Goal: Task Accomplishment & Management: Manage account settings

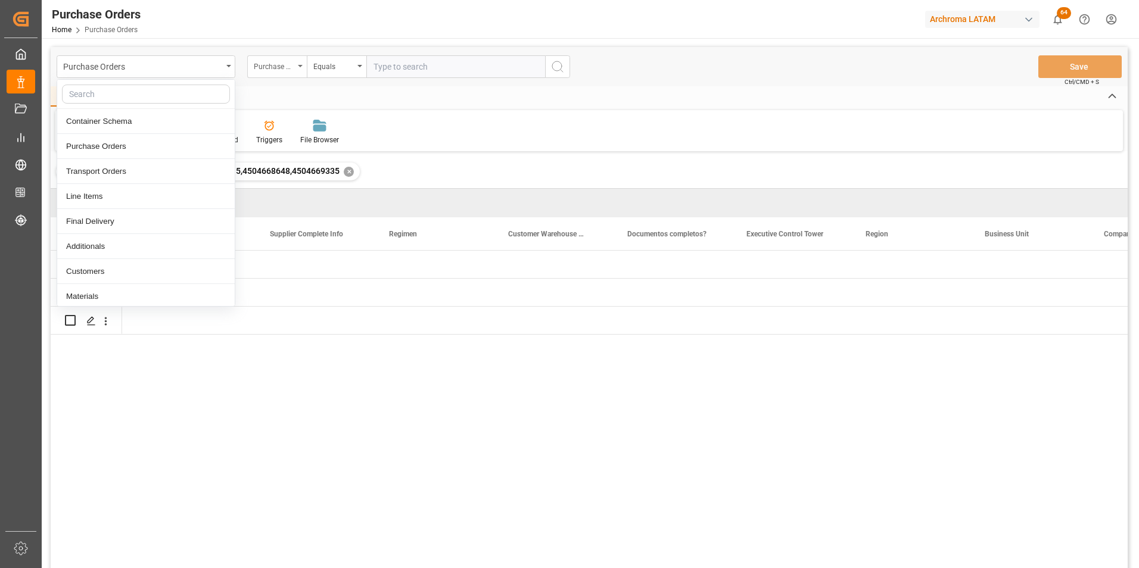
scroll to position [0, 2131]
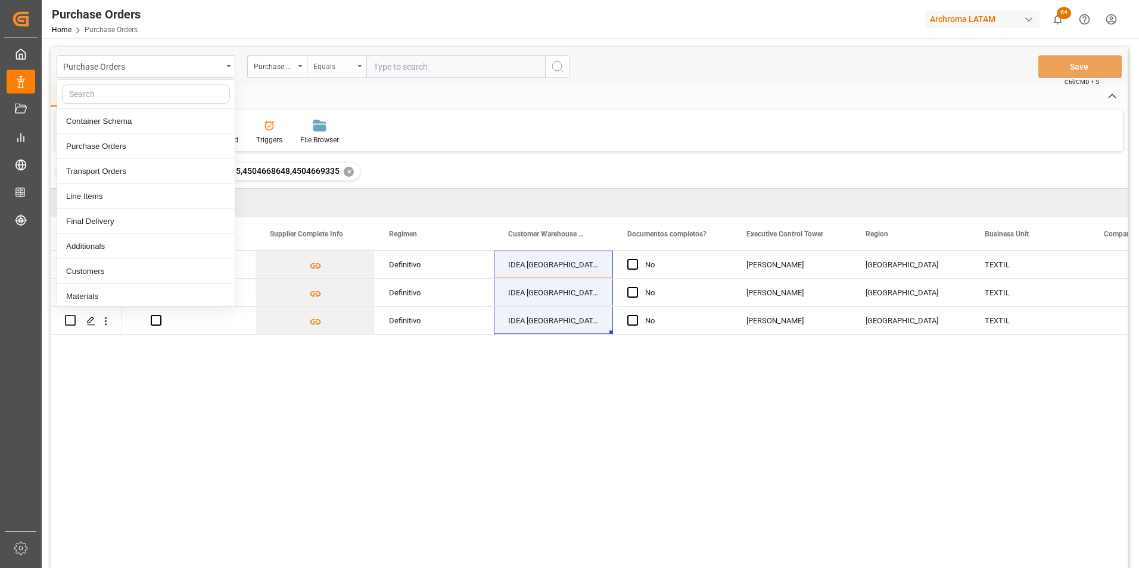
click at [351, 66] on div "Equals" at bounding box center [333, 65] width 41 height 14
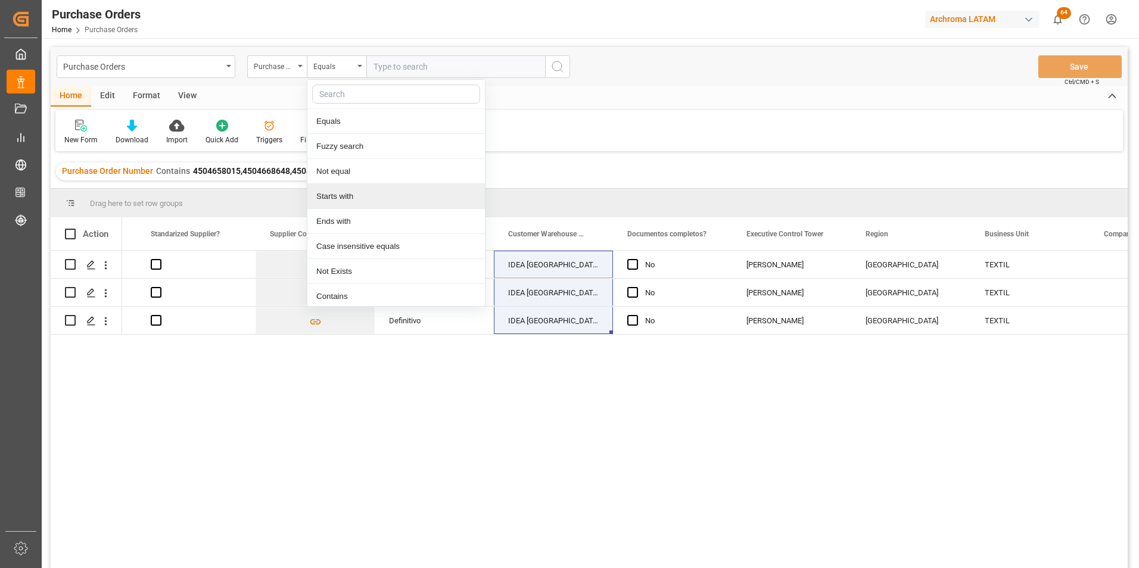
click at [549, 135] on div "New Form Download Import Quick Add Triggers File Browser" at bounding box center [589, 130] width 1068 height 41
click at [344, 176] on div "✕" at bounding box center [349, 172] width 10 height 10
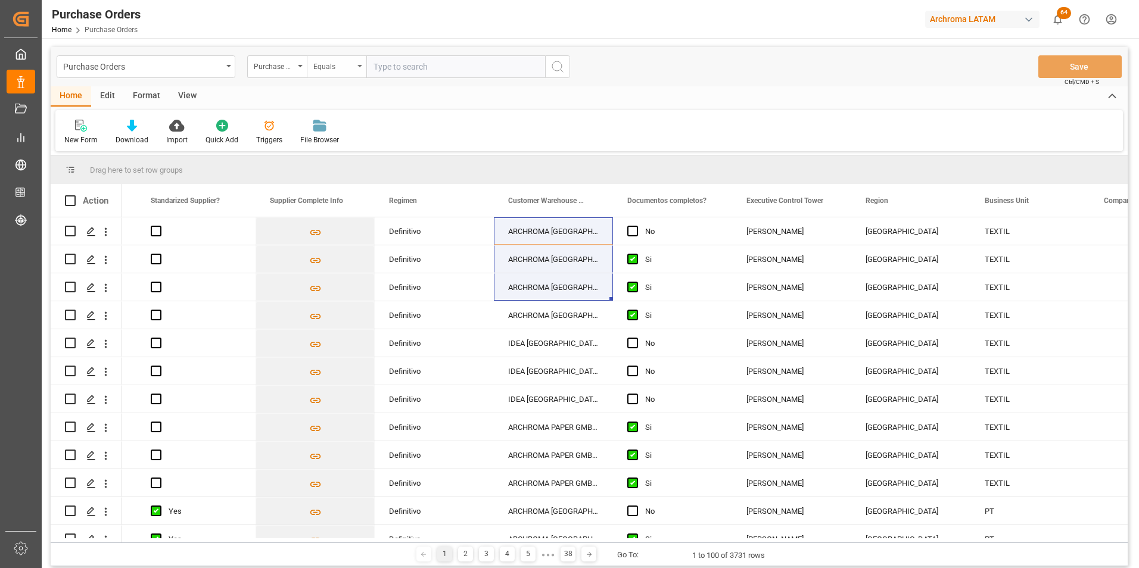
click at [340, 70] on div "Equals" at bounding box center [333, 65] width 41 height 14
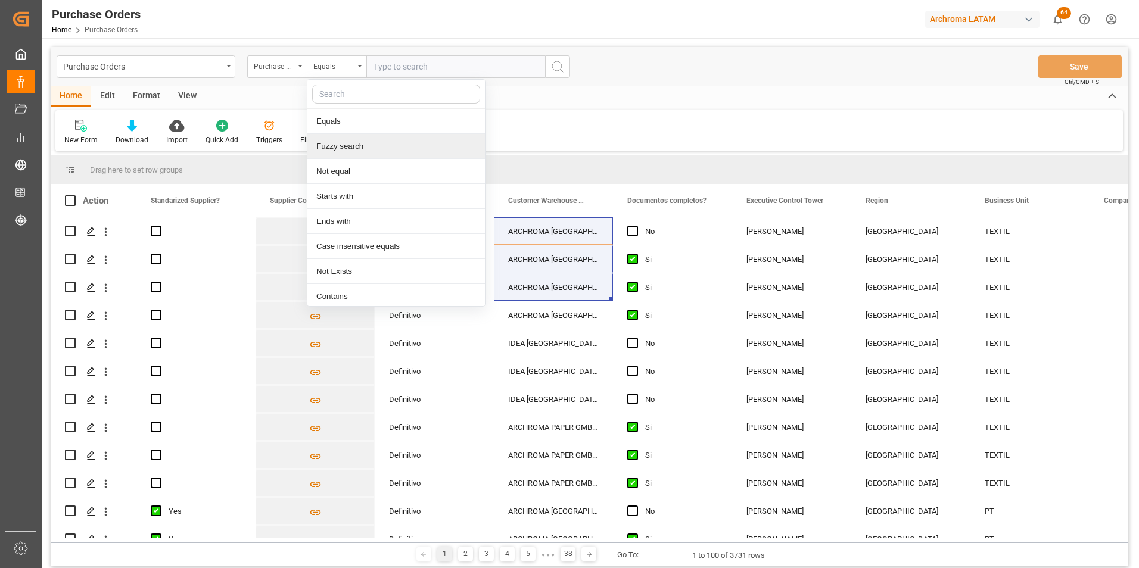
click at [361, 138] on div "Fuzzy search" at bounding box center [396, 146] width 178 height 25
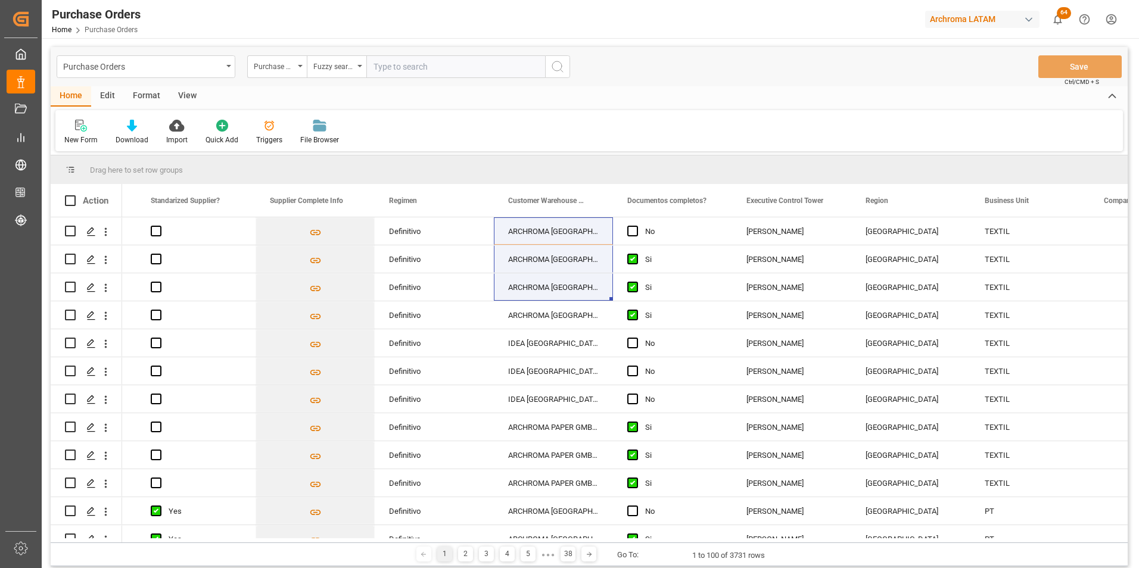
click at [389, 72] on input "text" at bounding box center [455, 66] width 179 height 23
paste input "4504668673"
type input "4504668673"
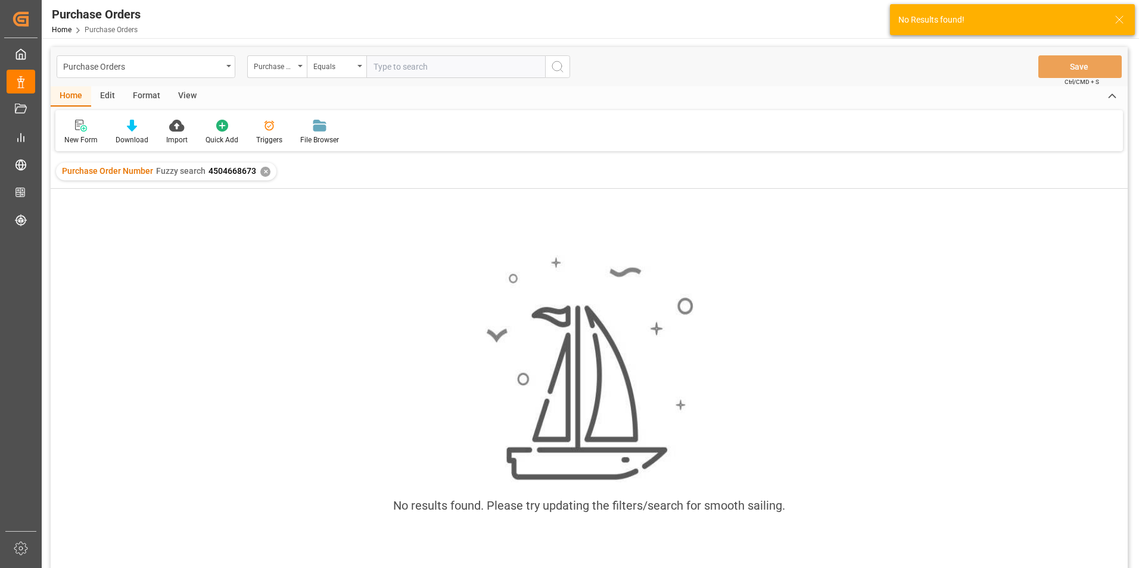
click at [266, 168] on div "✕" at bounding box center [265, 172] width 10 height 10
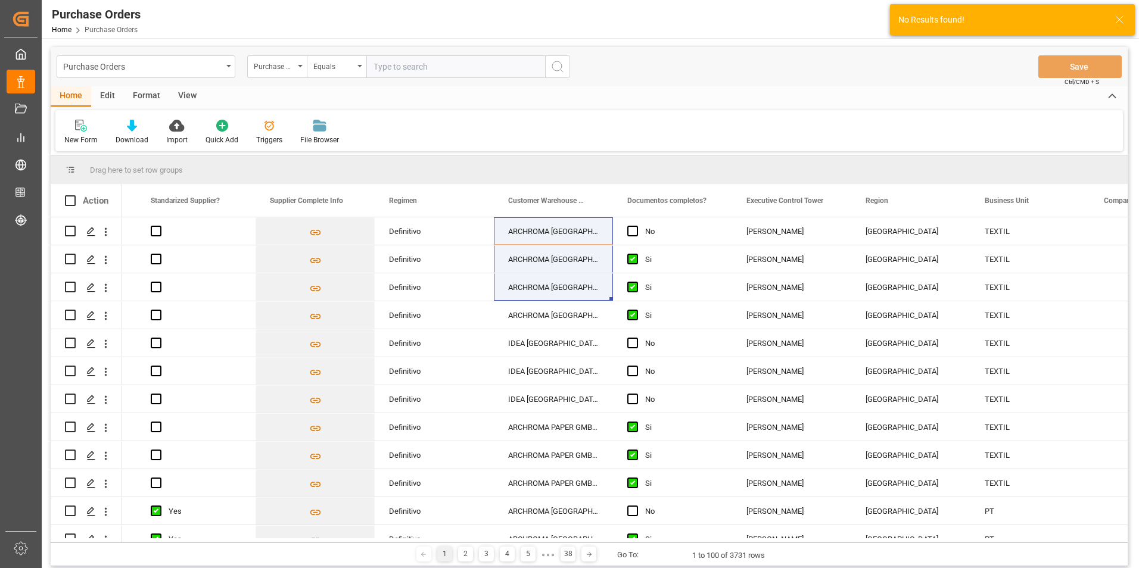
click at [442, 66] on input "text" at bounding box center [455, 66] width 179 height 23
click at [344, 63] on div "Equals" at bounding box center [333, 65] width 41 height 14
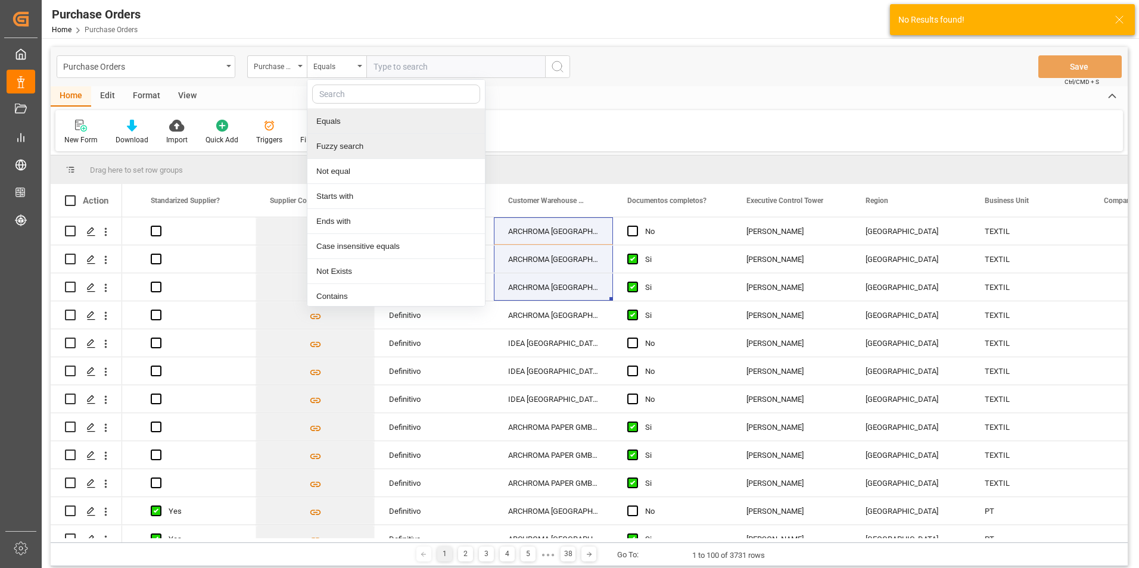
click at [353, 144] on div "Fuzzy search" at bounding box center [396, 146] width 178 height 25
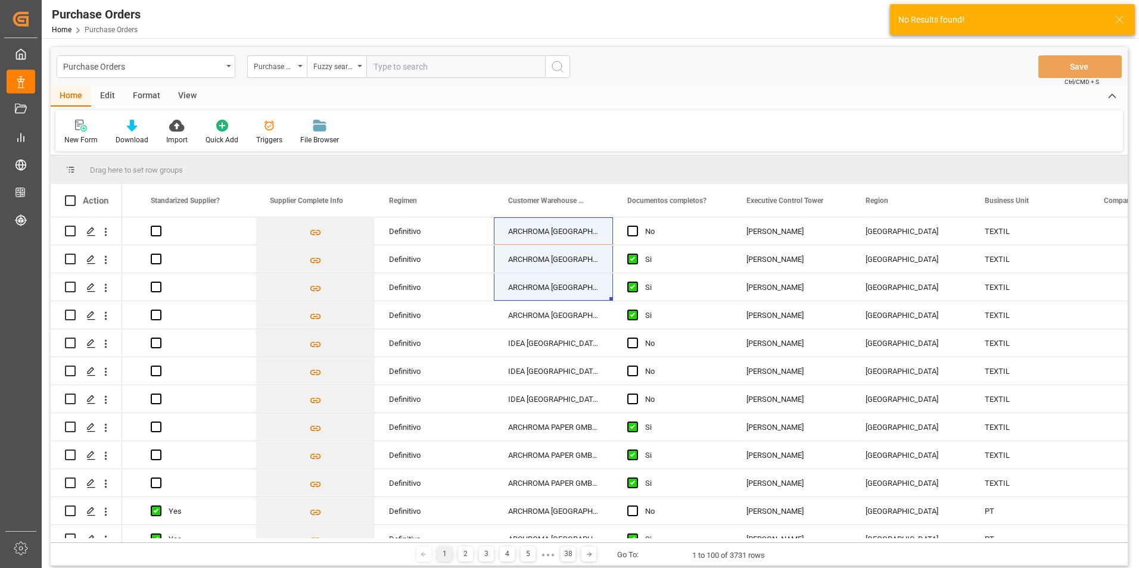
paste input "4504668673"
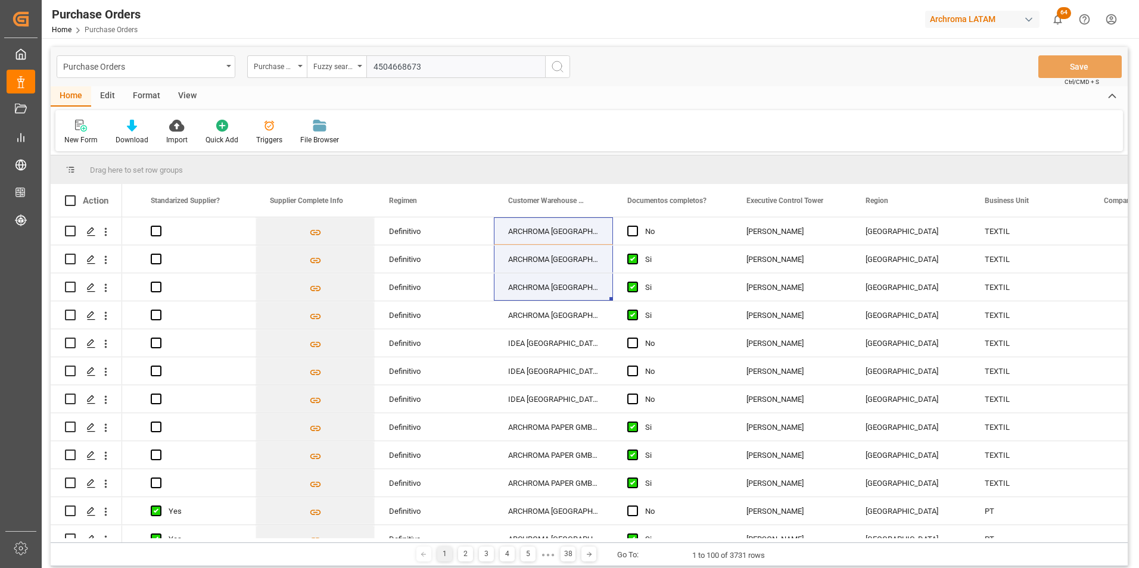
type input "4504668673"
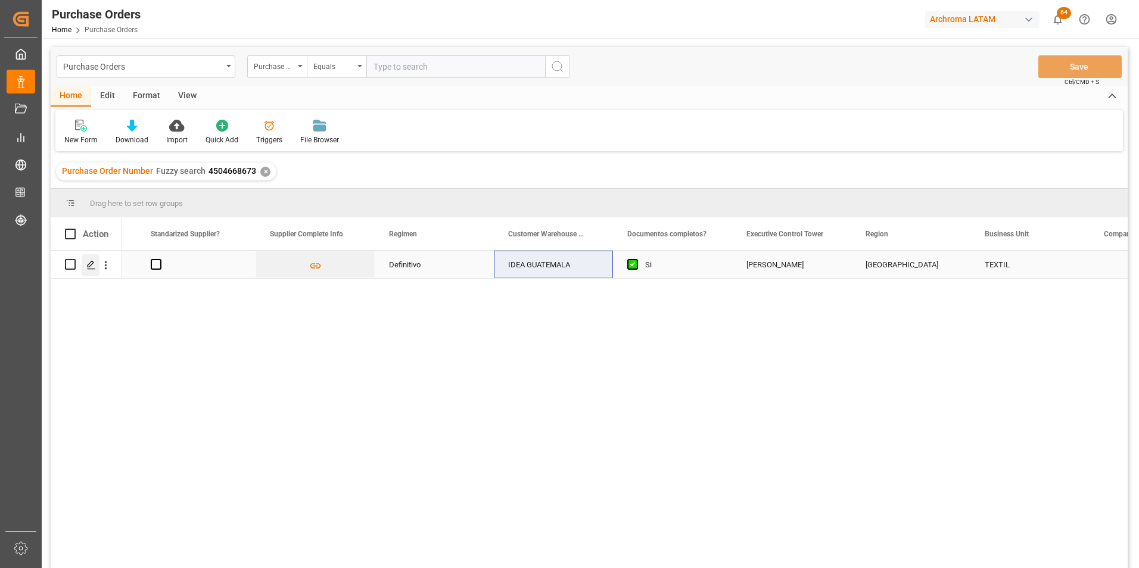
click at [92, 269] on line "Press SPACE to select this row." at bounding box center [91, 269] width 7 height 0
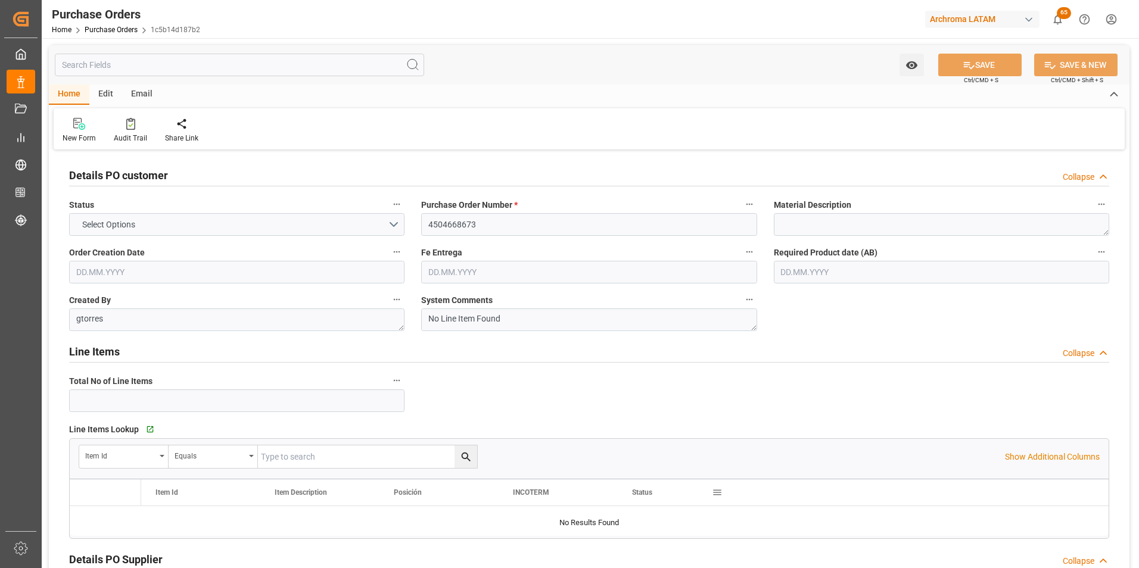
type input "1"
type input "[DATE]"
type input "07.10.2025"
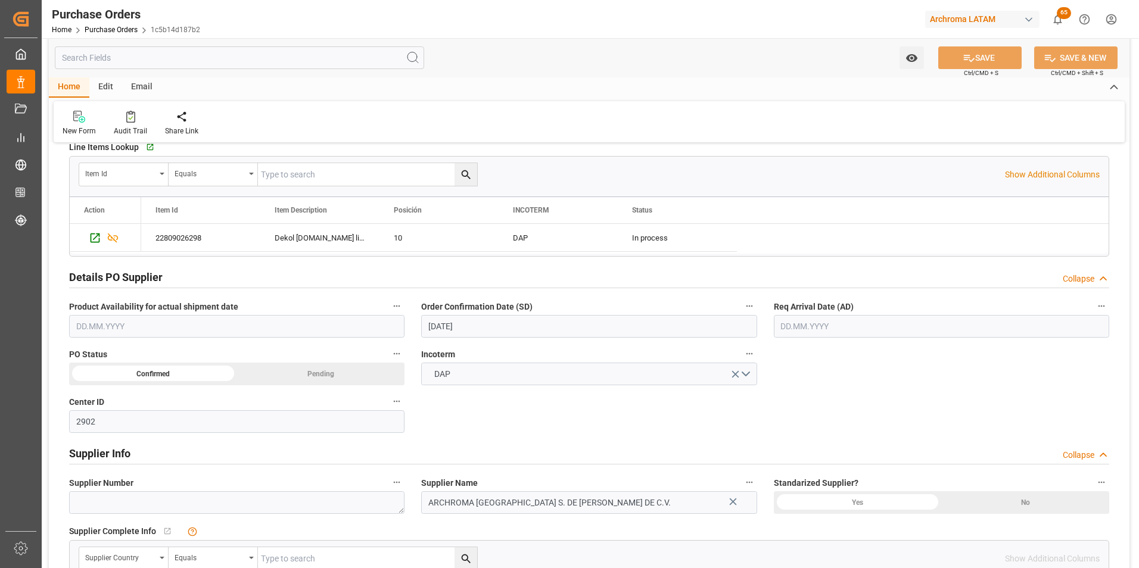
scroll to position [358, 0]
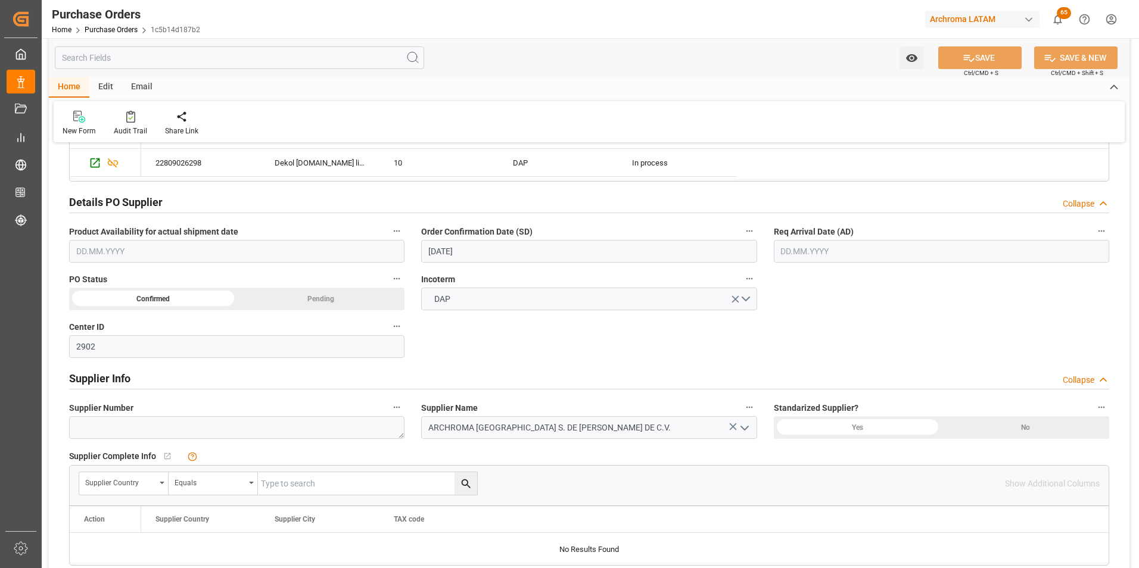
click at [804, 247] on input "text" at bounding box center [941, 251] width 335 height 23
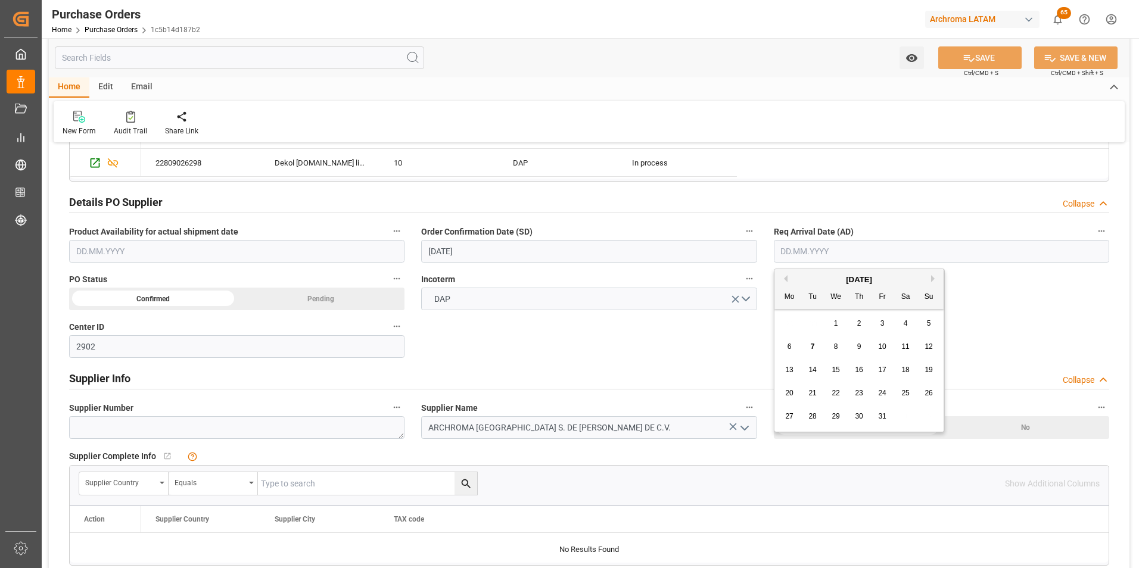
click at [779, 322] on div "29 30 1 2 3 4 5" at bounding box center [859, 323] width 163 height 23
click at [930, 350] on span "12" at bounding box center [929, 347] width 8 height 8
type input "[DATE]"
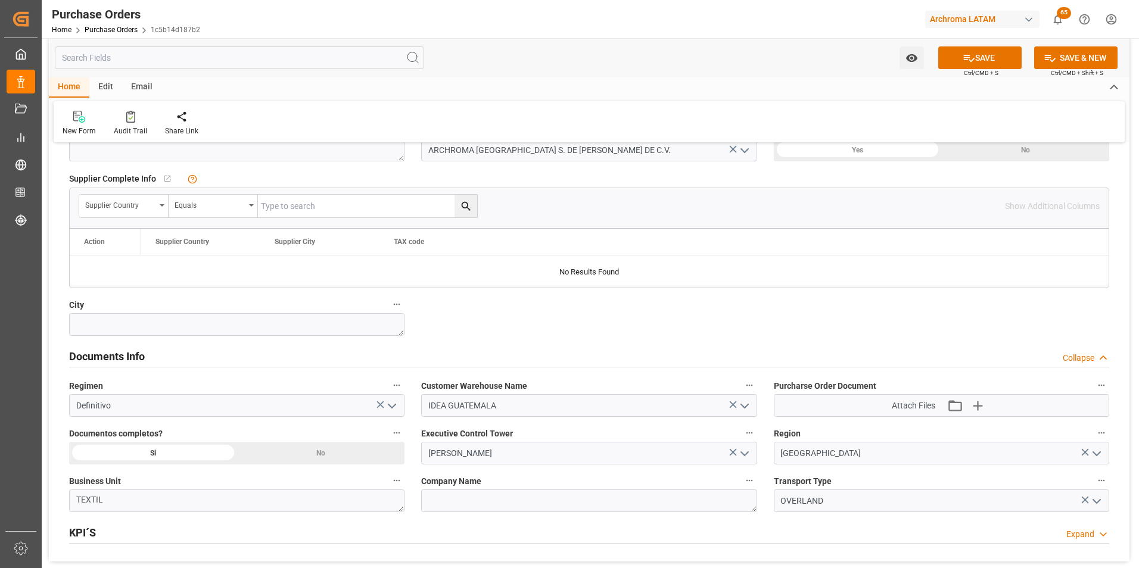
scroll to position [655, 0]
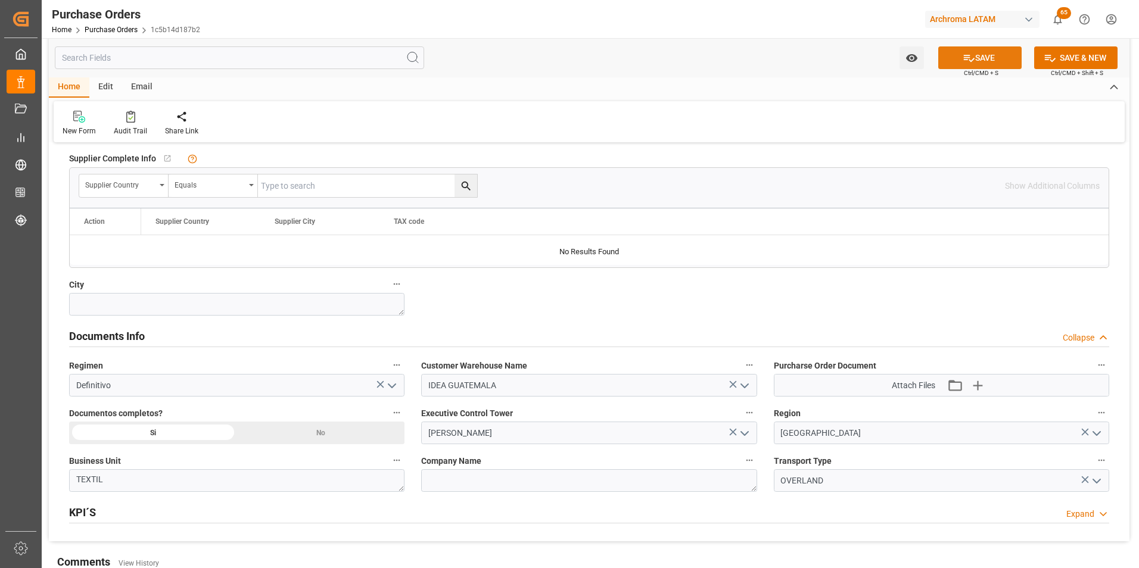
click at [972, 62] on icon at bounding box center [969, 58] width 13 height 13
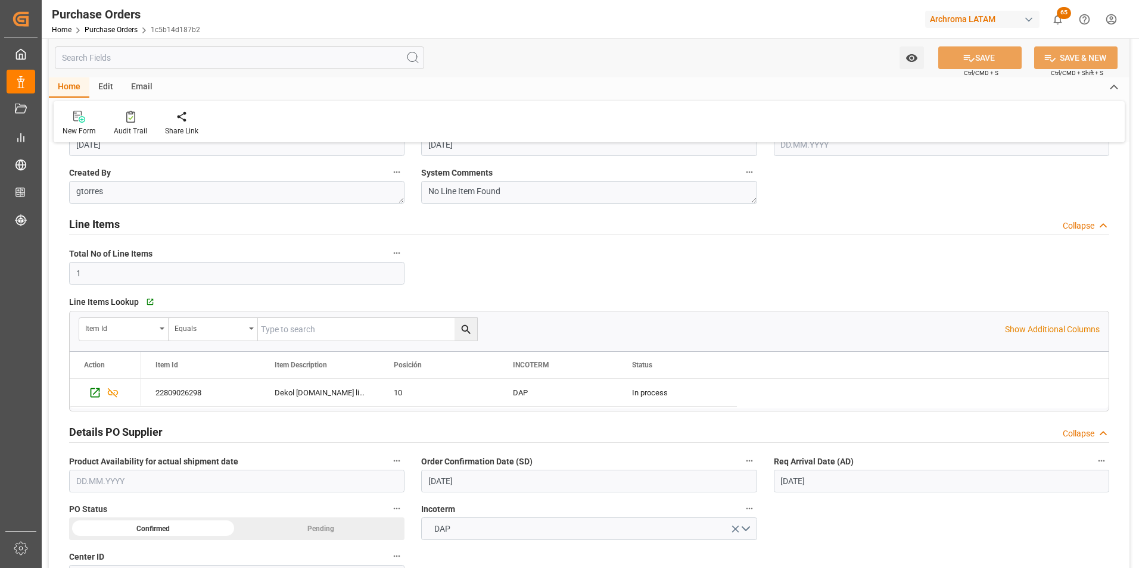
scroll to position [119, 0]
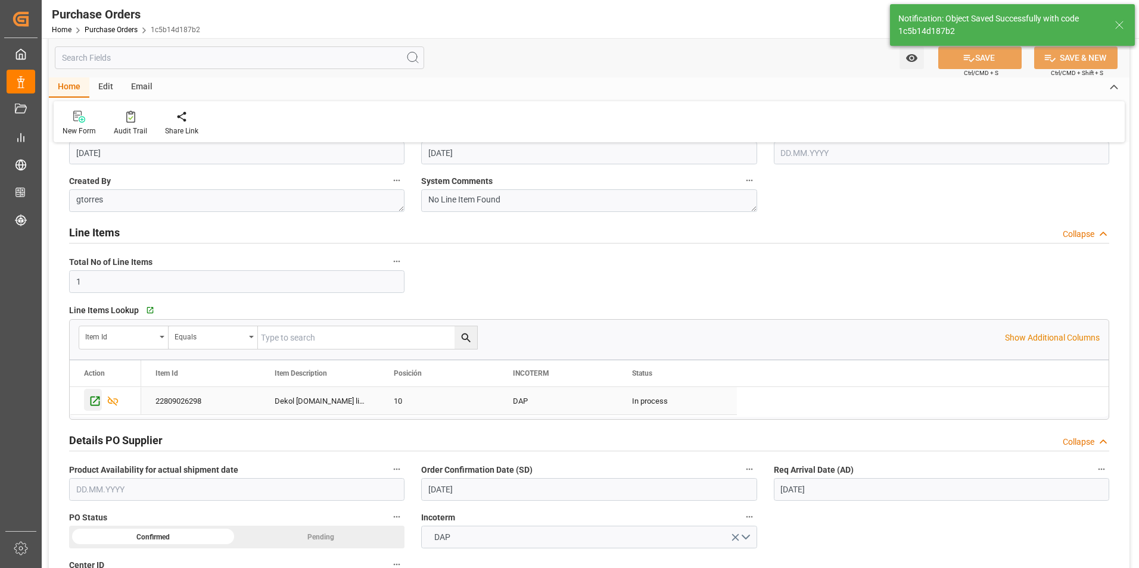
click at [99, 403] on icon "Press SPACE to select this row." at bounding box center [96, 402] width 10 height 10
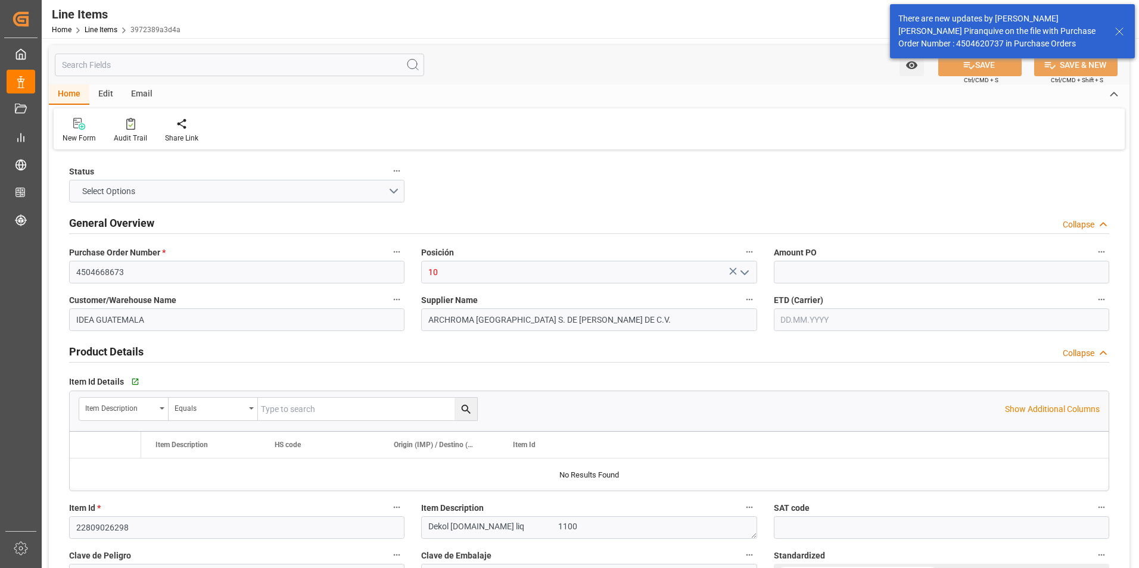
type input "0.91"
type input "12352100"
type input "3"
type input "3300"
type input "3481.5"
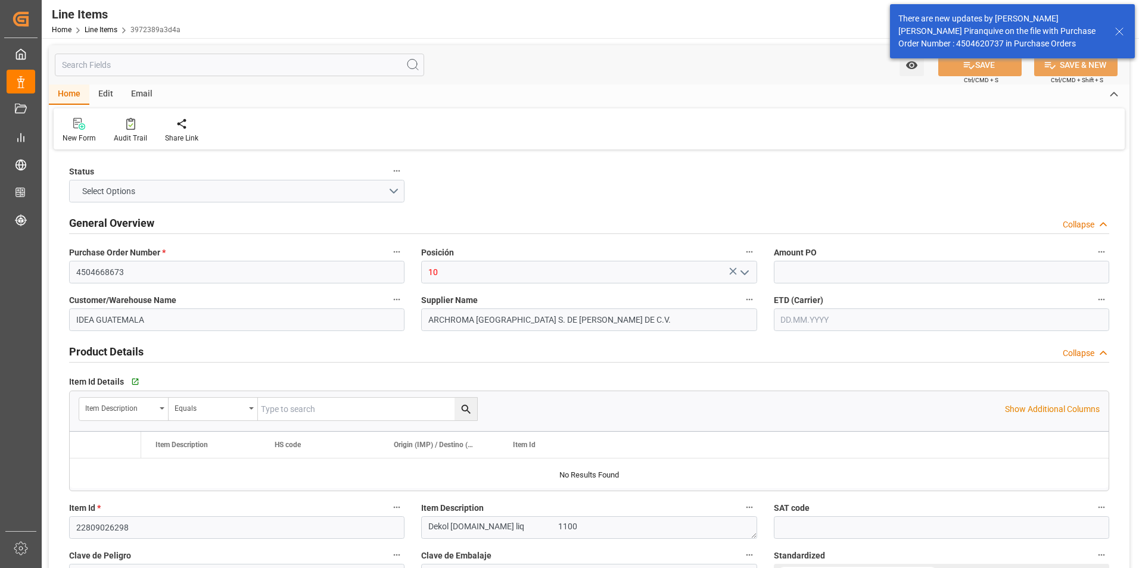
type input "3003"
type input "3809919900"
type input "07.10.2025"
type input "[DATE]"
type input "07.10.2025 14:48"
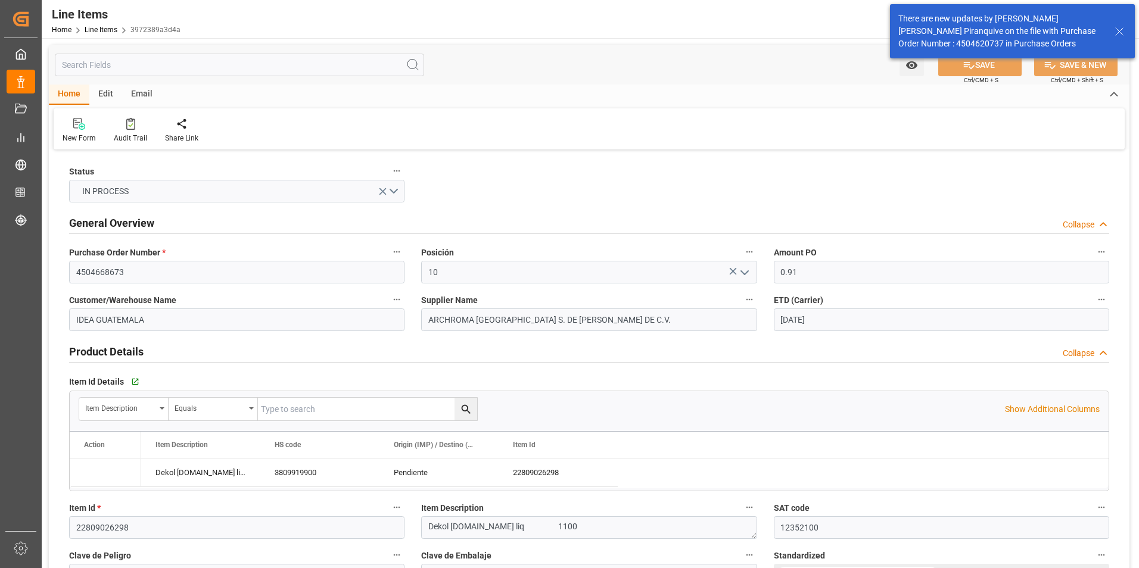
type input "23.09.2025 12:52"
type input "[DATE]"
type input "07.10.2025"
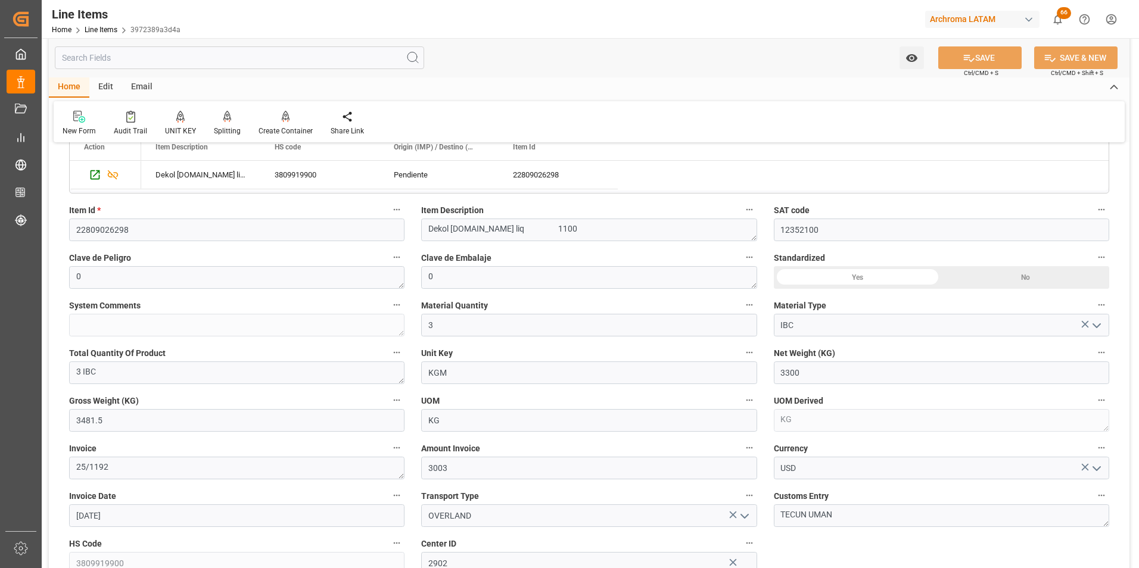
scroll to position [358, 0]
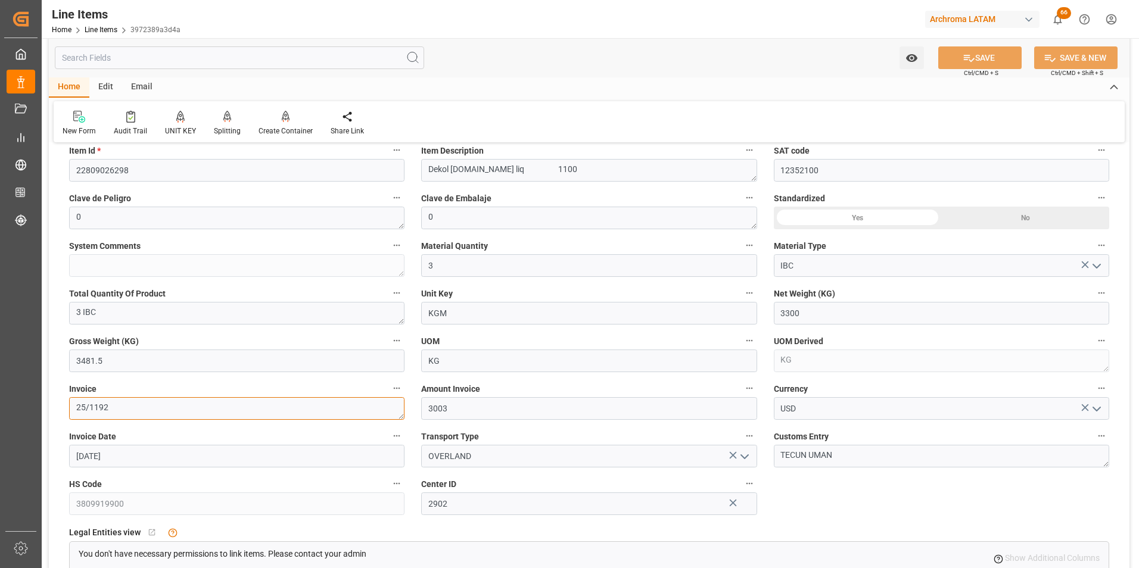
click at [172, 400] on textarea "25/1192" at bounding box center [236, 408] width 335 height 23
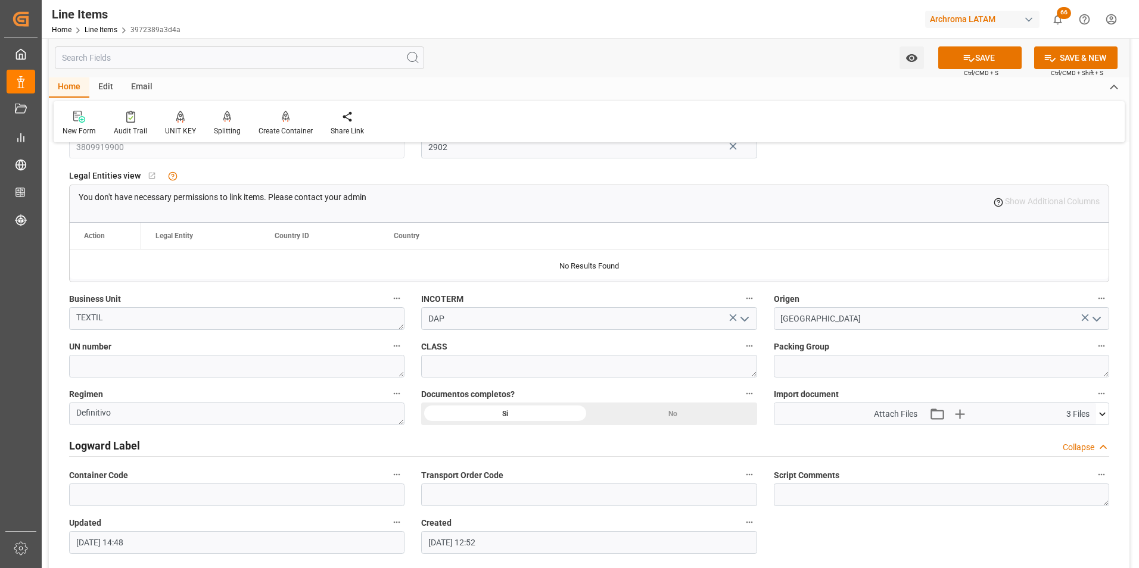
scroll to position [715, 0]
type textarea "25/11923"
click at [1104, 413] on icon at bounding box center [1102, 414] width 7 height 4
click at [959, 60] on button "SAVE" at bounding box center [980, 57] width 83 height 23
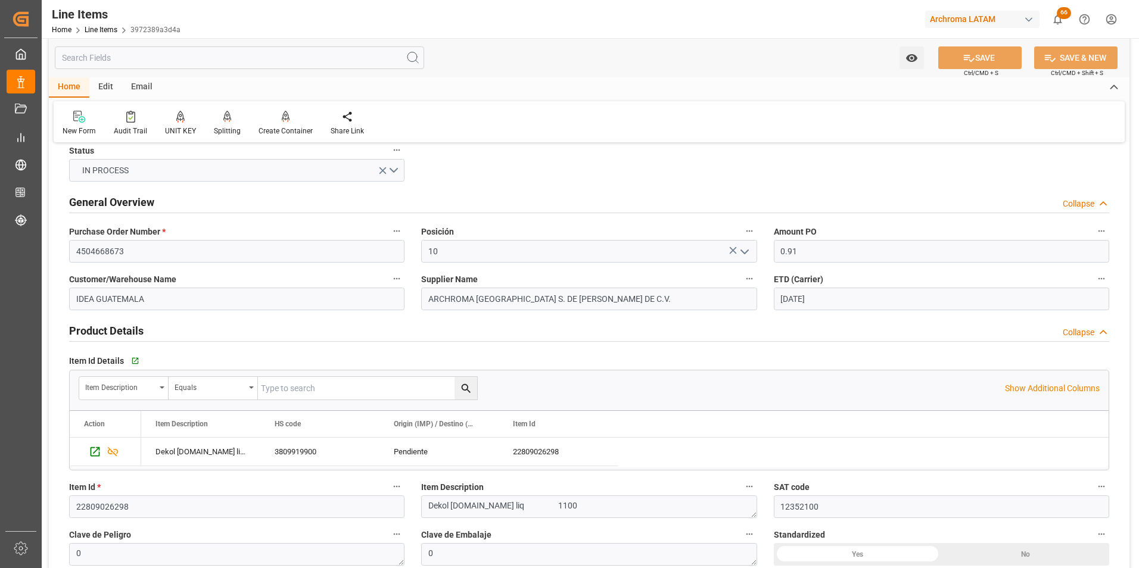
scroll to position [0, 0]
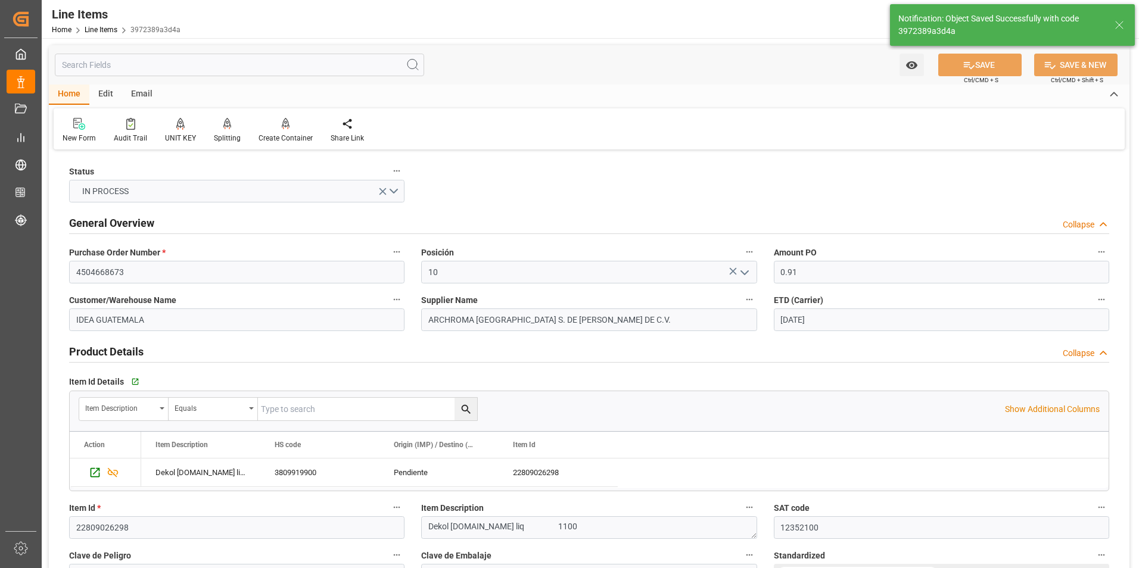
type input "07.10.2025 14:51"
click at [97, 274] on input "4504668673" at bounding box center [236, 272] width 335 height 23
click at [99, 31] on link "Line Items" at bounding box center [101, 30] width 33 height 8
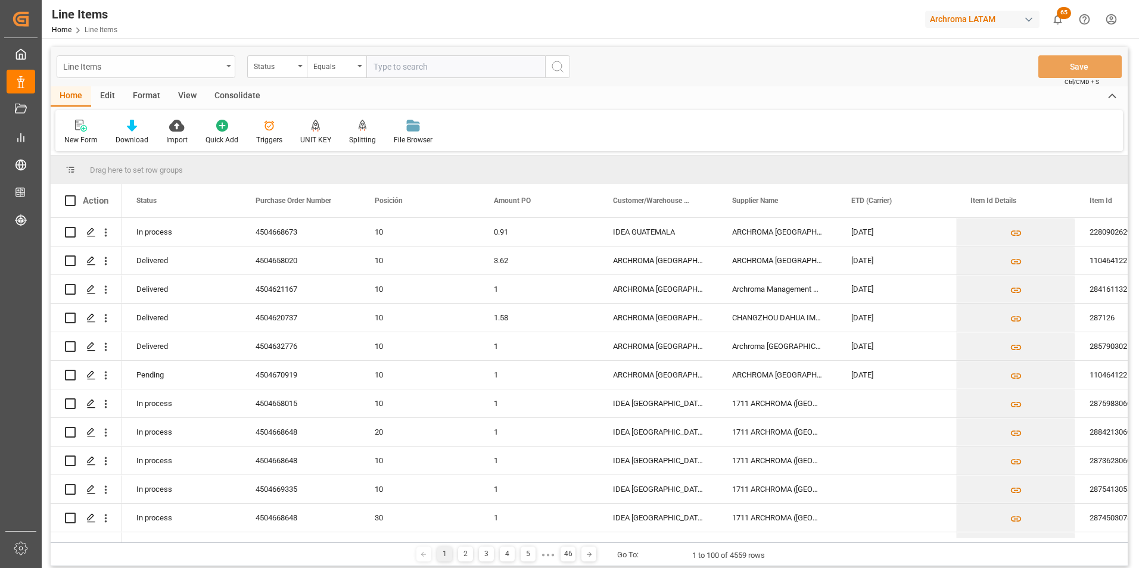
click at [223, 64] on div "Line Items" at bounding box center [146, 66] width 179 height 23
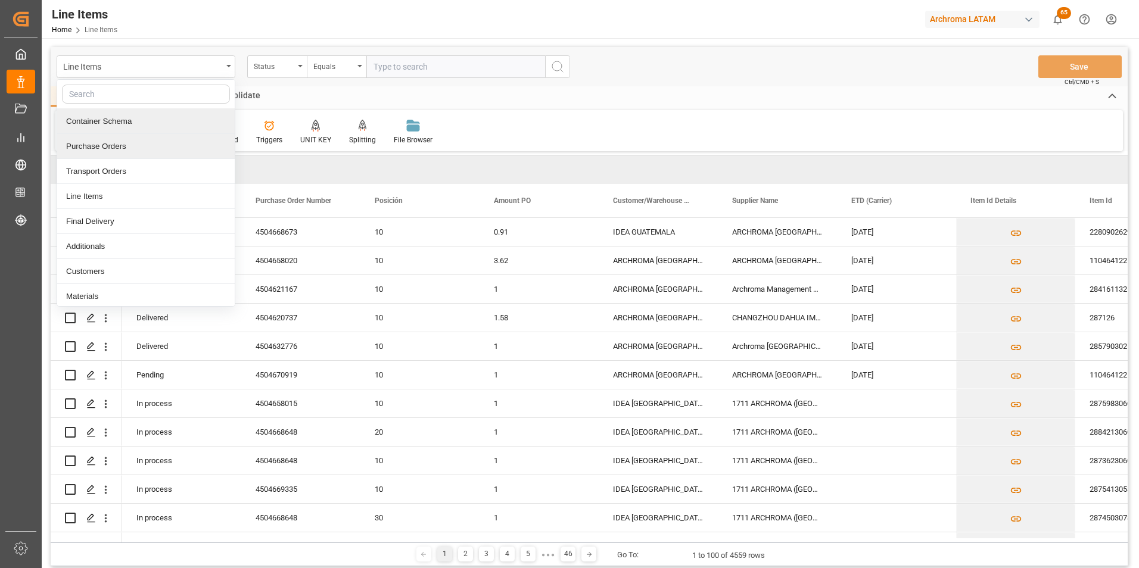
click at [133, 128] on div "Container Schema" at bounding box center [146, 121] width 178 height 25
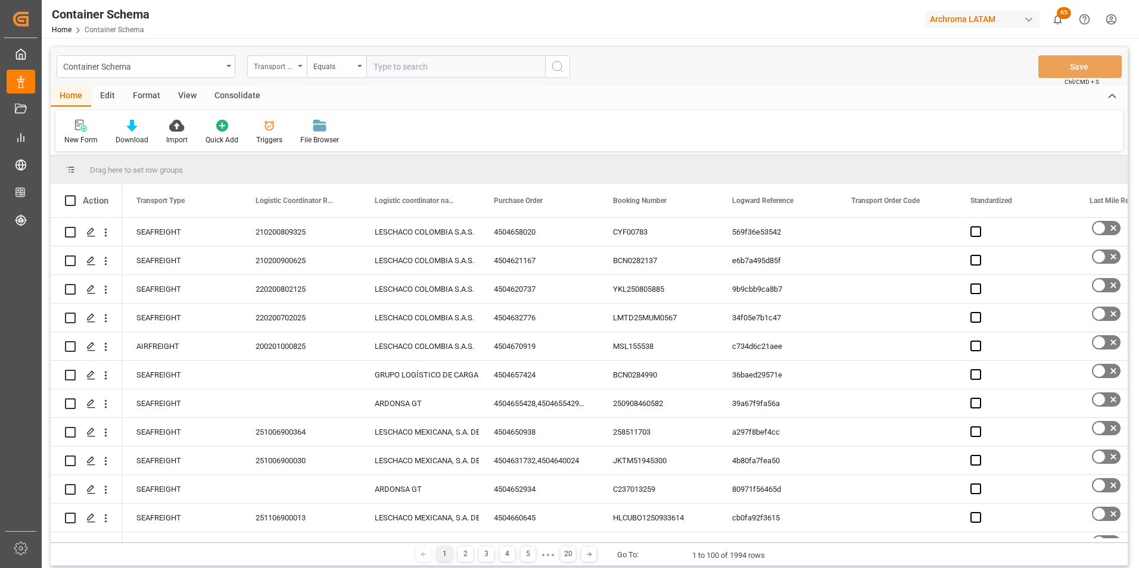
click at [297, 72] on div "Transport Type" at bounding box center [277, 66] width 60 height 23
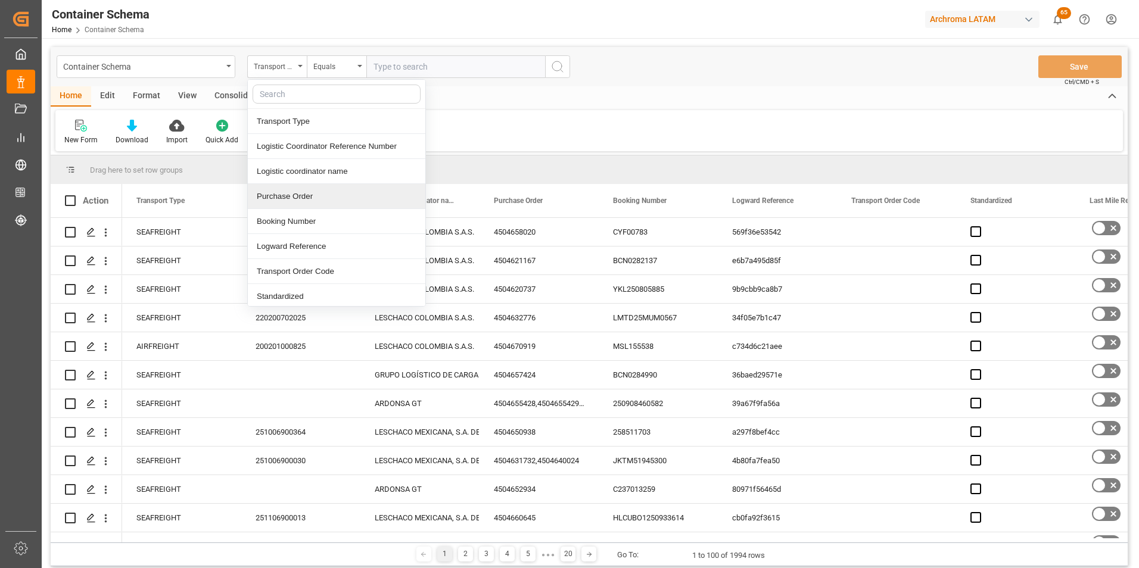
click at [299, 192] on div "Purchase Order" at bounding box center [337, 196] width 178 height 25
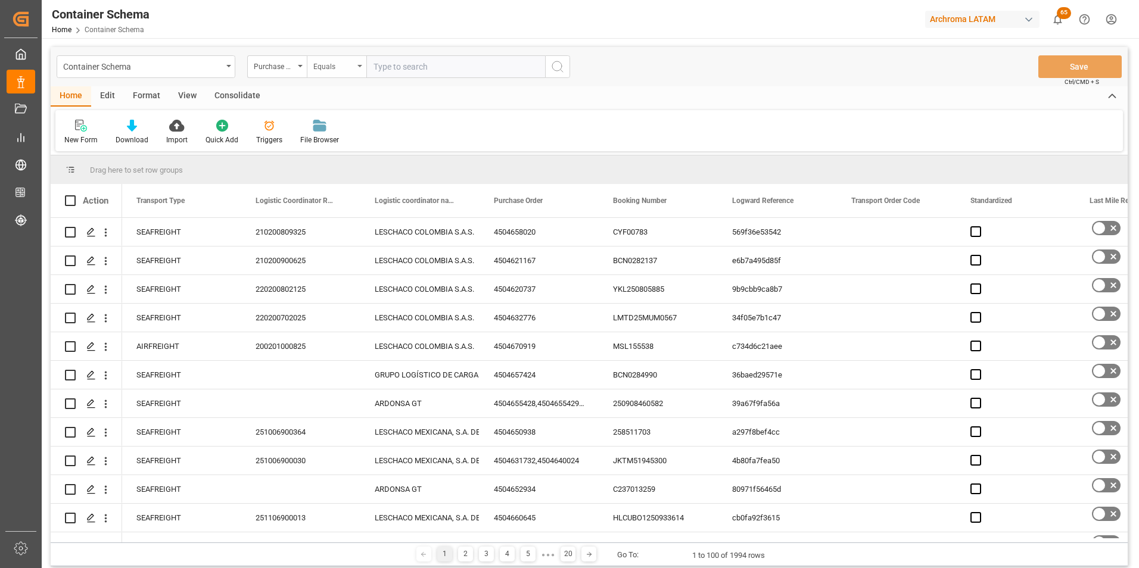
click at [335, 72] on div "Equals" at bounding box center [333, 65] width 41 height 14
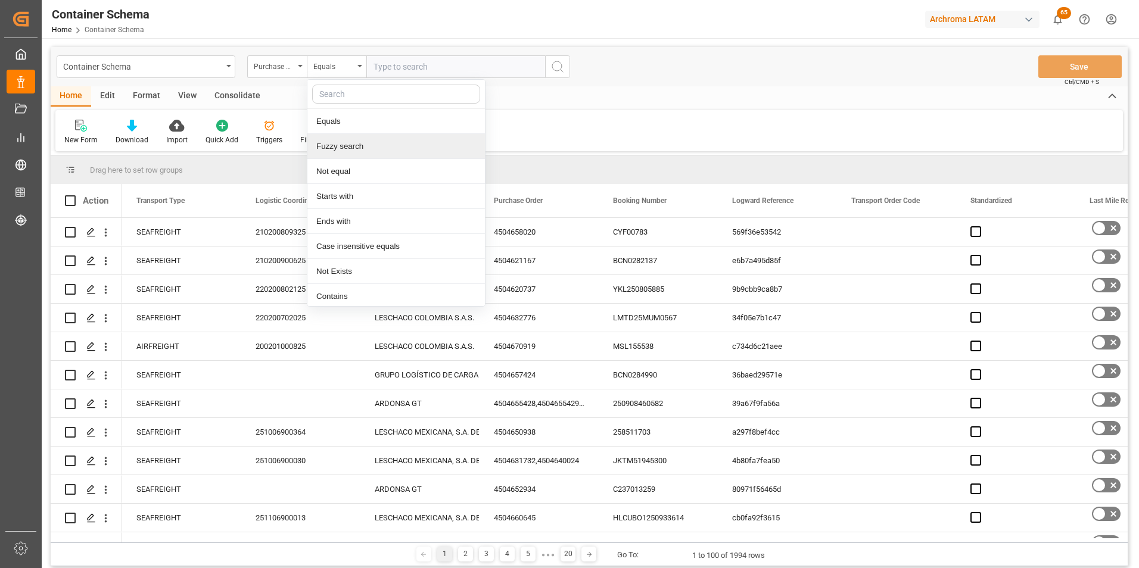
click at [352, 147] on div "Fuzzy search" at bounding box center [396, 146] width 178 height 25
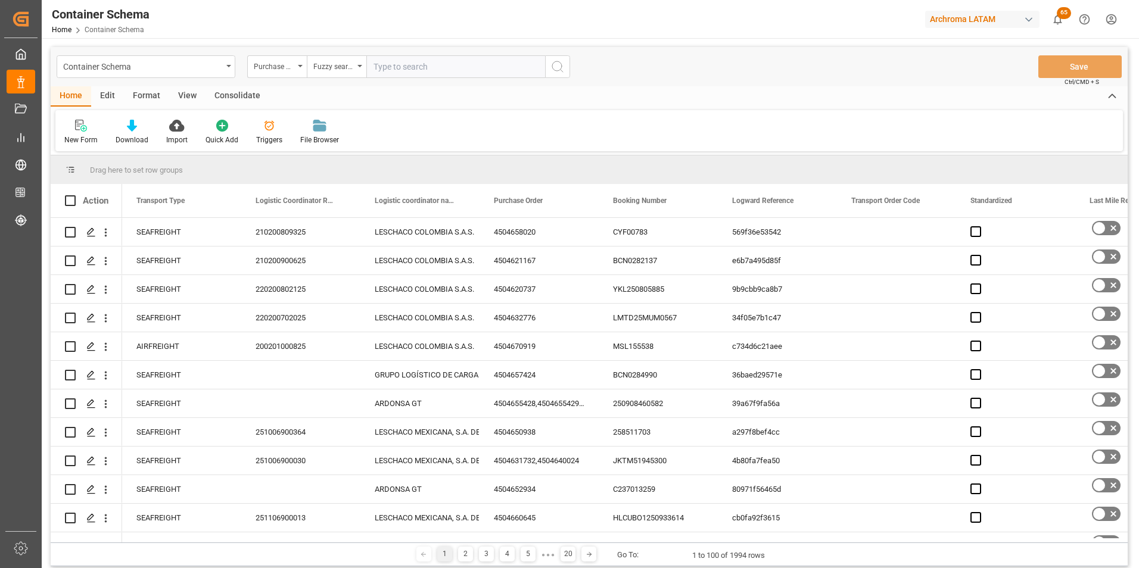
paste input "4504668673"
type input "4504668673"
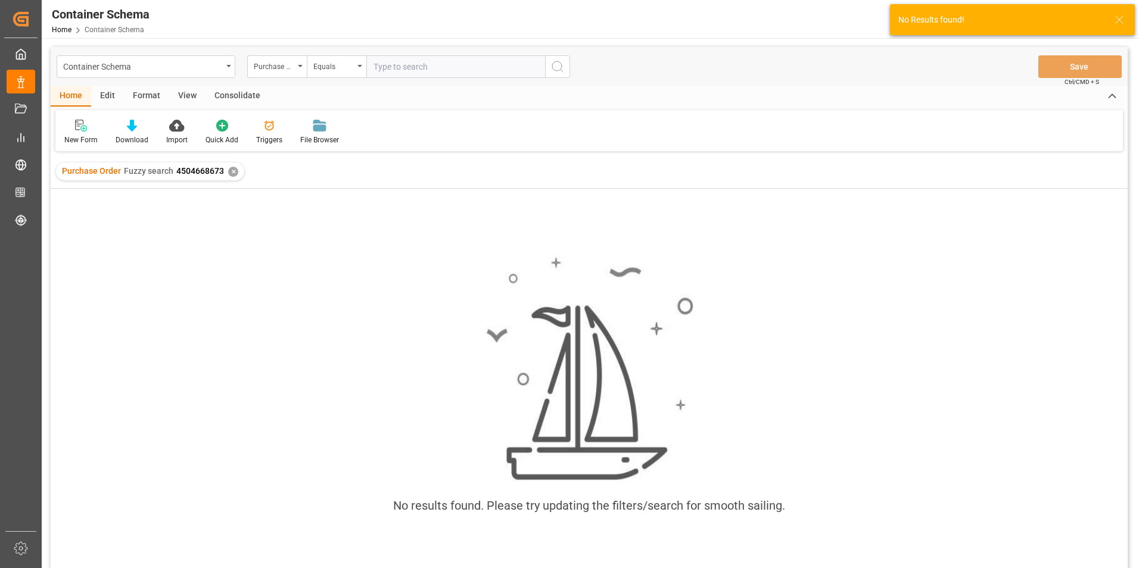
click at [230, 175] on div "✕" at bounding box center [233, 172] width 10 height 10
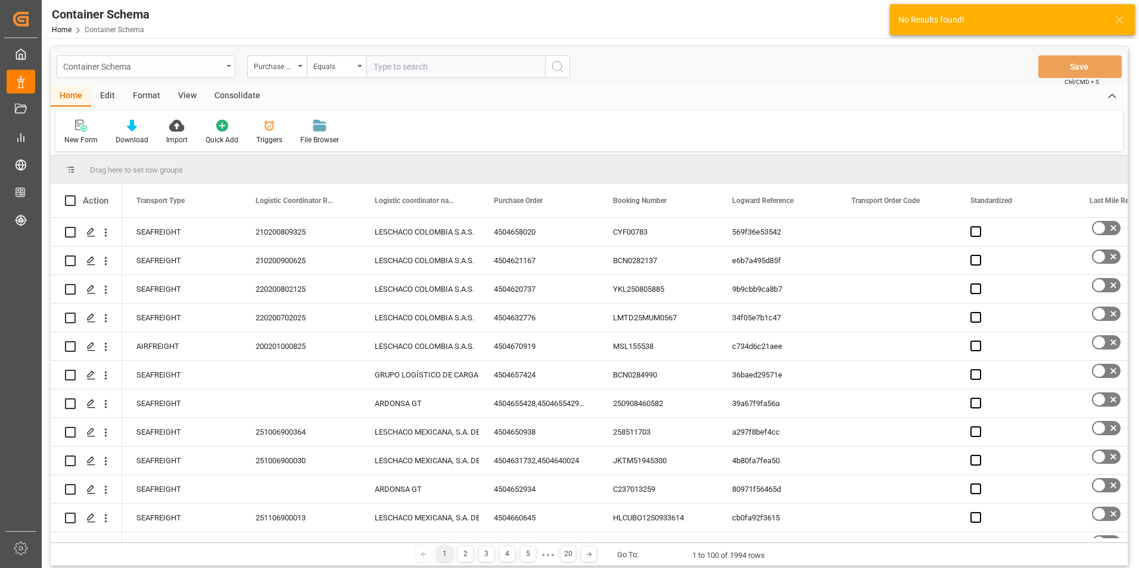
click at [226, 72] on div "Container Schema" at bounding box center [146, 66] width 179 height 23
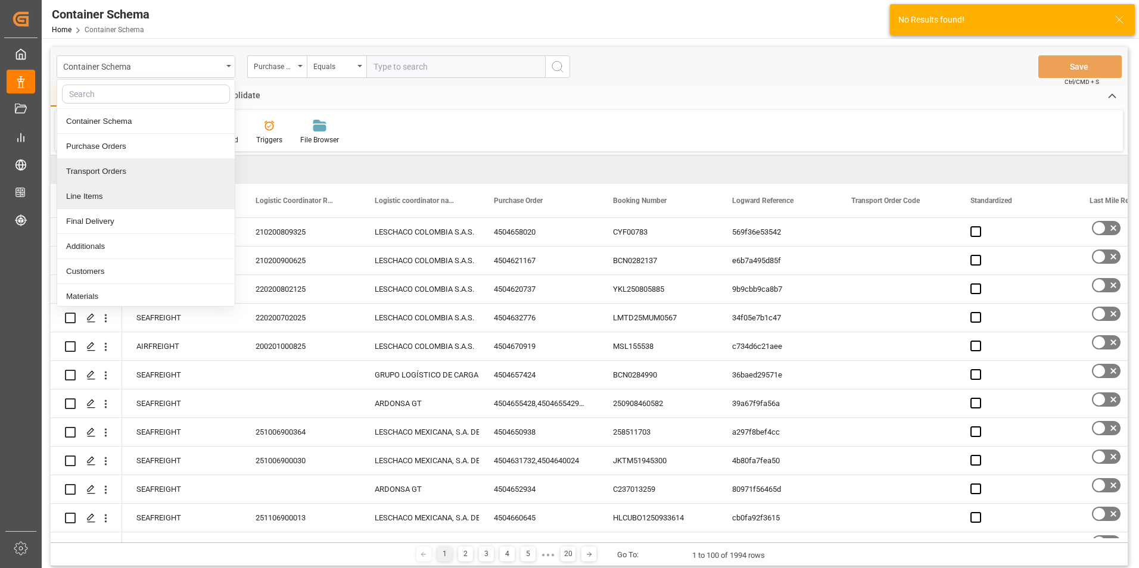
click at [133, 191] on div "Line Items" at bounding box center [146, 196] width 178 height 25
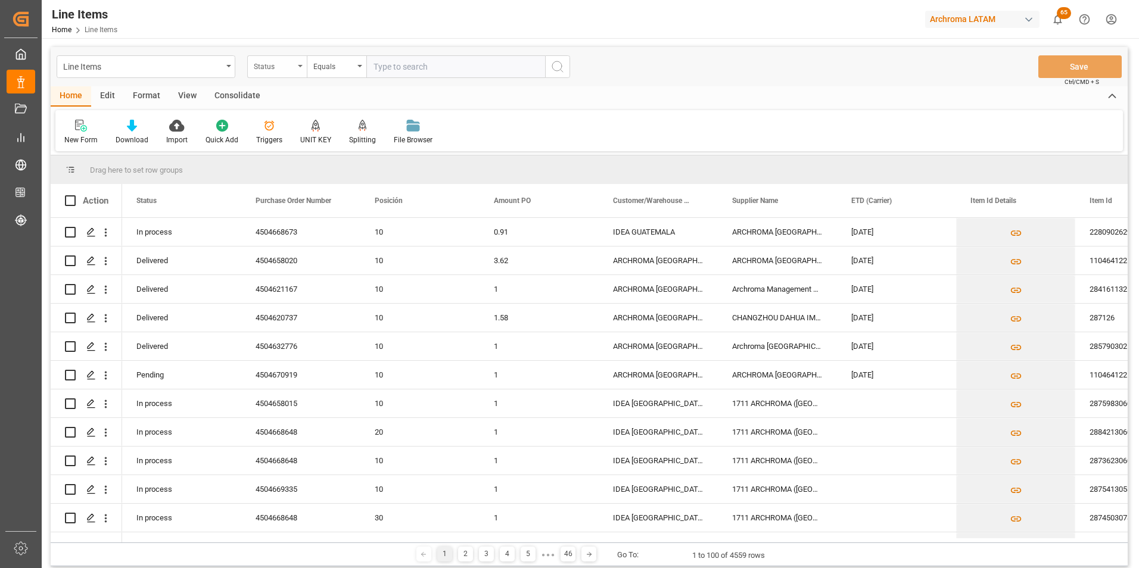
click at [293, 72] on div "Status" at bounding box center [274, 65] width 41 height 14
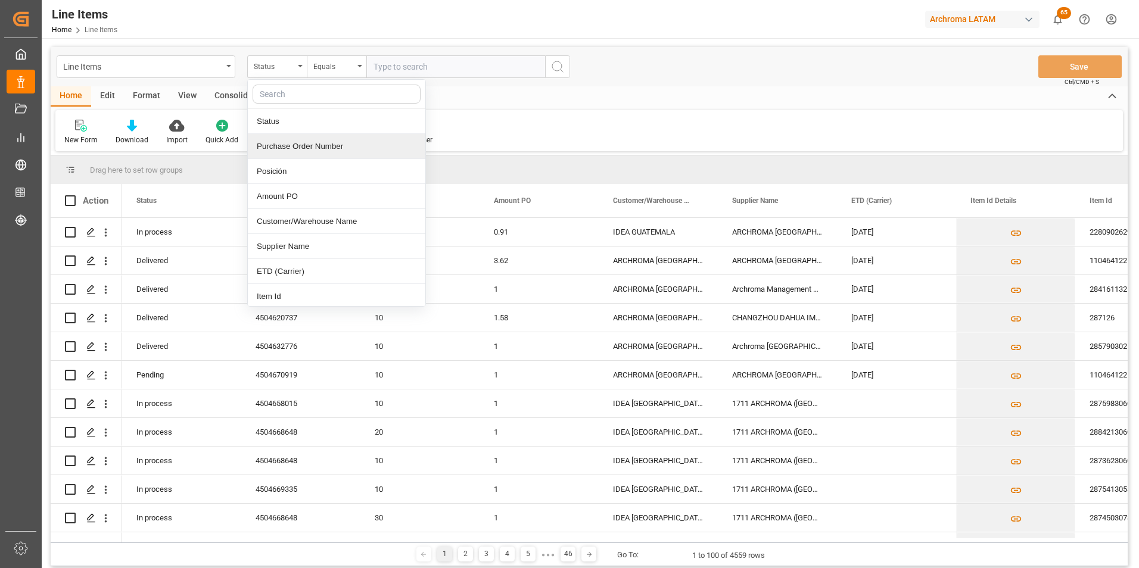
click at [302, 145] on div "Purchase Order Number" at bounding box center [337, 146] width 178 height 25
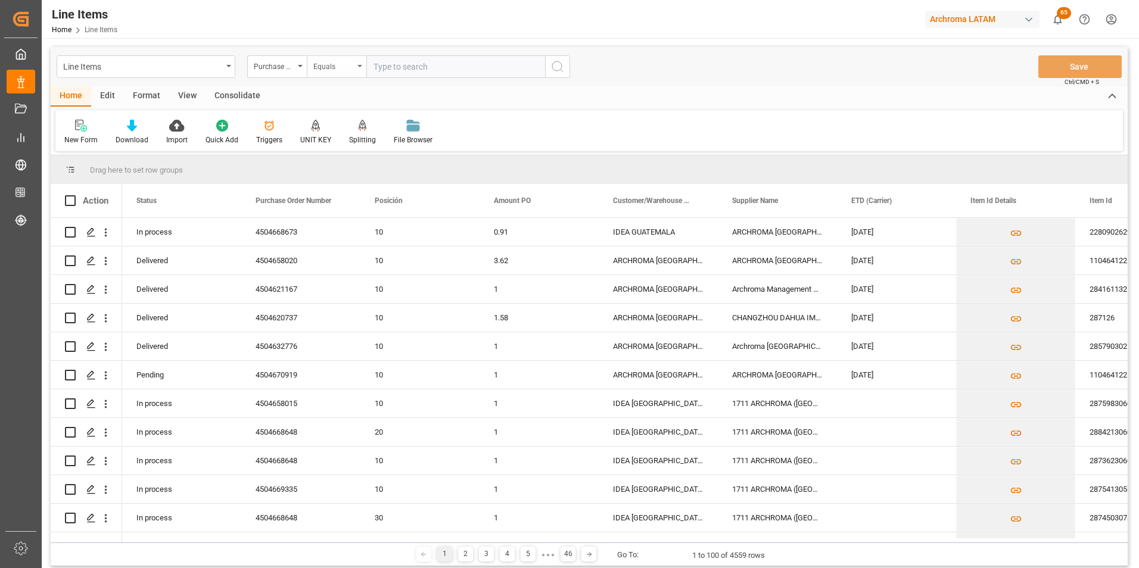
click at [334, 72] on div "Equals" at bounding box center [333, 65] width 41 height 14
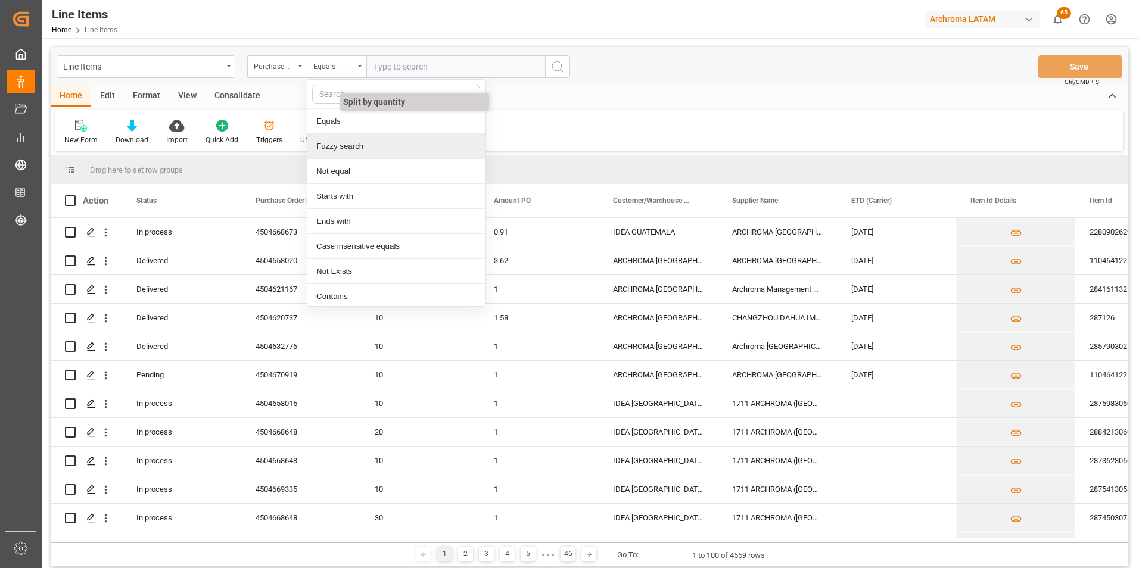
click at [357, 141] on div "Fuzzy search" at bounding box center [396, 146] width 178 height 25
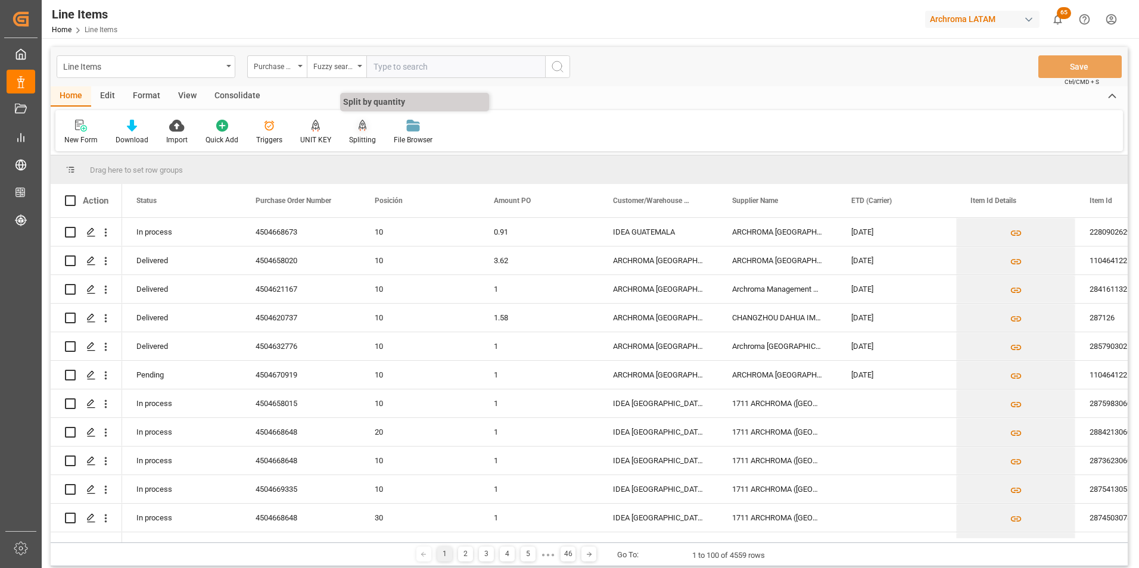
paste input "4504668673"
type input "4504668673"
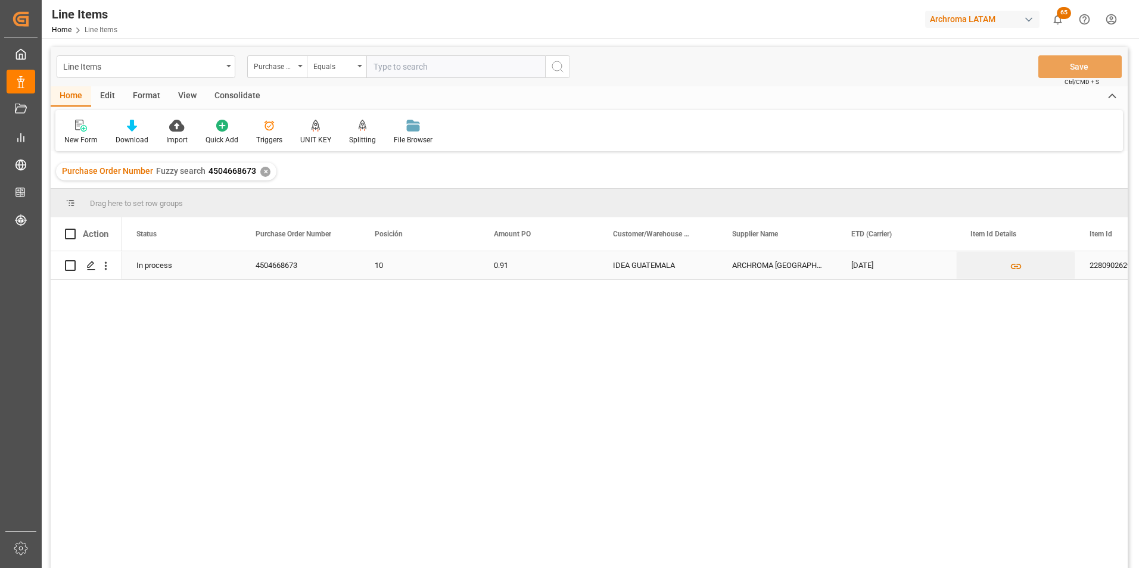
click at [72, 265] on input "Press Space to toggle row selection (unchecked)" at bounding box center [70, 265] width 11 height 11
checkbox input "true"
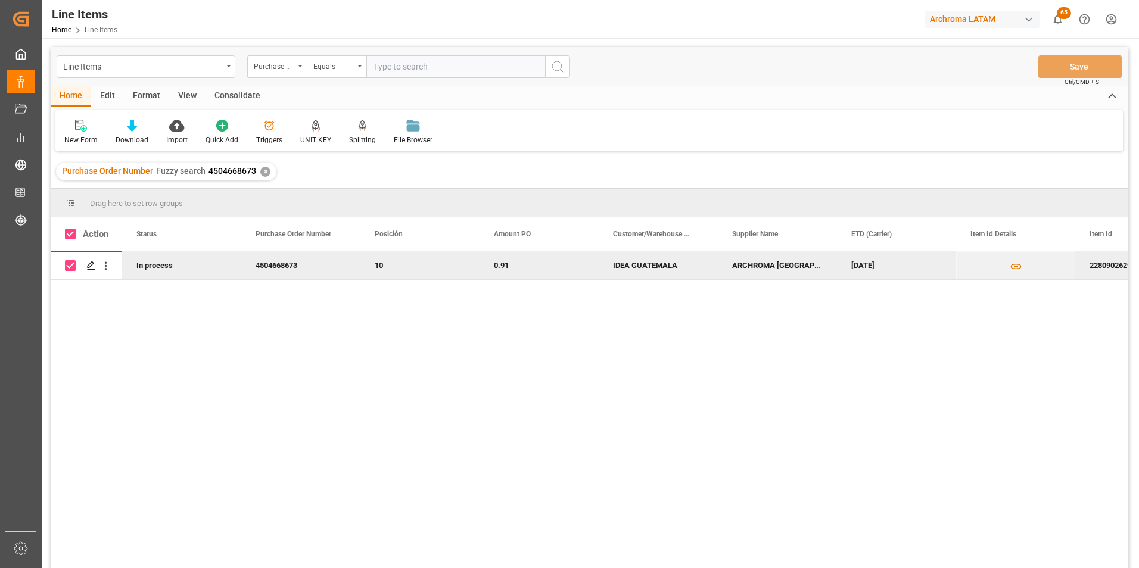
click at [241, 97] on div "Consolidate" at bounding box center [238, 96] width 64 height 20
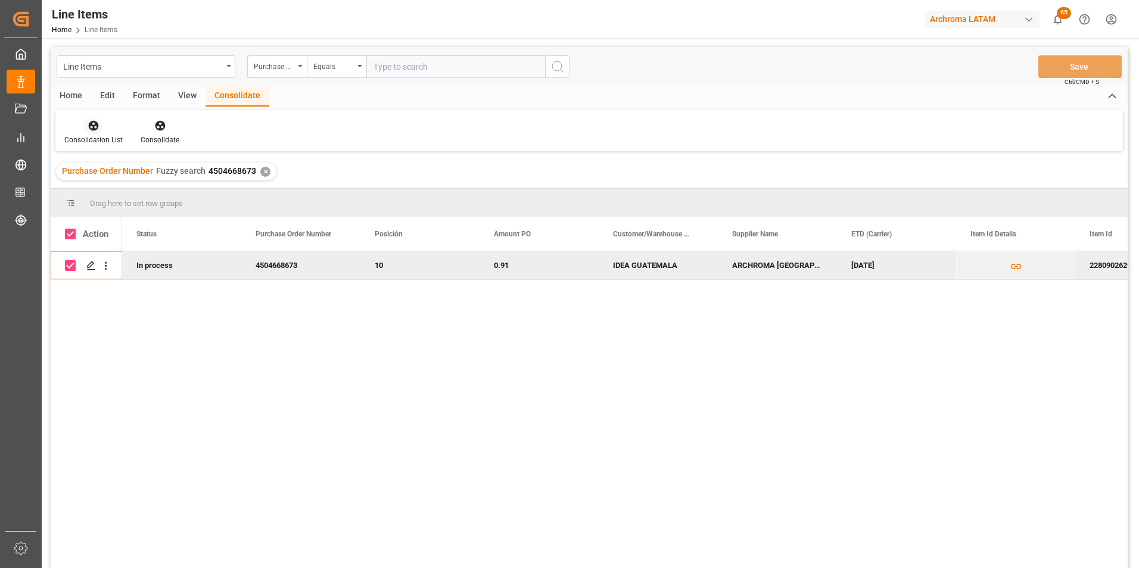
click at [103, 134] on div "Consolidation List" at bounding box center [93, 132] width 76 height 26
click at [104, 161] on div "Line Items Purchase Order Number Equals Save Ctrl/CMD + S Home Edit Format View…" at bounding box center [589, 323] width 1077 height 553
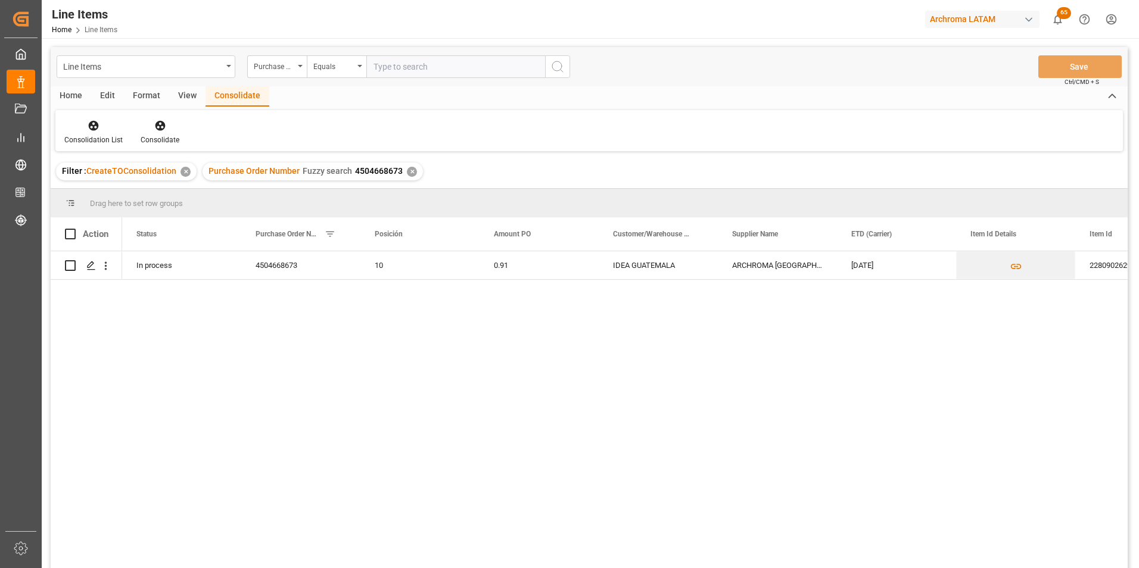
click at [72, 236] on span at bounding box center [70, 234] width 11 height 11
click at [74, 229] on input "checkbox" at bounding box center [74, 229] width 0 height 0
checkbox input "true"
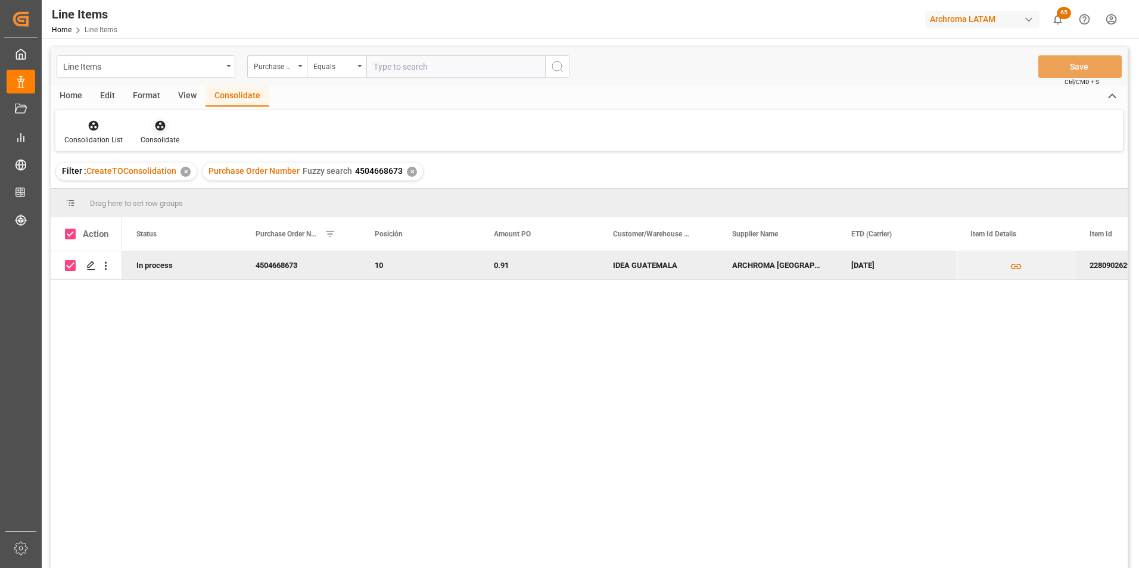
click at [151, 136] on div "Consolidate" at bounding box center [160, 140] width 39 height 11
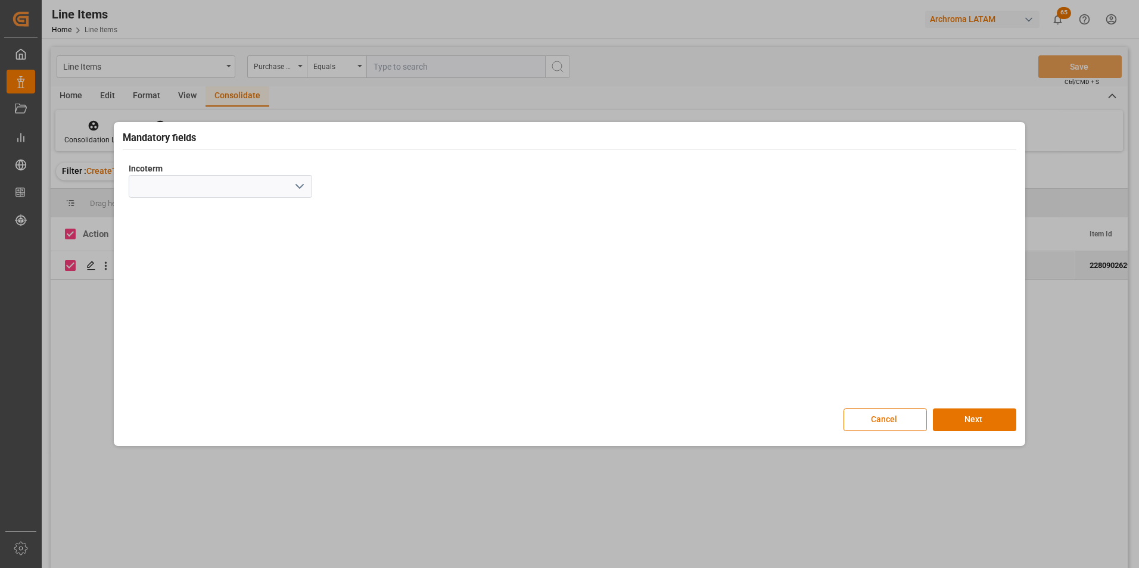
click at [297, 183] on icon "open menu" at bounding box center [300, 186] width 14 height 14
click at [180, 377] on div "DAP" at bounding box center [220, 385] width 182 height 27
type input "DAP"
click at [977, 420] on button "Next" at bounding box center [974, 420] width 83 height 23
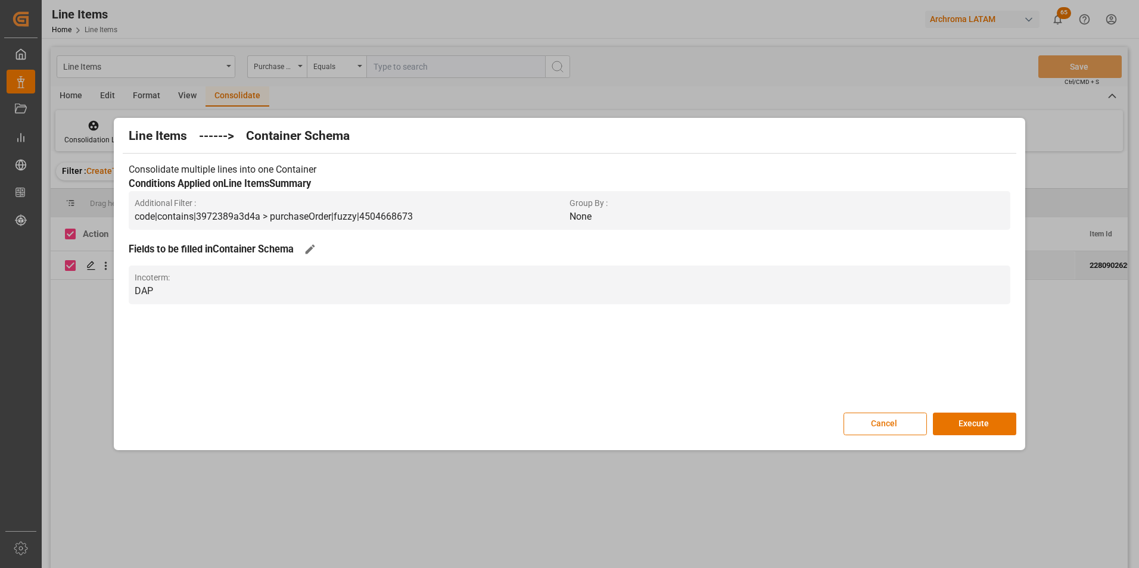
click at [977, 420] on button "Execute" at bounding box center [974, 424] width 83 height 23
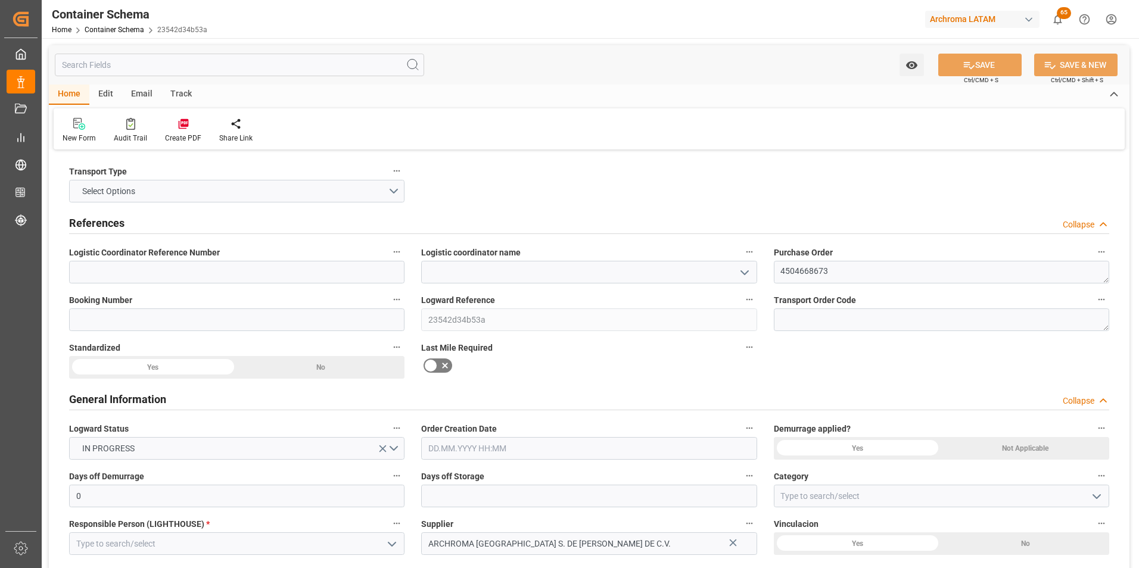
type input "0"
type input "1"
type input "3"
type input "3300"
type input "3481.5"
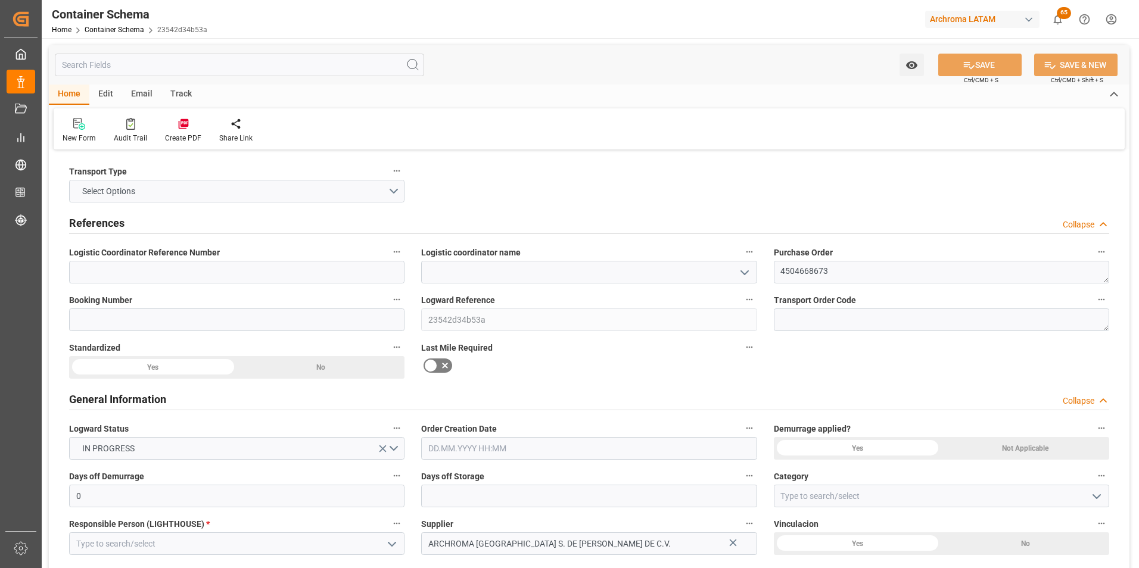
type input "0"
type input "07.10.2025"
type input "07.10.2025 14:51"
type input "07.10.2025"
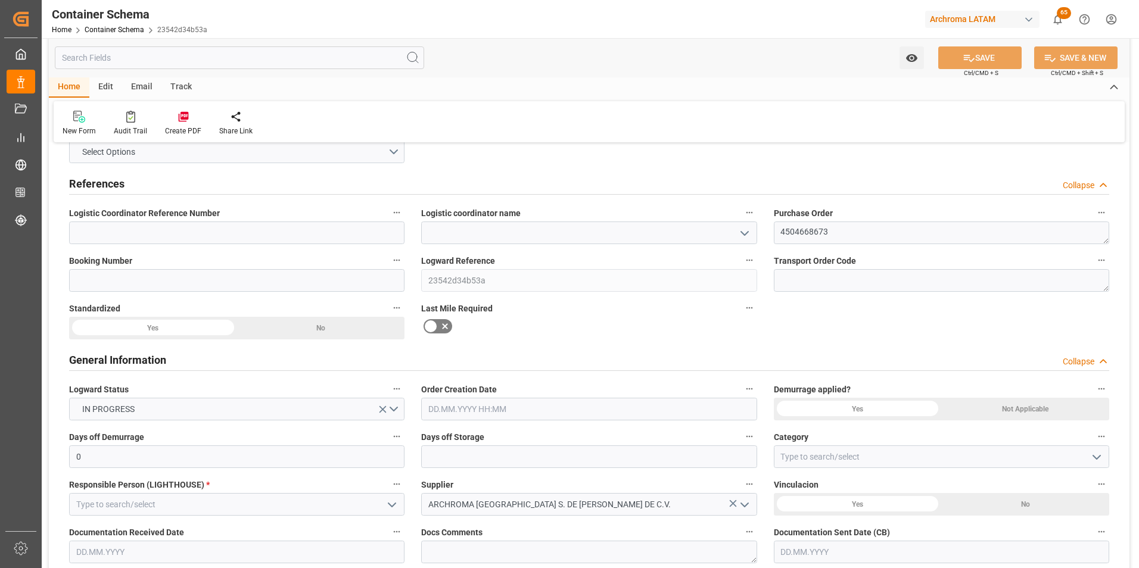
scroll to position [60, 0]
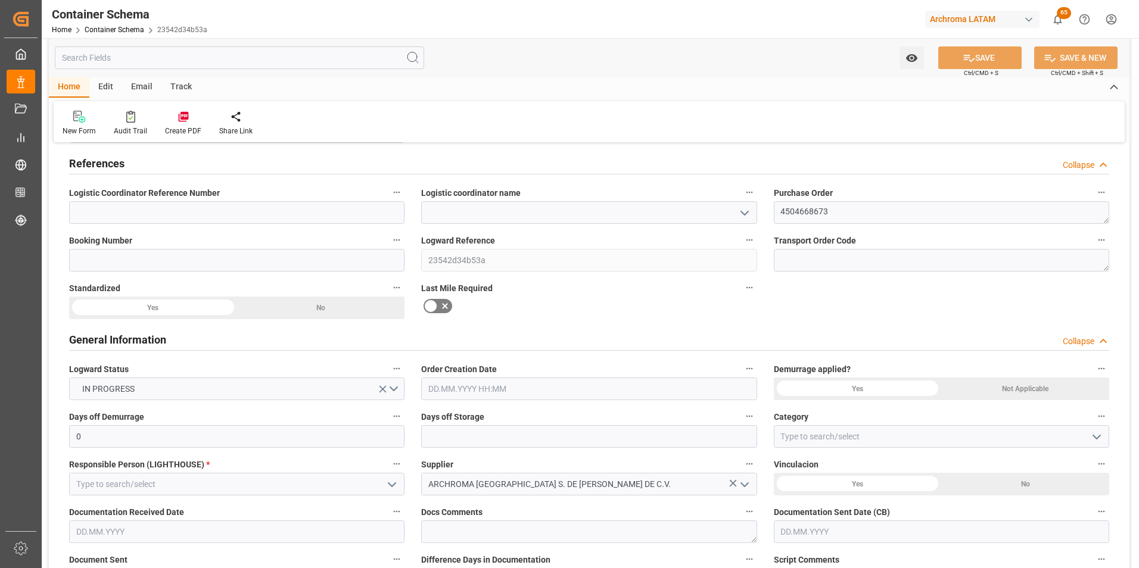
click at [748, 214] on icon "open menu" at bounding box center [745, 213] width 14 height 14
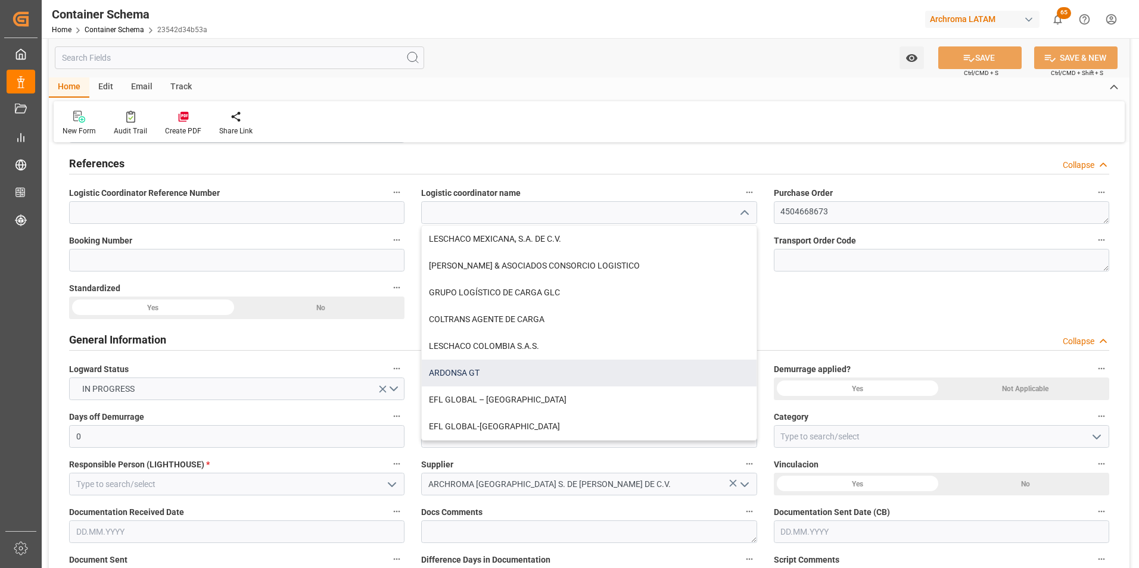
click at [498, 377] on div "ARDONSA GT" at bounding box center [589, 373] width 334 height 27
type input "ARDONSA GT"
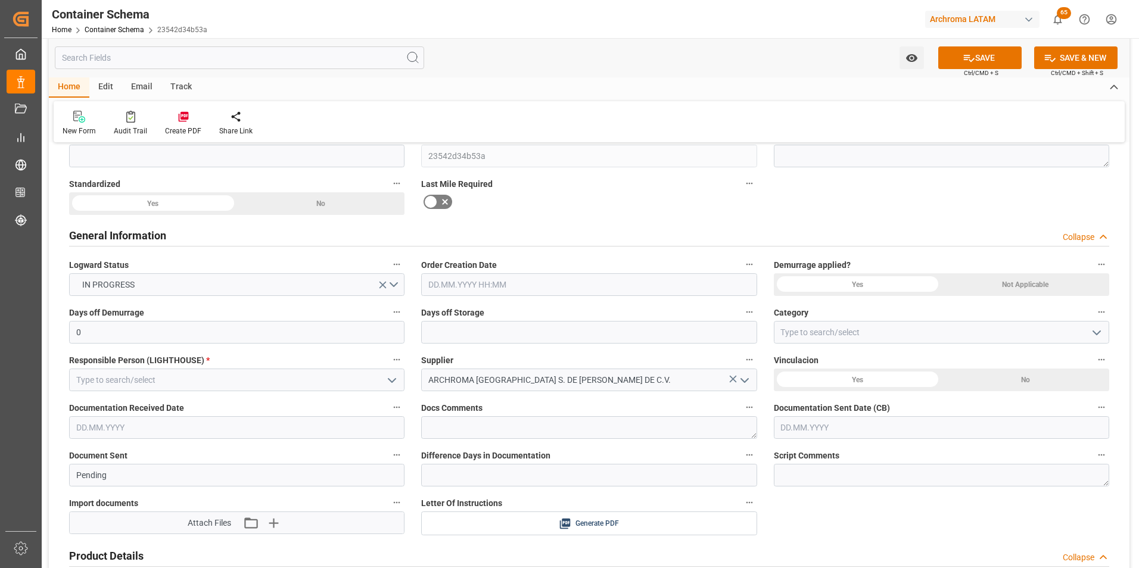
scroll to position [179, 0]
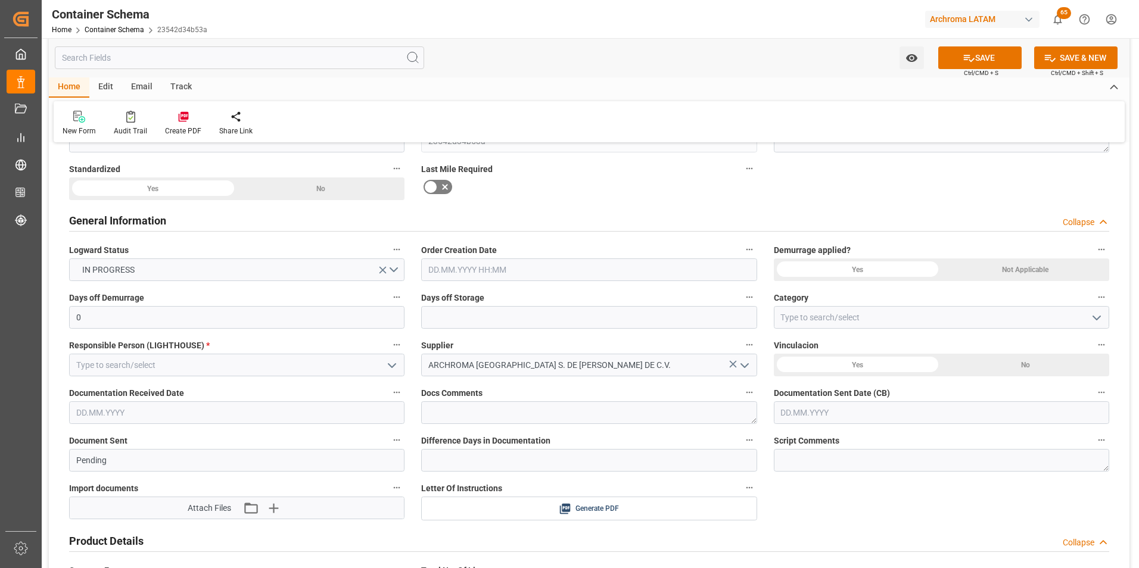
click at [459, 274] on input "text" at bounding box center [588, 270] width 335 height 23
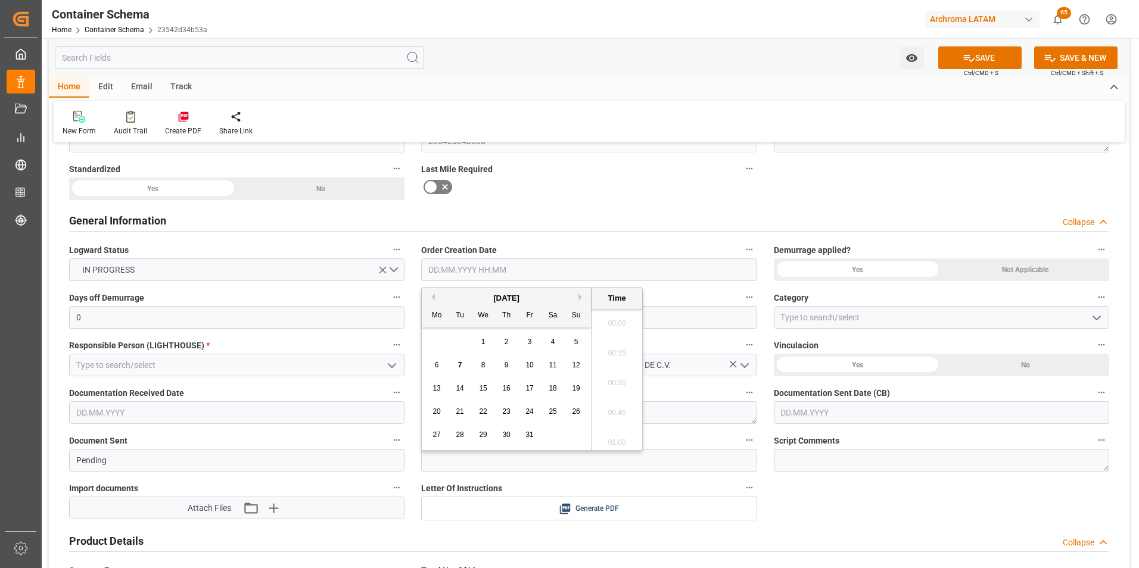
scroll to position [1107, 0]
click at [440, 337] on div "29 30 1 2 3 4 5" at bounding box center [506, 342] width 163 height 23
click at [463, 361] on div "7" at bounding box center [460, 366] width 15 height 14
click at [615, 375] on li "09:45" at bounding box center [617, 380] width 51 height 30
type input "07.10.2025 09:45"
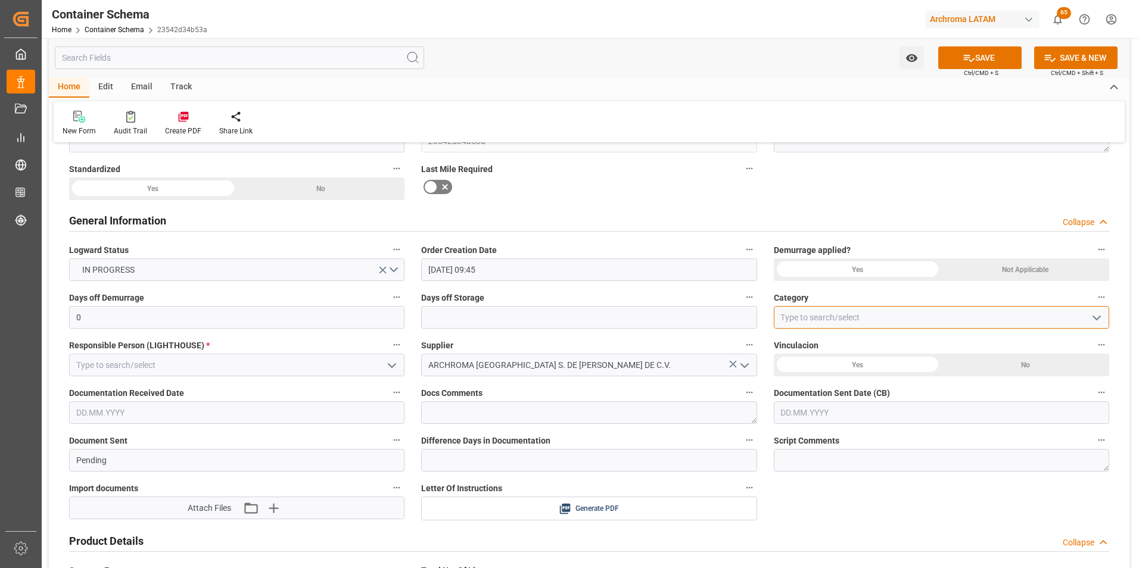
click at [1105, 316] on input at bounding box center [941, 317] width 335 height 23
click at [1103, 317] on button "open menu" at bounding box center [1096, 318] width 18 height 18
click at [1099, 318] on icon "close menu" at bounding box center [1097, 318] width 14 height 14
click at [1090, 323] on button "open menu" at bounding box center [1096, 318] width 18 height 18
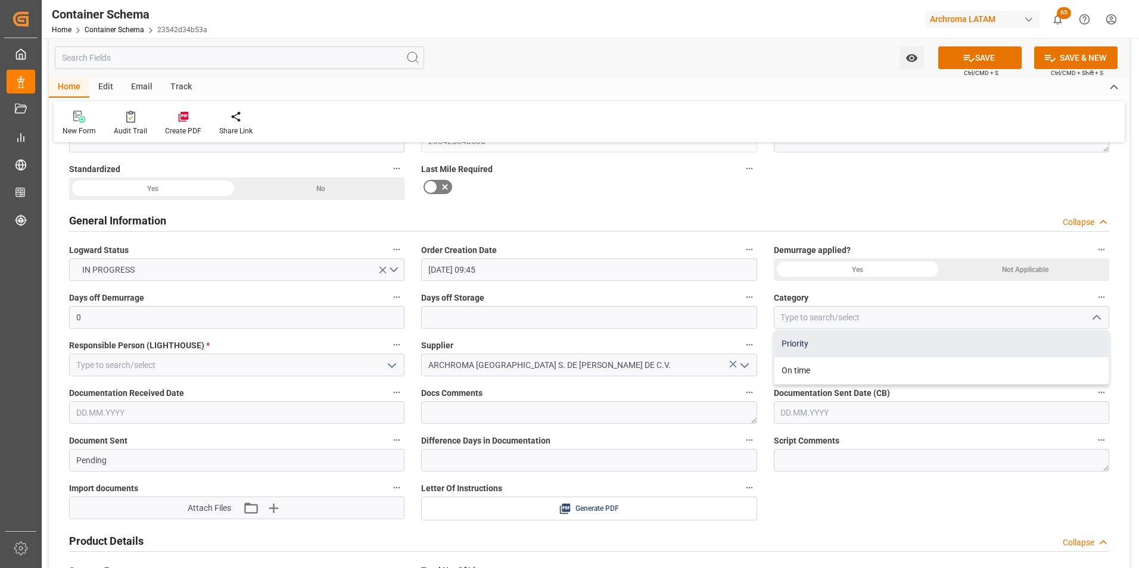
click at [967, 350] on div "Priority" at bounding box center [942, 344] width 334 height 27
type input "Priority"
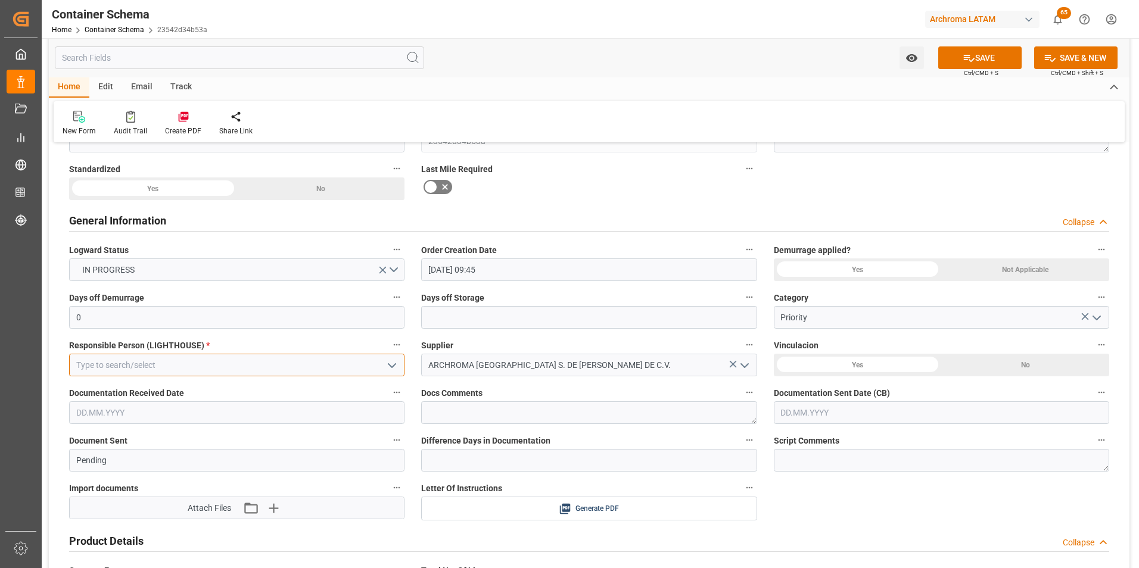
click at [248, 371] on input at bounding box center [236, 365] width 335 height 23
click at [393, 365] on icon "open menu" at bounding box center [392, 366] width 14 height 14
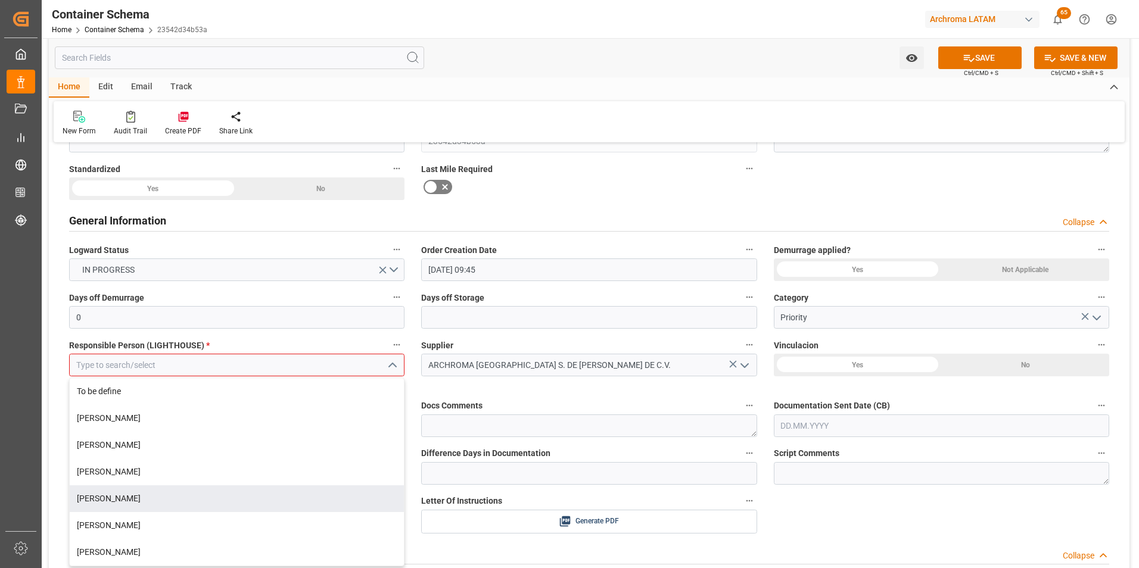
click at [226, 507] on div "[PERSON_NAME]" at bounding box center [237, 499] width 334 height 27
type input "[PERSON_NAME]"
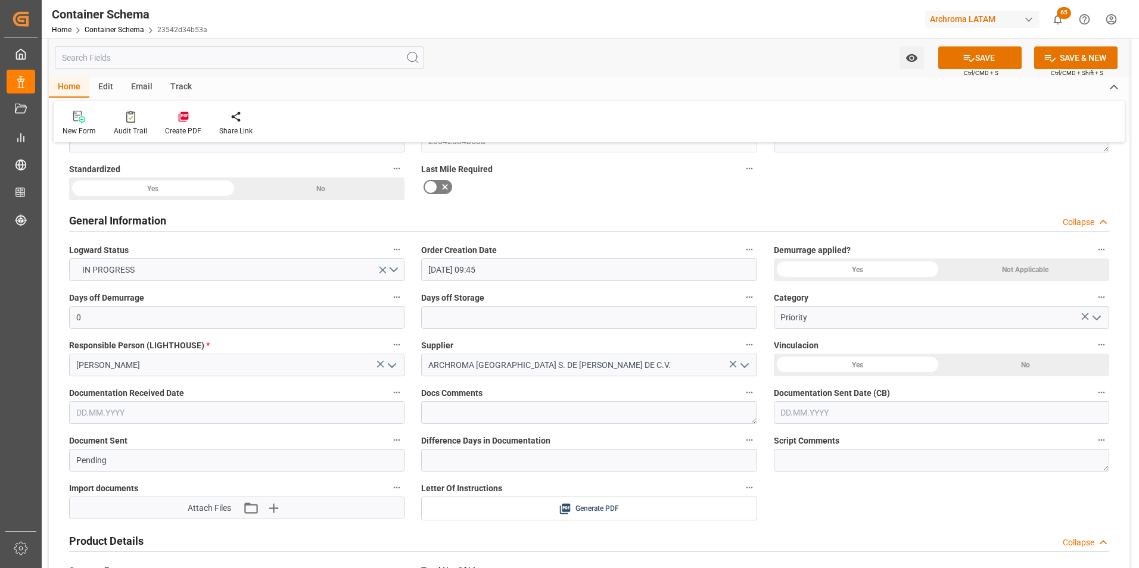
click at [130, 420] on input "text" at bounding box center [236, 413] width 335 height 23
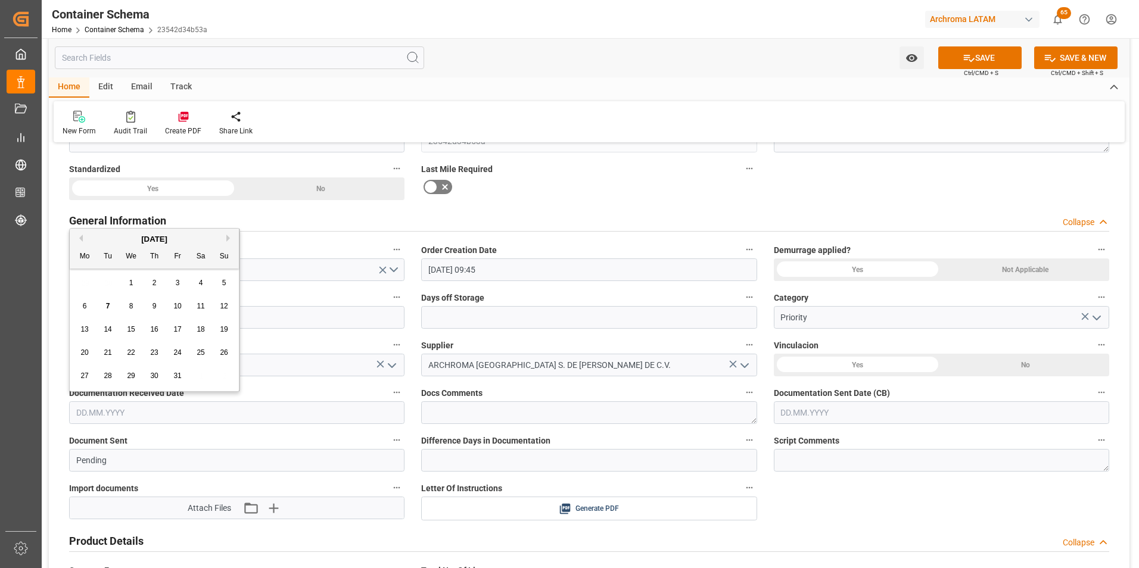
click at [81, 285] on div "29 30 1 2 3 4 5" at bounding box center [154, 283] width 163 height 23
click at [109, 304] on span "7" at bounding box center [108, 306] width 4 height 8
type input "07.10.2025"
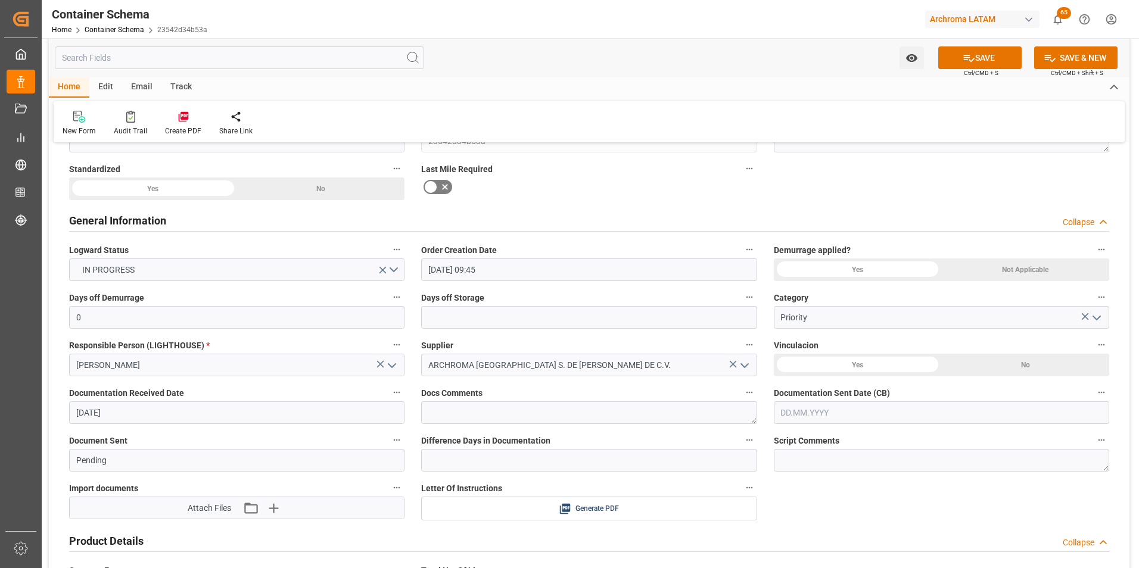
click at [832, 400] on label "Documentation Sent Date (CB)" at bounding box center [941, 393] width 335 height 17
click at [1094, 400] on button "Documentation Sent Date (CB)" at bounding box center [1101, 392] width 15 height 15
click at [837, 409] on div at bounding box center [569, 284] width 1139 height 568
click at [817, 409] on input "text" at bounding box center [941, 413] width 335 height 23
click at [787, 294] on div "29 30 1 2 3 4 5" at bounding box center [859, 283] width 163 height 23
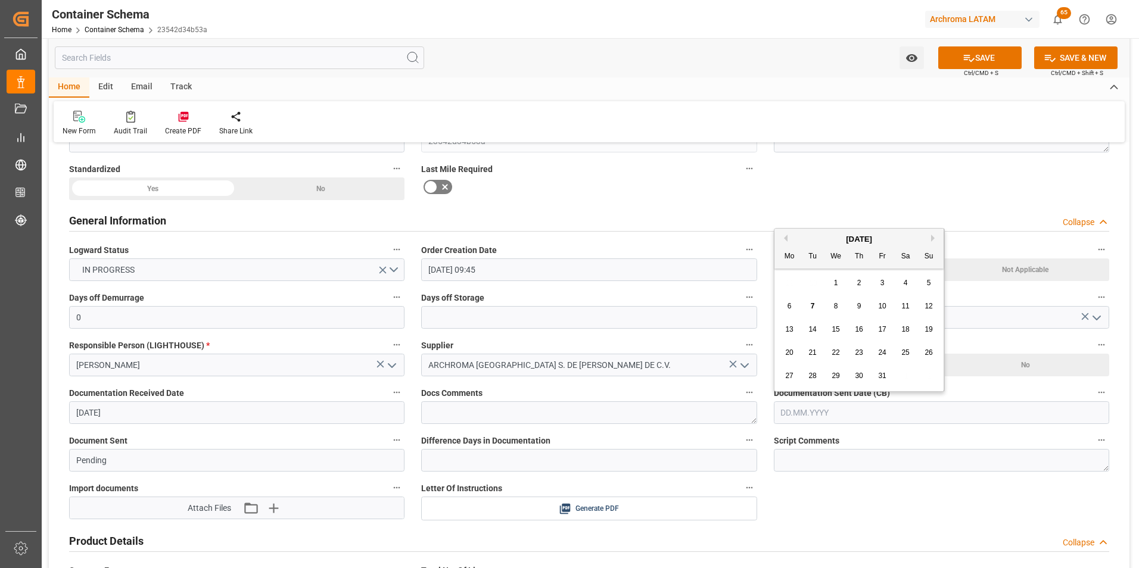
click at [810, 302] on div "7" at bounding box center [813, 307] width 15 height 14
type input "07.10.2025"
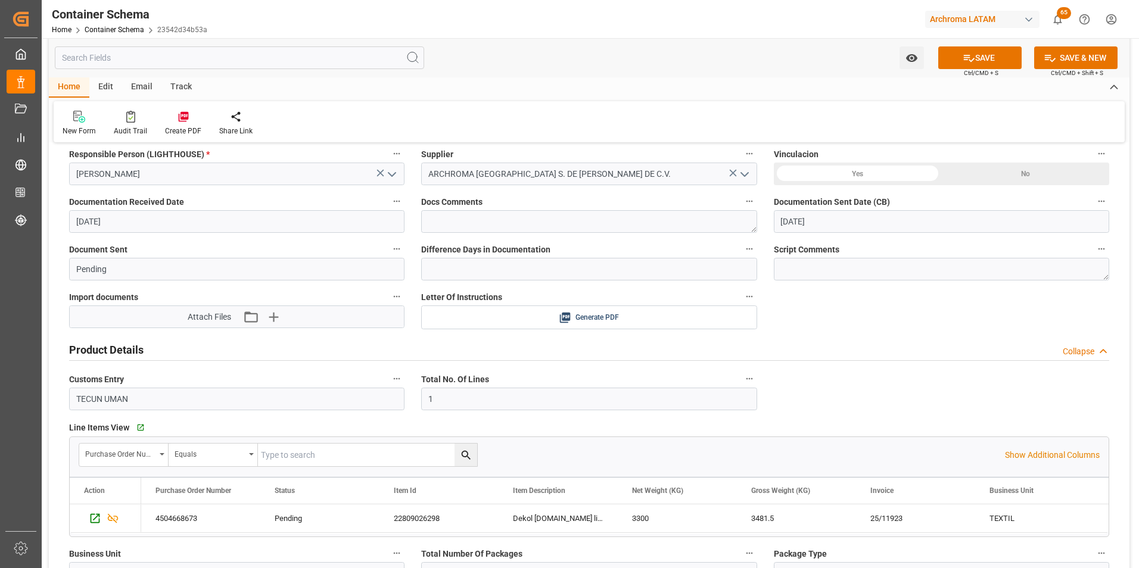
scroll to position [298, 0]
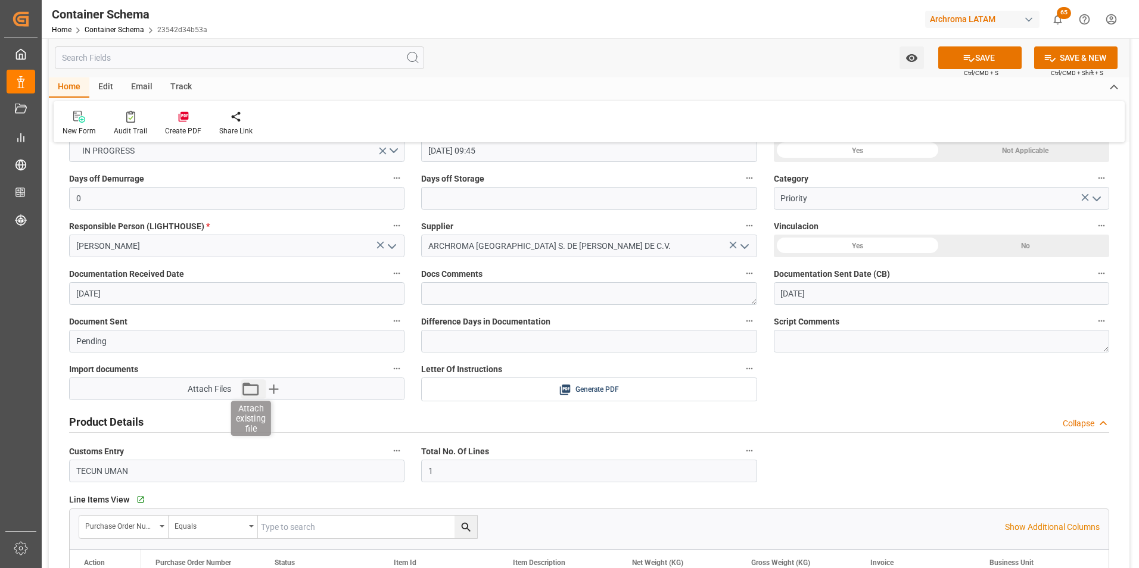
click at [246, 389] on icon "button" at bounding box center [250, 389] width 19 height 19
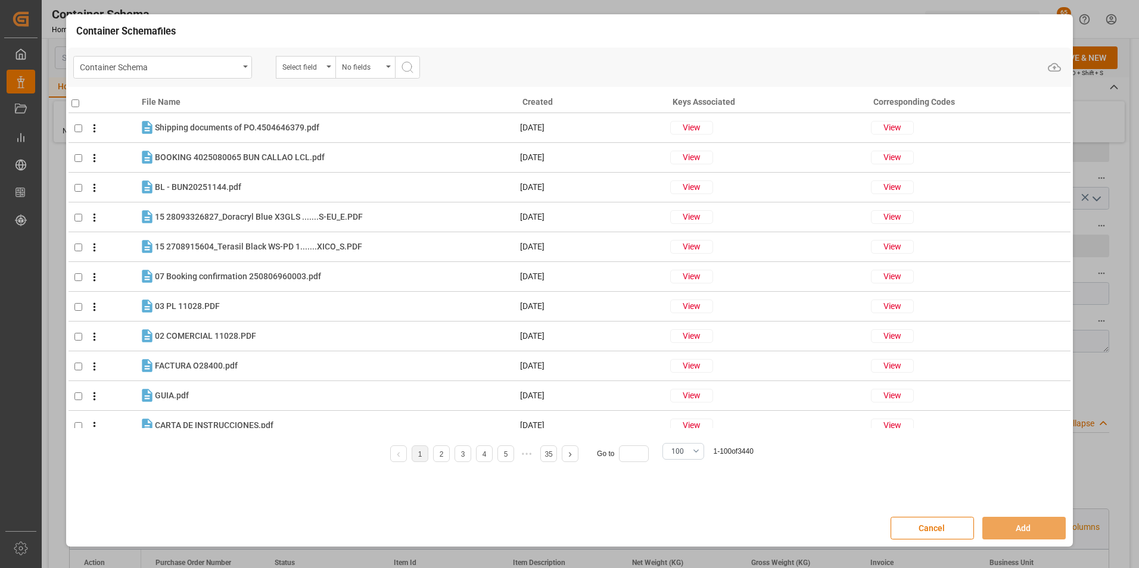
click at [244, 72] on div "Container Schema" at bounding box center [162, 67] width 179 height 23
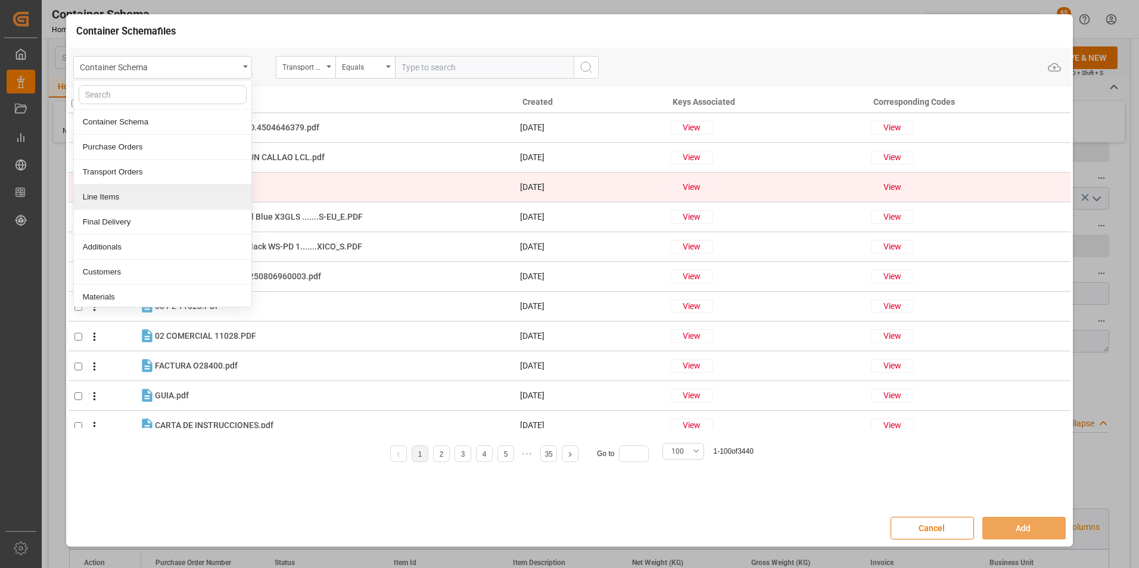
click at [150, 187] on div "Line Items" at bounding box center [163, 197] width 178 height 25
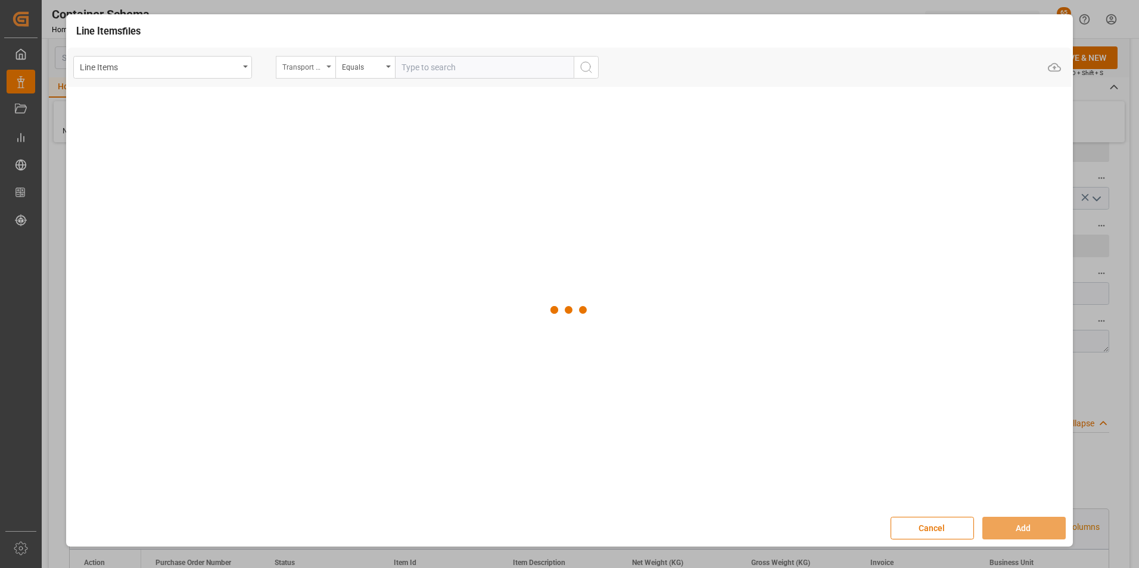
click at [301, 70] on div "Transport Type" at bounding box center [302, 66] width 41 height 14
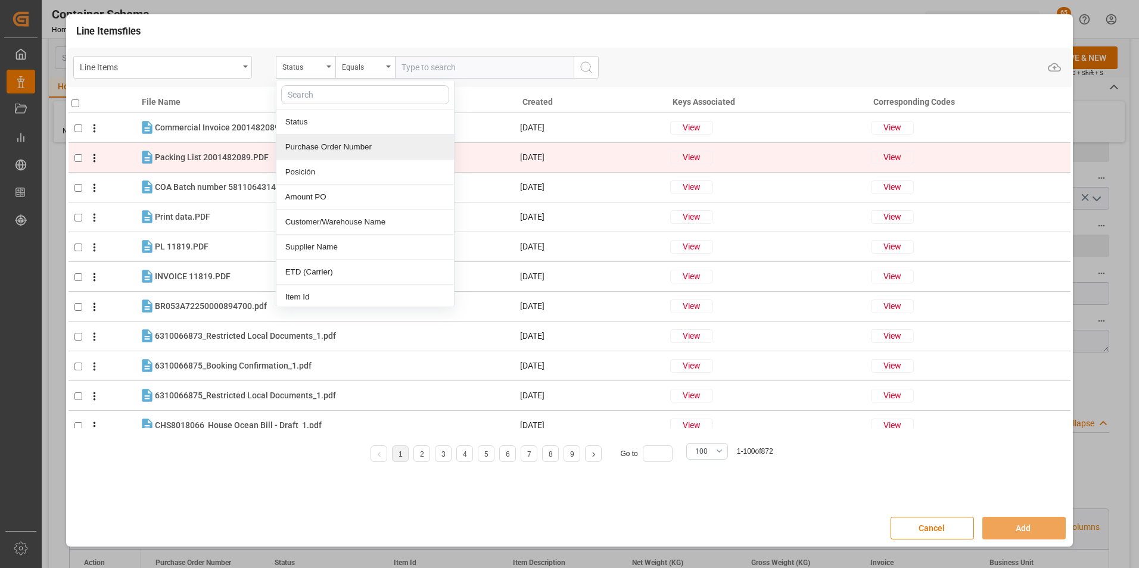
click at [317, 151] on div "Purchase Order Number" at bounding box center [365, 147] width 178 height 25
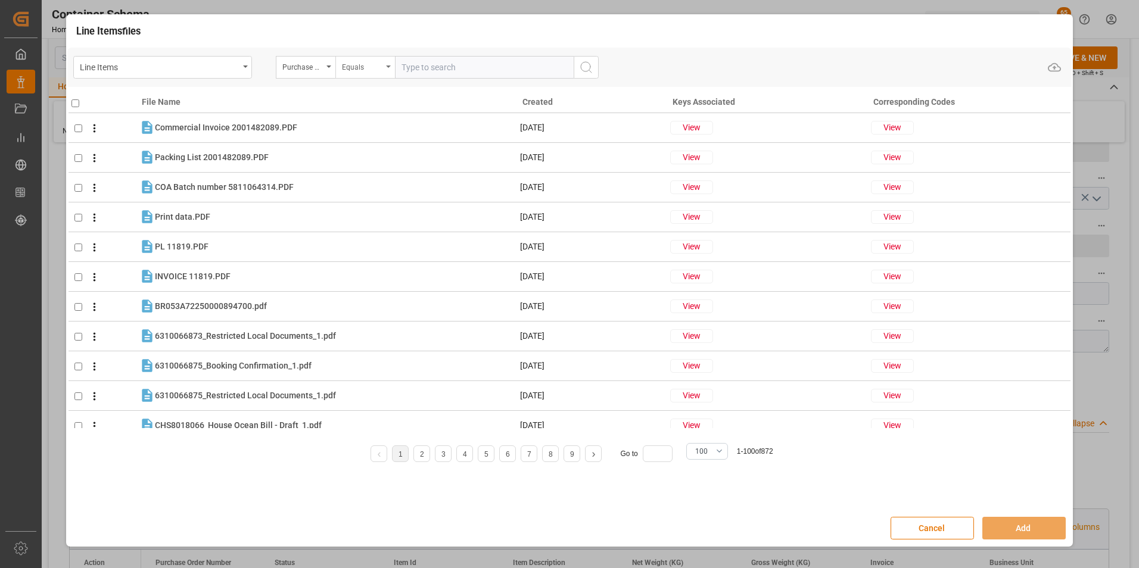
drag, startPoint x: 366, startPoint y: 57, endPoint x: 365, endPoint y: 64, distance: 6.7
click at [366, 58] on div "Equals" at bounding box center [365, 67] width 60 height 23
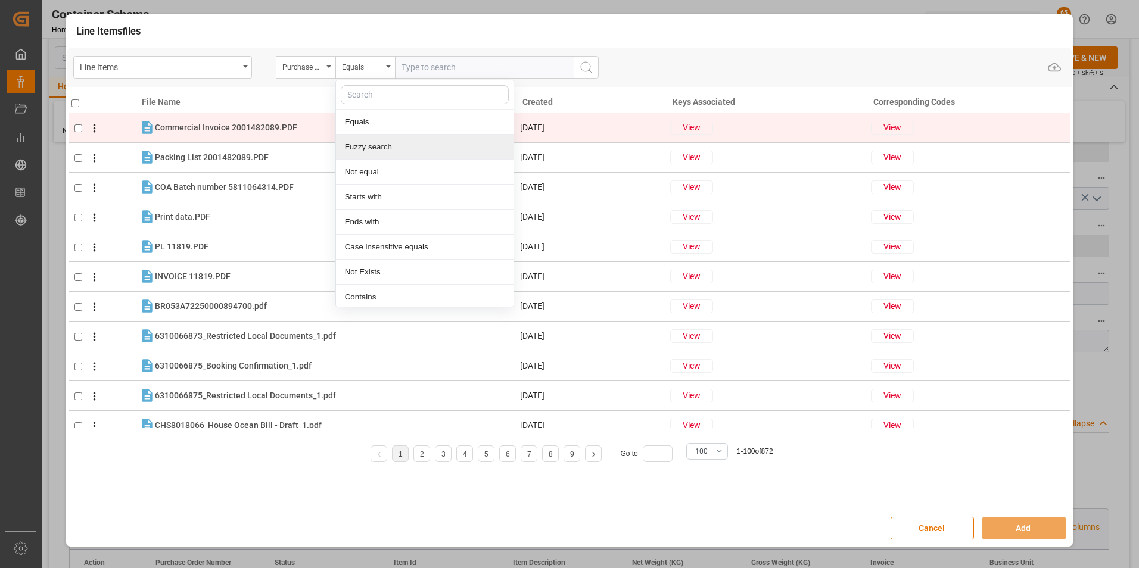
click at [378, 138] on div "Fuzzy search" at bounding box center [425, 147] width 178 height 25
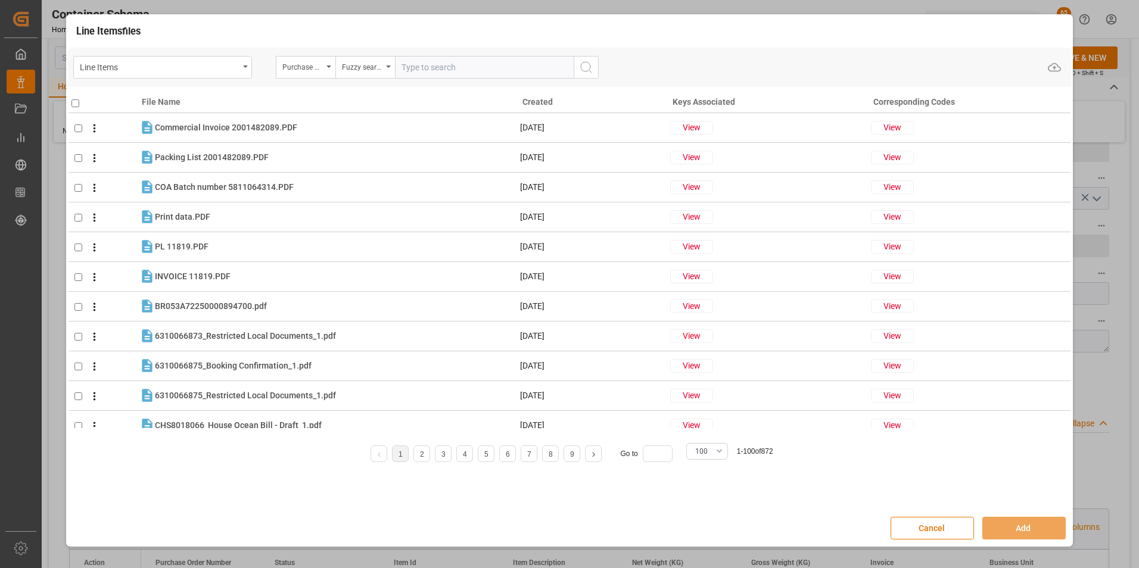
click at [458, 79] on input "text" at bounding box center [484, 67] width 179 height 23
paste input "4504668673"
type input "4504668673"
click at [588, 65] on icon "search button" at bounding box center [586, 67] width 14 height 14
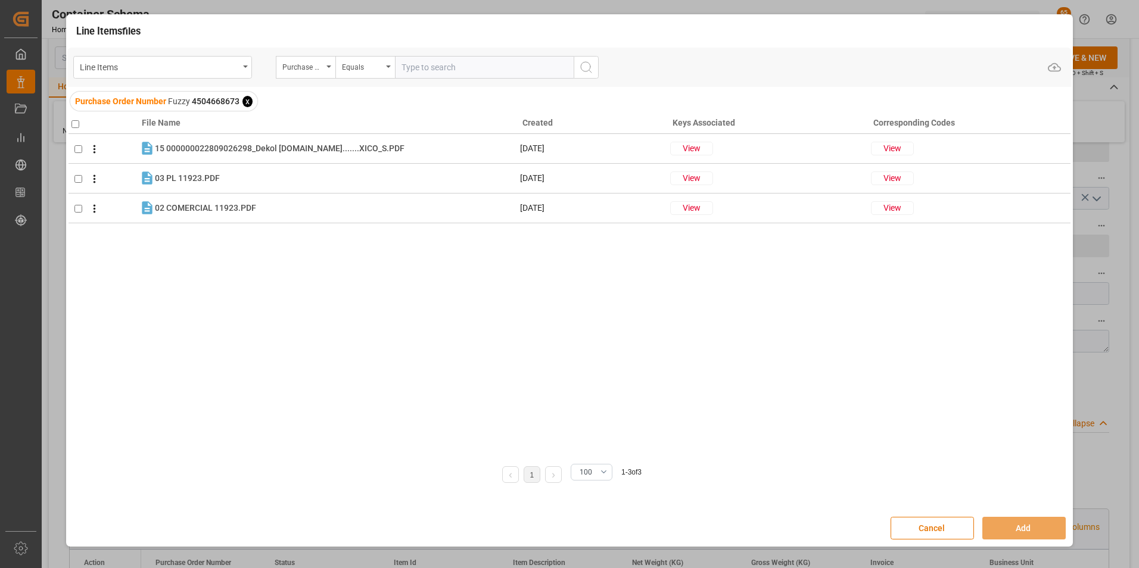
click at [80, 125] on th at bounding box center [104, 121] width 70 height 26
click at [76, 124] on input "checkbox" at bounding box center [76, 124] width 8 height 8
checkbox input "true"
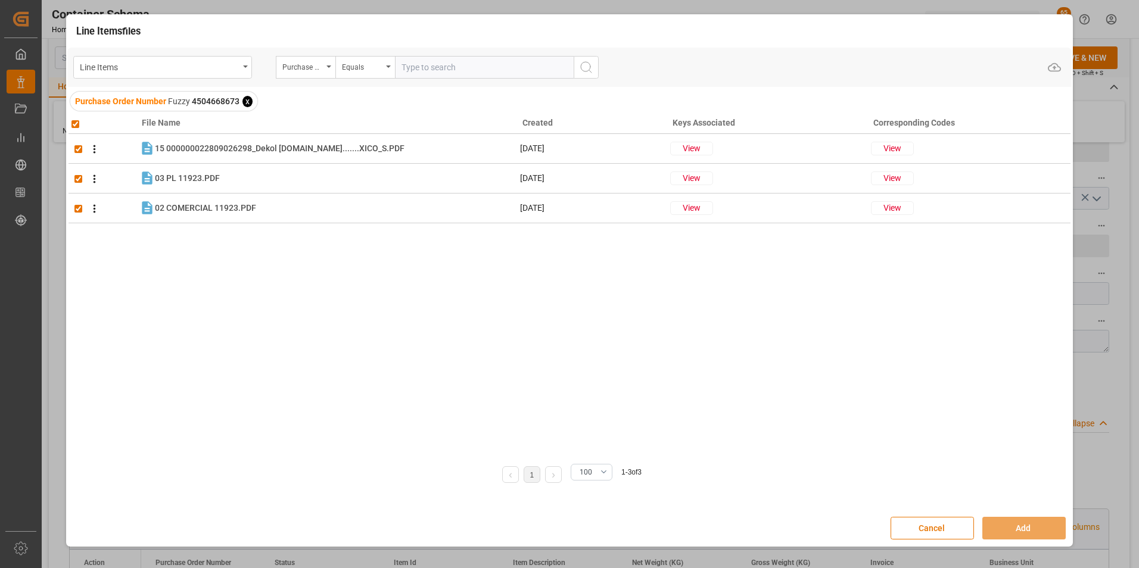
checkbox input "true"
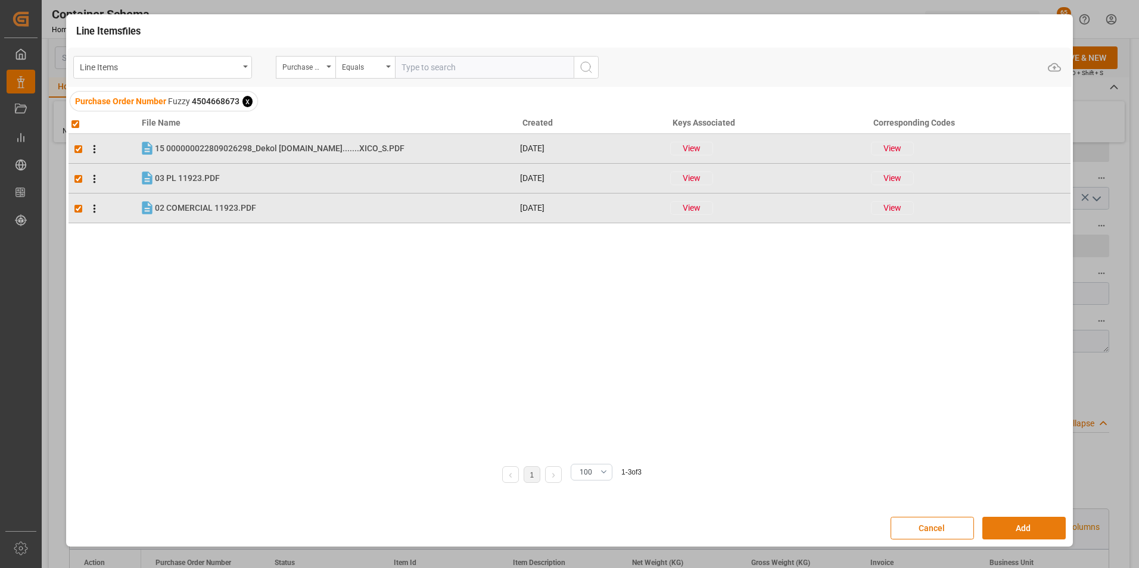
click at [1038, 527] on button "Add" at bounding box center [1024, 528] width 83 height 23
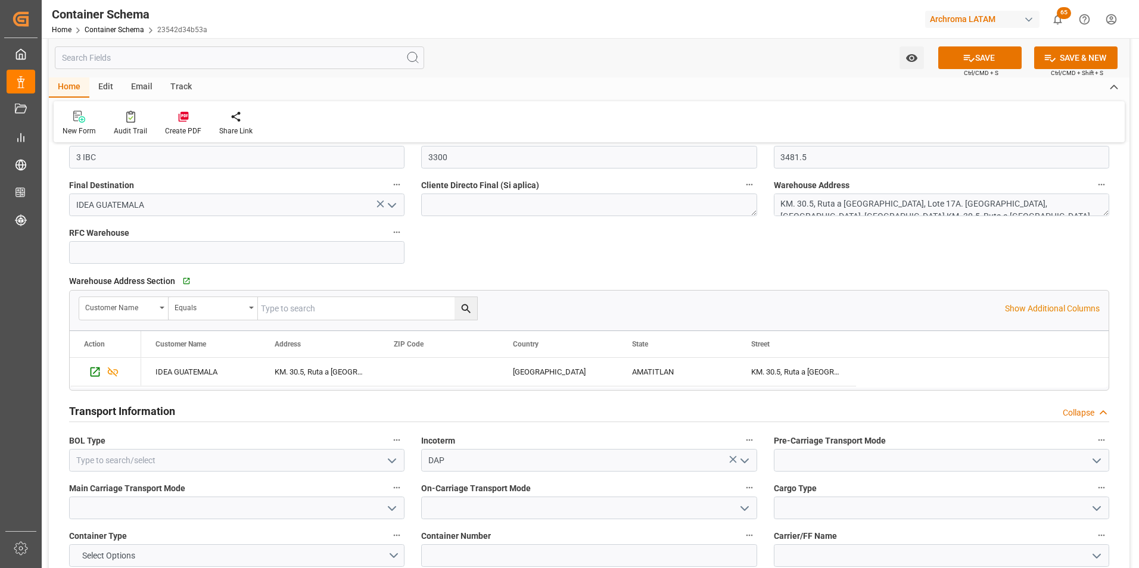
scroll to position [953, 0]
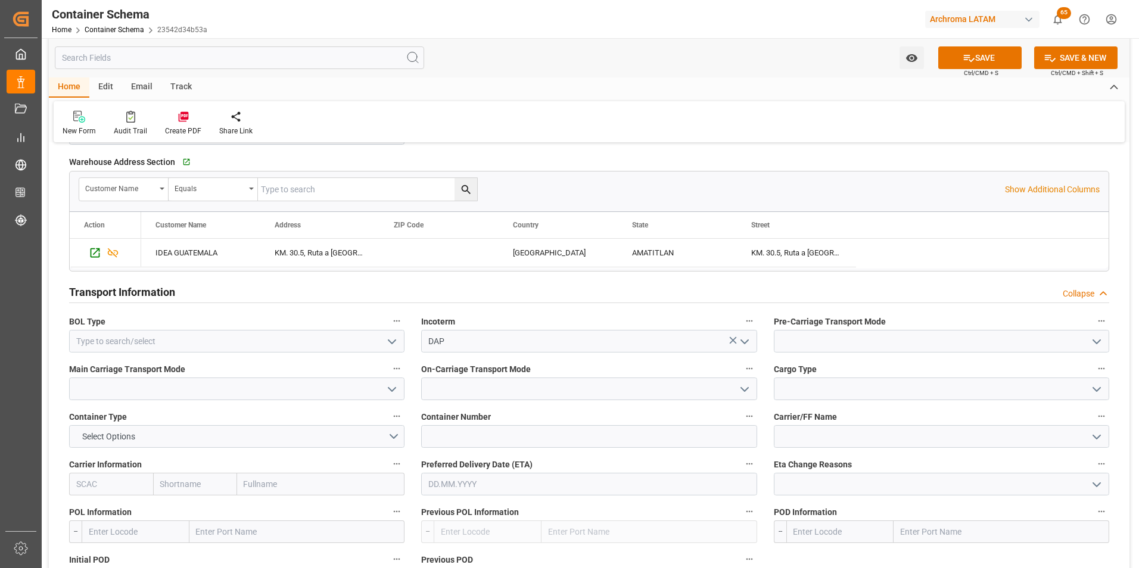
click at [1093, 347] on icon "open menu" at bounding box center [1097, 342] width 14 height 14
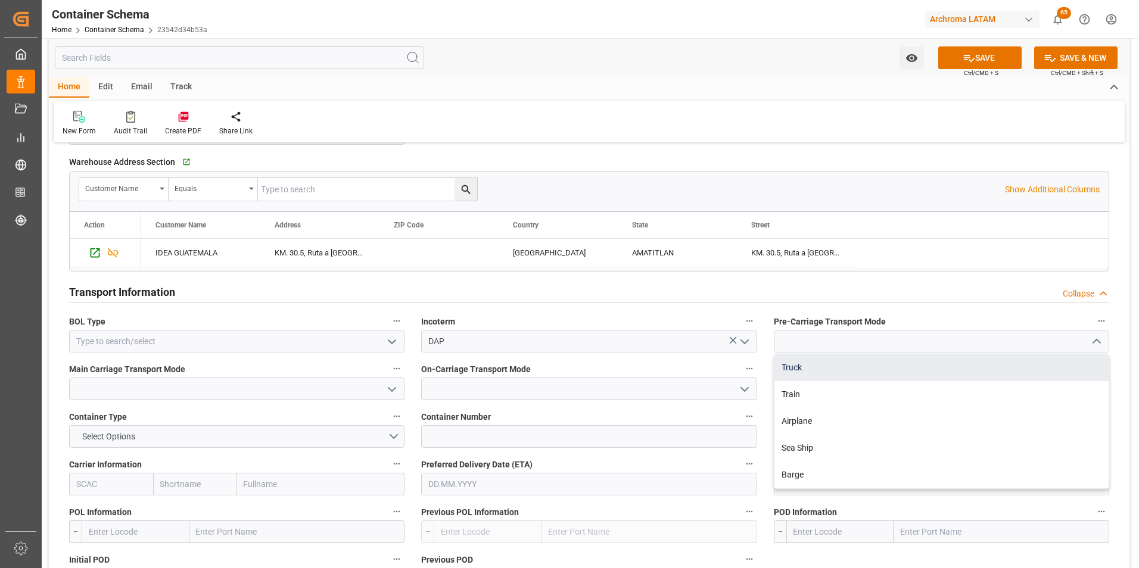
click at [1012, 368] on div "Truck" at bounding box center [942, 368] width 334 height 27
type input "Truck"
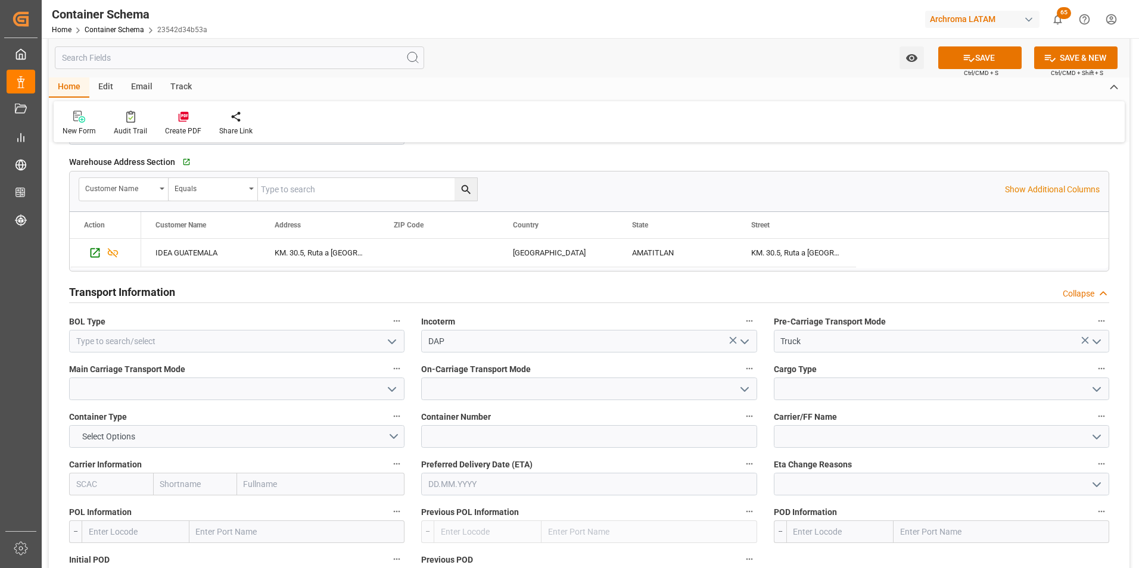
click at [395, 388] on polyline "open menu" at bounding box center [392, 390] width 7 height 4
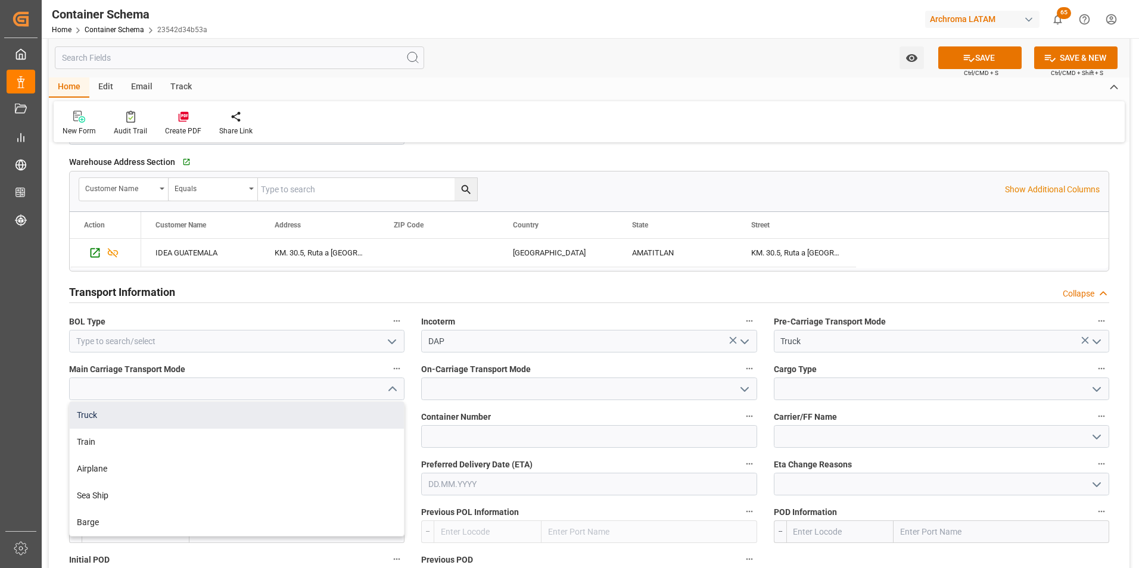
click at [377, 417] on div "Truck" at bounding box center [237, 415] width 334 height 27
type input "Truck"
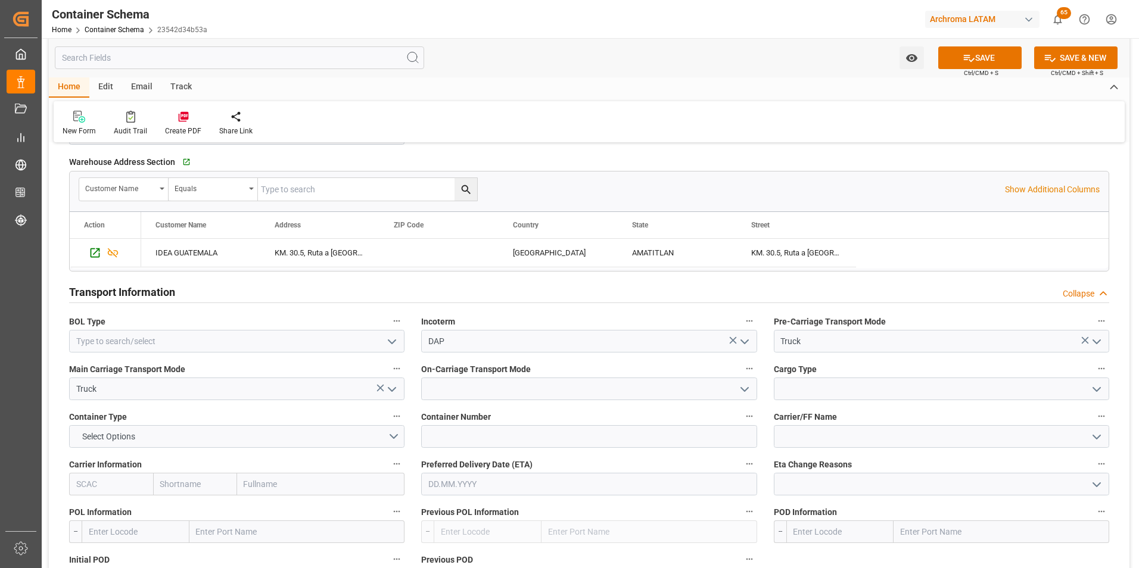
click at [743, 395] on icon "open menu" at bounding box center [745, 390] width 14 height 14
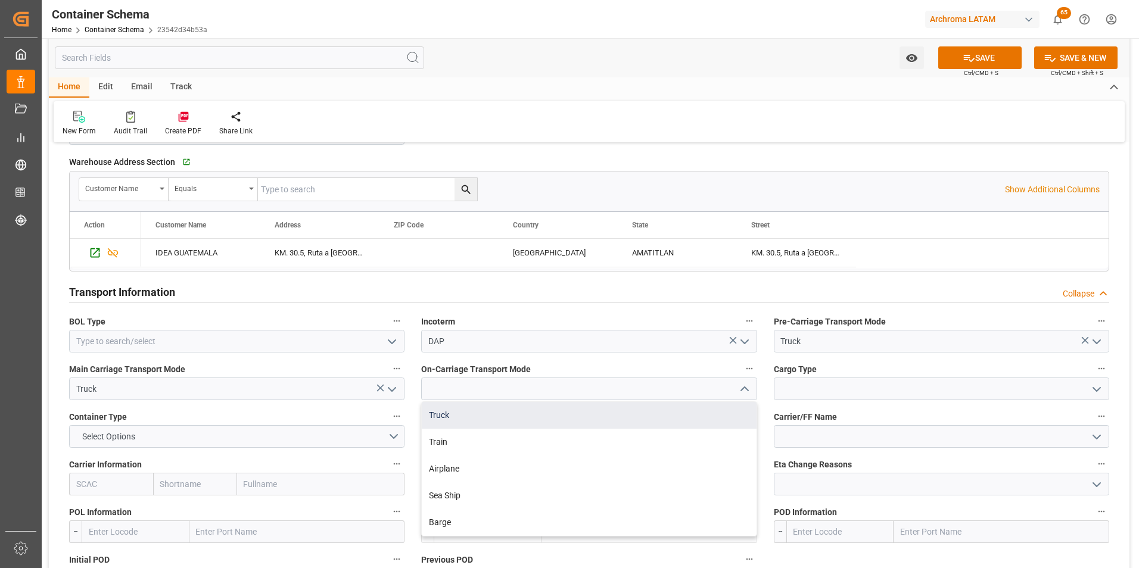
click at [725, 412] on div "Truck" at bounding box center [589, 415] width 334 height 27
type input "Truck"
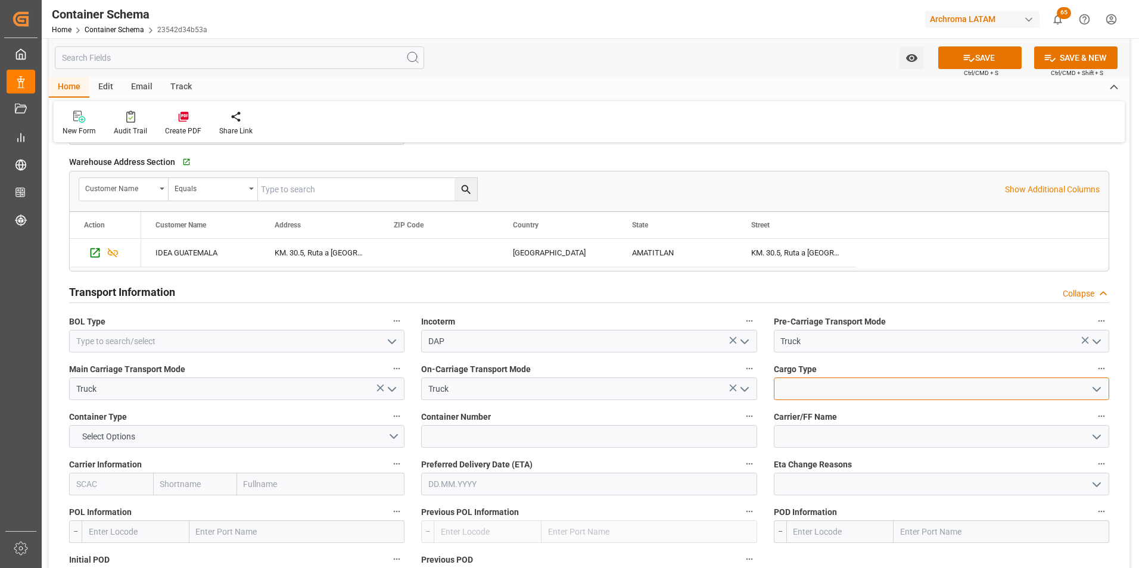
click at [834, 394] on input at bounding box center [941, 389] width 335 height 23
click at [1098, 387] on icon "open menu" at bounding box center [1097, 390] width 14 height 14
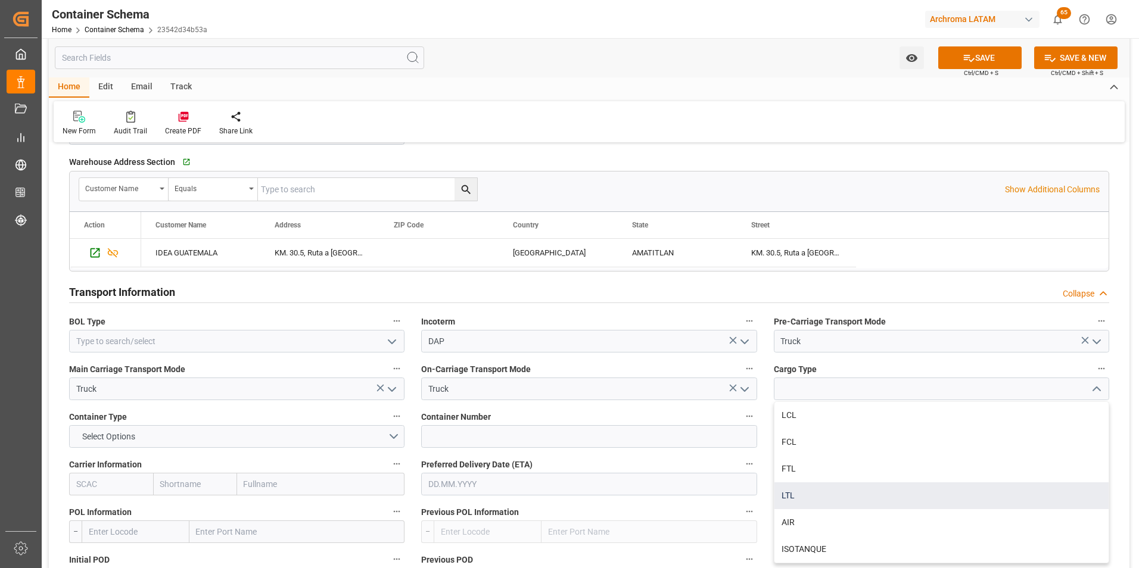
click at [903, 498] on div "LTL" at bounding box center [942, 496] width 334 height 27
type input "LTL"
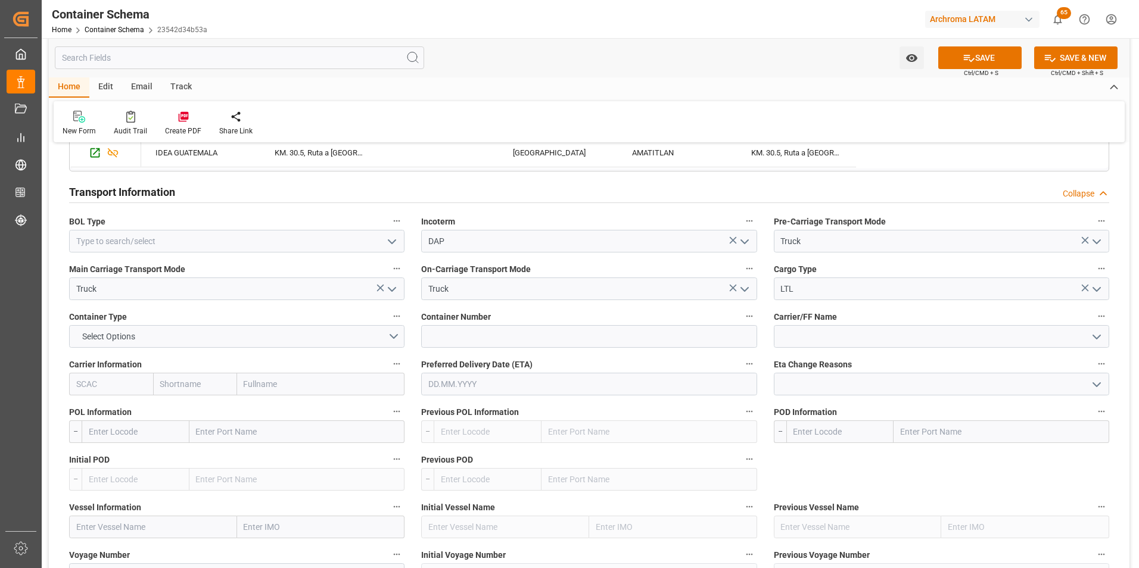
scroll to position [1073, 0]
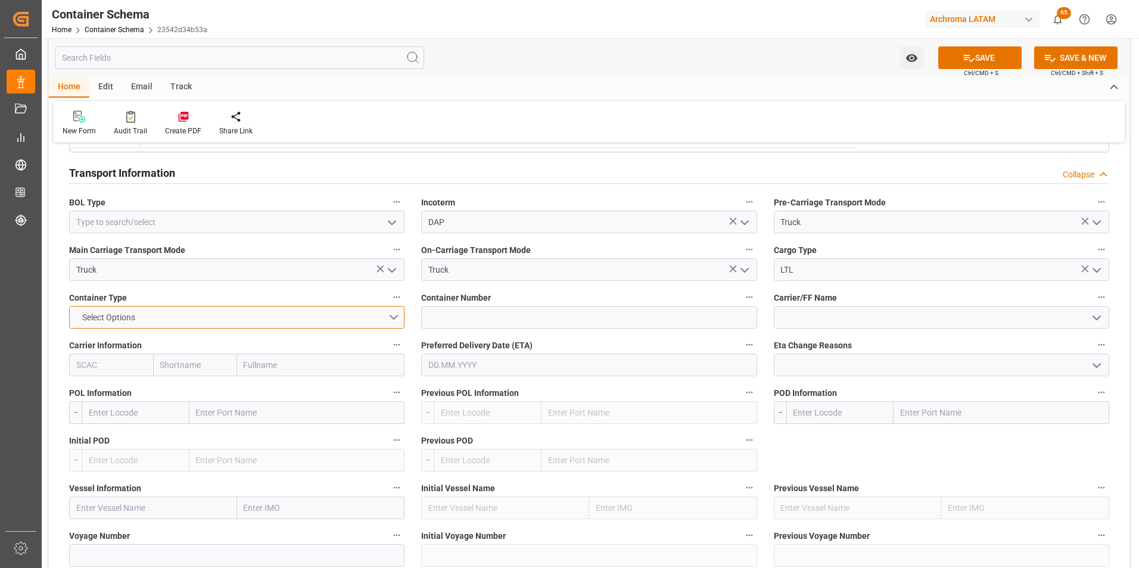
click at [383, 313] on button "Select Options" at bounding box center [236, 317] width 335 height 23
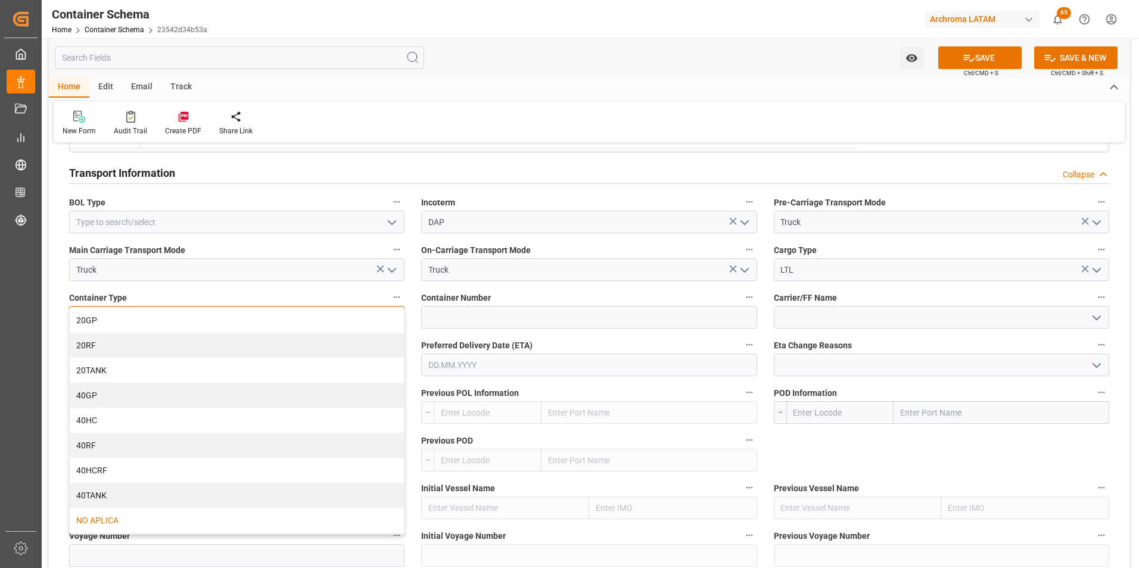
click at [139, 516] on div "NO APLICA" at bounding box center [237, 520] width 334 height 25
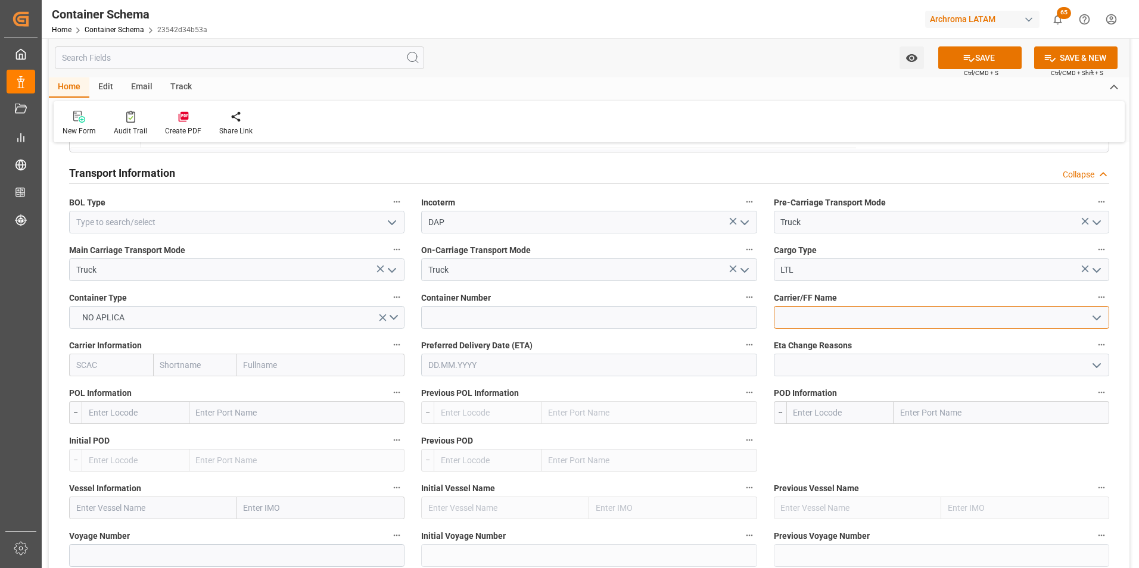
click at [903, 320] on input at bounding box center [941, 317] width 335 height 23
click at [458, 374] on input "text" at bounding box center [588, 365] width 335 height 23
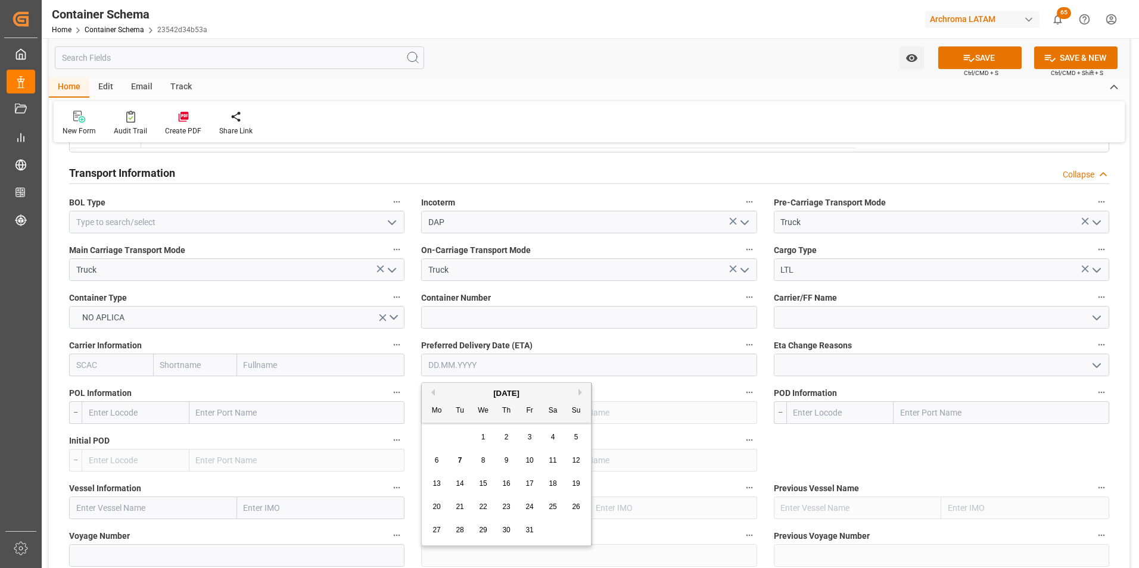
click at [434, 431] on div "29 30 1 2 3 4 5" at bounding box center [506, 437] width 163 height 23
click at [577, 458] on span "12" at bounding box center [576, 460] width 8 height 8
type input "[DATE]"
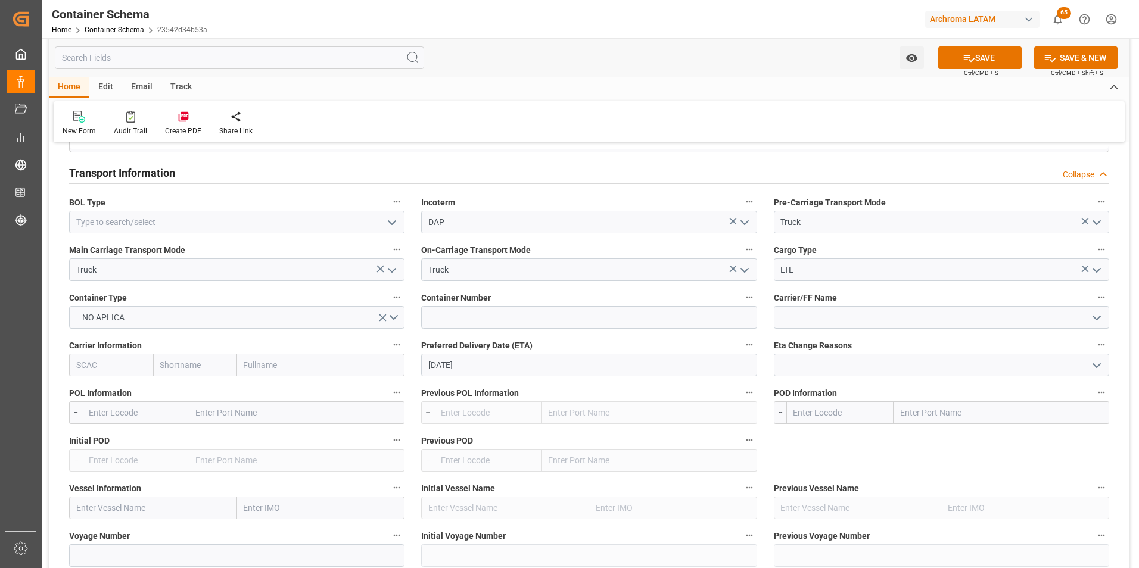
click at [921, 415] on input "text" at bounding box center [1002, 413] width 216 height 23
type input "TECUN"
click at [953, 434] on span "Tecun Uman - GTTUC" at bounding box center [940, 439] width 76 height 10
type input "GTTUC"
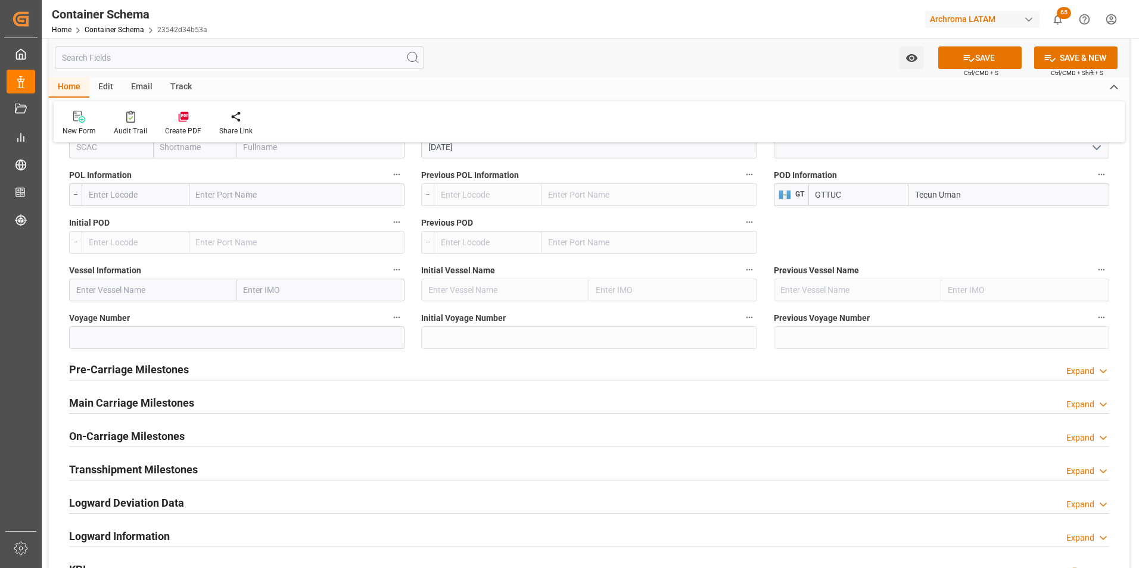
scroll to position [1311, 0]
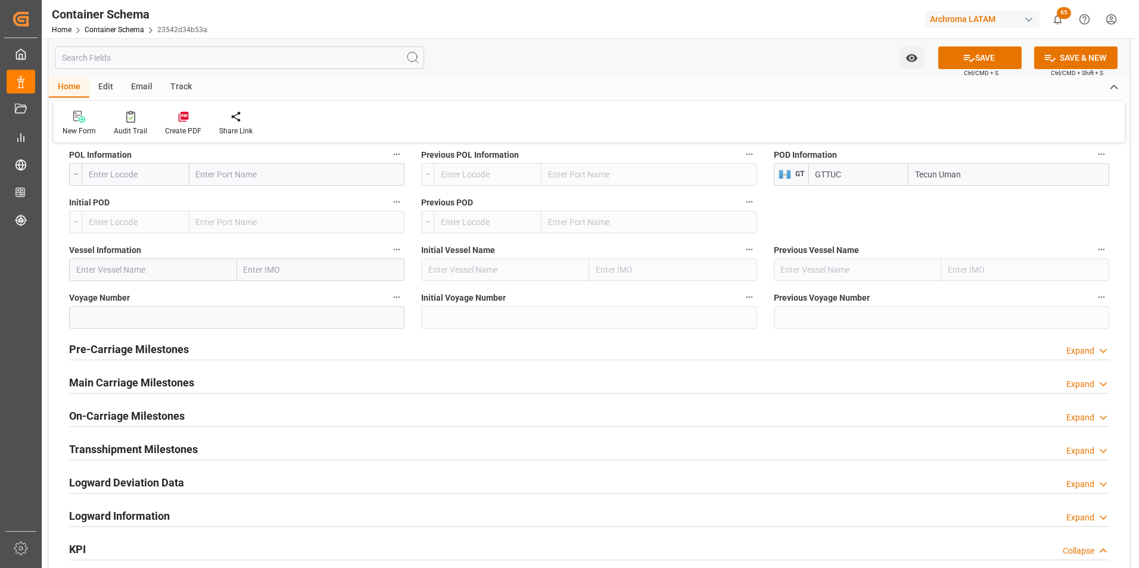
type input "Tecun Uman"
click at [140, 375] on h2 "Main Carriage Milestones" at bounding box center [131, 383] width 125 height 16
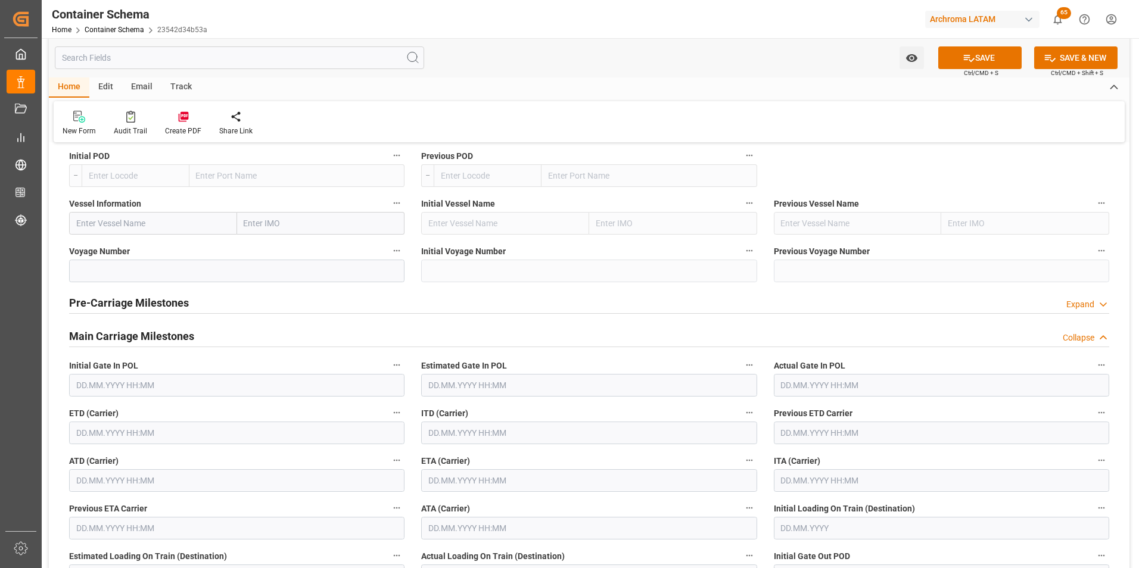
scroll to position [1430, 0]
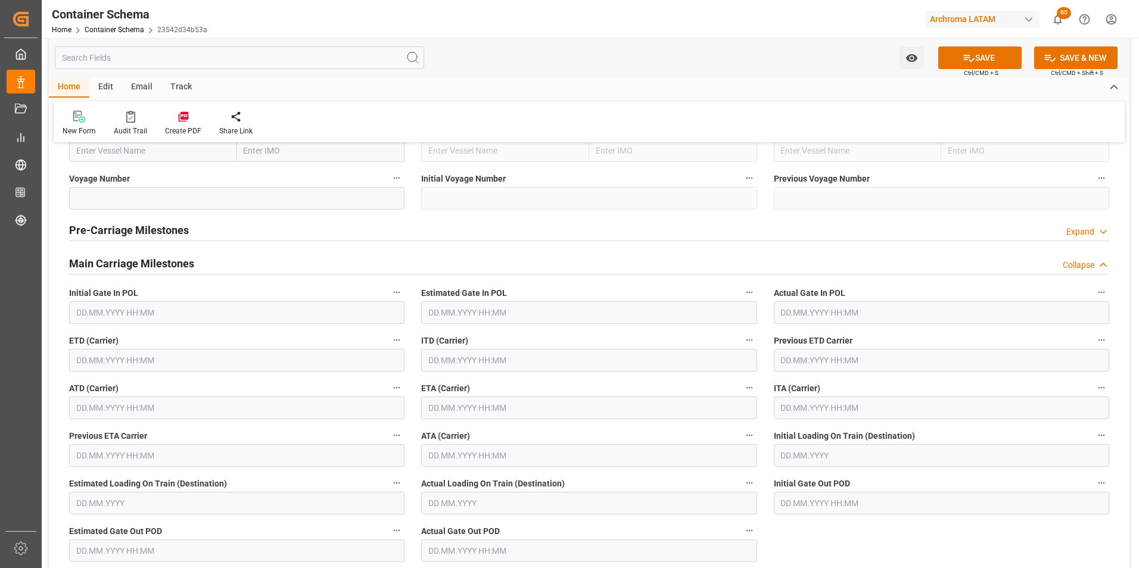
click at [163, 406] on input "text" at bounding box center [236, 408] width 335 height 23
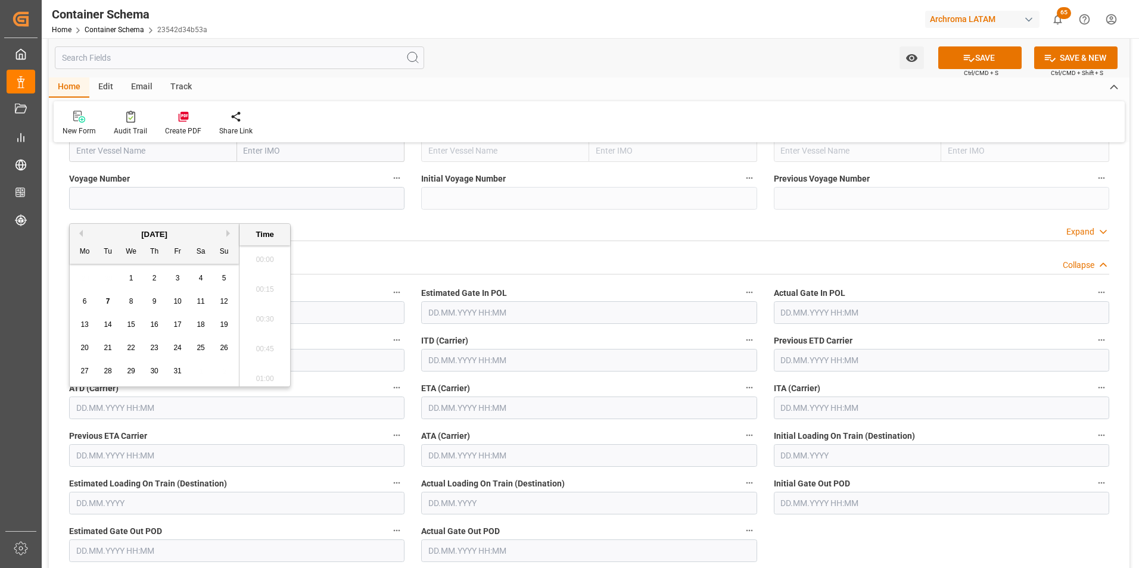
scroll to position [1107, 0]
click at [410, 377] on div "ATD (Carrier)" at bounding box center [237, 400] width 352 height 48
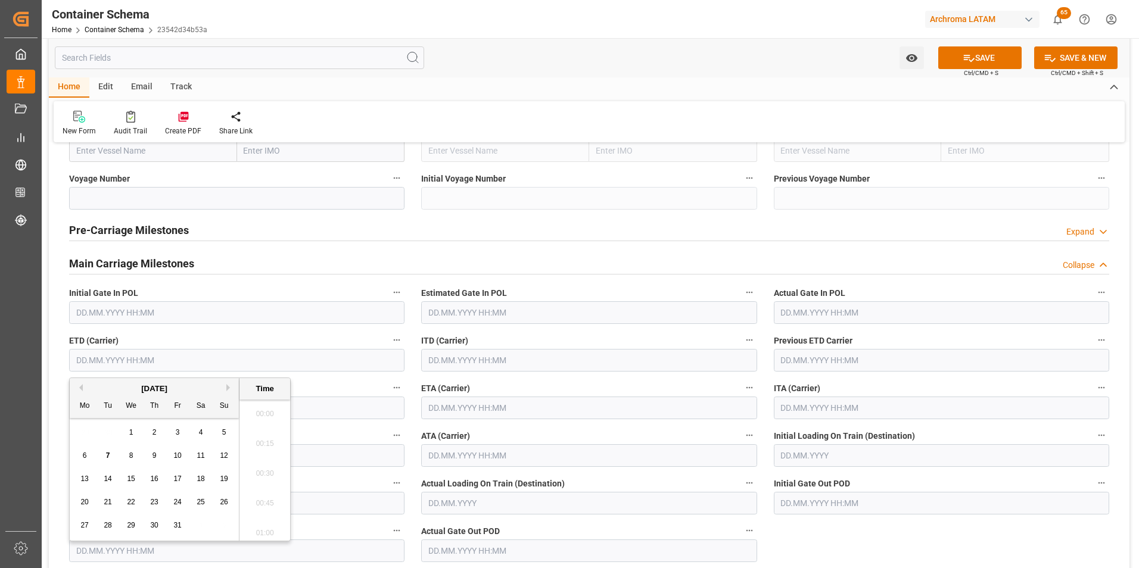
click at [107, 358] on input "text" at bounding box center [236, 360] width 335 height 23
click at [179, 457] on span "10" at bounding box center [177, 456] width 8 height 8
type input "10.10.2025 00:00"
click at [414, 387] on div "ETA (Carrier)" at bounding box center [589, 400] width 352 height 48
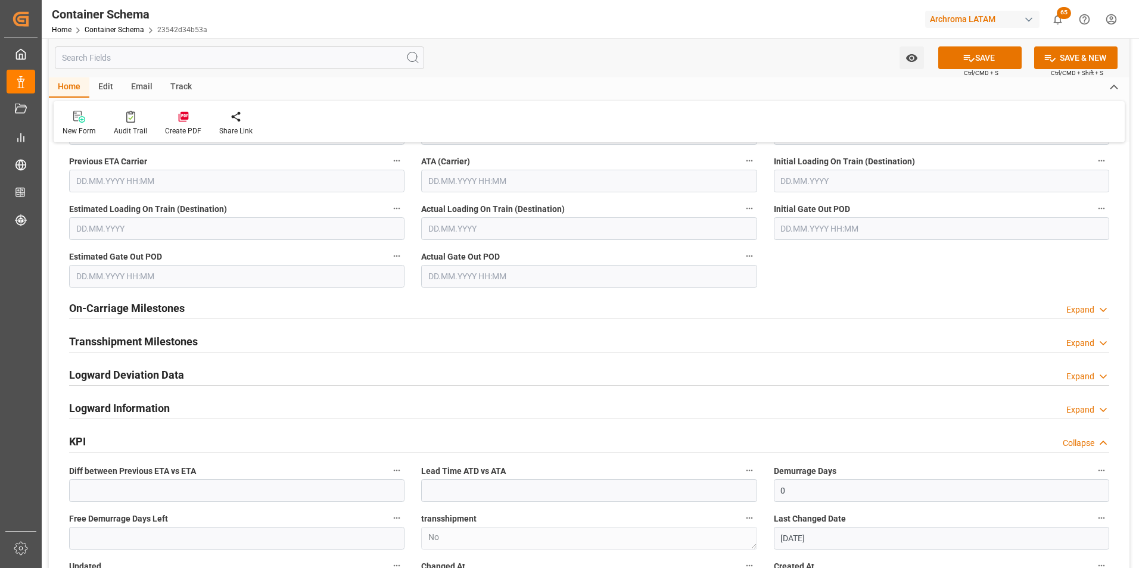
scroll to position [1728, 0]
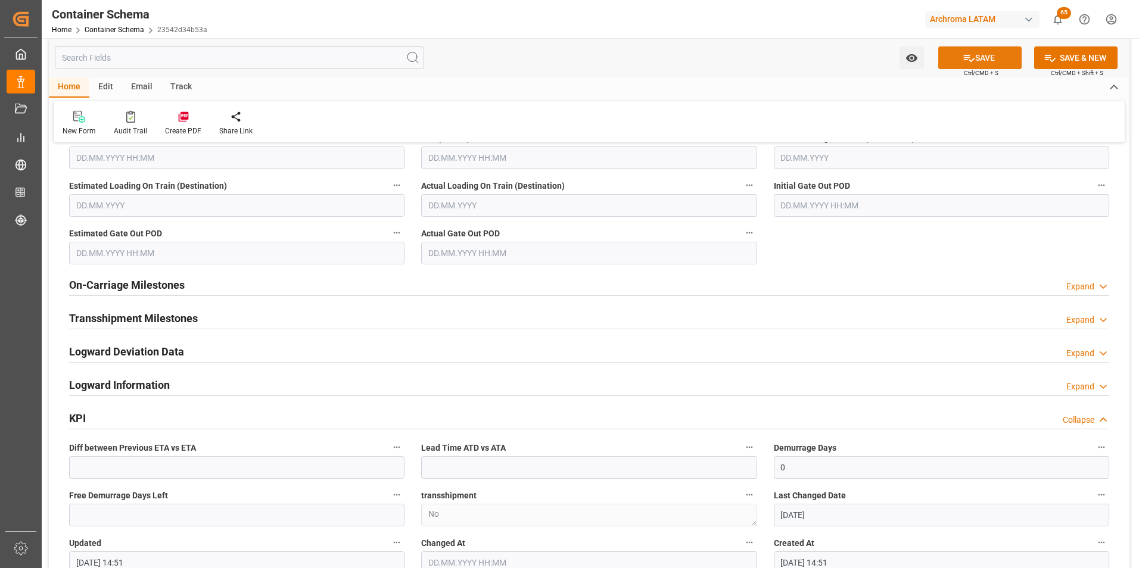
click at [974, 60] on button "SAVE" at bounding box center [980, 57] width 83 height 23
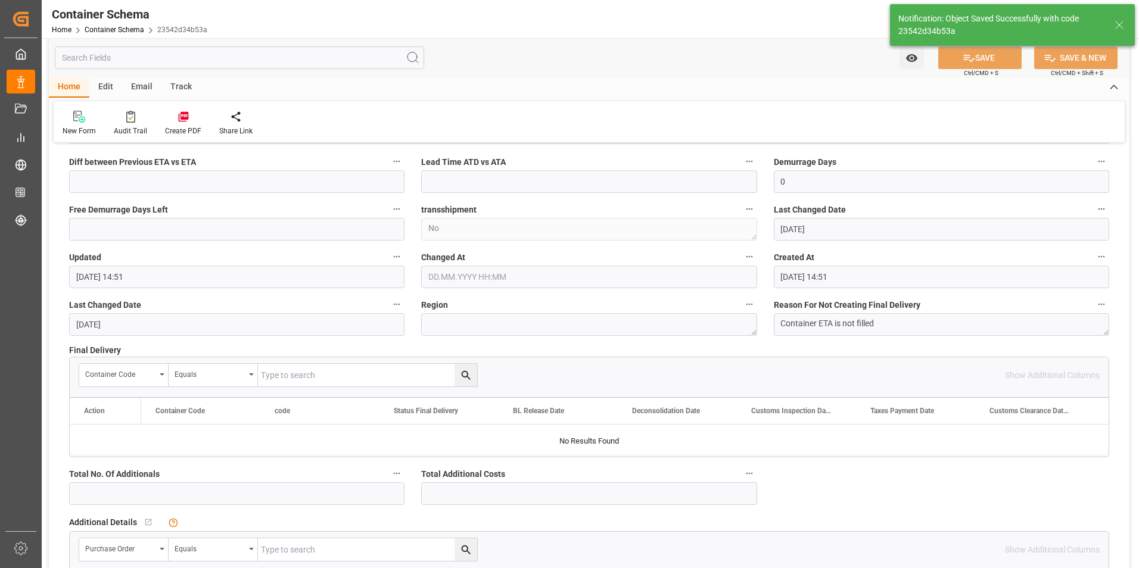
type input "Document Sent"
type input "GTTUC"
type input "Tecun Uman"
type input "07.10.2025 14:54"
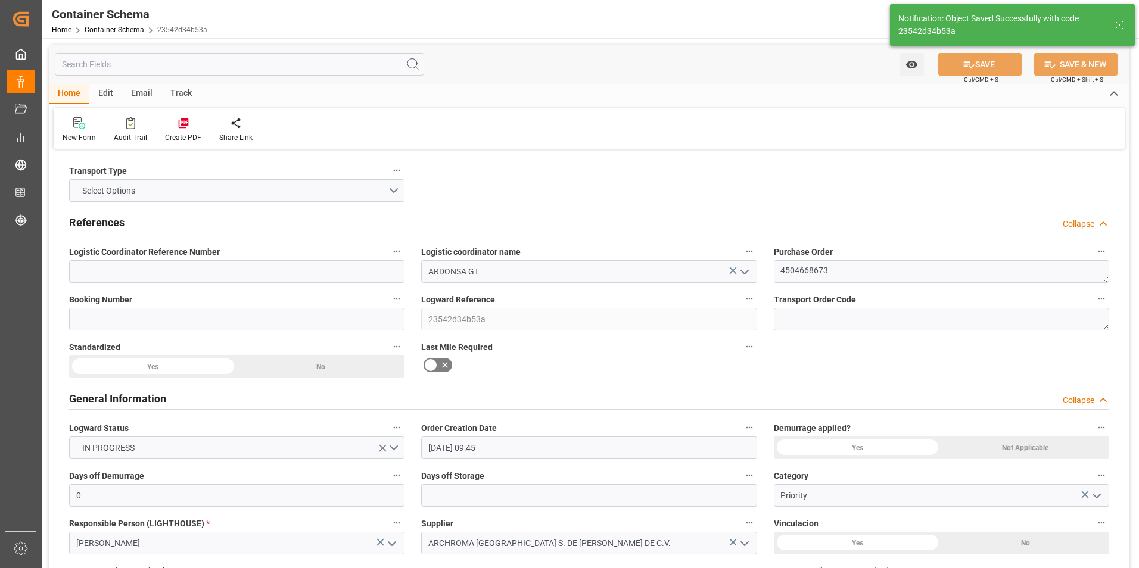
scroll to position [0, 0]
click at [389, 193] on button "Select Options" at bounding box center [236, 191] width 335 height 23
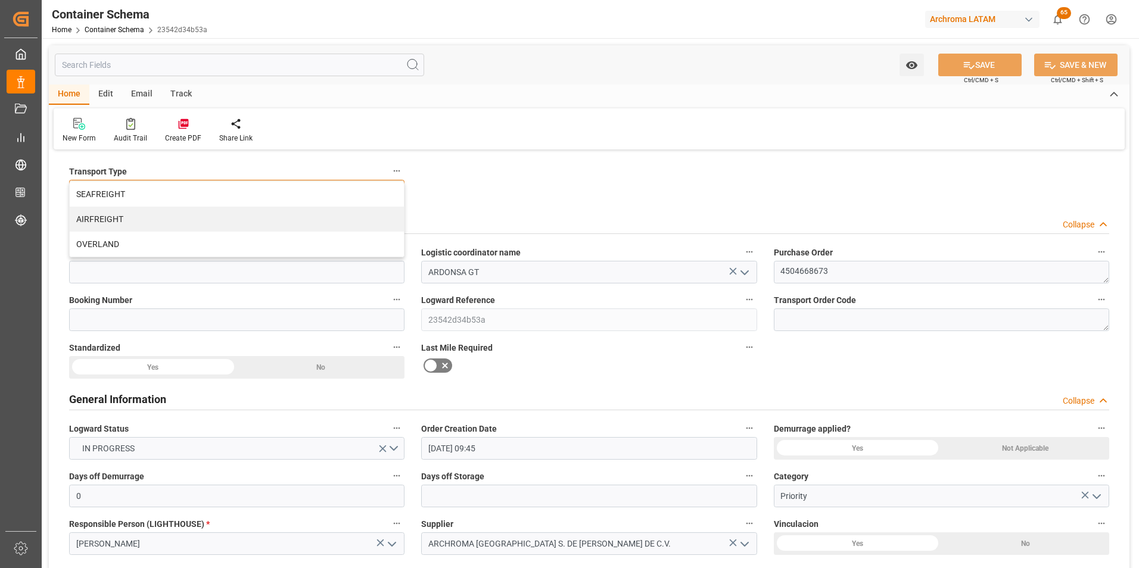
click at [257, 247] on div "OVERLAND" at bounding box center [237, 244] width 334 height 25
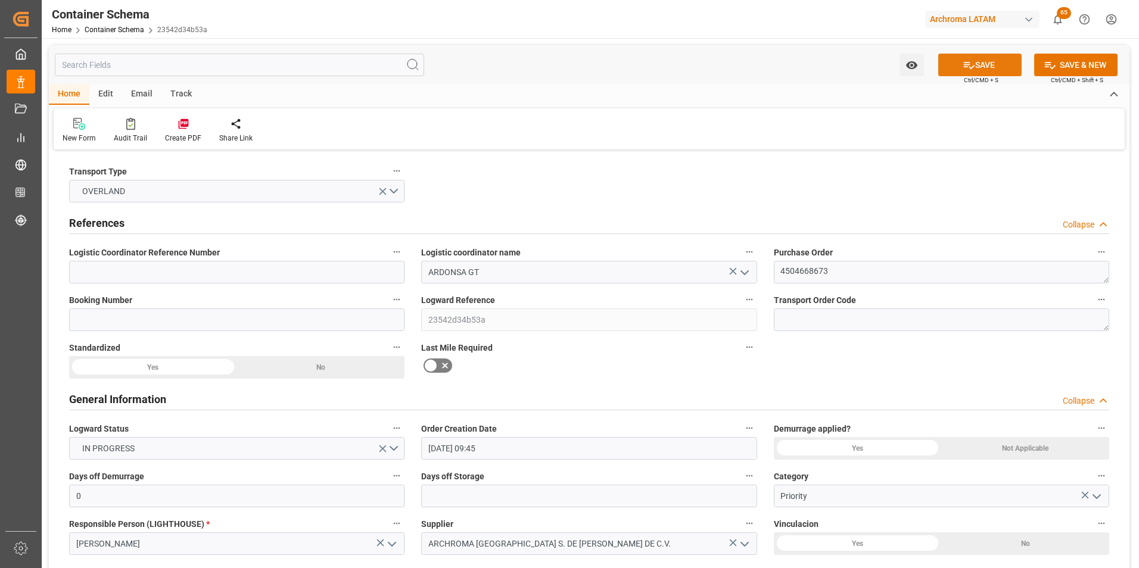
click at [974, 70] on button "SAVE" at bounding box center [980, 65] width 83 height 23
click at [143, 93] on div "Email" at bounding box center [141, 95] width 39 height 20
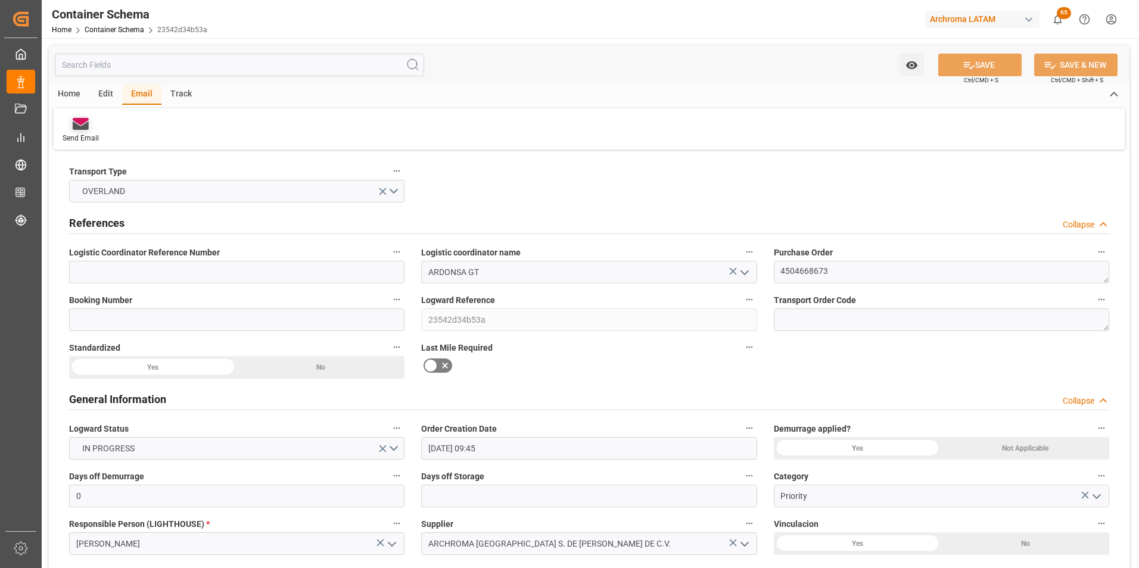
click at [83, 129] on icon at bounding box center [81, 126] width 16 height 8
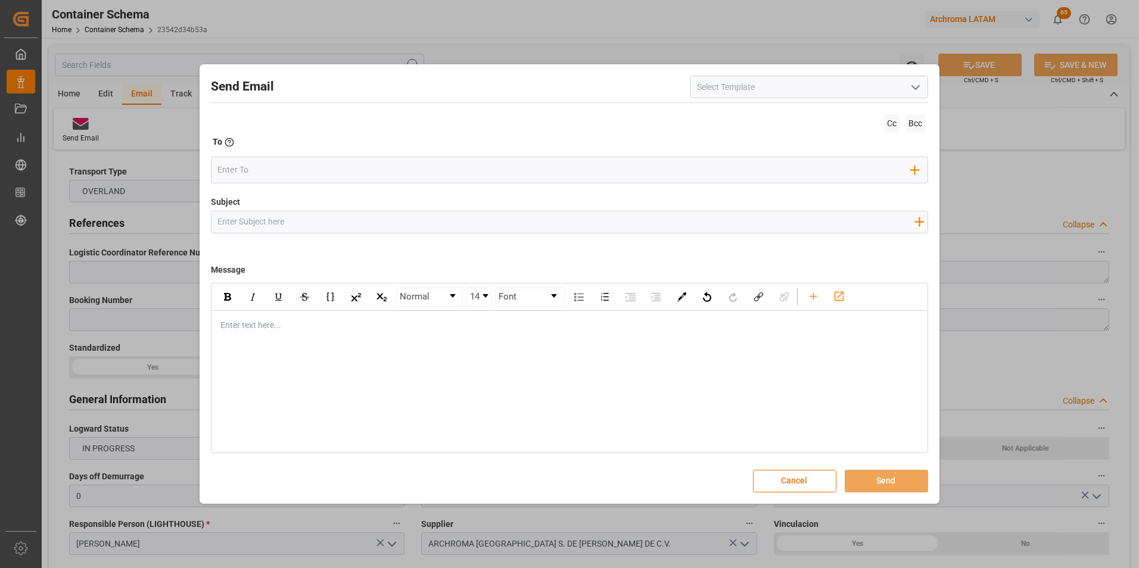
click at [909, 94] on icon "open menu" at bounding box center [916, 87] width 14 height 14
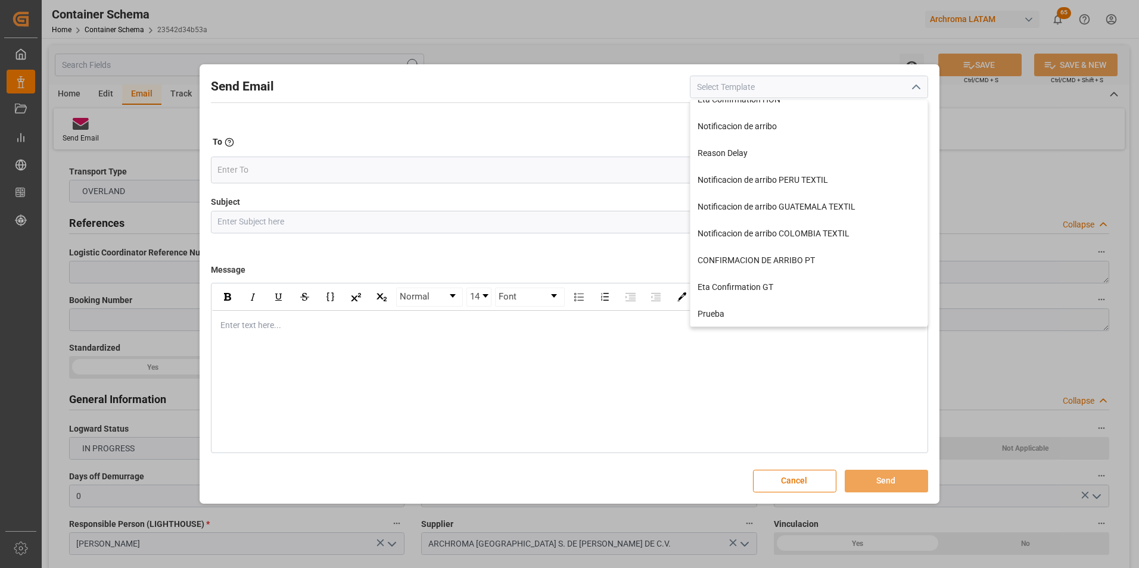
scroll to position [256, 0]
click at [760, 287] on div "Eta Confirmation GT" at bounding box center [809, 286] width 237 height 27
type input "Eta Confirmation GT"
type input "GT || PO {{purchaseOrder}} || {{category}} || BL {{bookingNumber}} || Confirmac…"
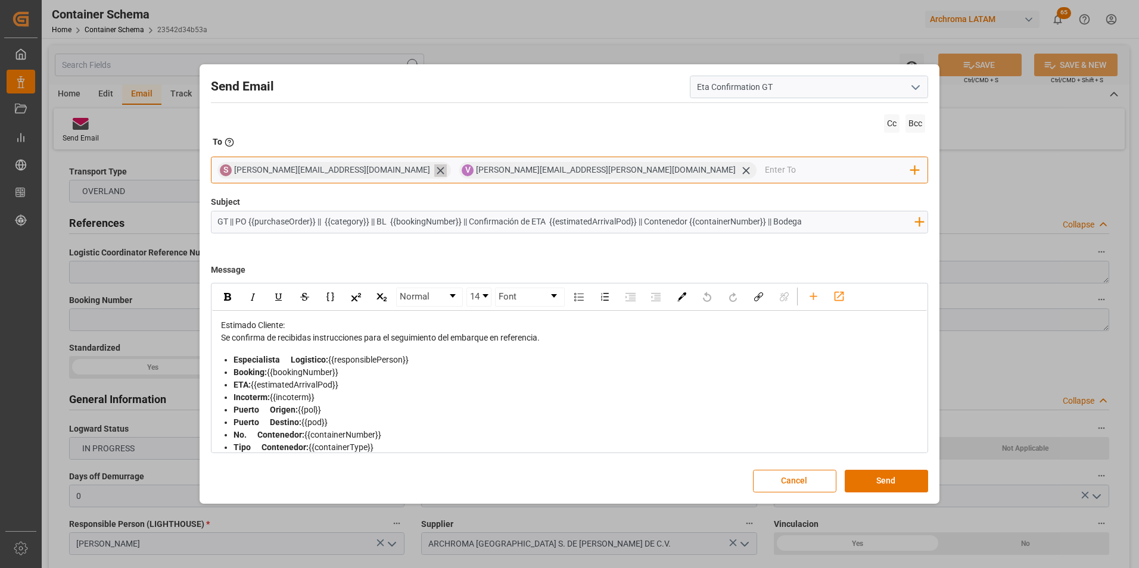
click at [434, 172] on icon at bounding box center [440, 170] width 13 height 13
click at [523, 178] on input "email" at bounding box center [717, 170] width 388 height 18
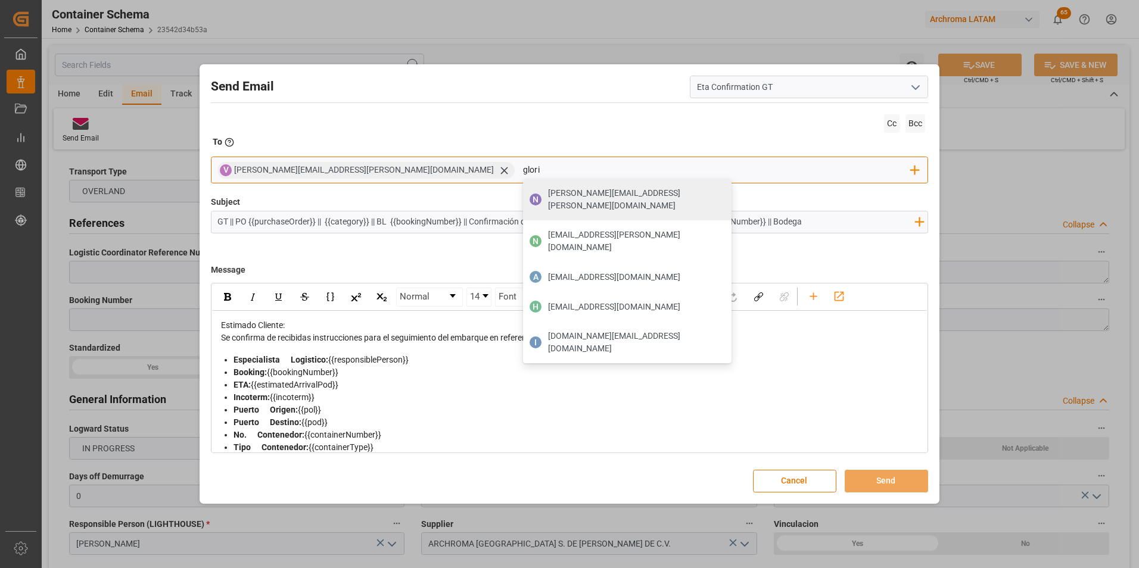
type input "gloria"
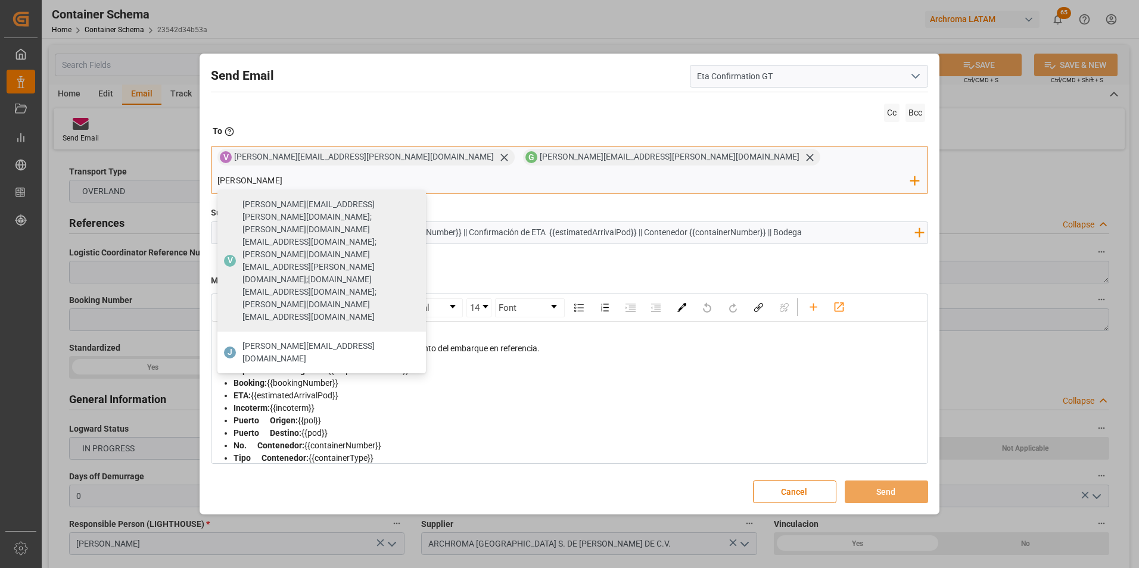
type input "johana.tunche@ardonsa.net"
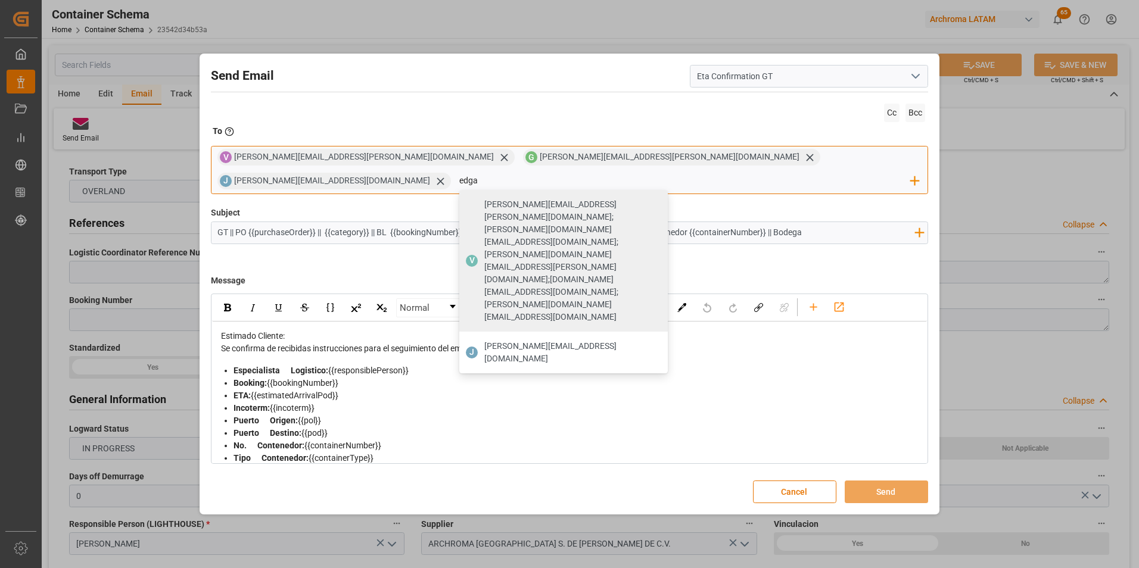
type input "edgar"
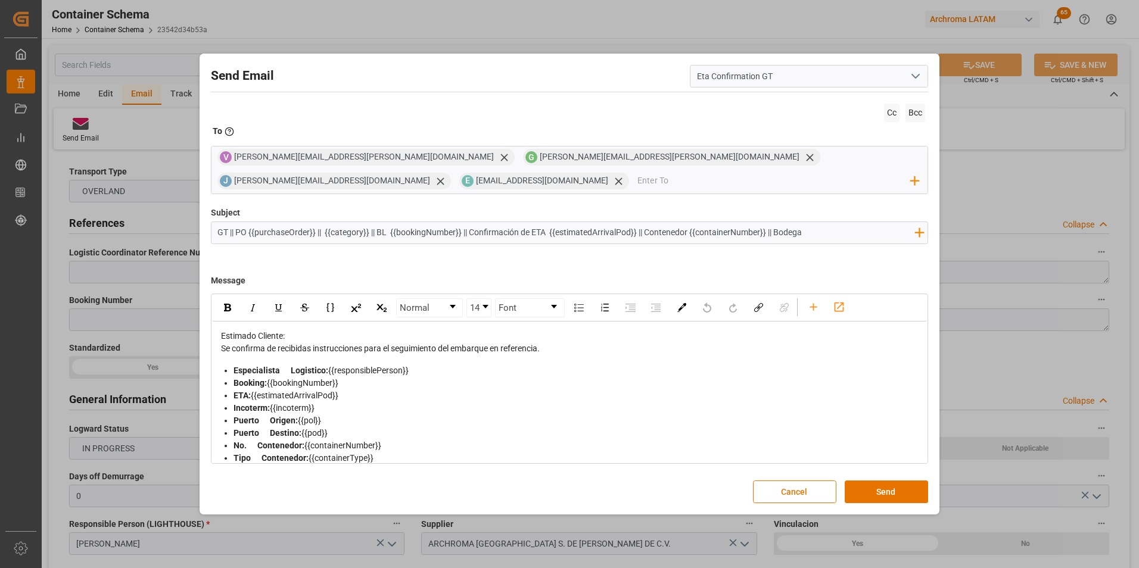
click at [821, 229] on input "GT || PO {{purchaseOrder}} || {{category}} || BL {{bookingNumber}} || Confirmac…" at bounding box center [567, 232] width 710 height 21
drag, startPoint x: 377, startPoint y: 221, endPoint x: 470, endPoint y: 222, distance: 93.0
click at [470, 222] on input "GT || PO {{purchaseOrder}} || {{category}} || BL {{bookingNumber}} || Confirmac…" at bounding box center [567, 232] width 710 height 21
drag, startPoint x: 458, startPoint y: 222, endPoint x: 546, endPoint y: 222, distance: 87.6
click at [546, 222] on input "GT || PO {{purchaseOrder}} || {{category}} || Confirmación de ETA {{estimatedAr…" at bounding box center [567, 232] width 710 height 21
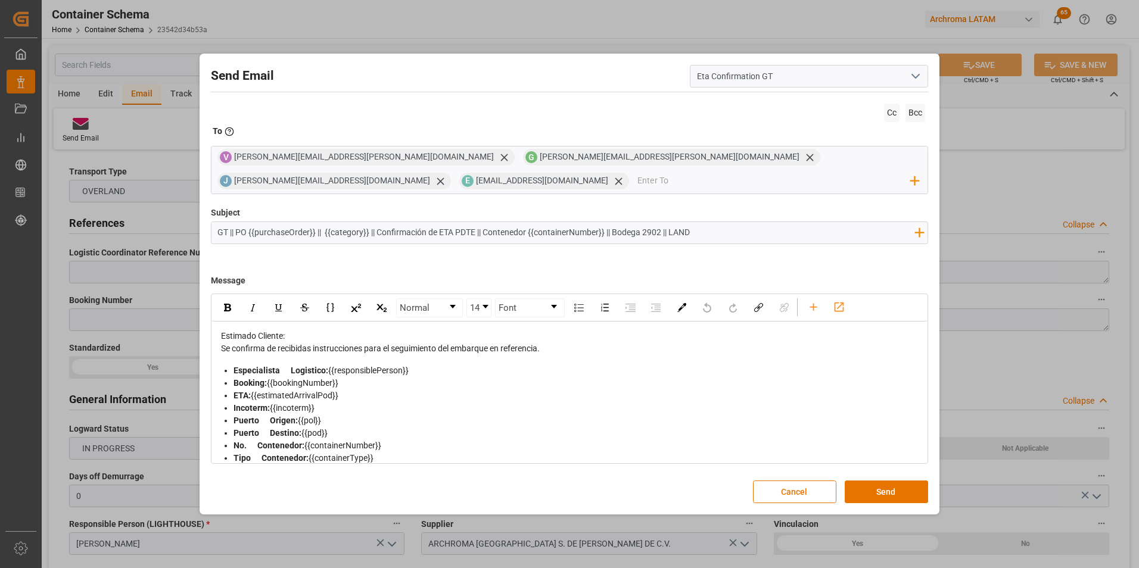
drag, startPoint x: 604, startPoint y: 221, endPoint x: 486, endPoint y: 219, distance: 117.4
click at [486, 222] on input "GT || PO {{purchaseOrder}} || {{category}} || Confirmación de ETA PDTE || Conte…" at bounding box center [567, 232] width 710 height 21
type input "GT || PO {{purchaseOrder}} || {{category}} || Confirmación de ETA PDTE || Bodeg…"
click at [555, 343] on div "Se confirma de recibidas instrucciones para el seguimiento del embarque en refe…" at bounding box center [570, 349] width 698 height 13
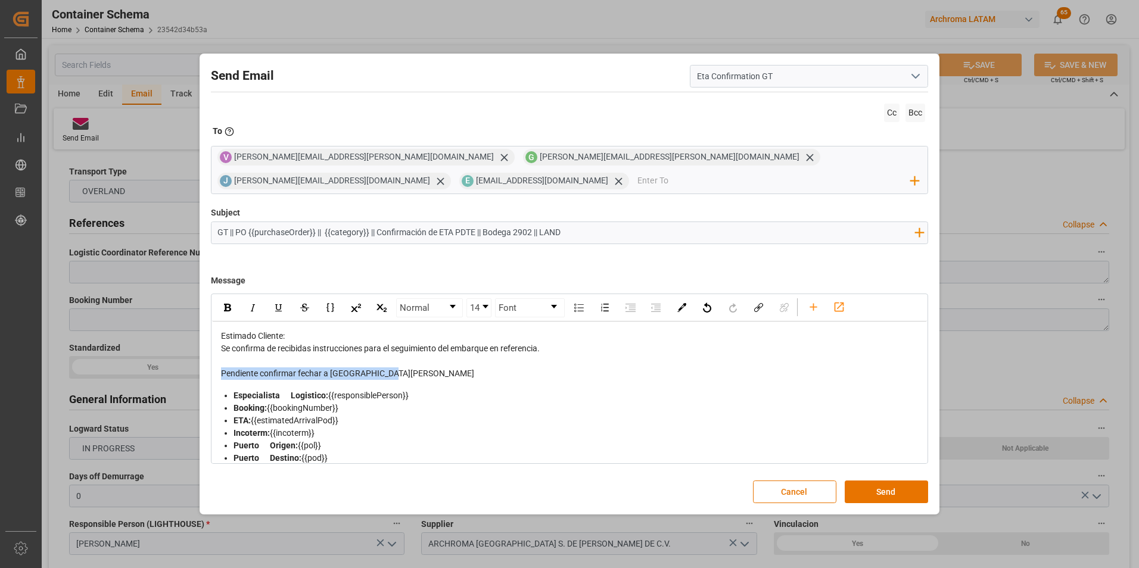
drag, startPoint x: 393, startPoint y: 368, endPoint x: 220, endPoint y: 358, distance: 173.1
click at [221, 368] on div "Pendiente confirmar fechar a Ciudad Hidalgo" at bounding box center [570, 374] width 698 height 13
click at [225, 304] on img "rdw-inline-control" at bounding box center [227, 308] width 7 height 8
click at [391, 368] on div "Pendiente confirmar fechar a Ciudad Hidalgo" at bounding box center [570, 374] width 698 height 13
drag, startPoint x: 378, startPoint y: 365, endPoint x: 219, endPoint y: 363, distance: 159.1
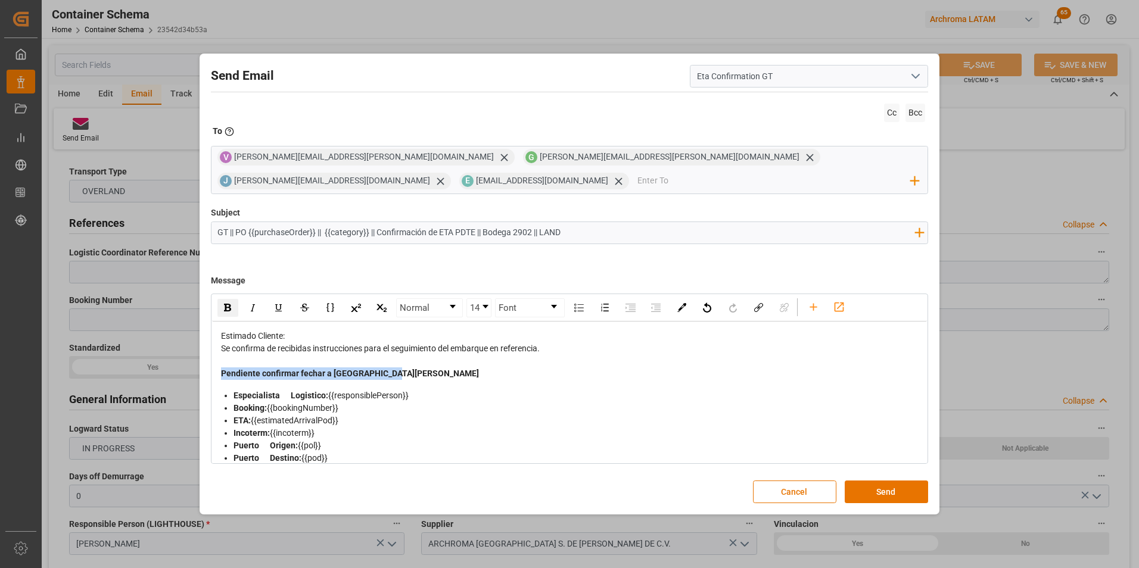
click at [219, 363] on div "Estimado Cliente: Se confirma de recibidas instrucciones para el seguimiento de…" at bounding box center [570, 468] width 716 height 293
click at [281, 303] on img "rdw-inline-control" at bounding box center [279, 308] width 10 height 10
click at [407, 368] on div "Pendiente confirmar fechar a Ciudad Hidalgo" at bounding box center [570, 374] width 698 height 13
click at [355, 355] on div "rdw-editor" at bounding box center [570, 361] width 698 height 13
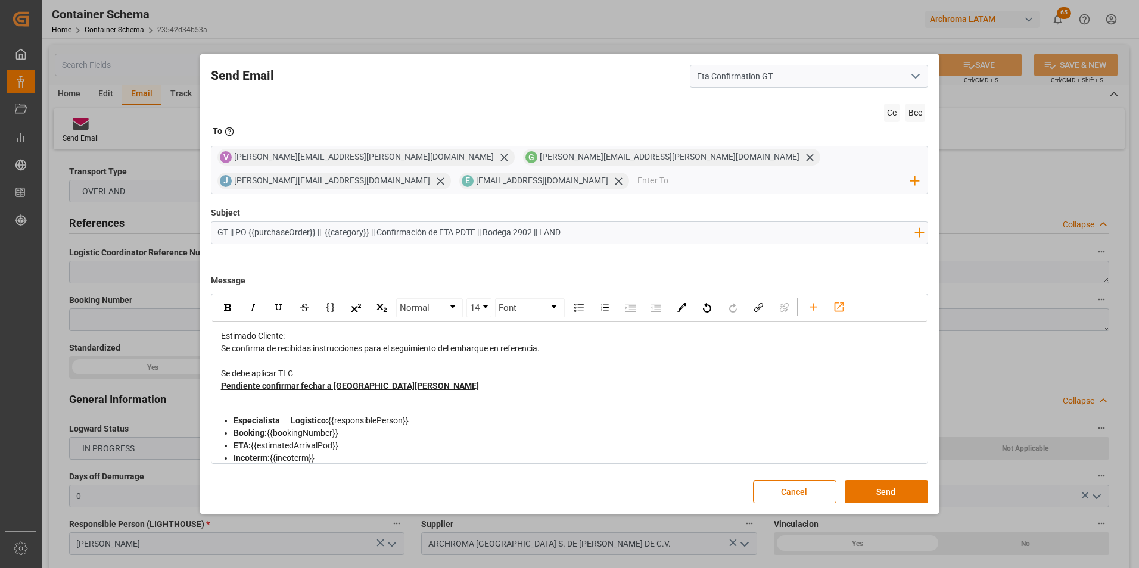
drag, startPoint x: 302, startPoint y: 362, endPoint x: 220, endPoint y: 361, distance: 82.2
click at [220, 361] on div "Estimado Cliente: Se confirma de recibidas instrucciones para el seguimiento de…" at bounding box center [569, 480] width 699 height 301
click at [226, 304] on img "rdw-inline-control" at bounding box center [227, 308] width 7 height 8
click at [274, 302] on div "rdw-inline-control" at bounding box center [279, 308] width 21 height 18
click at [362, 368] on div "Se debe aplicar TLC" at bounding box center [570, 374] width 698 height 13
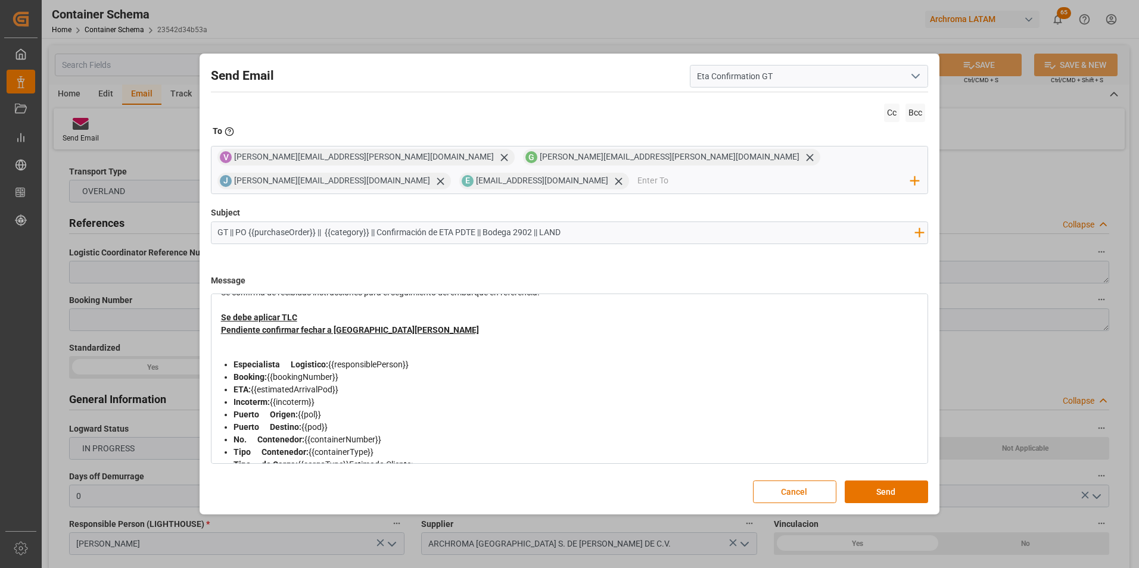
scroll to position [0, 0]
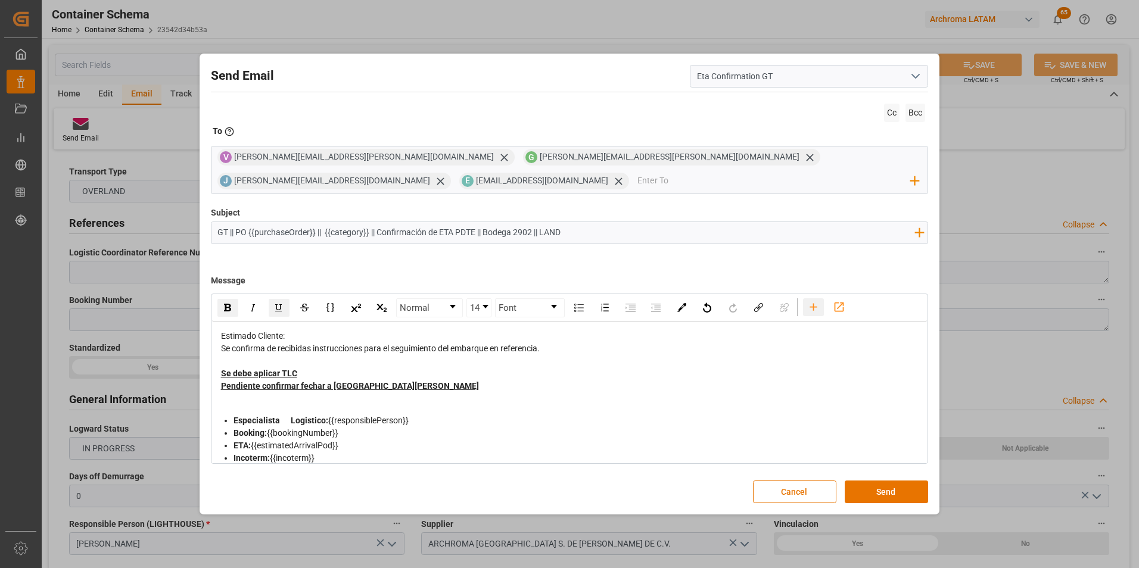
click at [809, 301] on icon "rdw-toolbar" at bounding box center [813, 307] width 13 height 13
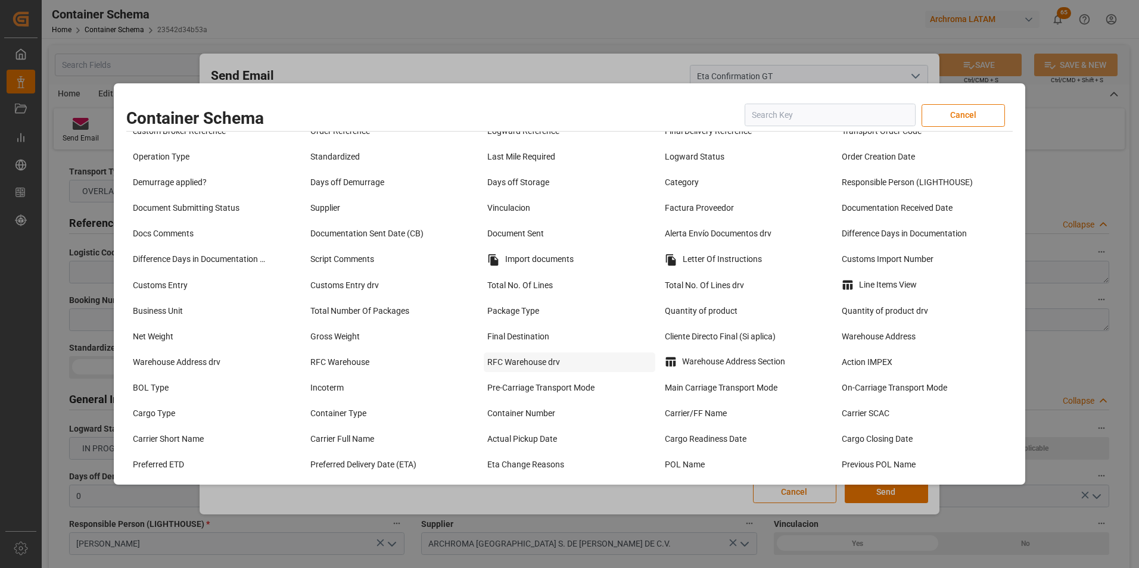
scroll to position [60, 0]
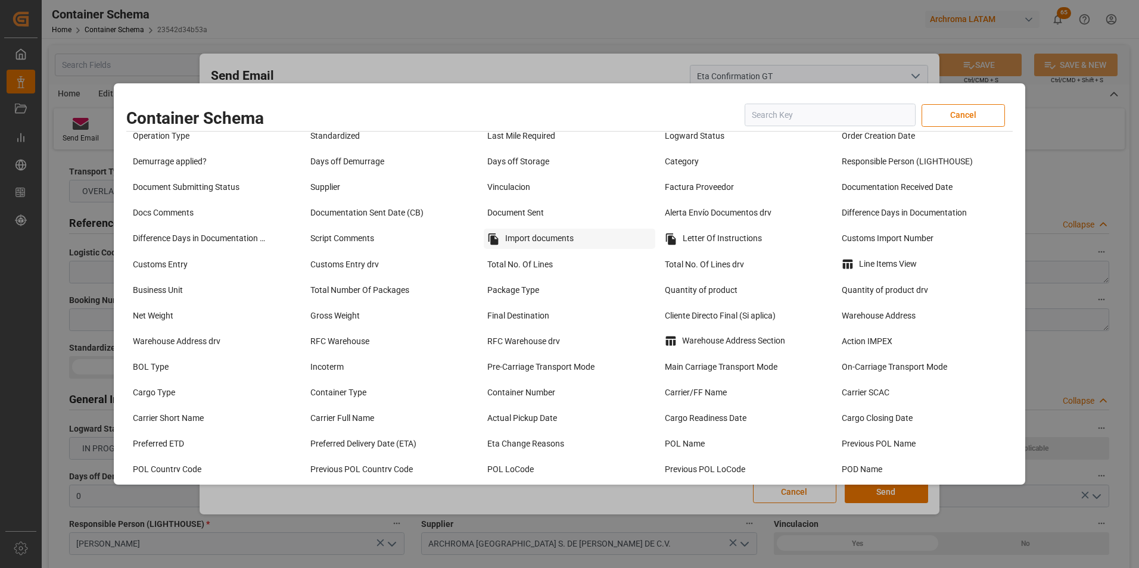
click at [529, 246] on div "Import documents" at bounding box center [570, 239] width 172 height 20
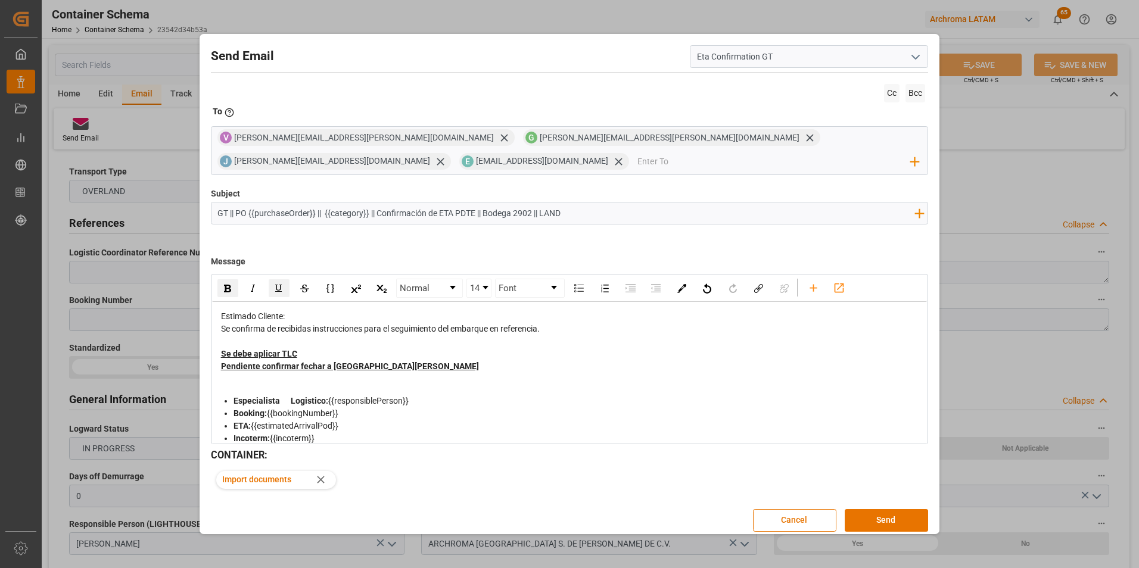
click at [321, 362] on span "Pendiente confirmar fechar a Ciudad Hidalgo" at bounding box center [350, 367] width 258 height 10
click at [323, 362] on span "Pendiente confirmar fechar a Ciudad Hidalgo" at bounding box center [350, 367] width 258 height 10
click at [327, 362] on span "Pendiente confirmar fechar a Ciudad Hidalgo" at bounding box center [350, 367] width 258 height 10
click at [330, 348] on div "Se debe aplicar TLC" at bounding box center [570, 354] width 698 height 13
click at [324, 362] on span "Pendiente confirmar fechar a Ciudad Hidalgo" at bounding box center [350, 367] width 258 height 10
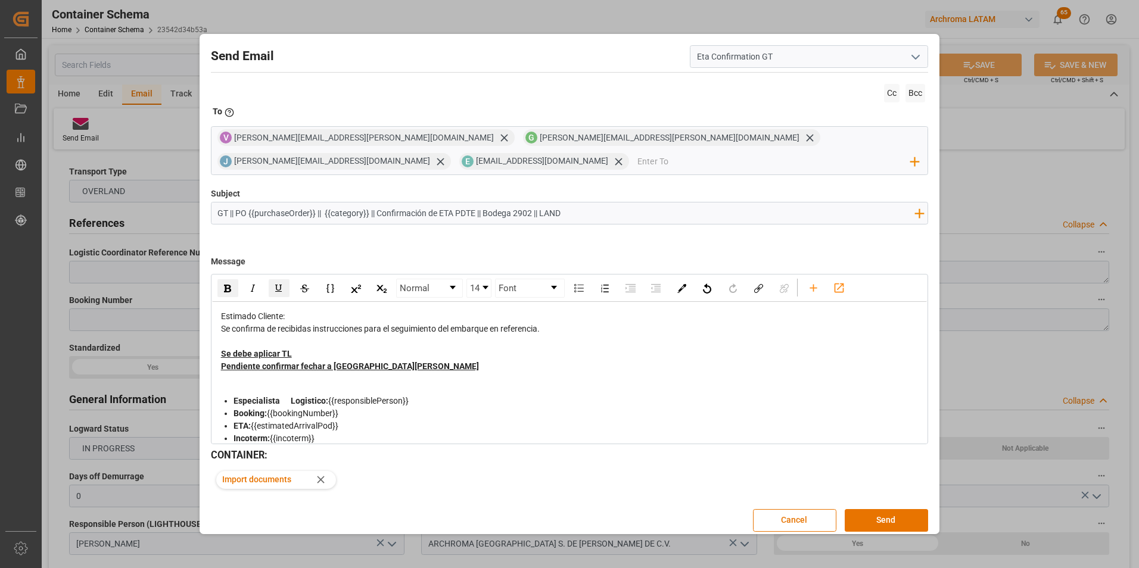
click at [330, 362] on span "Pendiente confirmar fechar a Ciudad Hidalgo" at bounding box center [350, 367] width 258 height 10
click at [402, 361] on div "Pendiente confirmar fechar a Ciudad Hidalgo" at bounding box center [570, 367] width 698 height 13
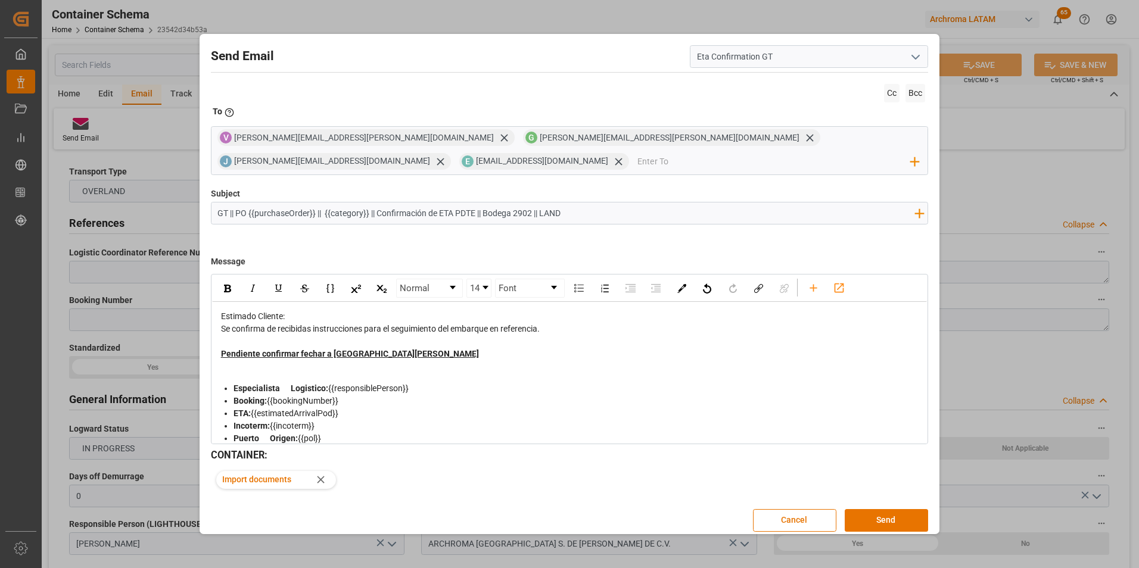
click at [322, 349] on span "Pendiente confirmar fechar a Ciudad Hidalgo" at bounding box center [350, 354] width 258 height 10
drag, startPoint x: 334, startPoint y: 340, endPoint x: 306, endPoint y: 338, distance: 27.4
click at [306, 349] on span "Pendiente confirmar fechar a Ciudad Hidalgo" at bounding box center [350, 354] width 258 height 10
drag, startPoint x: 407, startPoint y: 334, endPoint x: 201, endPoint y: 340, distance: 206.3
click at [201, 340] on div "Send Email Eta Confirmation GT Cc Bcc To Enter the TO Email address V valeria.h…" at bounding box center [570, 284] width 741 height 501
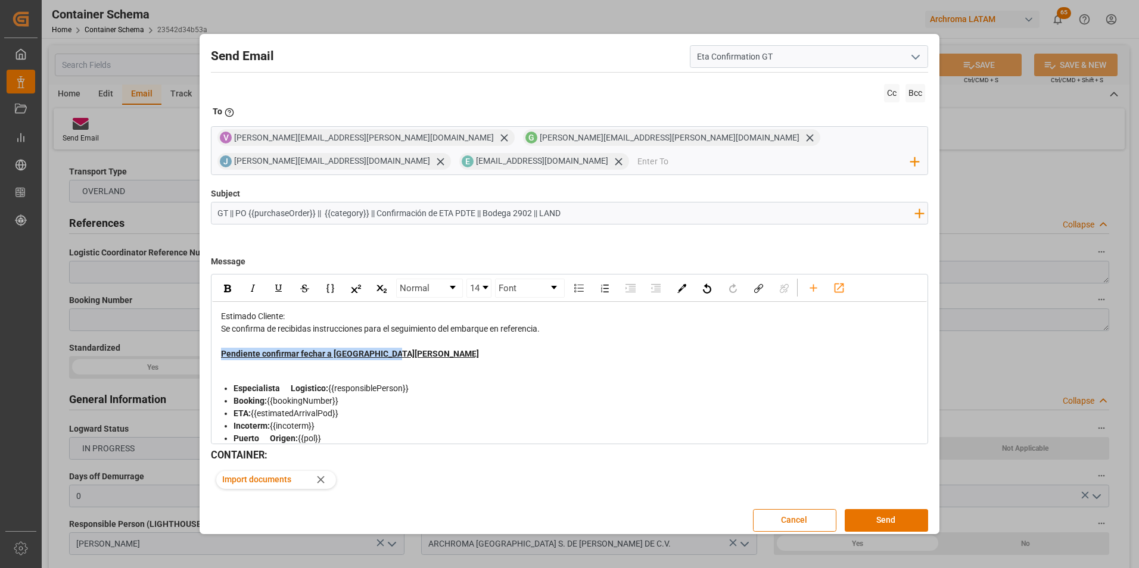
drag, startPoint x: 391, startPoint y: 340, endPoint x: 213, endPoint y: 334, distance: 177.7
click at [213, 334] on div "Estimado Cliente: Se confirma de recibidas instrucciones para el seguimiento de…" at bounding box center [570, 454] width 716 height 305
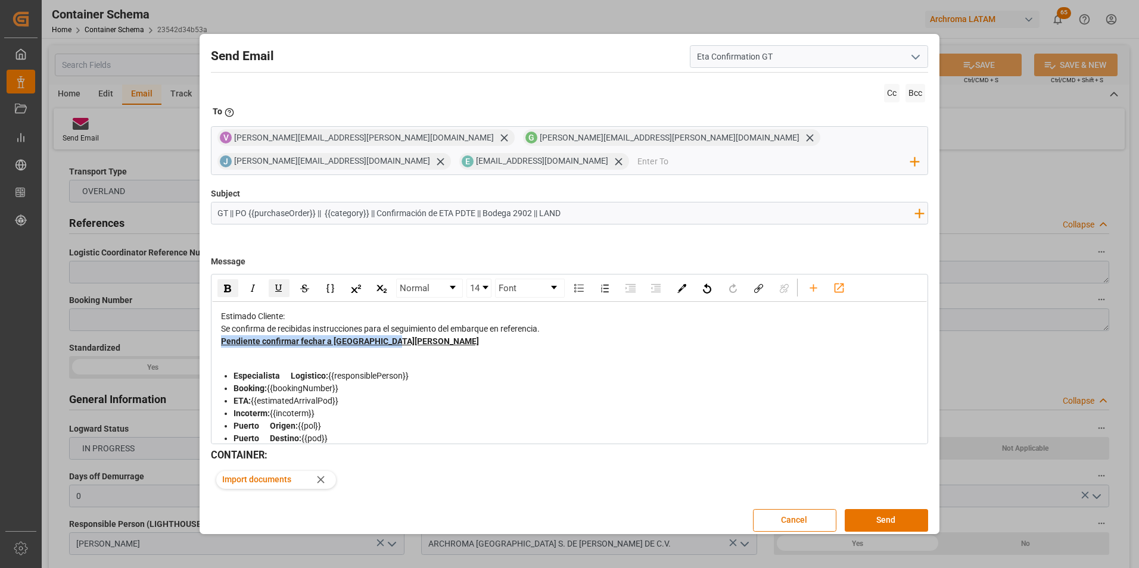
drag, startPoint x: 392, startPoint y: 324, endPoint x: 205, endPoint y: 328, distance: 187.1
click at [205, 328] on div "Send Email Eta Confirmation GT Cc Bcc To Enter the TO Email address V valeria.h…" at bounding box center [570, 289] width 735 height 504
click at [359, 337] on span "Pendiente confirmar fechar a Ciudad Hidalgo" at bounding box center [350, 342] width 258 height 10
click at [540, 324] on span "Se confirma de recibidas instrucciones para el seguimiento del embarque en refe…" at bounding box center [380, 329] width 319 height 10
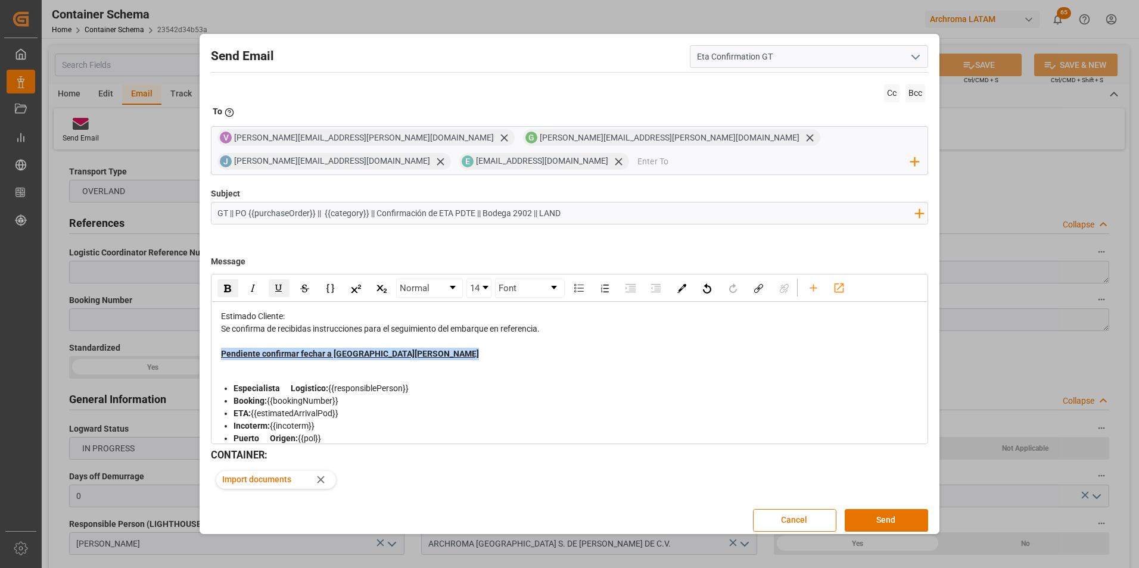
drag, startPoint x: 378, startPoint y: 340, endPoint x: 216, endPoint y: 338, distance: 162.7
click at [216, 338] on div "Estimado Cliente: Se confirma de recibidas instrucciones para el seguimiento de…" at bounding box center [570, 454] width 716 height 305
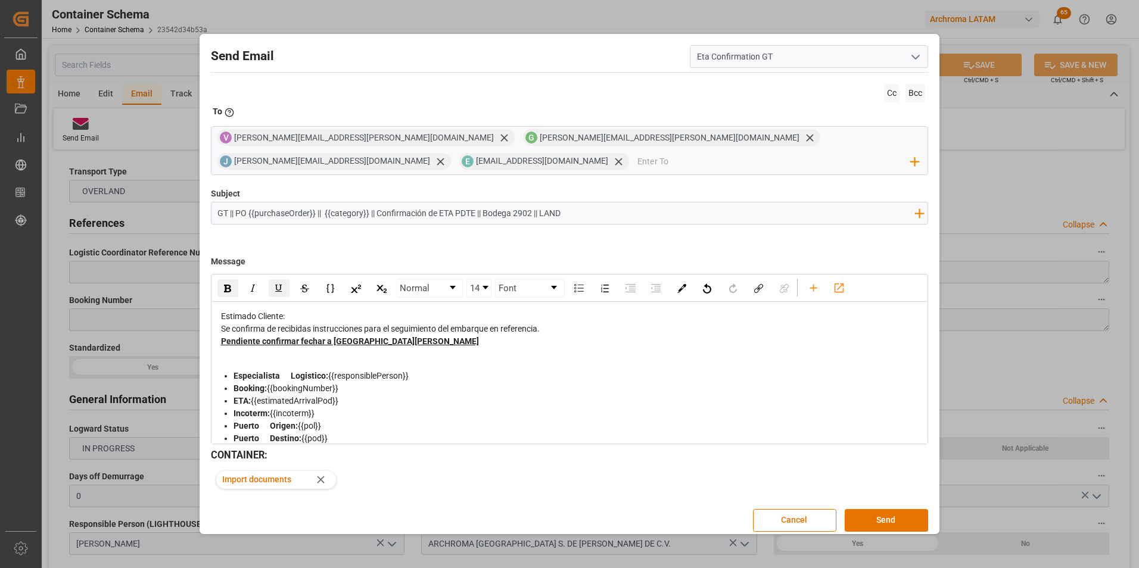
click at [407, 335] on div "Pendiente confirmar fechar a Ciudad Hidalgo" at bounding box center [570, 341] width 698 height 13
drag, startPoint x: 400, startPoint y: 328, endPoint x: 257, endPoint y: 333, distance: 143.7
click at [253, 333] on div "Estimado Cliente: Se confirma de recibidas instrucciones para el seguimiento de…" at bounding box center [570, 448] width 698 height 276
click at [282, 337] on span "Pendiente confirmar fechar a Ciudad Hidalgo" at bounding box center [350, 342] width 258 height 10
click at [220, 324] on div "Estimado Cliente: Se confirma de recibidas instrucciones para el seguimiento de…" at bounding box center [569, 448] width 699 height 276
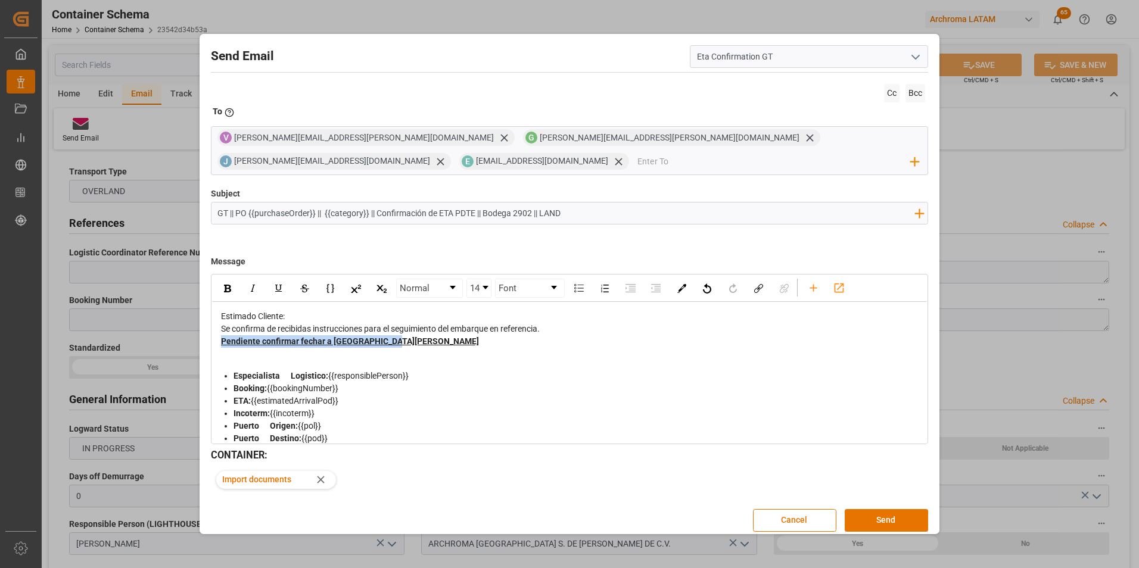
drag, startPoint x: 394, startPoint y: 324, endPoint x: 215, endPoint y: 328, distance: 178.8
click at [215, 328] on div "Estimado Cliente: Se confirma de recibidas instrucciones para el seguimiento de…" at bounding box center [570, 448] width 716 height 293
click at [277, 284] on img "rdw-inline-control" at bounding box center [279, 289] width 10 height 10
click at [406, 348] on div "rdw-editor" at bounding box center [570, 354] width 698 height 13
click at [554, 323] on div "Se confirma de recibidas instrucciones para el seguimiento del embarque en refe…" at bounding box center [570, 329] width 698 height 13
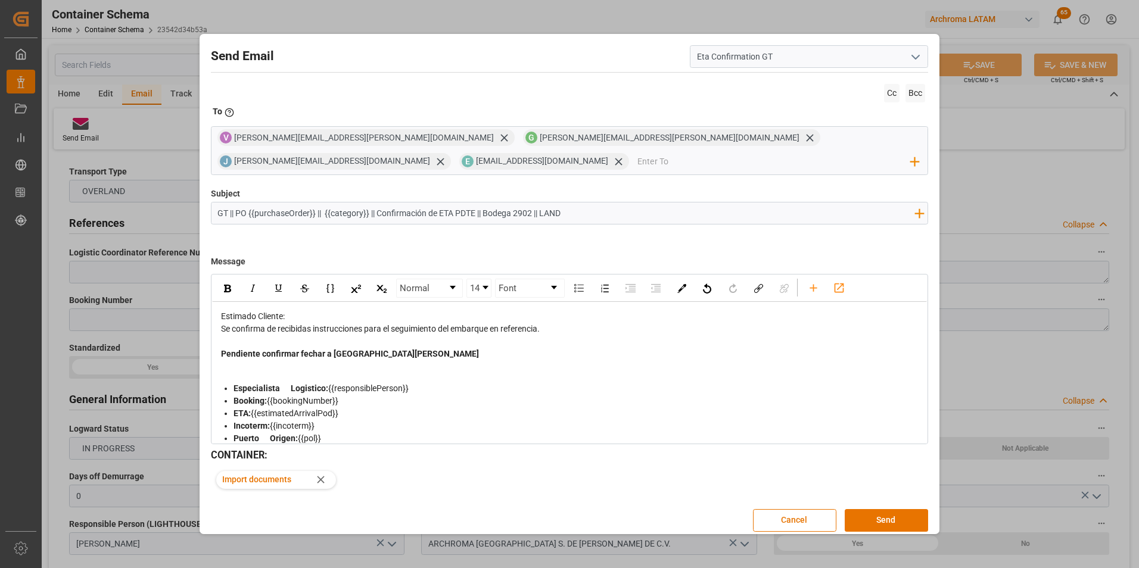
click at [325, 349] on span "Pendiente confirmar fechar a Ciudad Hidalgo" at bounding box center [350, 354] width 258 height 10
click at [322, 335] on div "rdw-editor" at bounding box center [570, 341] width 698 height 13
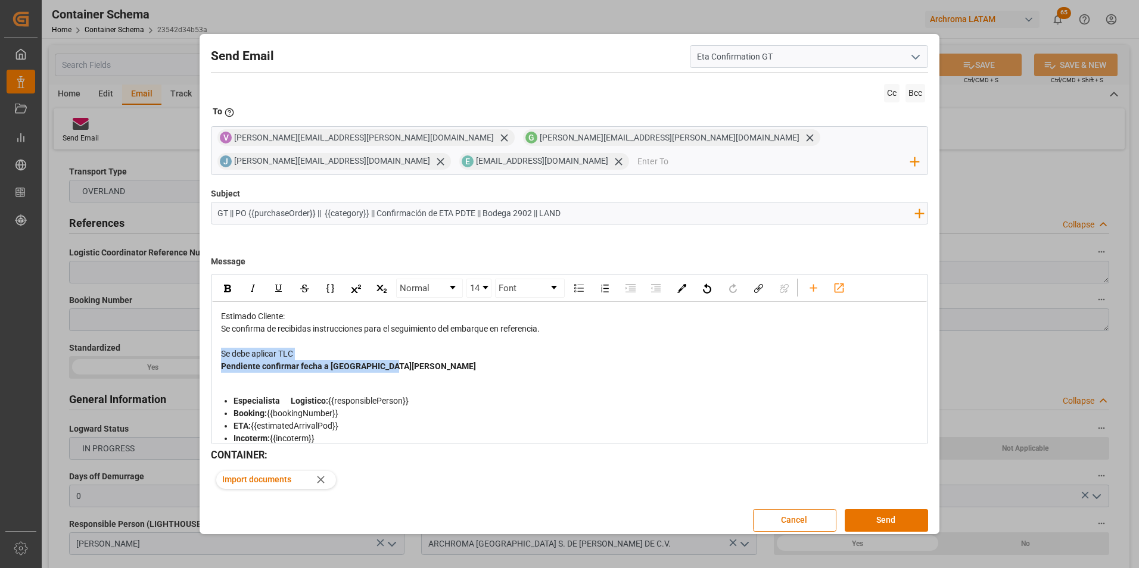
drag, startPoint x: 396, startPoint y: 354, endPoint x: 220, endPoint y: 339, distance: 176.4
click at [221, 339] on div "Estimado Cliente: Se confirma de recibidas instrucciones para el seguimiento de…" at bounding box center [570, 460] width 698 height 301
click at [224, 285] on img "rdw-inline-control" at bounding box center [227, 289] width 7 height 8
click at [283, 284] on img "rdw-inline-control" at bounding box center [279, 289] width 10 height 10
click at [353, 373] on div "rdw-editor" at bounding box center [570, 379] width 698 height 13
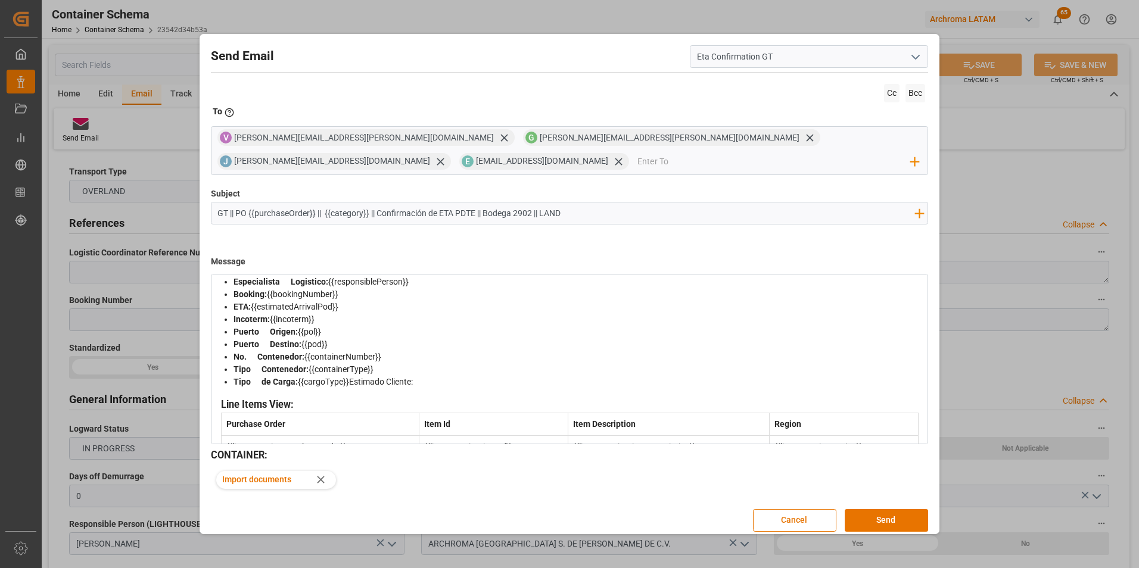
scroll to position [0, 0]
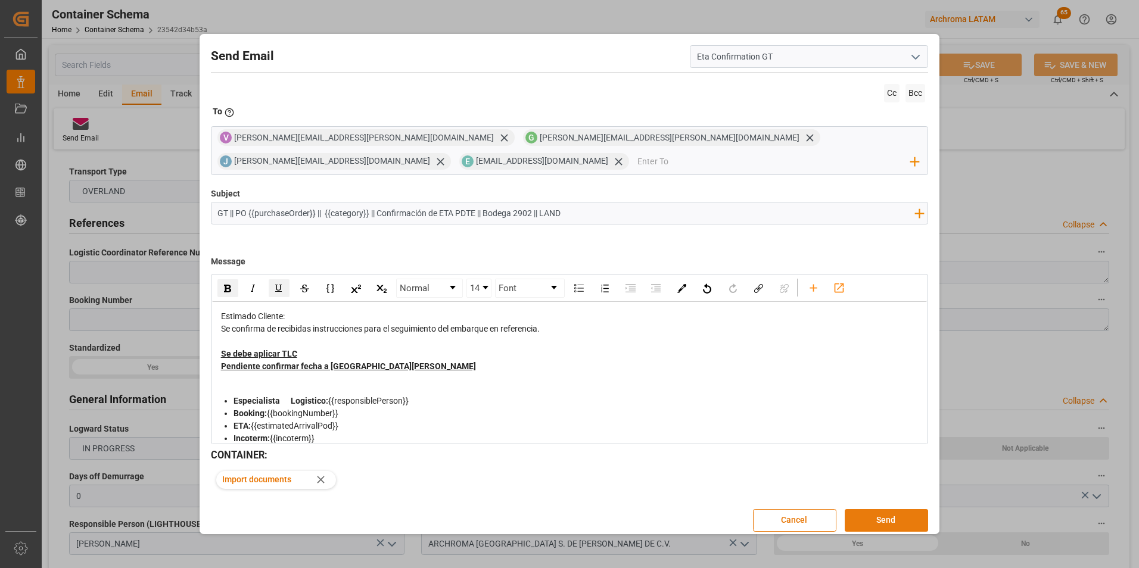
click at [894, 509] on button "Send" at bounding box center [886, 520] width 83 height 23
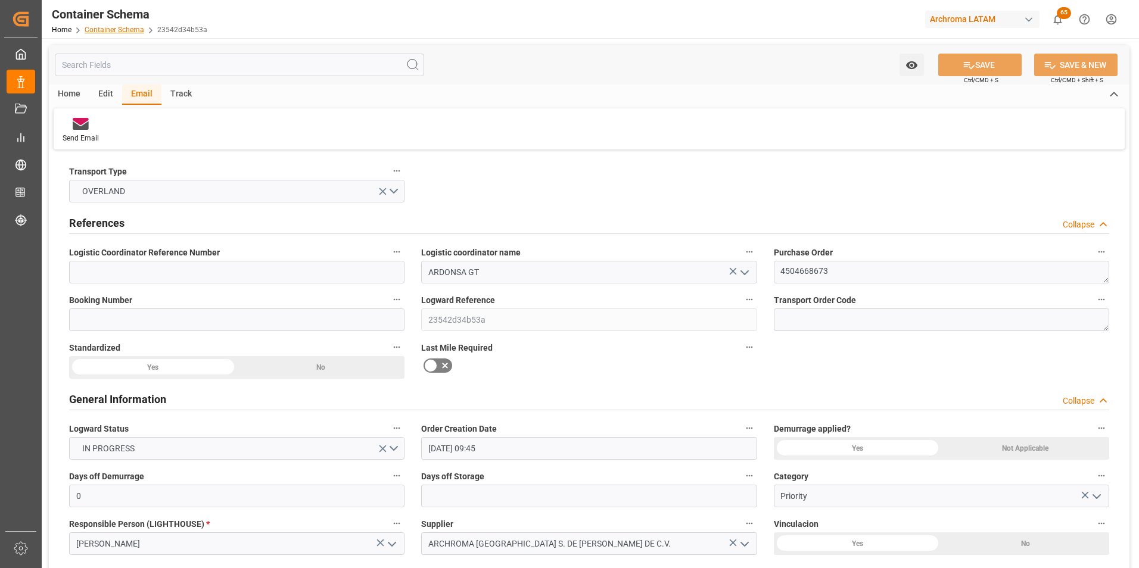
click at [122, 30] on link "Container Schema" at bounding box center [115, 30] width 60 height 8
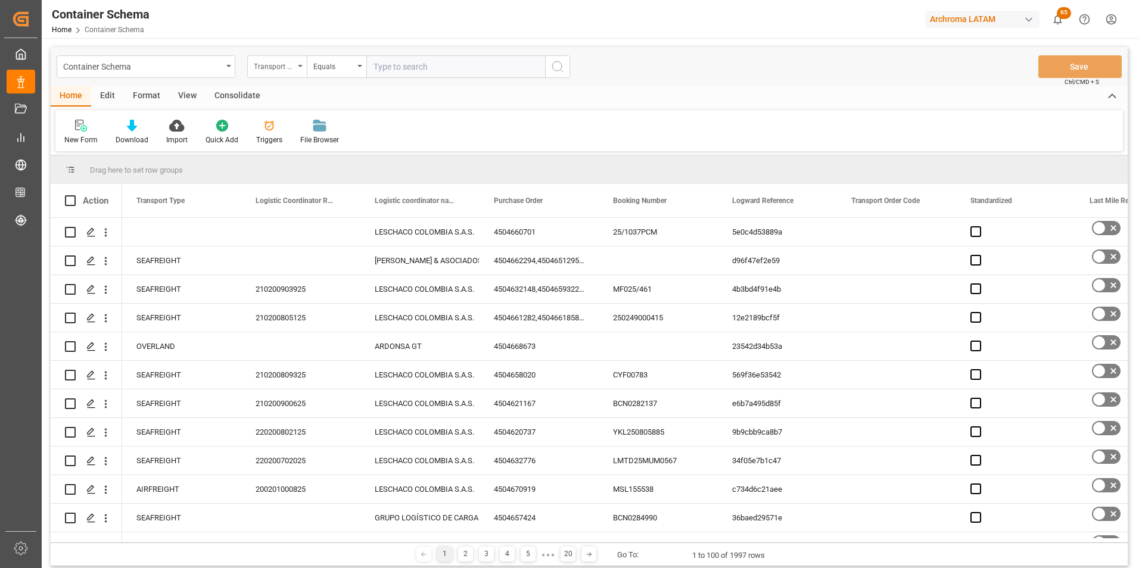
click at [294, 66] on div "Transport Type" at bounding box center [277, 66] width 60 height 23
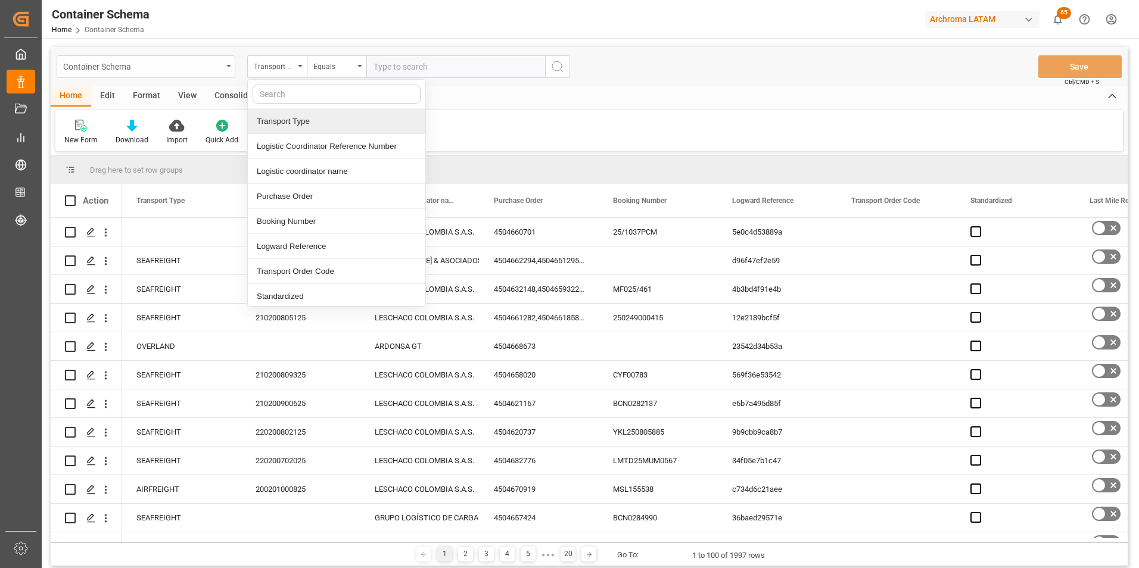
click at [189, 77] on div "Container Schema Transport Type Transport Type Logistic Coordinator Reference N…" at bounding box center [589, 66] width 1077 height 39
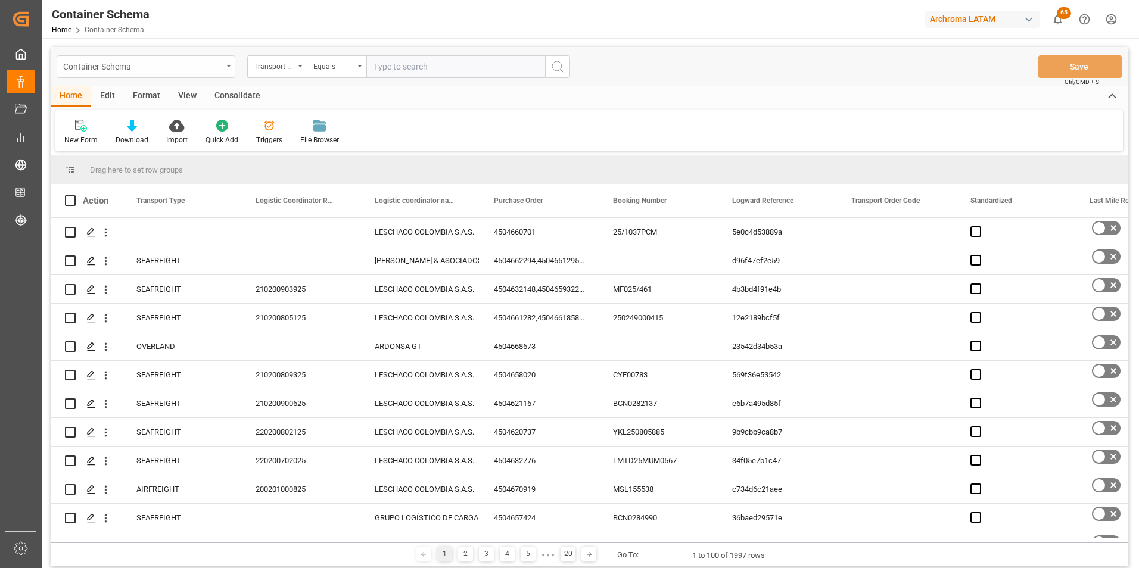
click at [189, 76] on div "Container Schema" at bounding box center [146, 66] width 179 height 23
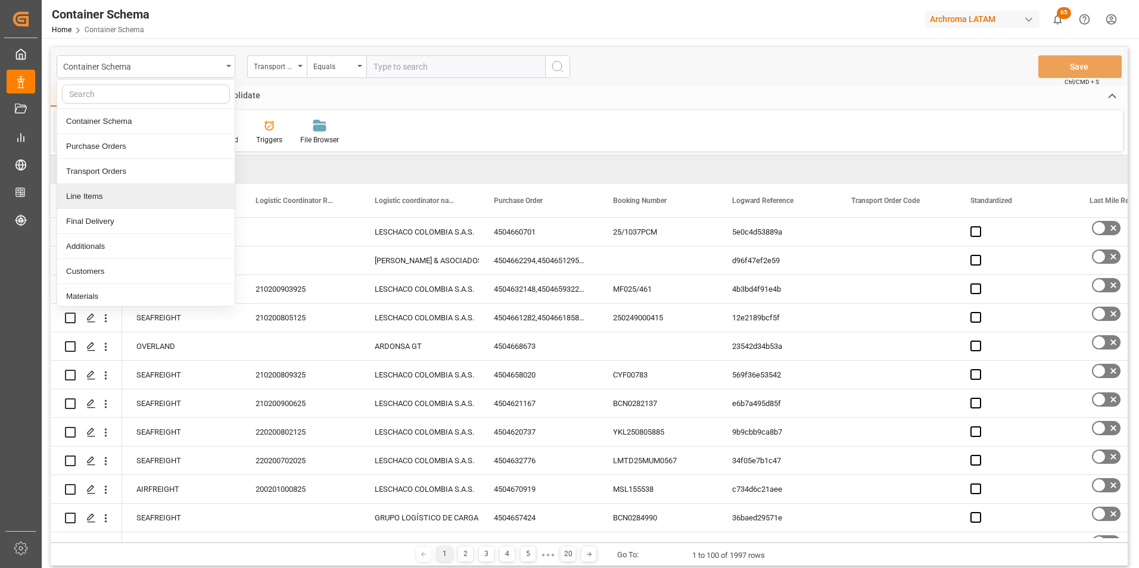
click at [138, 196] on div "Line Items" at bounding box center [146, 196] width 178 height 25
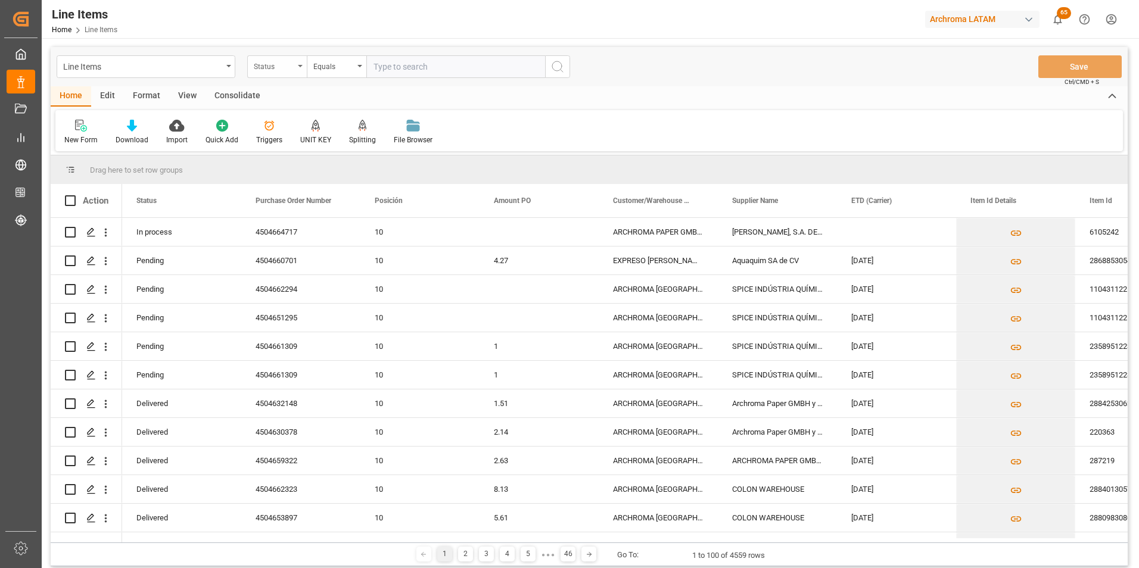
click at [294, 69] on div "Status" at bounding box center [274, 65] width 41 height 14
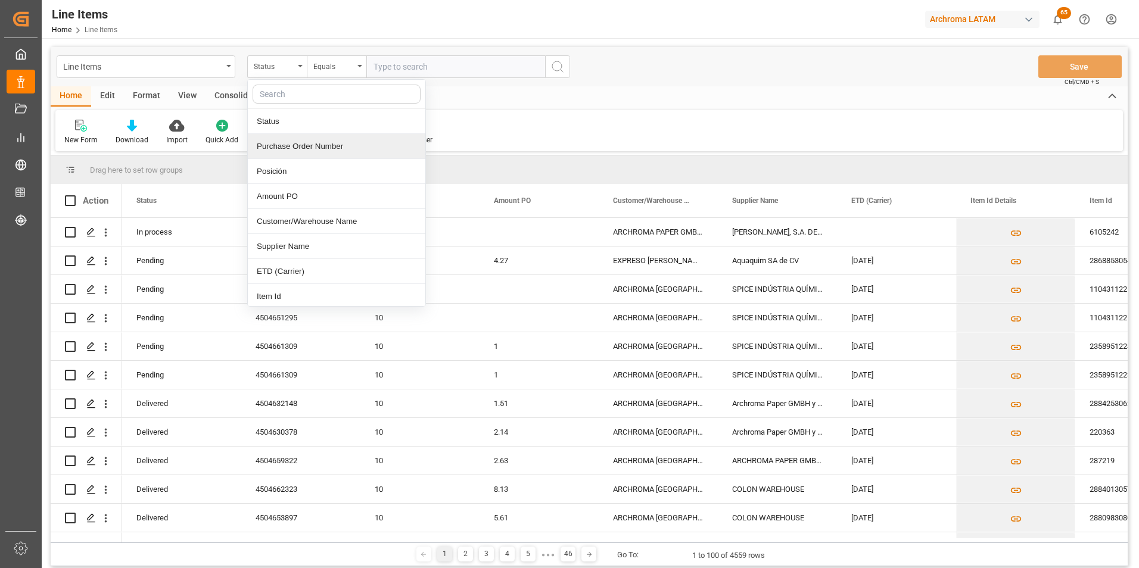
click at [300, 145] on div "Purchase Order Number" at bounding box center [337, 146] width 178 height 25
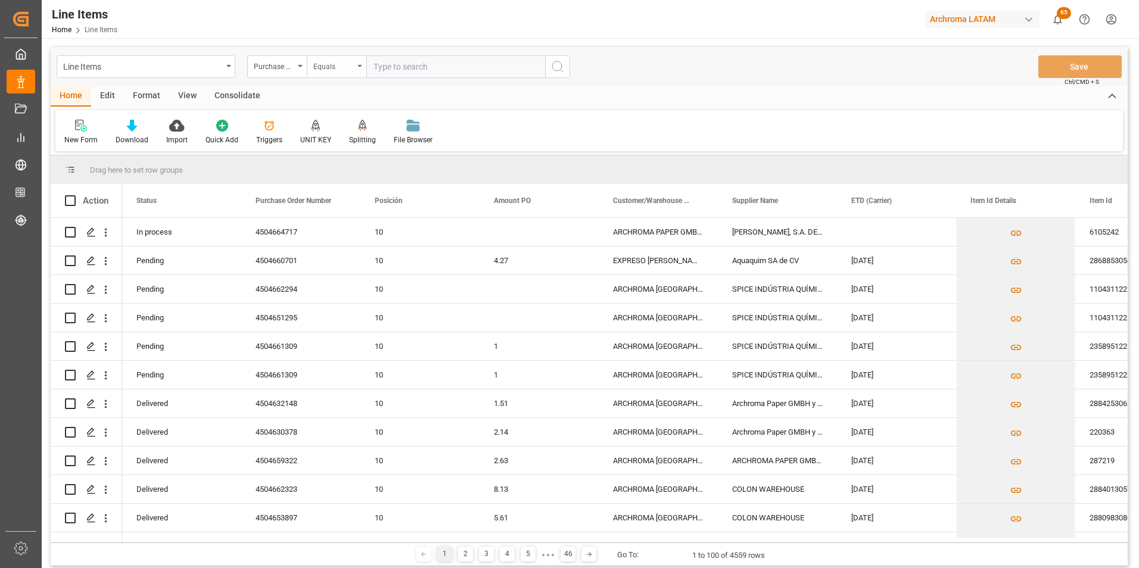
click at [330, 65] on div "Equals" at bounding box center [333, 65] width 41 height 14
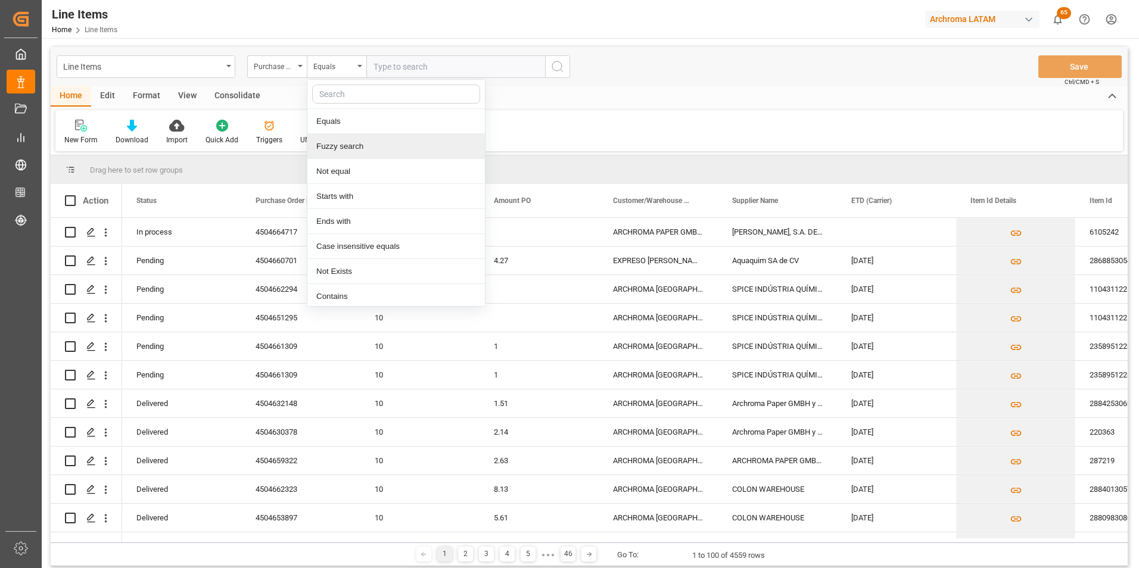
click at [341, 145] on div "Fuzzy search" at bounding box center [396, 146] width 178 height 25
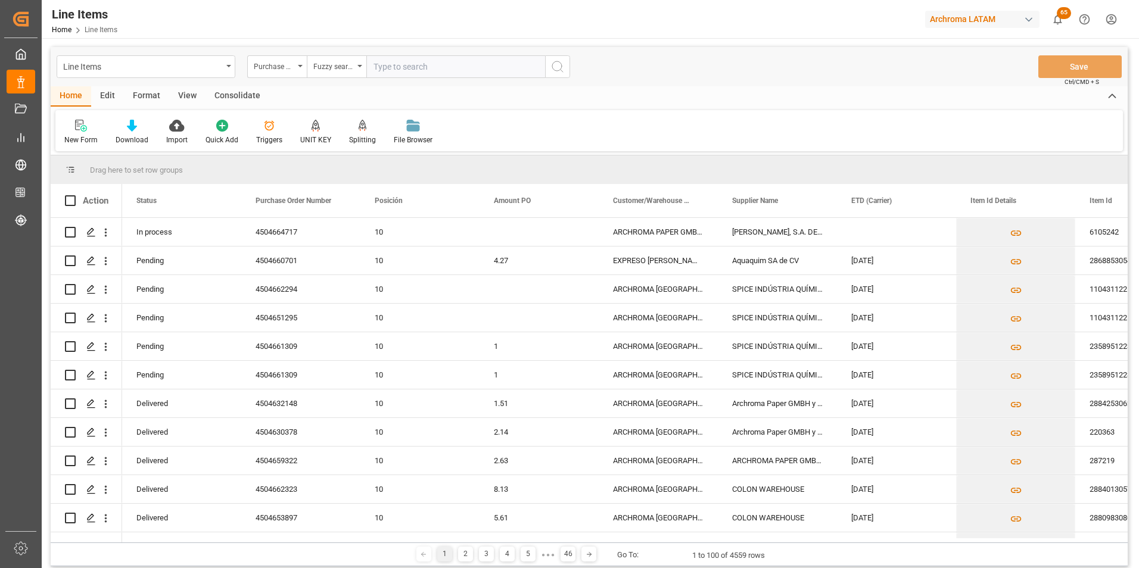
paste input "4504664717"
type input "4504664717"
click at [562, 67] on icon "search button" at bounding box center [558, 67] width 14 height 14
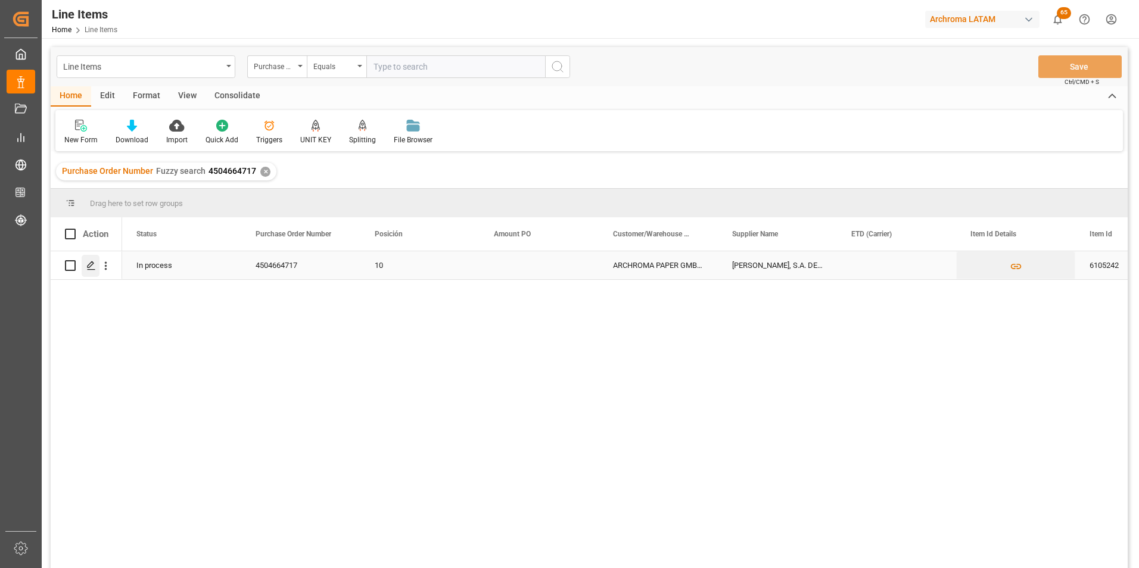
click at [91, 265] on icon "Press SPACE to select this row." at bounding box center [91, 266] width 10 height 10
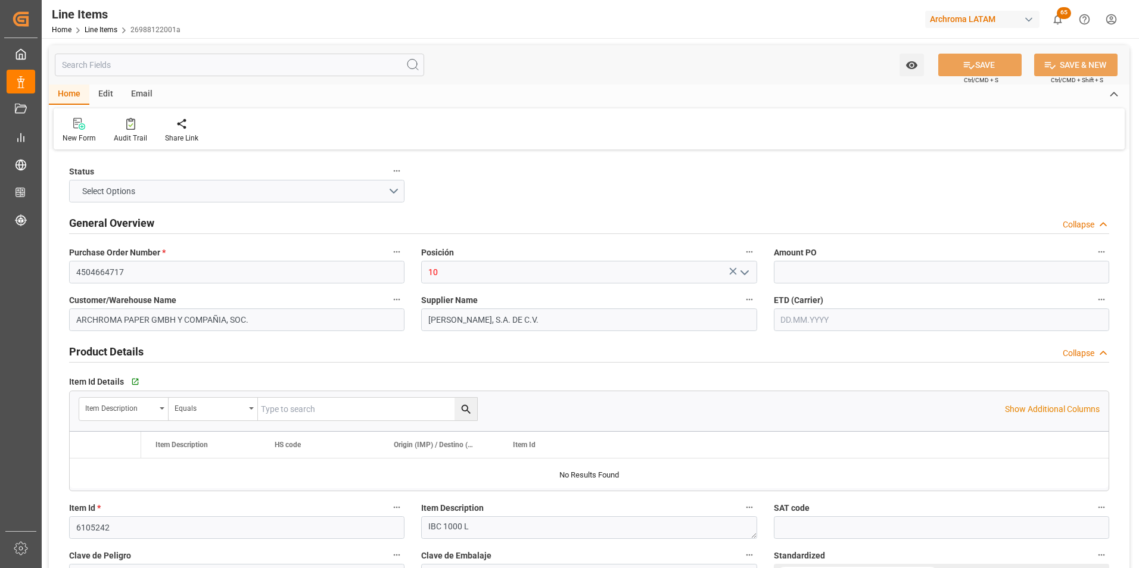
type input "56"
type input "[DATE] 16:03"
type input "15.09.2025 17:53"
type input "[DATE]"
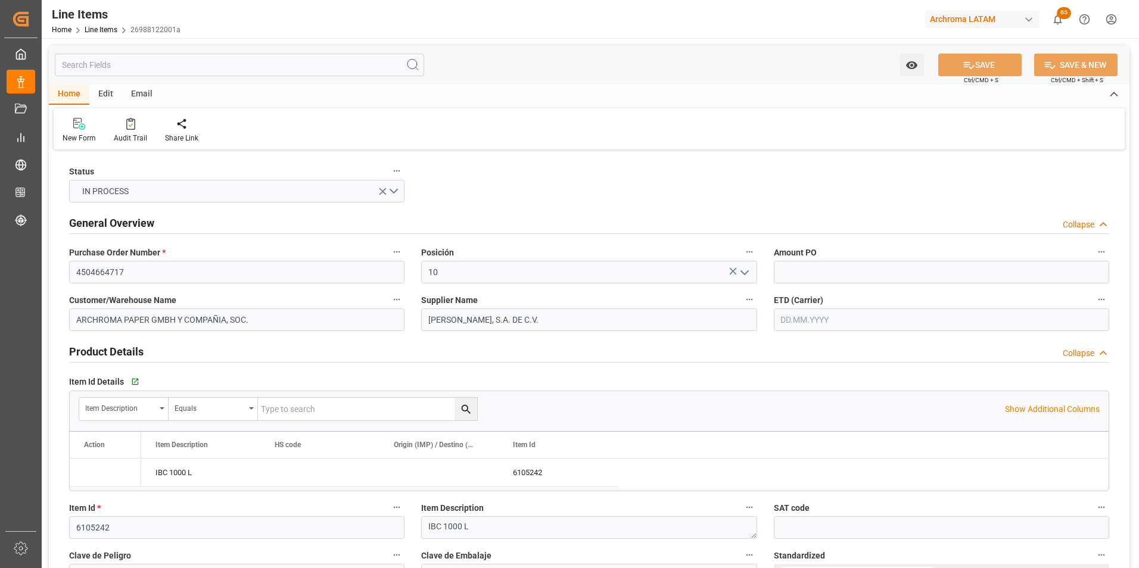
type input "[DATE]"
click at [803, 270] on input "text" at bounding box center [941, 272] width 335 height 23
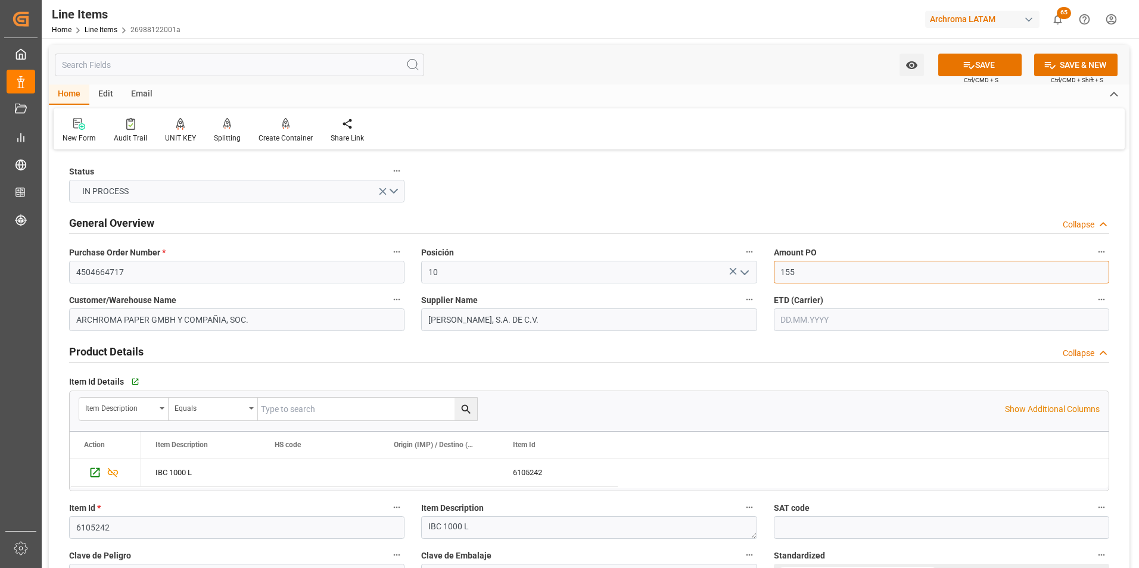
type input "155"
click at [804, 324] on input "text" at bounding box center [941, 320] width 335 height 23
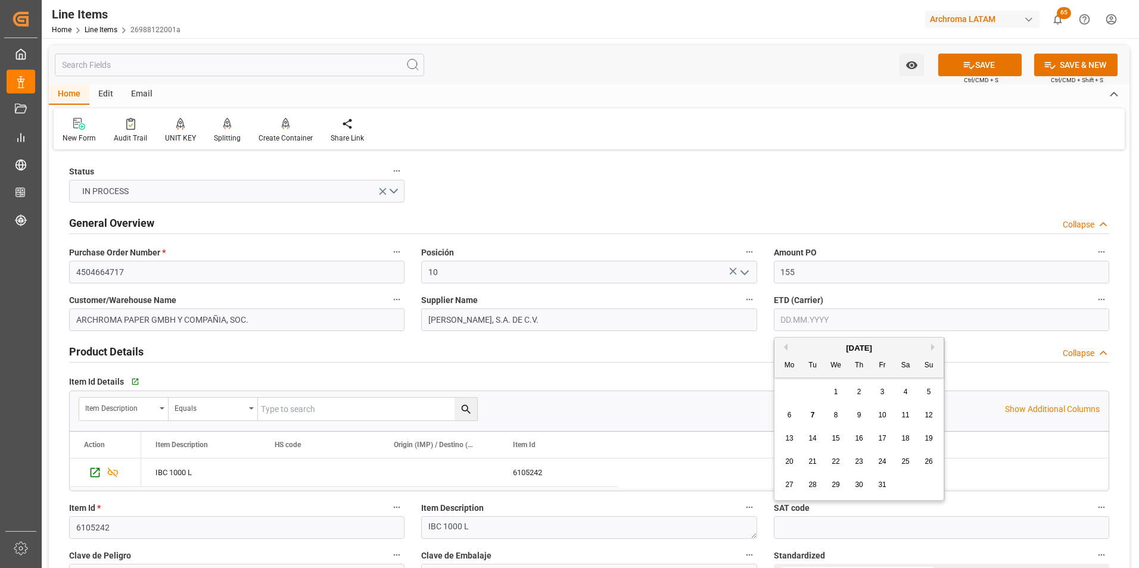
click at [788, 417] on span "6" at bounding box center [790, 415] width 4 height 8
type input "[DATE]"
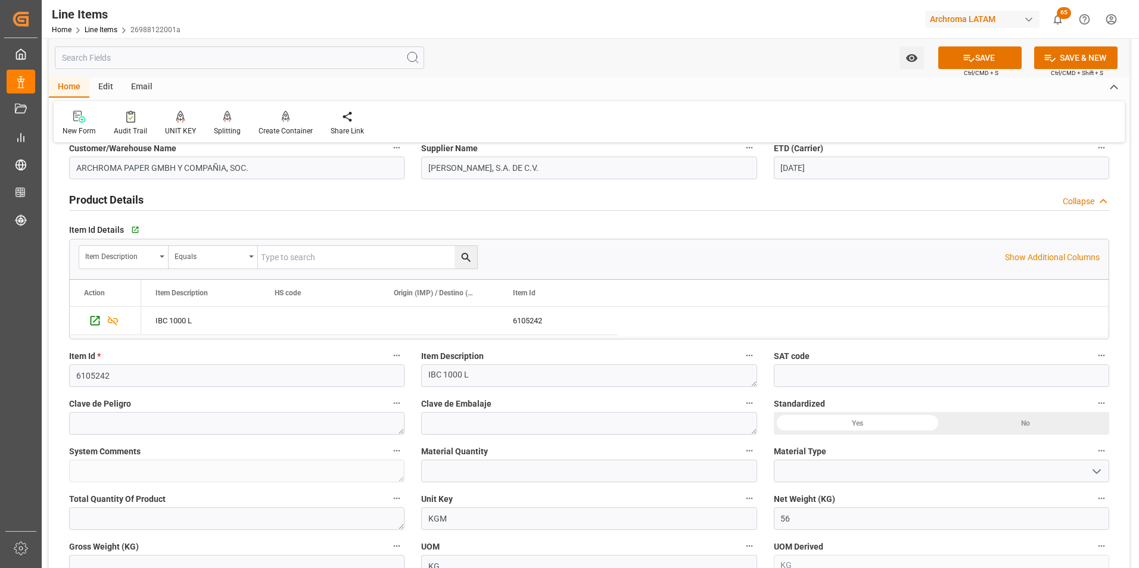
scroll to position [238, 0]
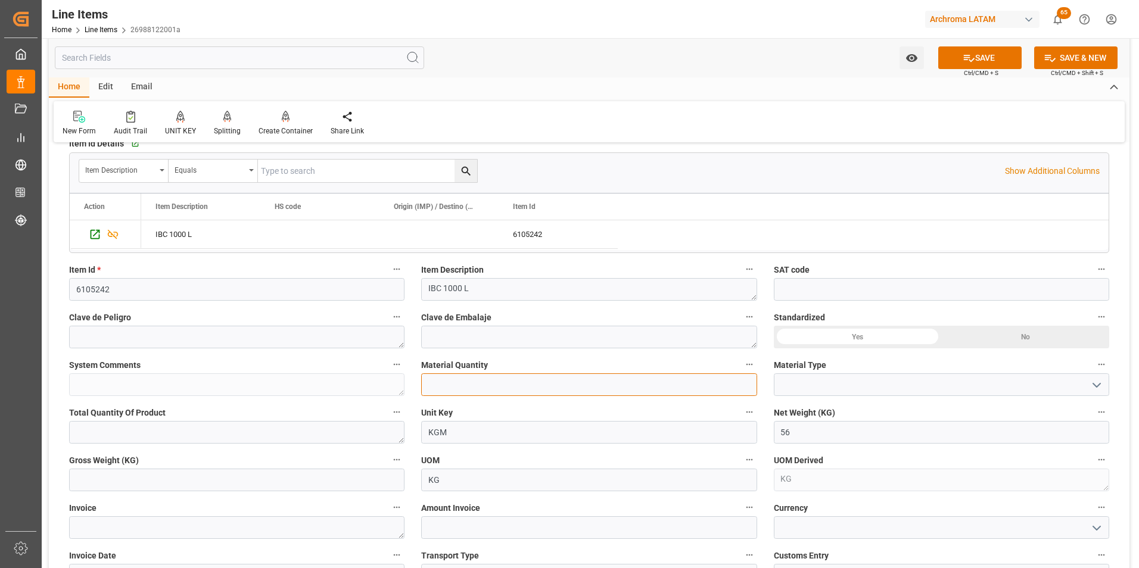
click at [437, 394] on input "text" at bounding box center [588, 385] width 335 height 23
type input "56"
click at [1096, 385] on icon "open menu" at bounding box center [1097, 385] width 14 height 14
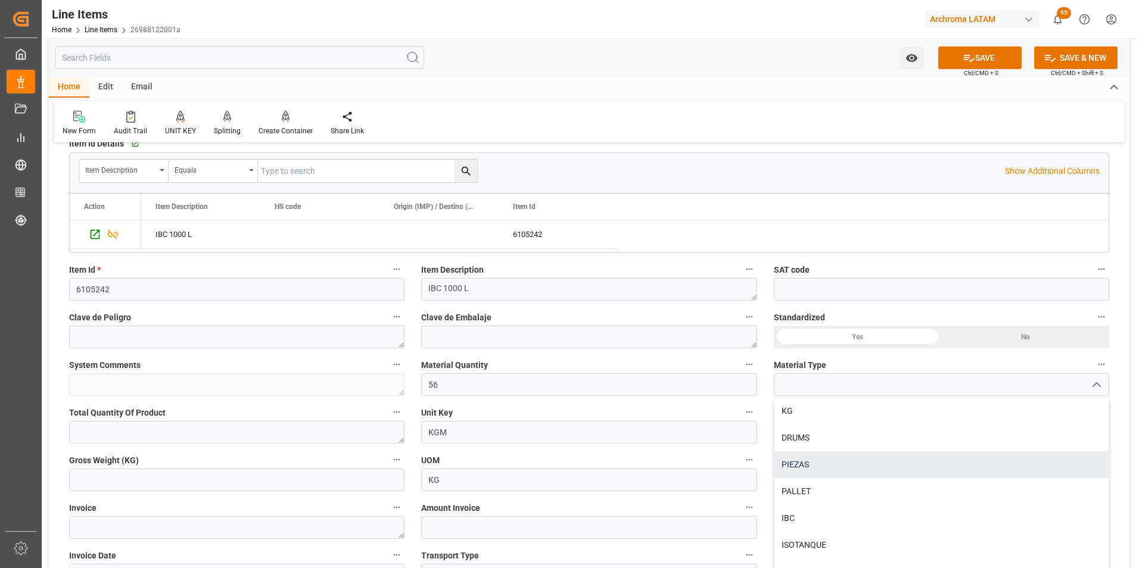
click at [844, 470] on div "PIEZAS" at bounding box center [942, 465] width 334 height 27
type input "PIEZAS"
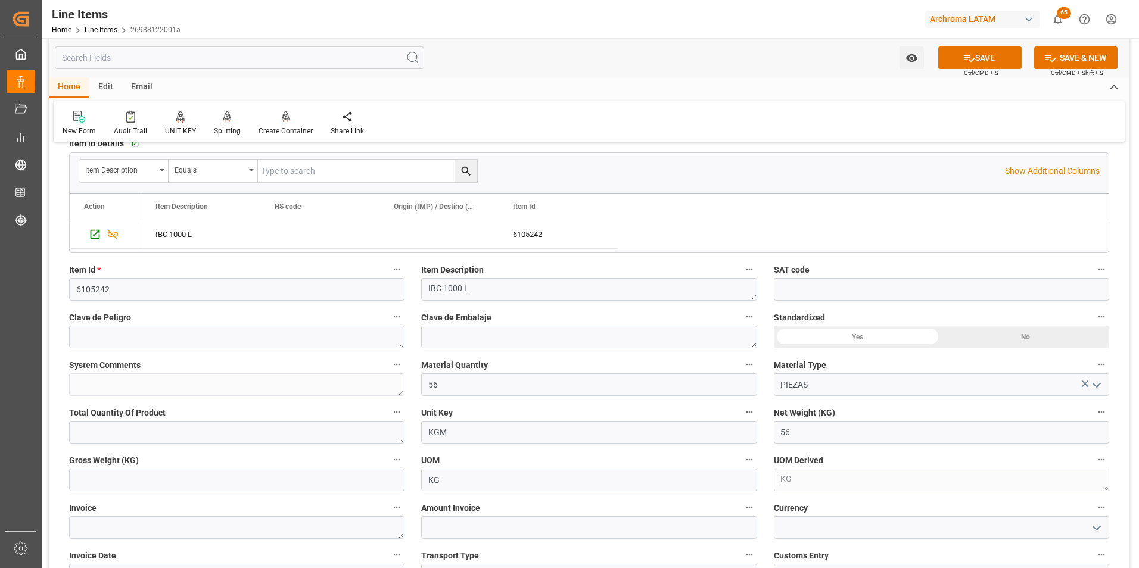
scroll to position [358, 0]
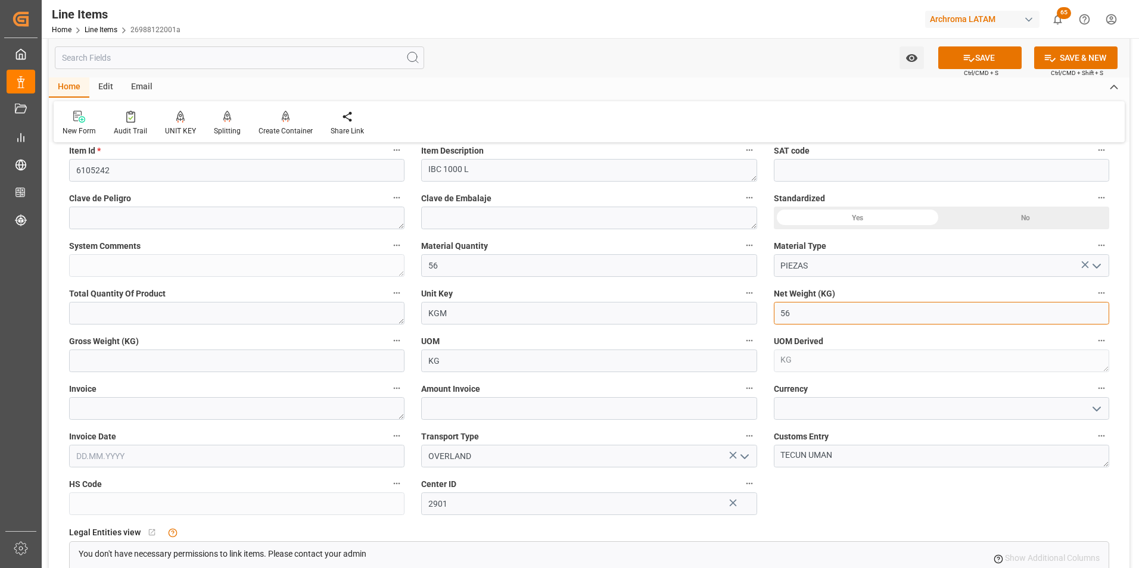
drag, startPoint x: 810, startPoint y: 310, endPoint x: 694, endPoint y: 311, distance: 116.2
click at [648, 568] on html "Created by potrace 1.15, written by Peter Selinger 2001-2017 Created by potrace…" at bounding box center [569, 284] width 1139 height 568
click at [862, 320] on input "3165." at bounding box center [941, 313] width 335 height 23
drag, startPoint x: 816, startPoint y: 320, endPoint x: 717, endPoint y: 314, distance: 98.5
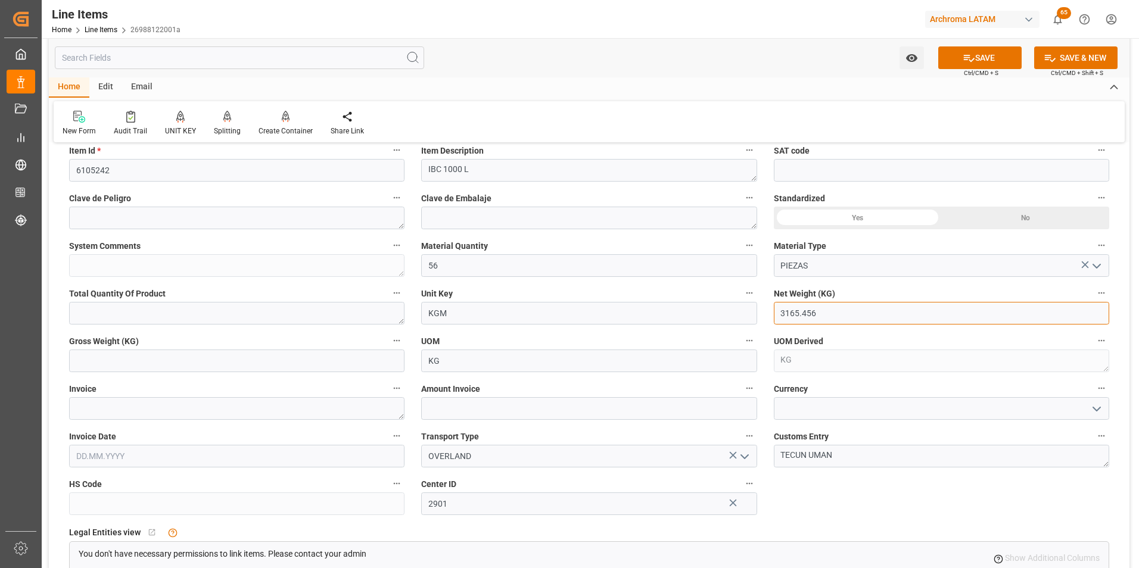
type input "3165.456"
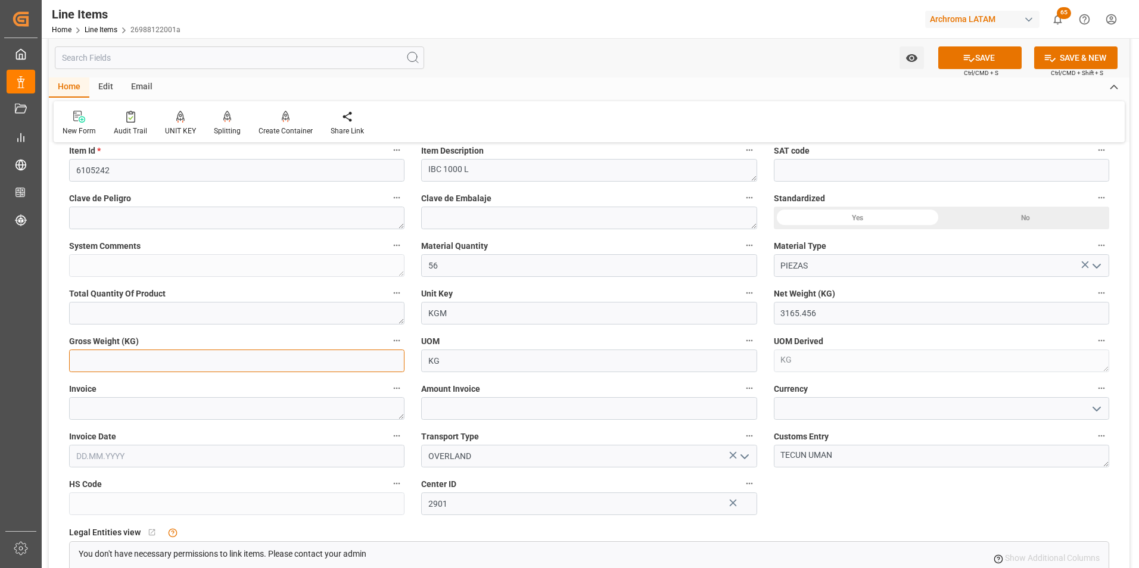
click at [87, 361] on input "text" at bounding box center [236, 361] width 335 height 23
paste input "3165.456"
type input "3165.456"
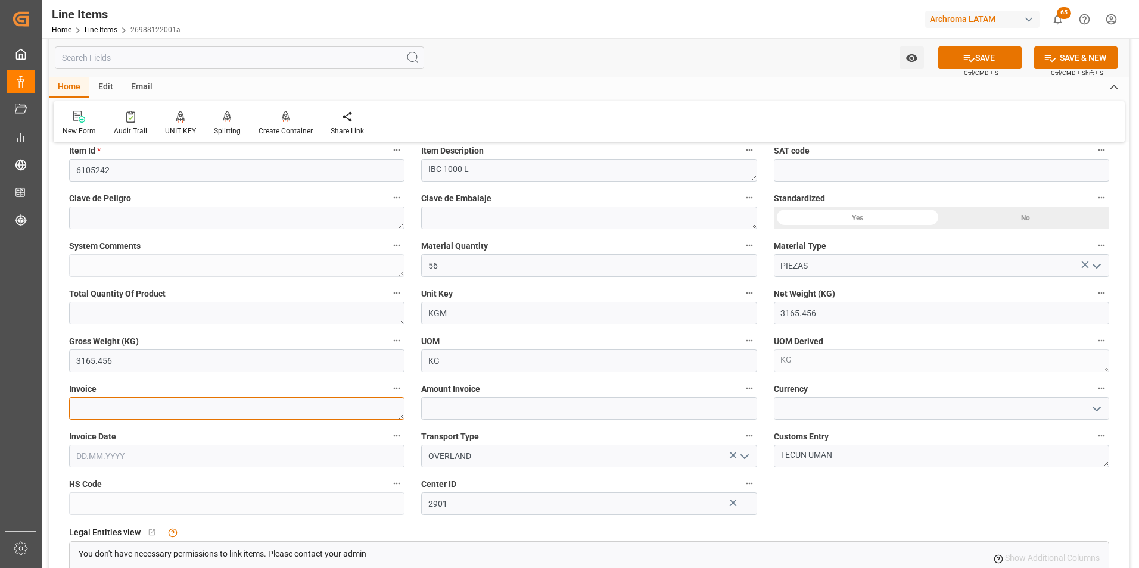
click at [206, 414] on textarea at bounding box center [236, 408] width 335 height 23
click at [216, 412] on textarea at bounding box center [236, 408] width 335 height 23
paste textarea "ELSAF5980071402"
type textarea "ELSAF5980071402"
click at [478, 407] on input "text" at bounding box center [588, 408] width 335 height 23
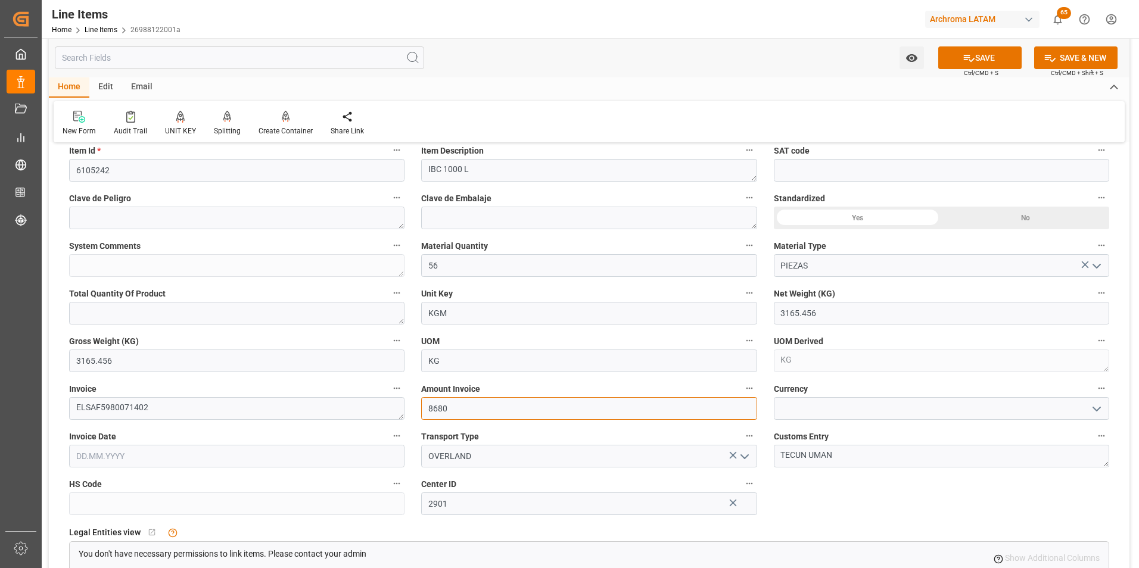
type input "8680"
click at [1091, 403] on icon "open menu" at bounding box center [1097, 409] width 14 height 14
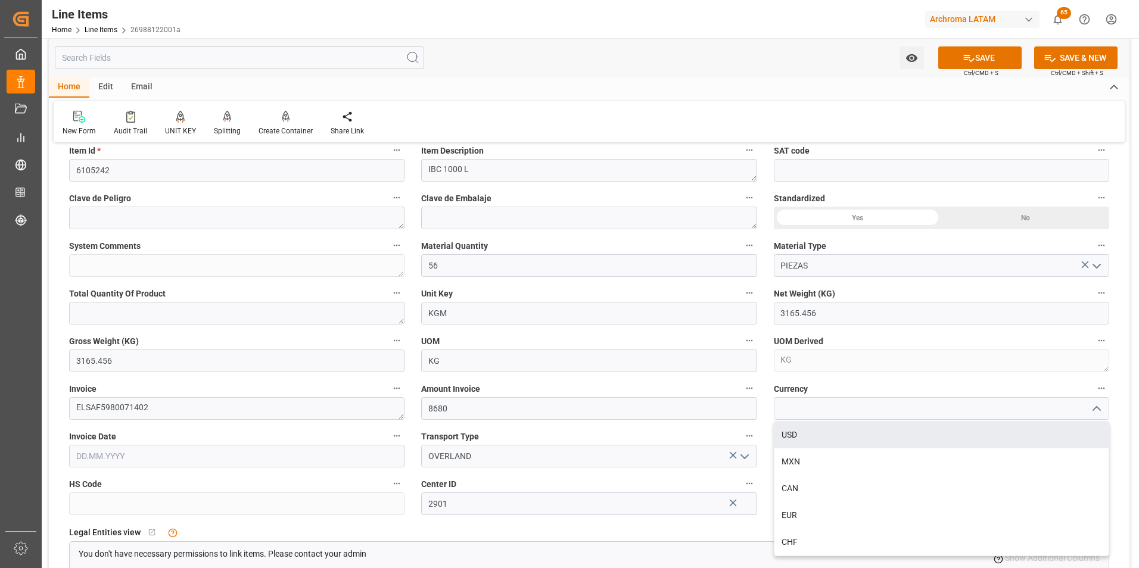
click at [960, 439] on div "USD" at bounding box center [942, 435] width 334 height 27
type input "USD"
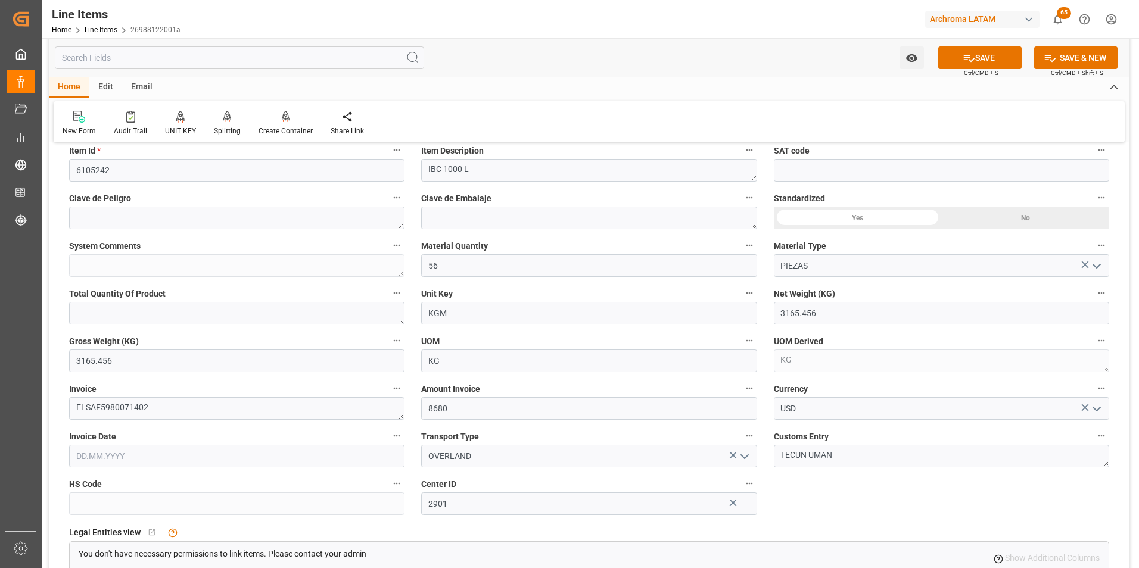
click at [150, 453] on input "text" at bounding box center [236, 456] width 335 height 23
click at [78, 348] on div "6" at bounding box center [84, 350] width 15 height 14
type input "[DATE]"
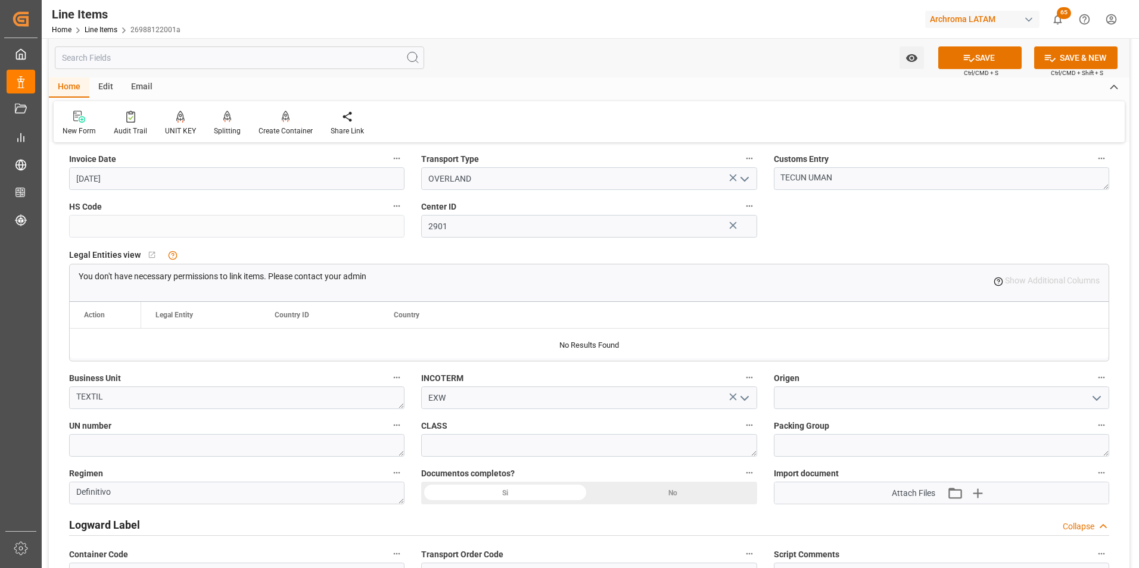
scroll to position [655, 0]
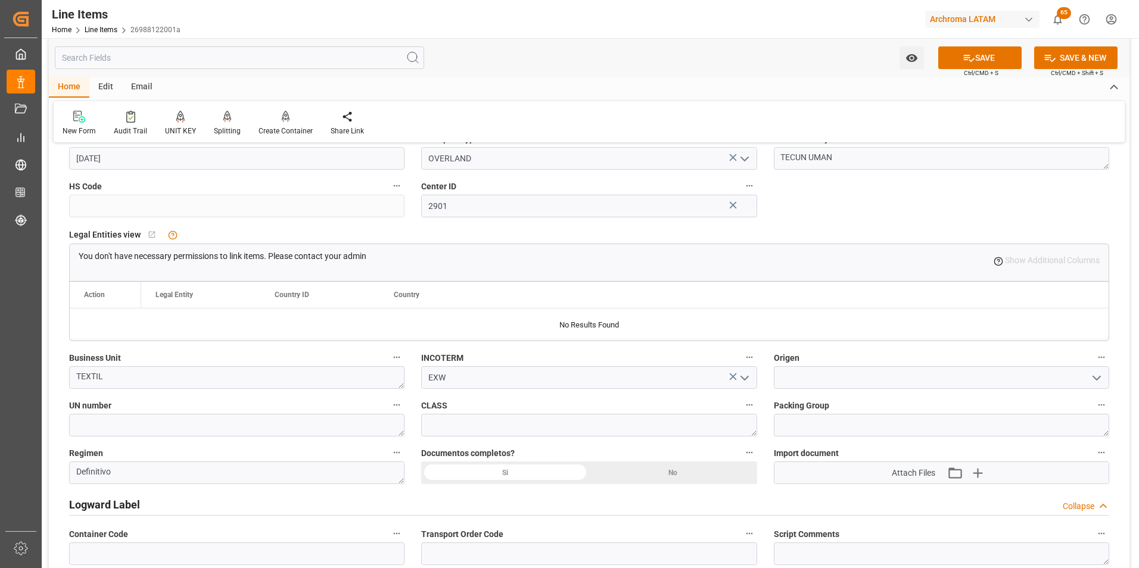
click at [555, 471] on div "Si" at bounding box center [505, 473] width 168 height 23
click at [994, 378] on input at bounding box center [941, 377] width 335 height 23
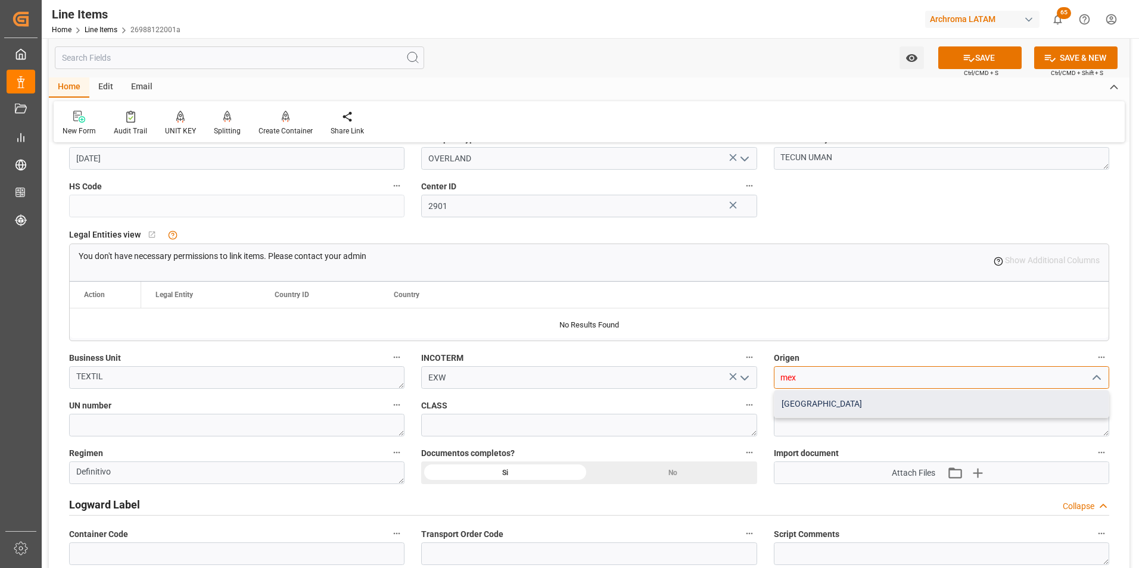
click at [916, 402] on div "[GEOGRAPHIC_DATA]" at bounding box center [942, 404] width 334 height 27
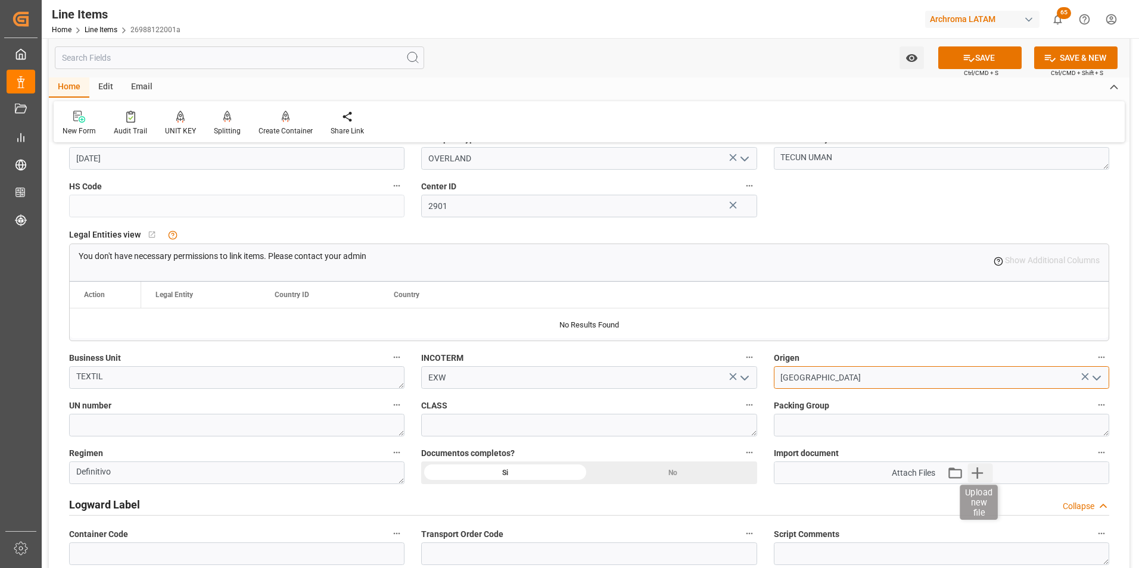
type input "[GEOGRAPHIC_DATA]"
click at [981, 470] on icon "button" at bounding box center [977, 473] width 19 height 19
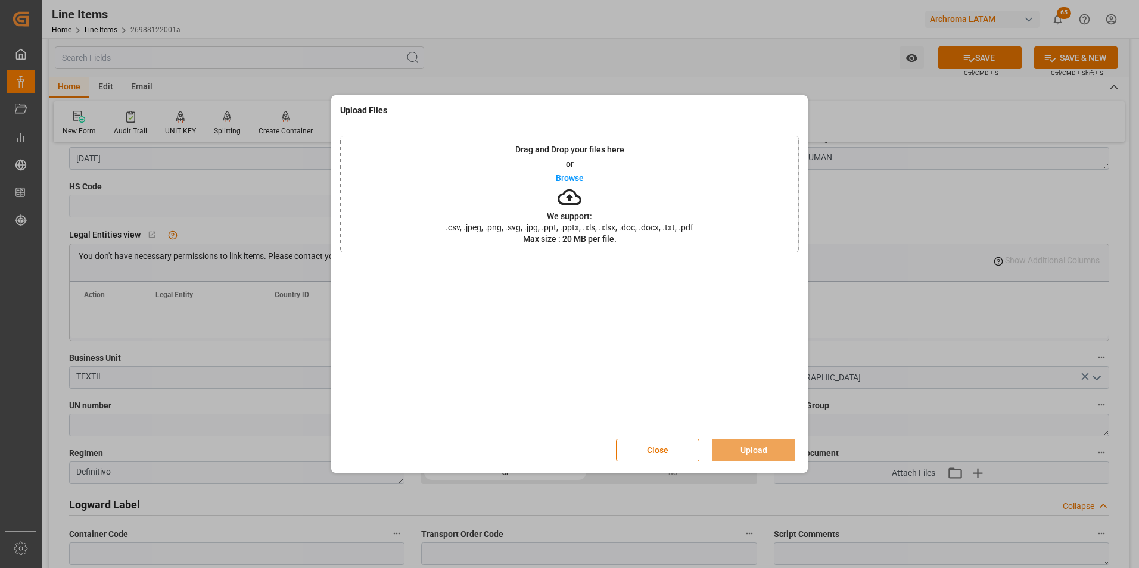
click at [546, 220] on div "Drag and Drop your files here or Browse We support: .csv, .jpeg, .png, .svg, .j…" at bounding box center [569, 194] width 459 height 117
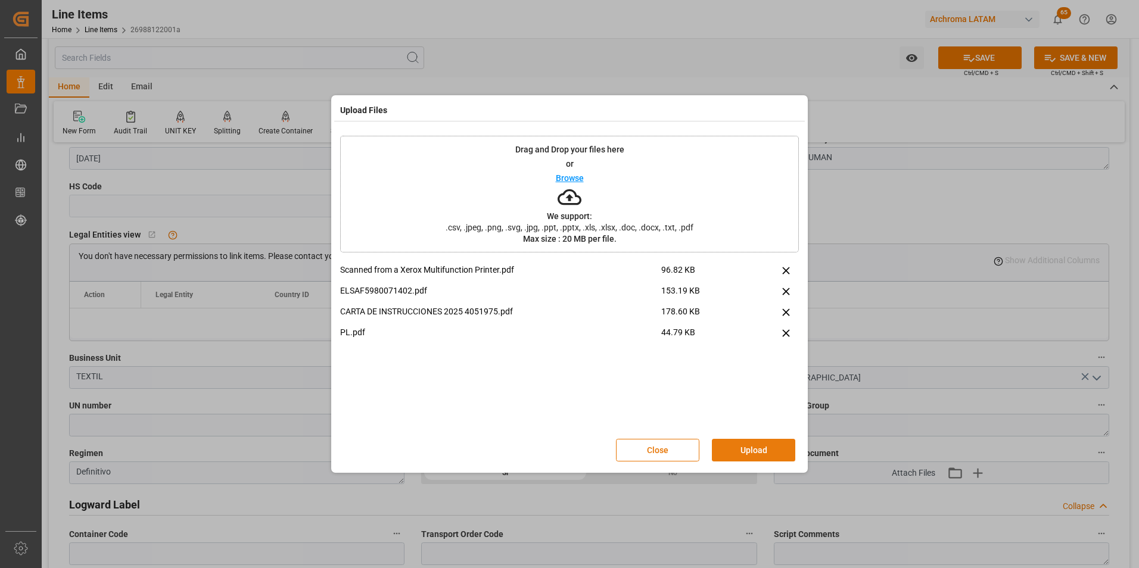
click at [734, 445] on button "Upload" at bounding box center [753, 450] width 83 height 23
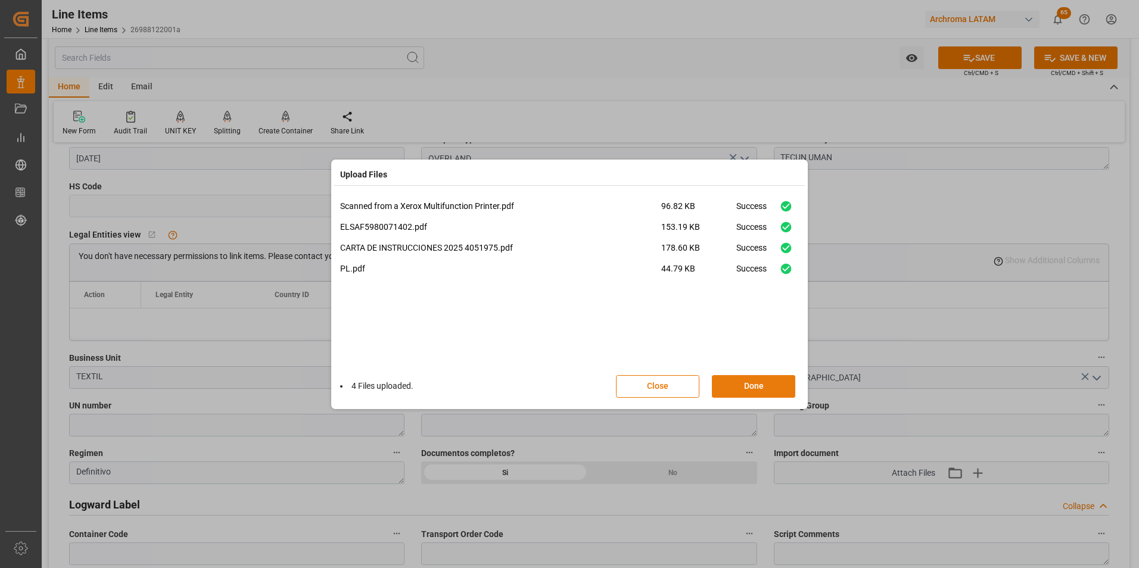
click at [754, 389] on button "Done" at bounding box center [753, 386] width 83 height 23
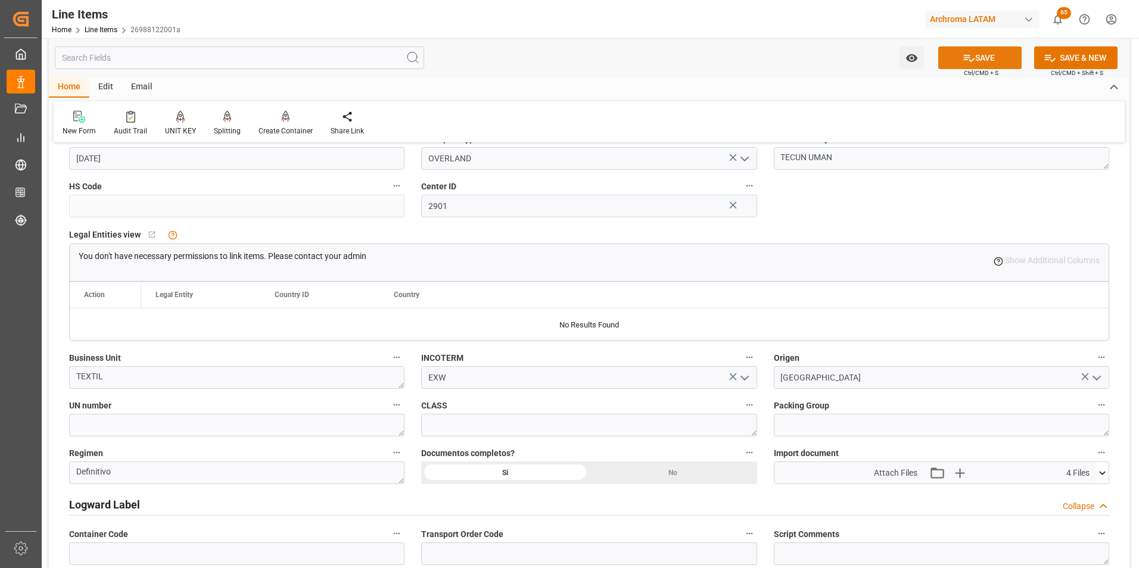
click at [975, 59] on button "SAVE" at bounding box center [980, 57] width 83 height 23
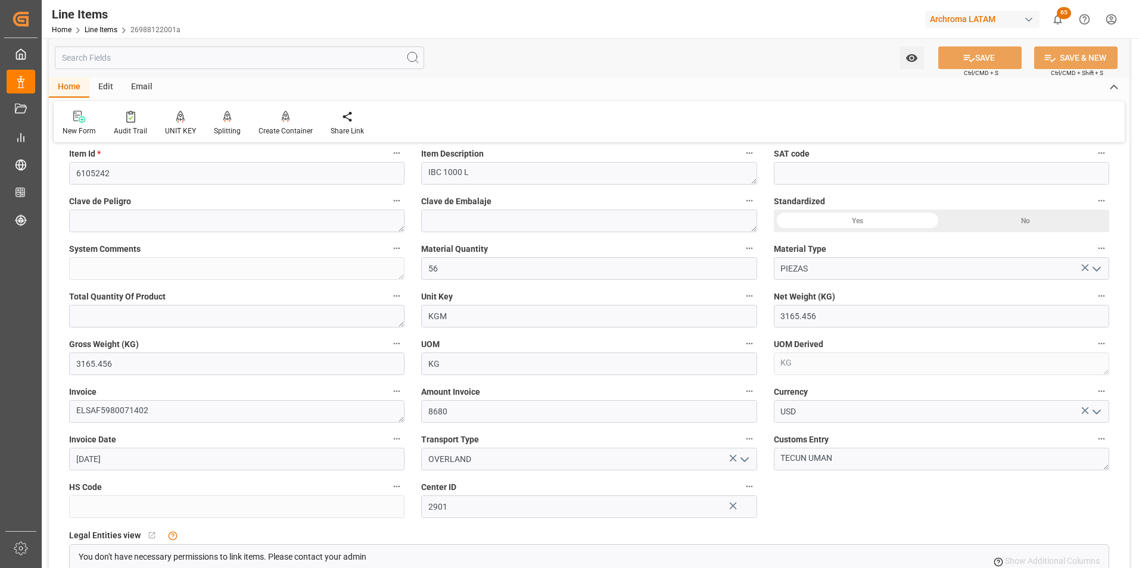
scroll to position [238, 0]
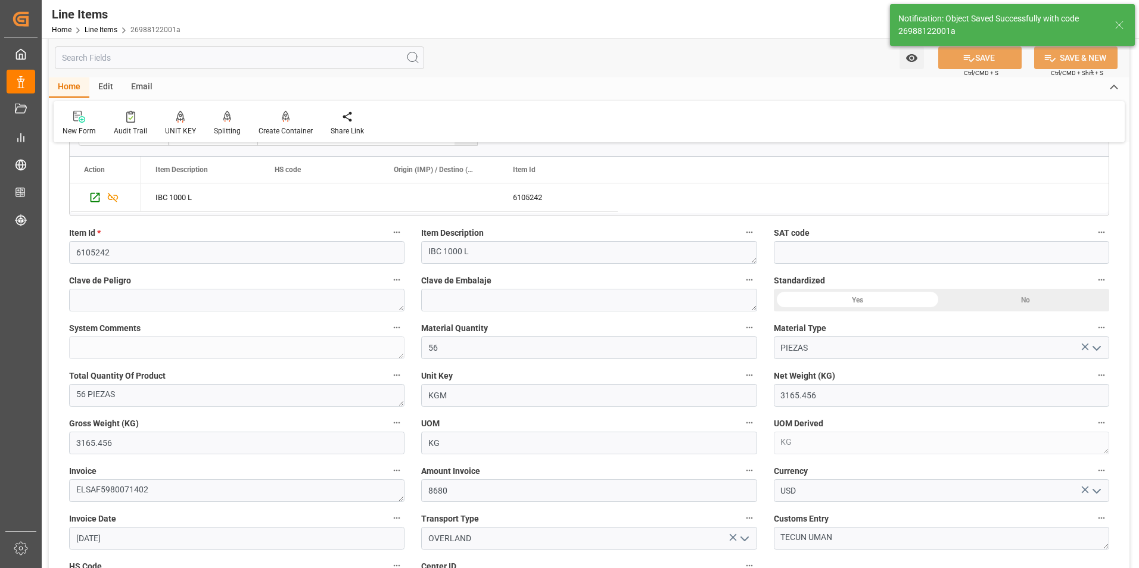
type textarea "56 PIEZAS"
type input "07.10.2025 16:07"
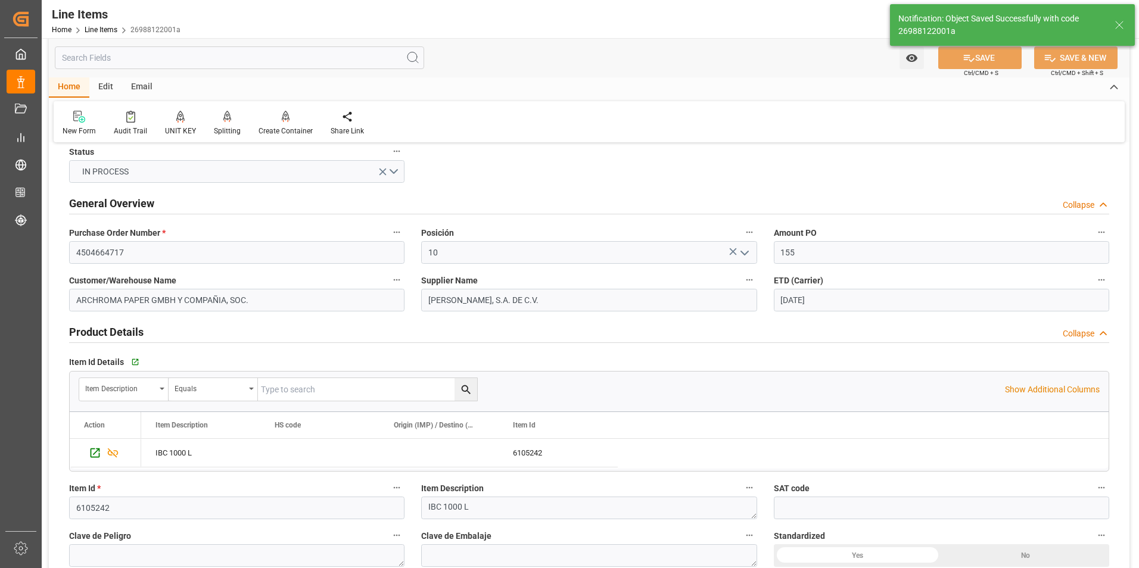
scroll to position [0, 0]
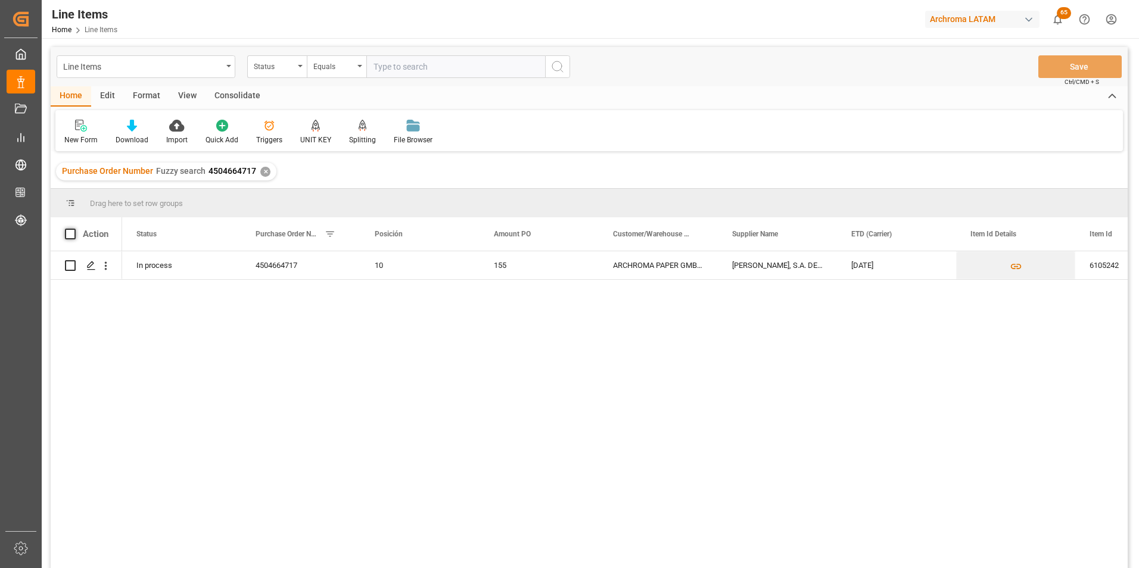
click at [67, 233] on span at bounding box center [70, 234] width 11 height 11
click at [74, 229] on input "checkbox" at bounding box center [74, 229] width 0 height 0
checkbox input "true"
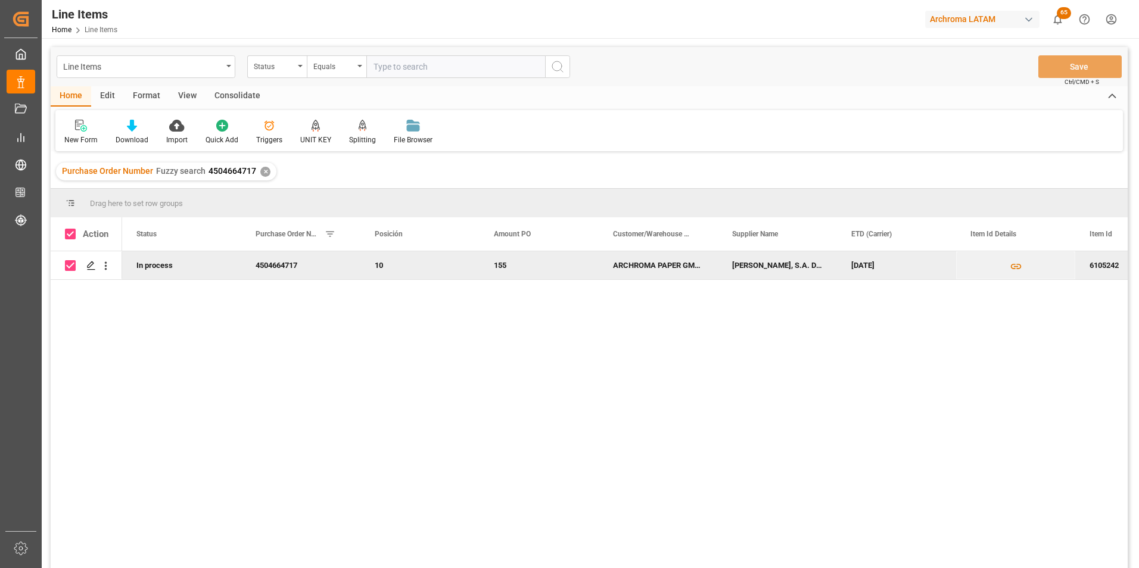
click at [231, 94] on div "Consolidate" at bounding box center [238, 96] width 64 height 20
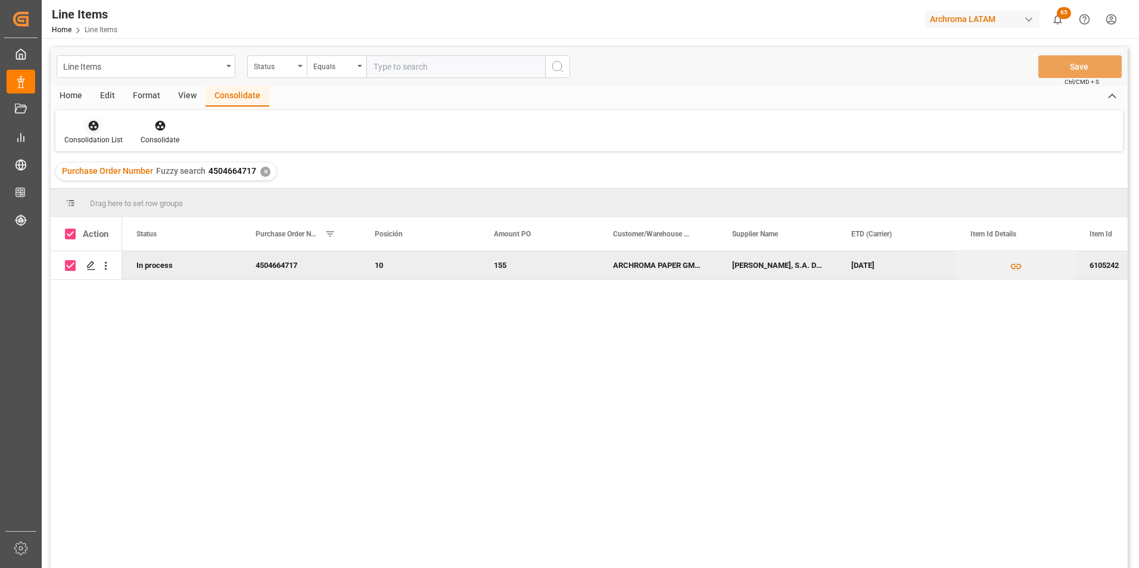
click at [96, 119] on div at bounding box center [93, 125] width 58 height 13
click at [95, 161] on div "Line Items Status Equals Save Ctrl/CMD + S Home Edit Format View Consolidate Co…" at bounding box center [589, 323] width 1077 height 553
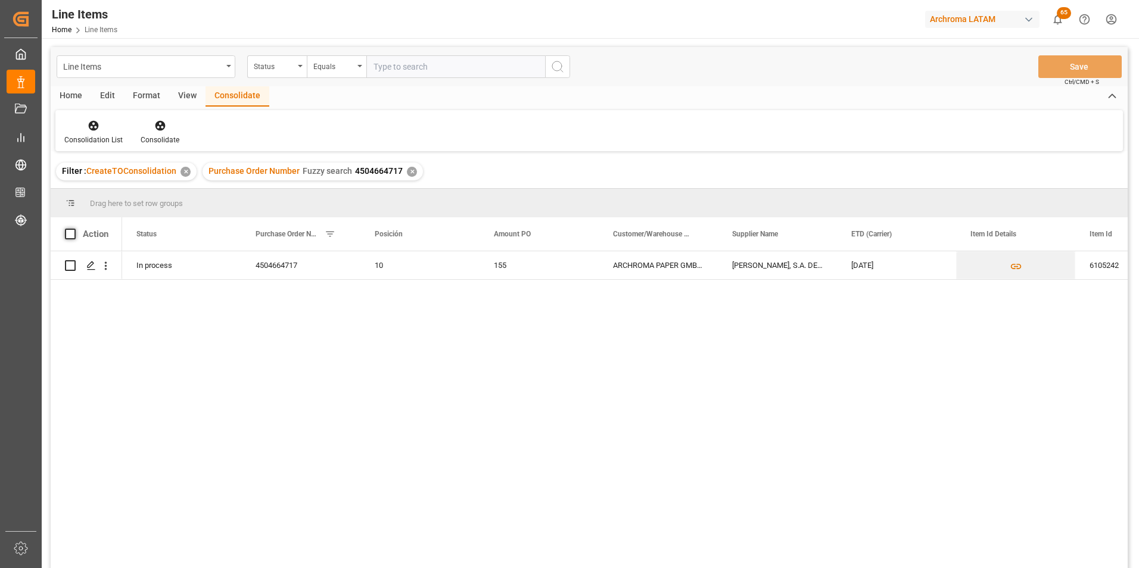
click at [73, 232] on span at bounding box center [70, 234] width 11 height 11
click at [74, 229] on input "checkbox" at bounding box center [74, 229] width 0 height 0
checkbox input "true"
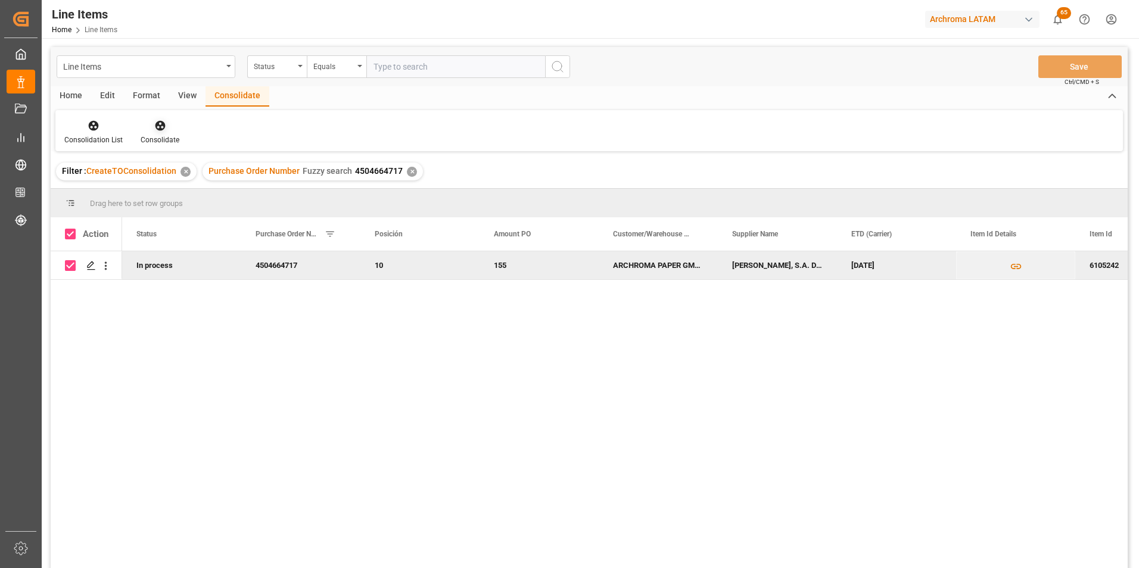
click at [167, 129] on div at bounding box center [160, 125] width 39 height 13
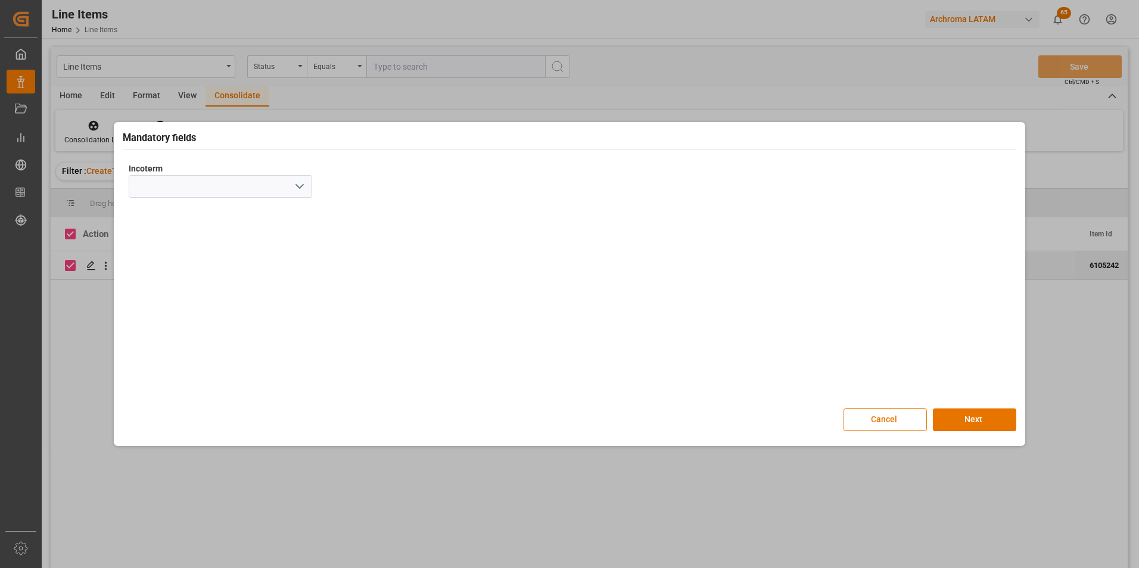
click at [303, 185] on polyline "open menu" at bounding box center [299, 187] width 7 height 4
click at [253, 209] on div "EXW" at bounding box center [220, 213] width 182 height 27
type input "EXW"
click at [974, 415] on button "Next" at bounding box center [974, 420] width 83 height 23
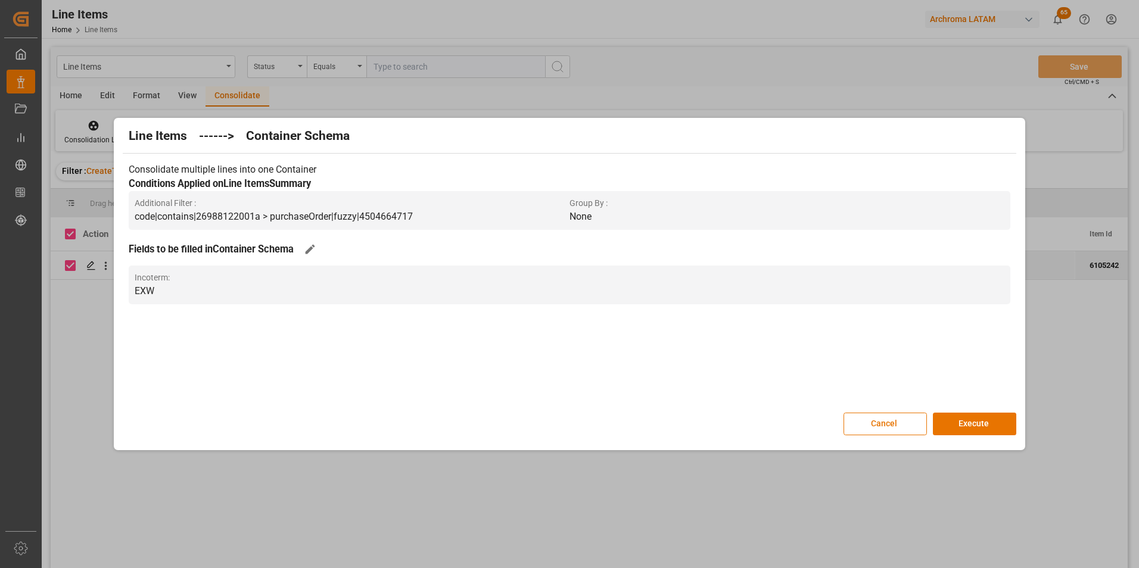
click at [975, 415] on button "Execute" at bounding box center [974, 424] width 83 height 23
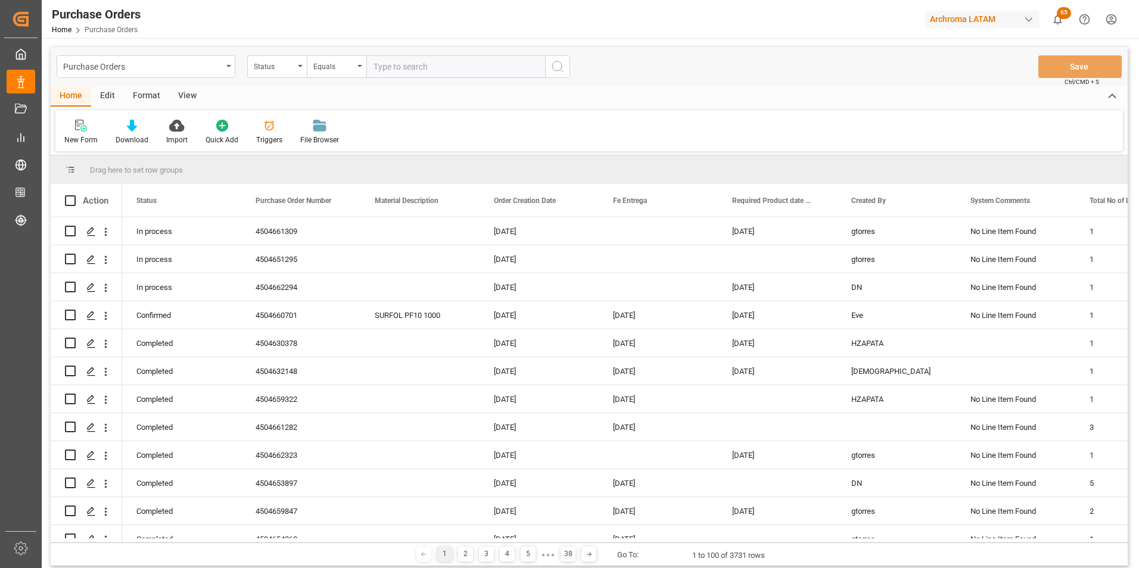
click at [281, 72] on div "Status" at bounding box center [274, 65] width 41 height 14
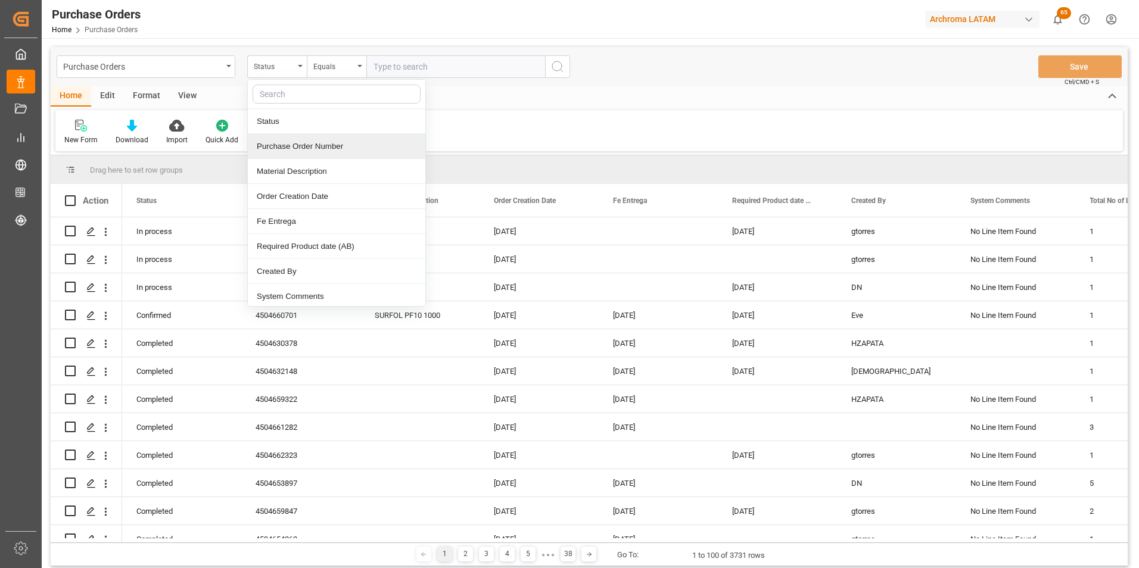
click at [289, 144] on div "Purchase Order Number" at bounding box center [337, 146] width 178 height 25
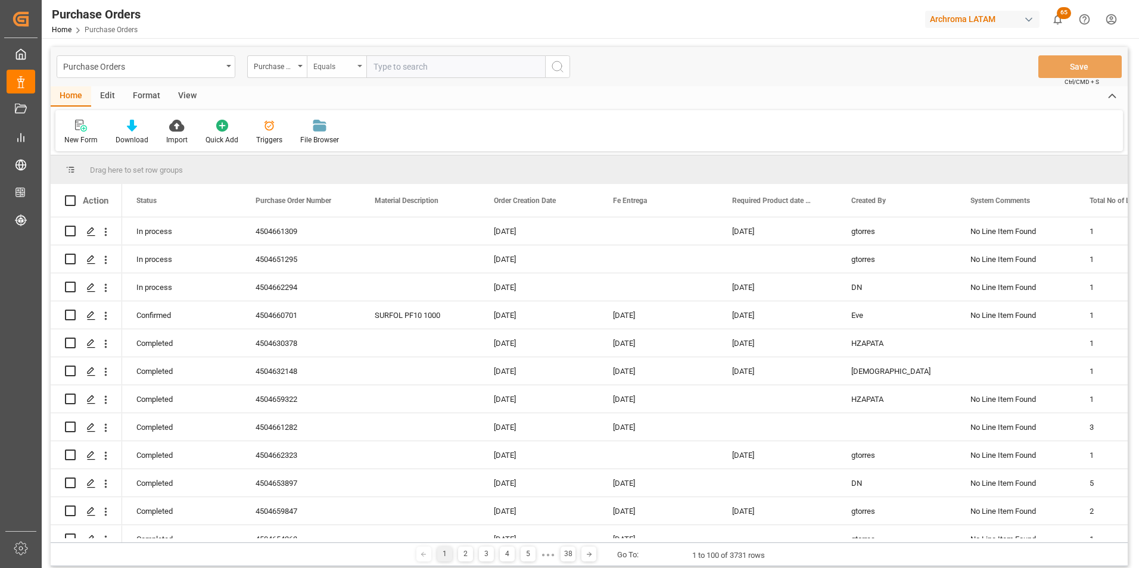
click at [324, 72] on div "Equals" at bounding box center [337, 66] width 60 height 23
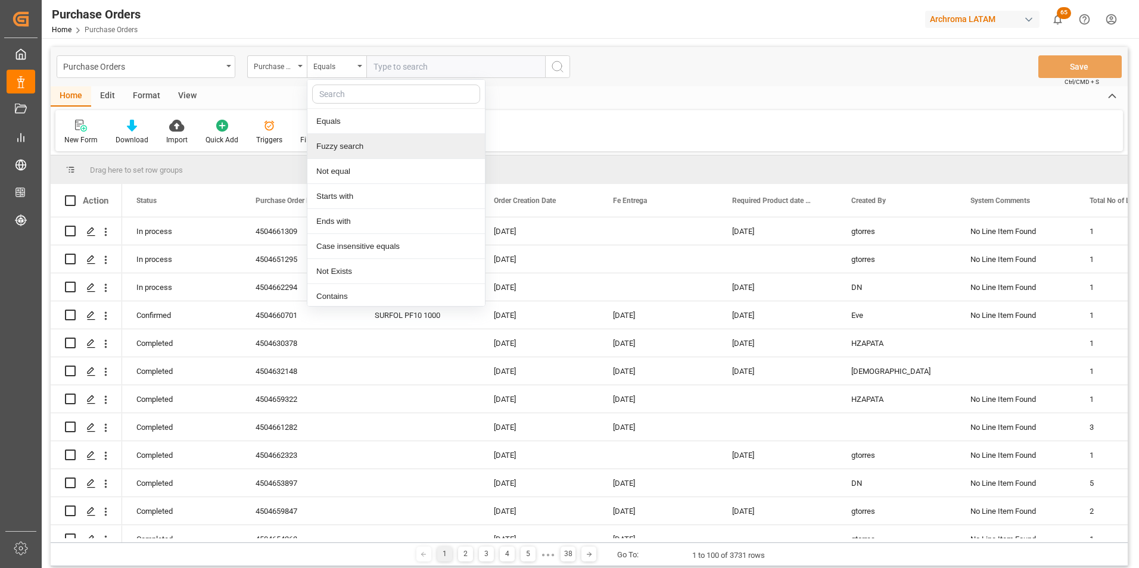
click at [336, 138] on div "Fuzzy search" at bounding box center [396, 146] width 178 height 25
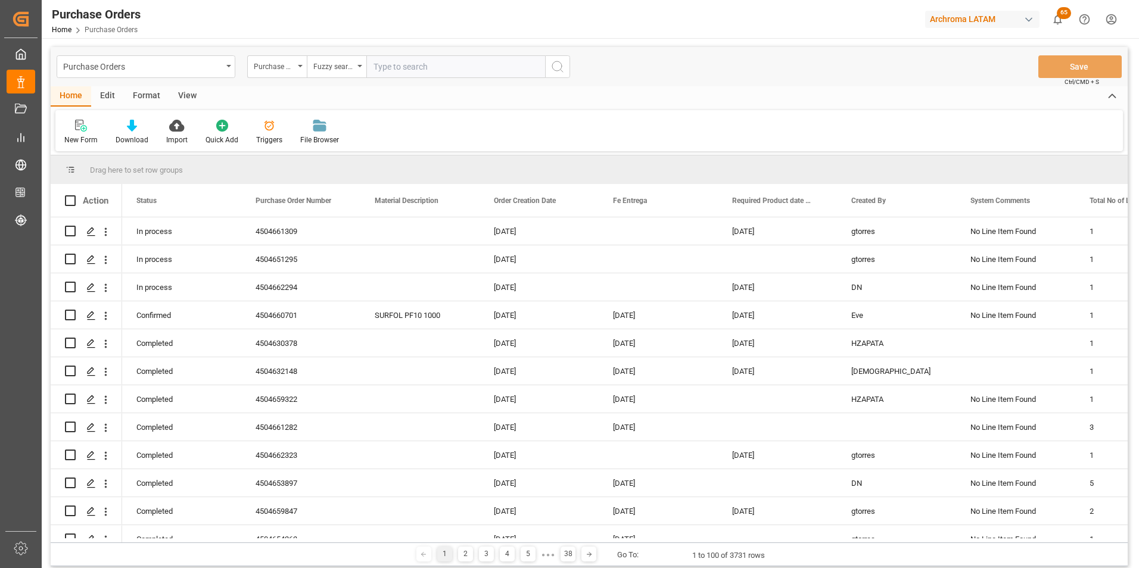
paste input "4504664717"
type input "4504664717"
click at [561, 64] on icon "search button" at bounding box center [558, 67] width 14 height 14
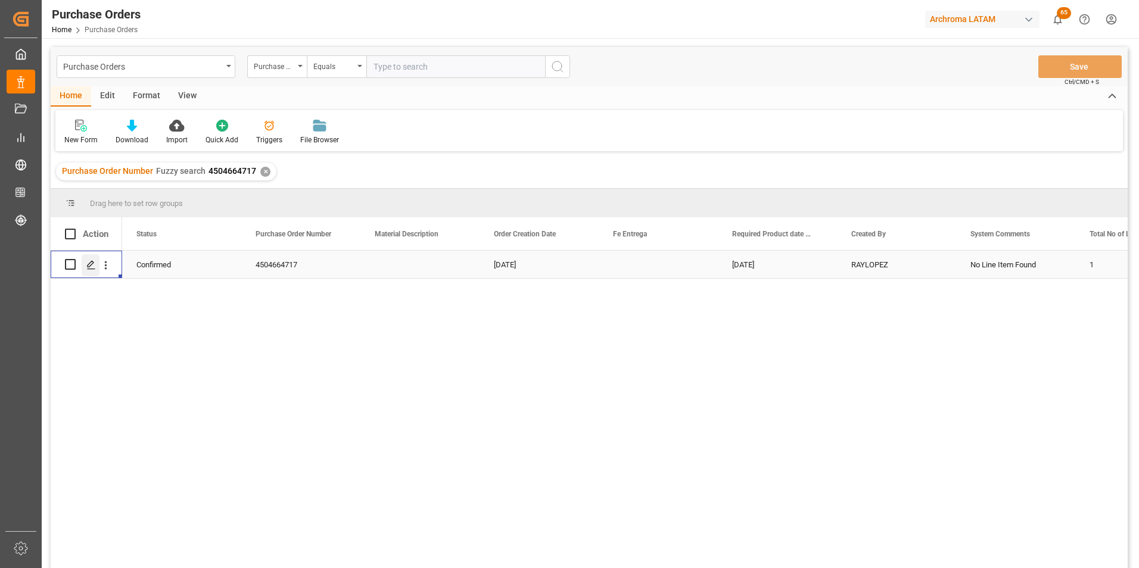
click at [91, 268] on icon "Press SPACE to select this row." at bounding box center [91, 265] width 10 height 10
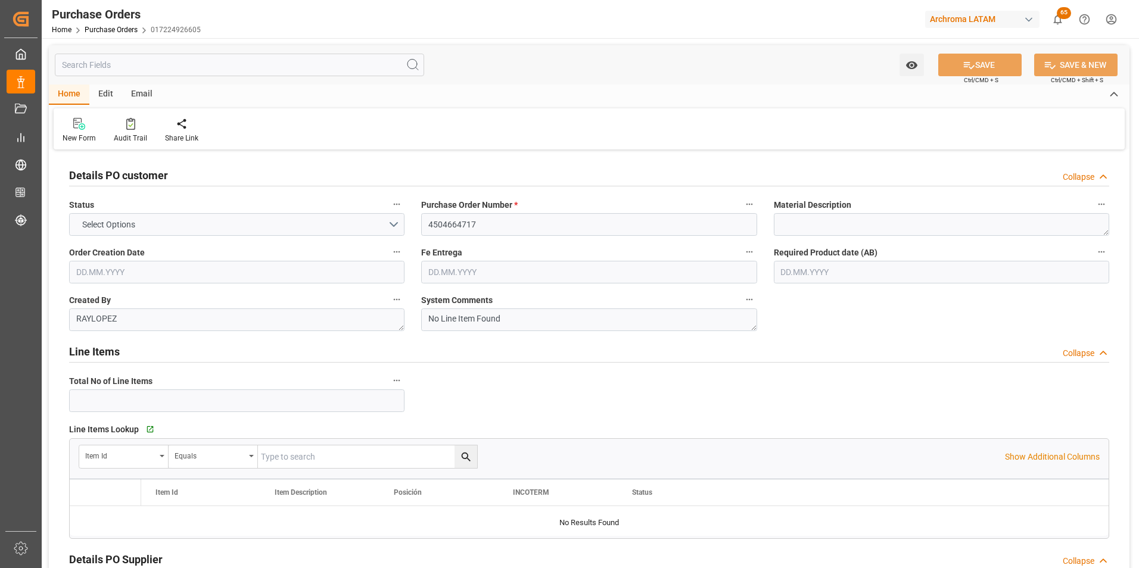
type input "1"
type input "[DATE]"
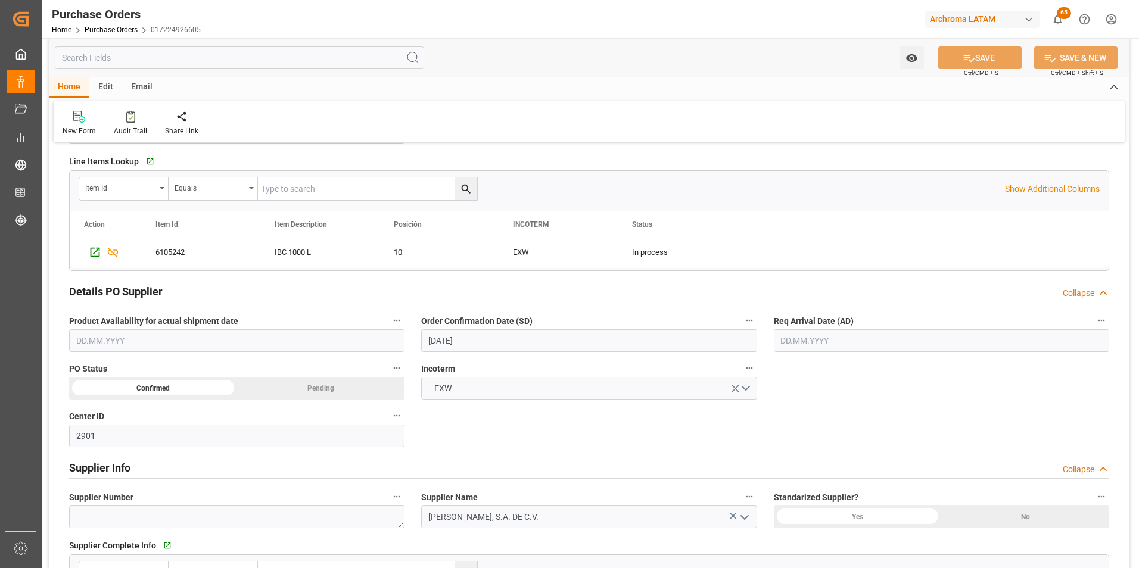
scroll to position [298, 0]
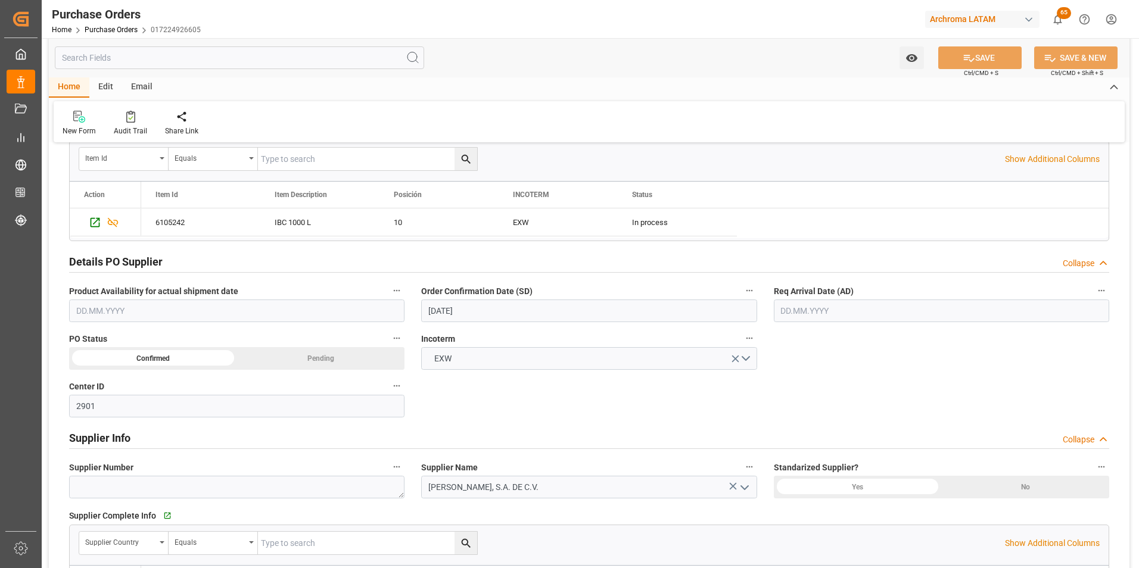
click at [793, 311] on input "text" at bounding box center [941, 311] width 335 height 23
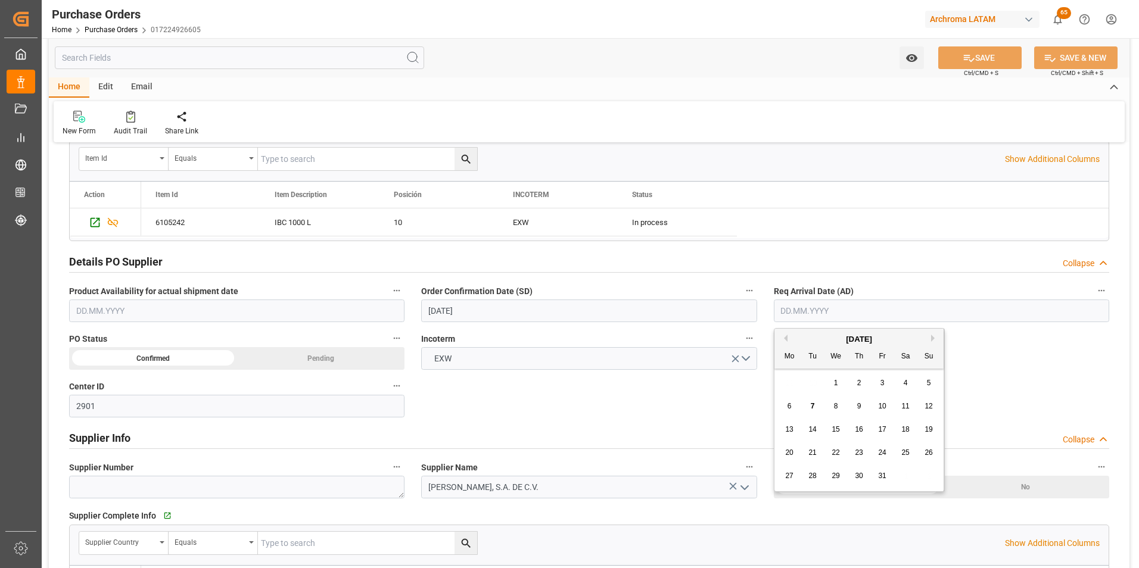
click at [827, 408] on div "6 7 8 9 10 11 12" at bounding box center [859, 406] width 163 height 23
click at [834, 408] on div "8" at bounding box center [836, 407] width 15 height 14
type input "[DATE]"
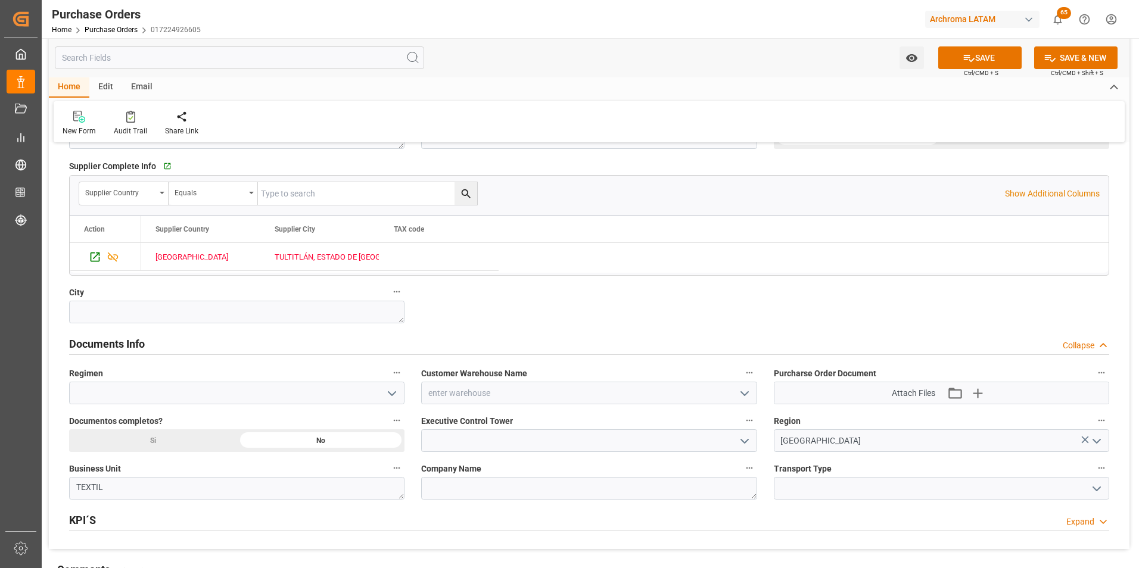
scroll to position [655, 0]
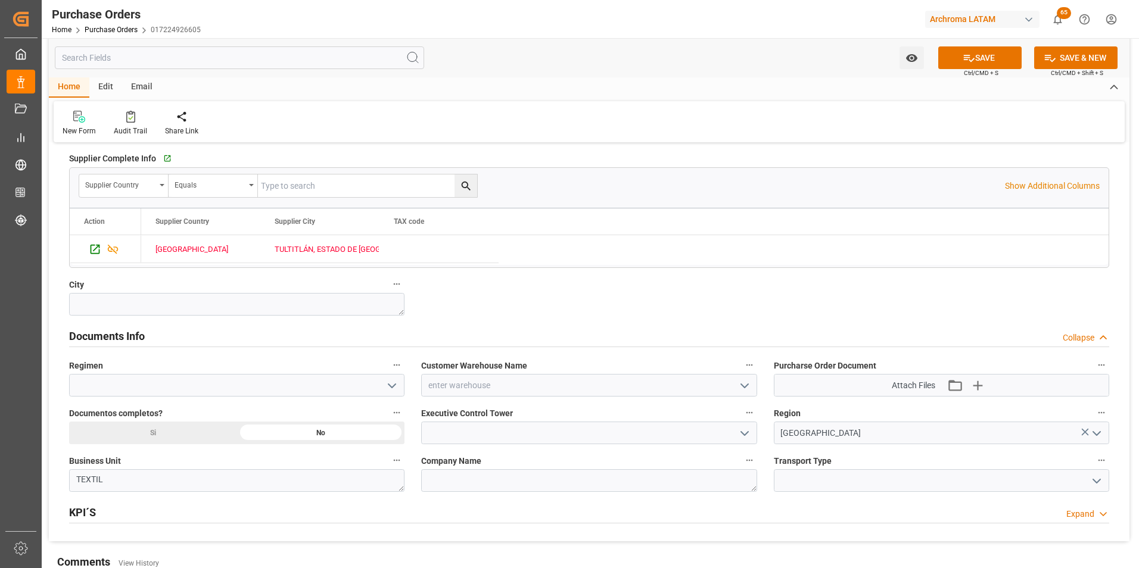
click at [383, 390] on button "open menu" at bounding box center [392, 386] width 18 height 18
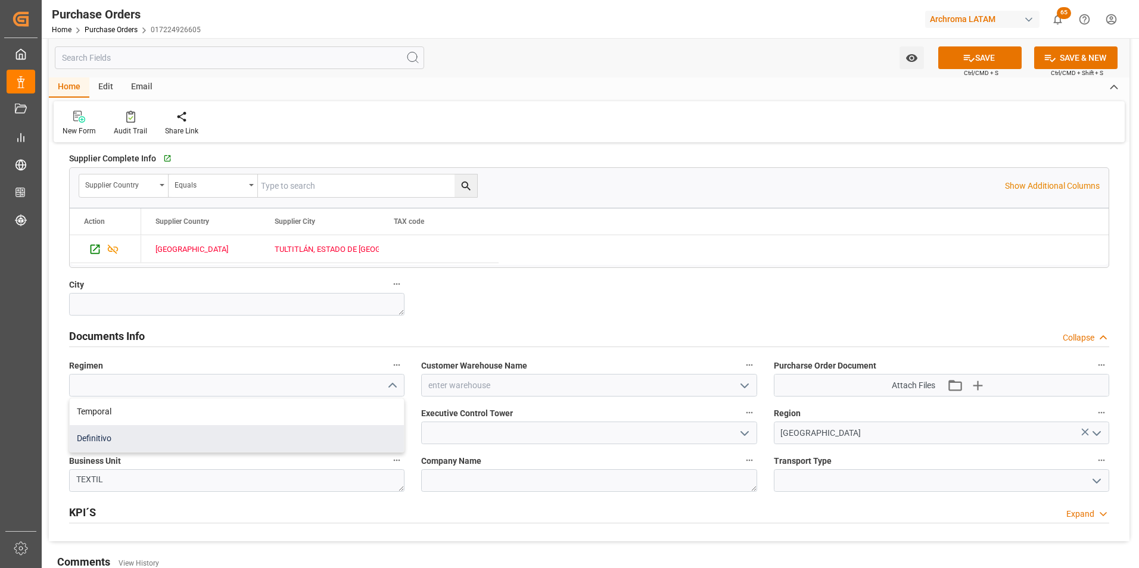
click at [366, 437] on div "Definitivo" at bounding box center [237, 438] width 334 height 27
type input "Definitivo"
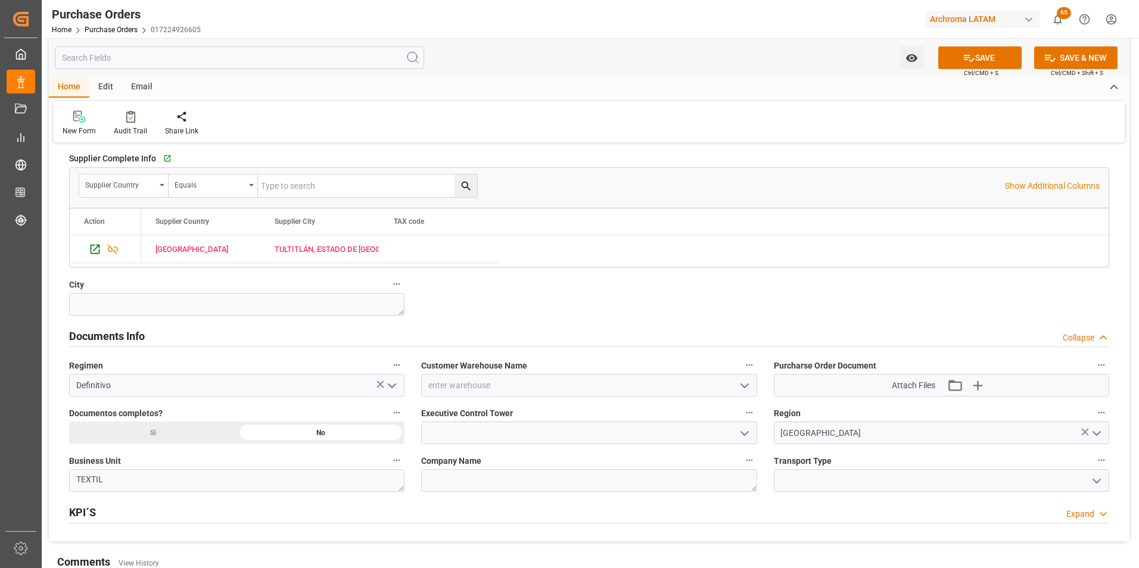
click at [737, 391] on button "open menu" at bounding box center [744, 386] width 18 height 18
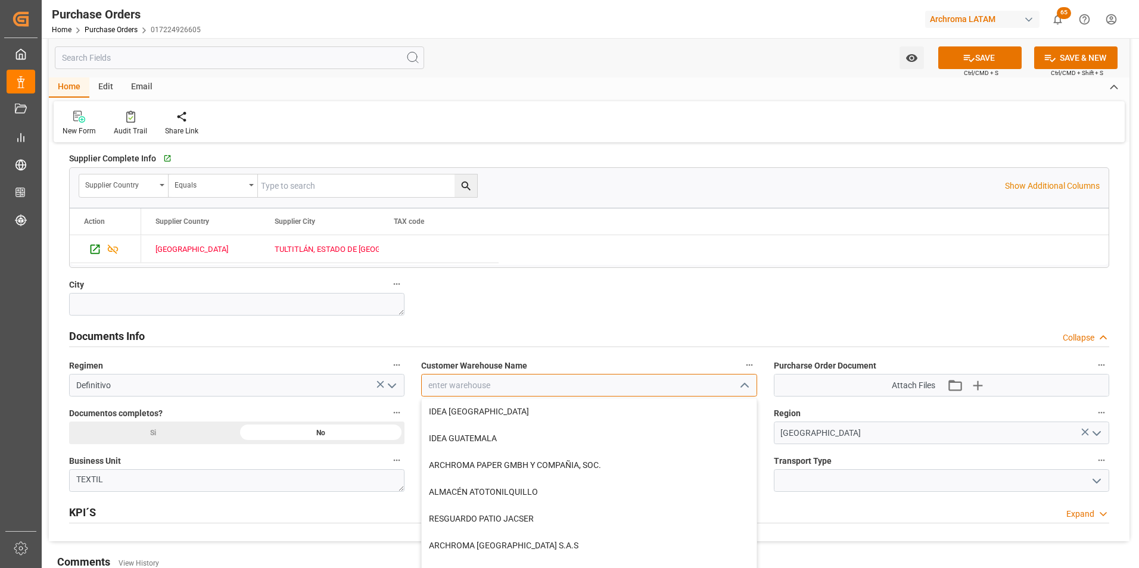
click at [732, 392] on input at bounding box center [588, 385] width 335 height 23
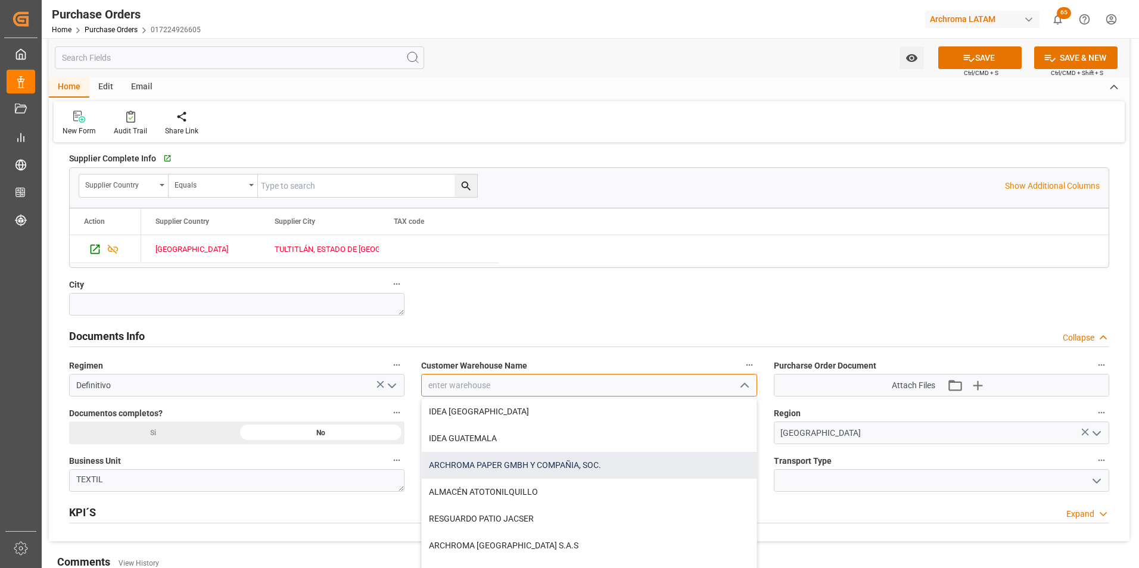
click at [651, 464] on div "ARCHROMA PAPER GMBH Y COMPAÑIA, SOC." at bounding box center [589, 465] width 334 height 27
type input "ARCHROMA PAPER GMBH Y COMPAÑIA, SOC."
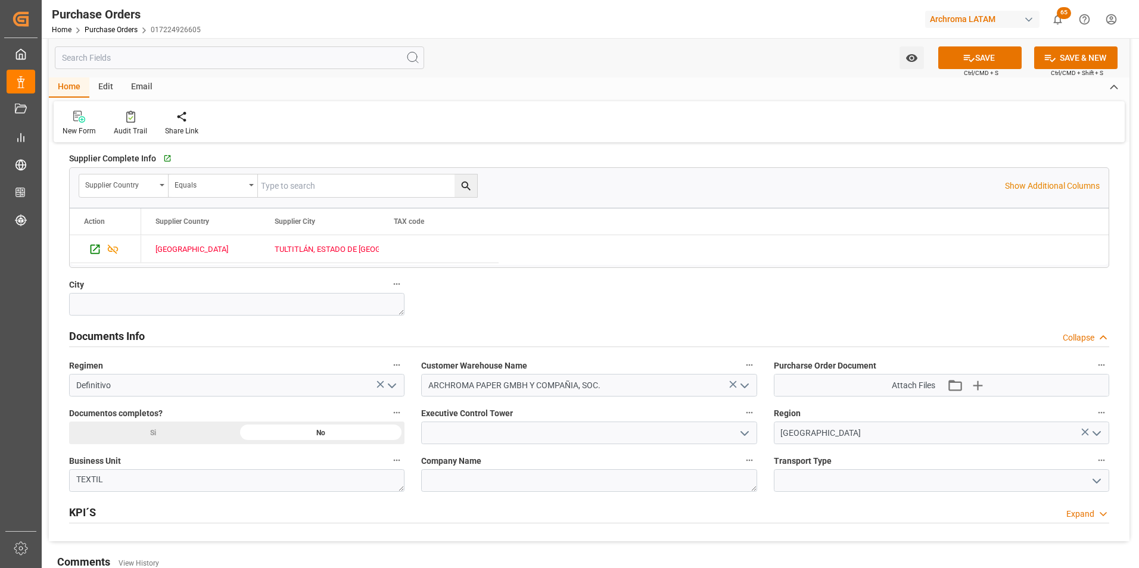
click at [1098, 483] on icon "open menu" at bounding box center [1097, 481] width 14 height 14
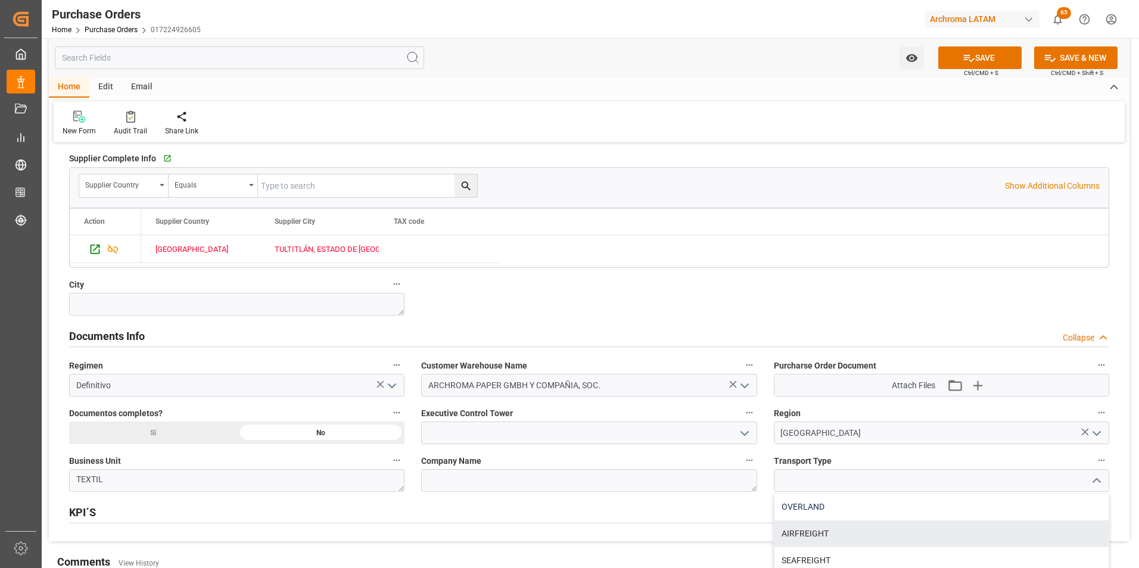
click at [931, 510] on div "OVERLAND" at bounding box center [942, 507] width 334 height 27
type input "OVERLAND"
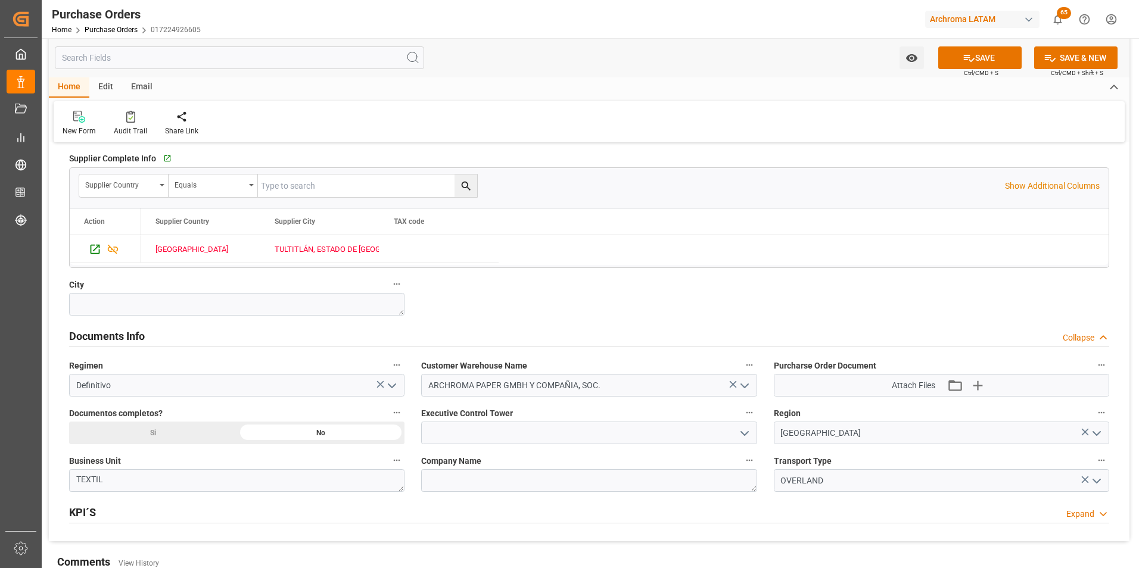
click at [741, 437] on icon "open menu" at bounding box center [745, 434] width 14 height 14
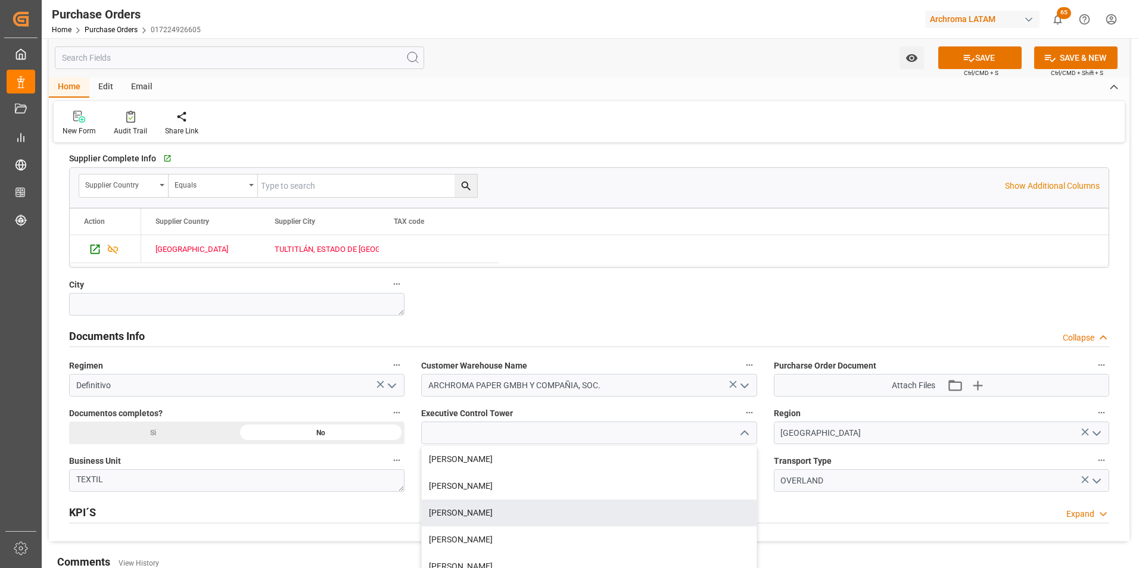
click at [531, 512] on div "[PERSON_NAME]" at bounding box center [589, 513] width 334 height 27
type input "[PERSON_NAME]"
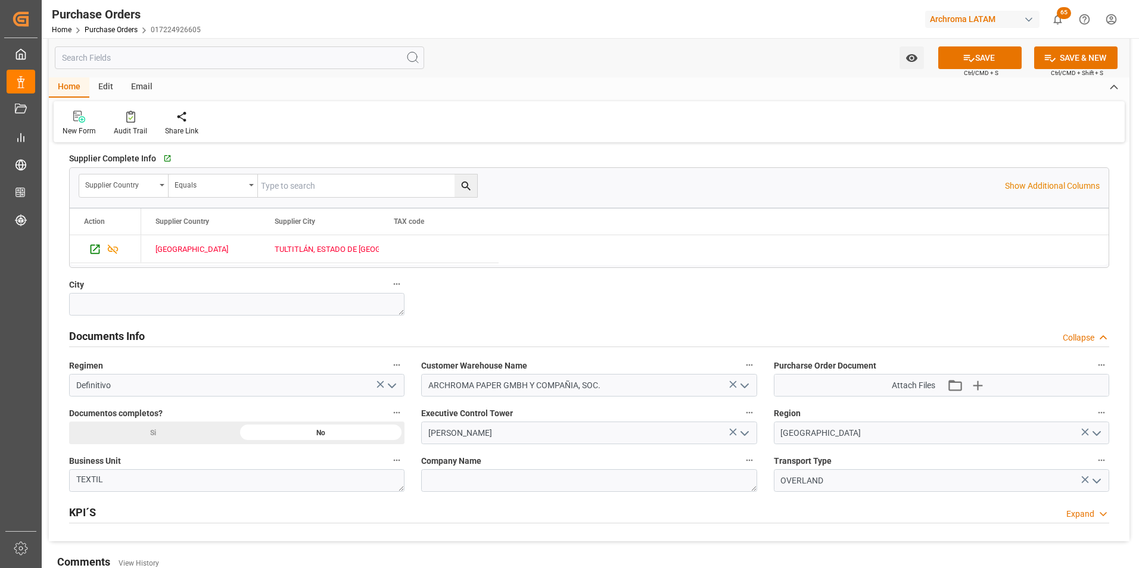
click at [162, 438] on div "Si" at bounding box center [153, 433] width 168 height 23
click at [990, 51] on button "SAVE" at bounding box center [980, 57] width 83 height 23
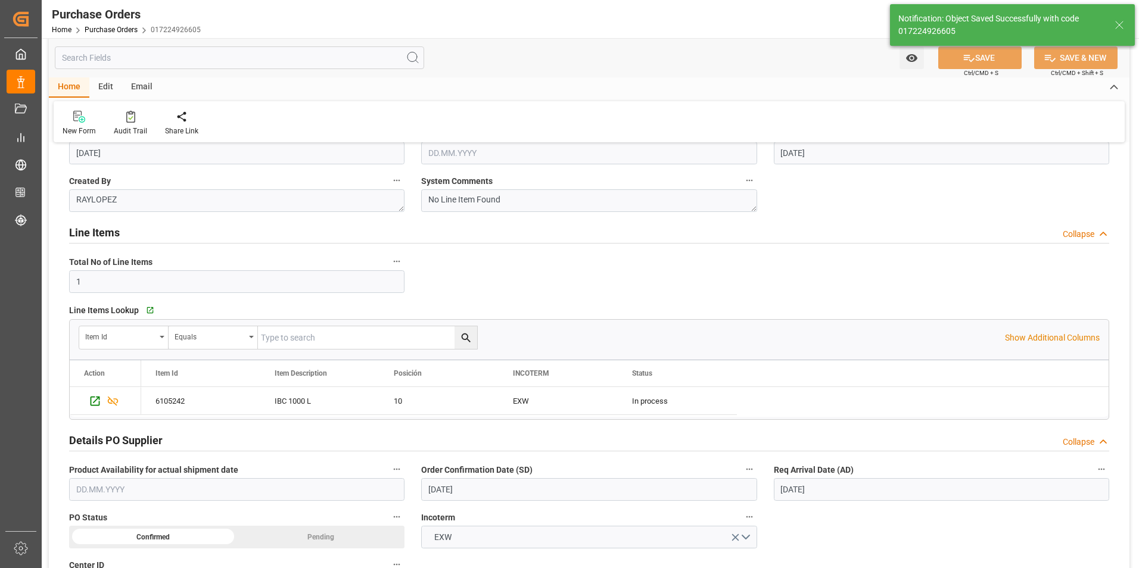
scroll to position [0, 0]
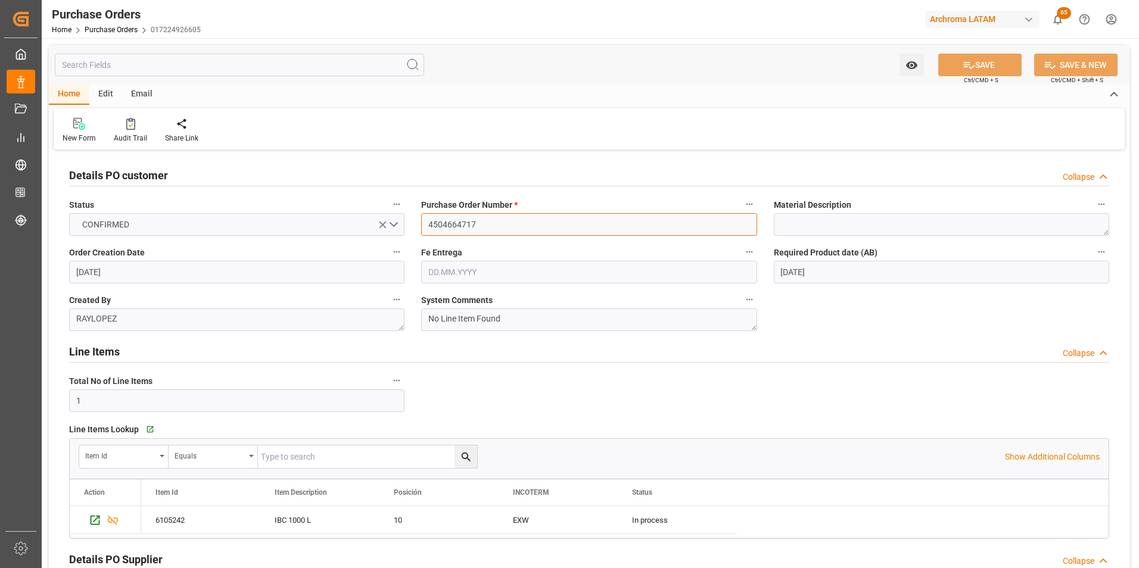
click at [455, 225] on input "4504664717" at bounding box center [588, 224] width 335 height 23
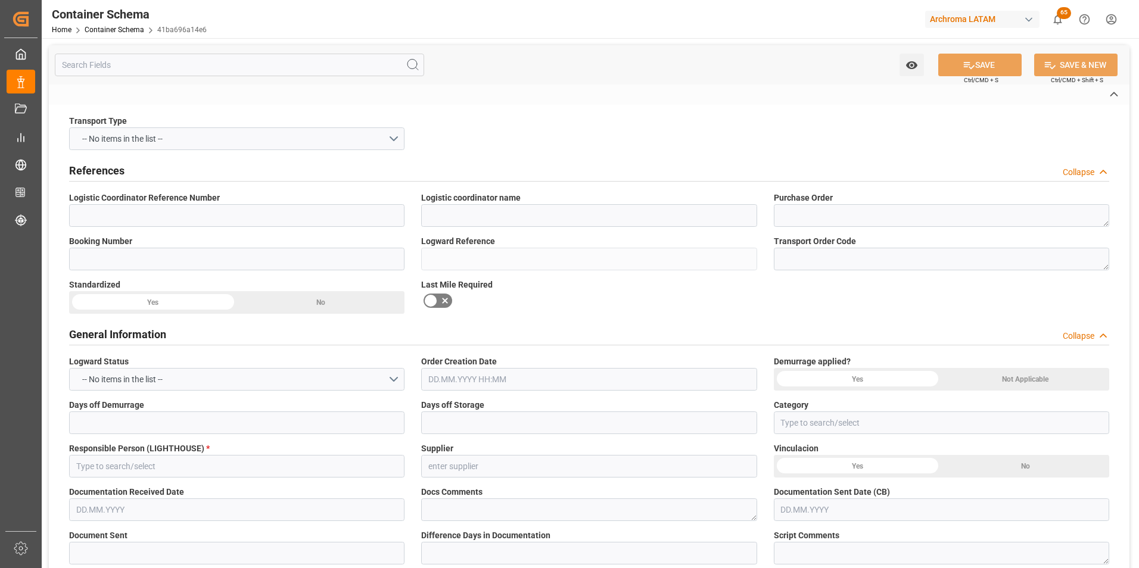
type textarea "4504664717"
type input "41ba696a14e6"
type input "[PERSON_NAME], S.A. DE C.V."
type input "Pending"
type input "TECUN UMAN"
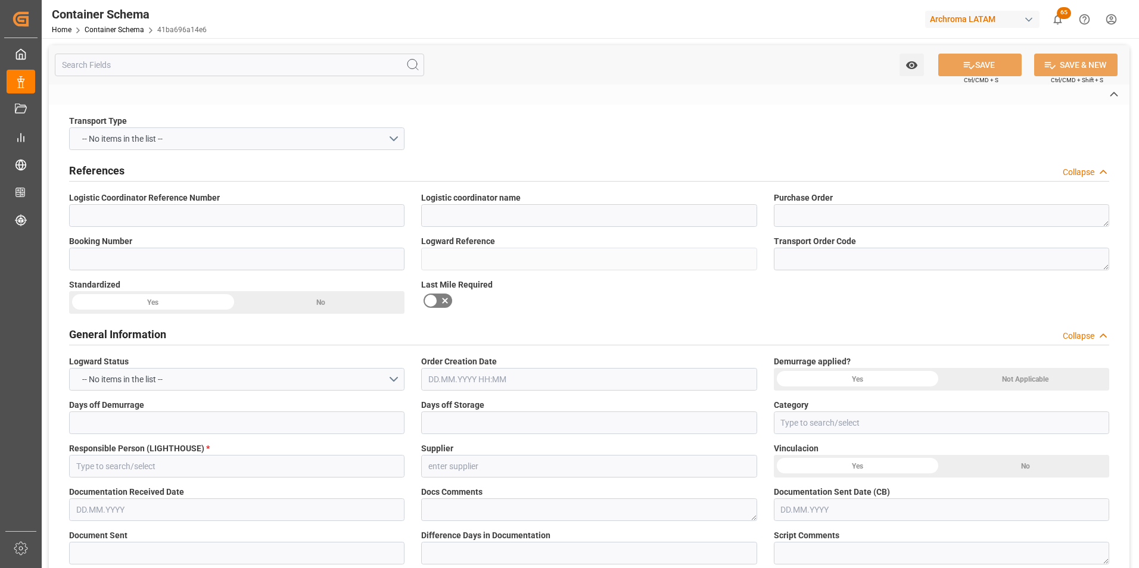
type input "TEXTIL"
type textarea "PIEZAS"
type input "56 PIEZAS"
type input "ARCHROMA PAPER GMBH Y COMPAÑIA, SOC."
type textarea "KM 16.5, Carretera a [GEOGRAPHIC_DATA] , [PERSON_NAME] Fraijanes, [GEOGRAPHIC_D…"
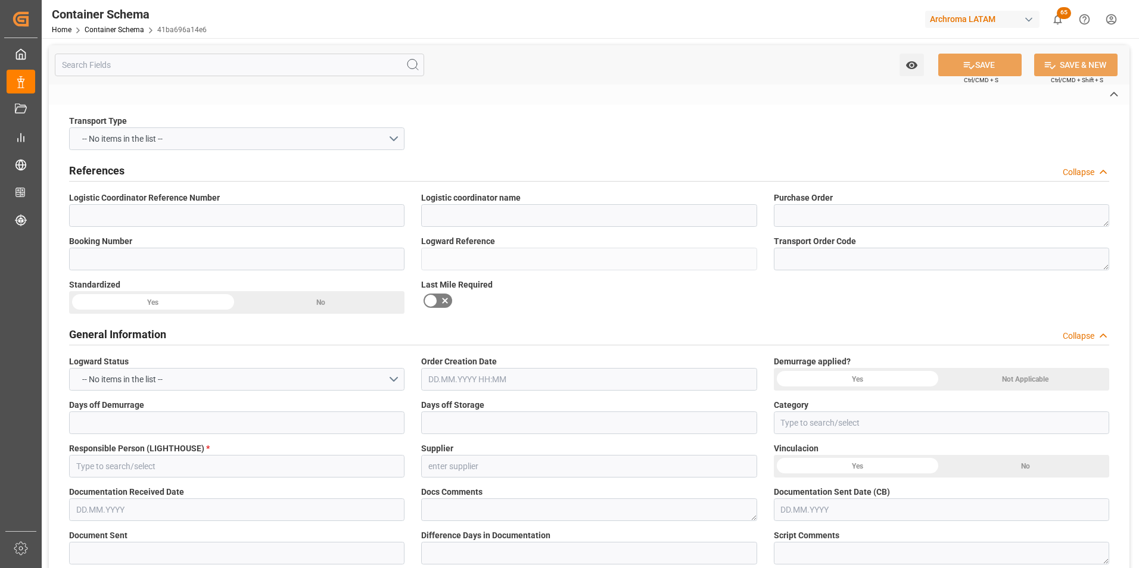
type input "EXW"
type textarea "No"
type textarea "Container ETA is not filled"
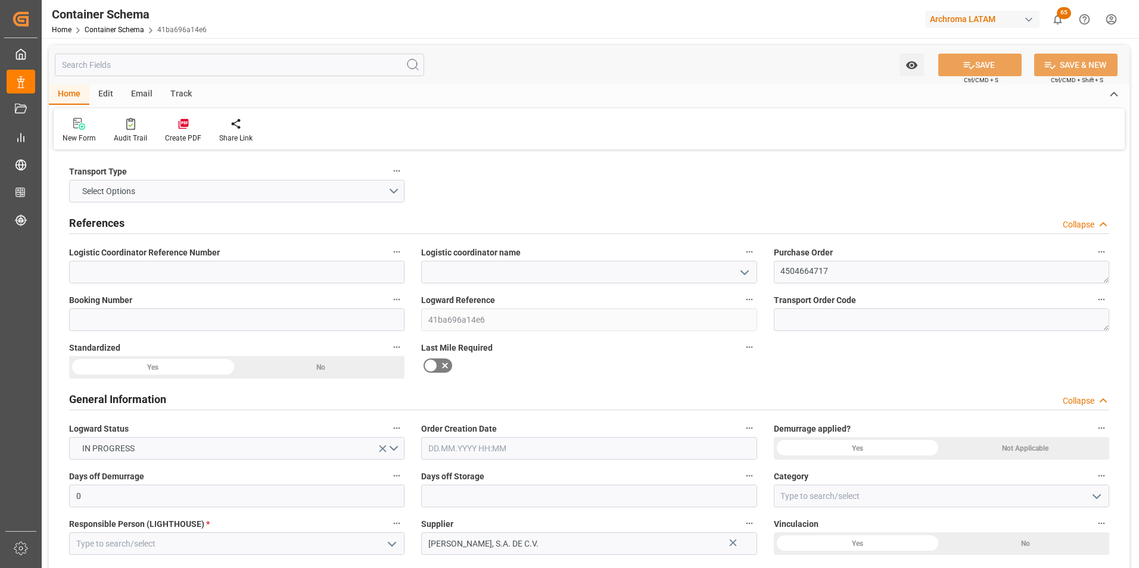
type input "0"
type input "1"
type input "56"
type input "3165.456"
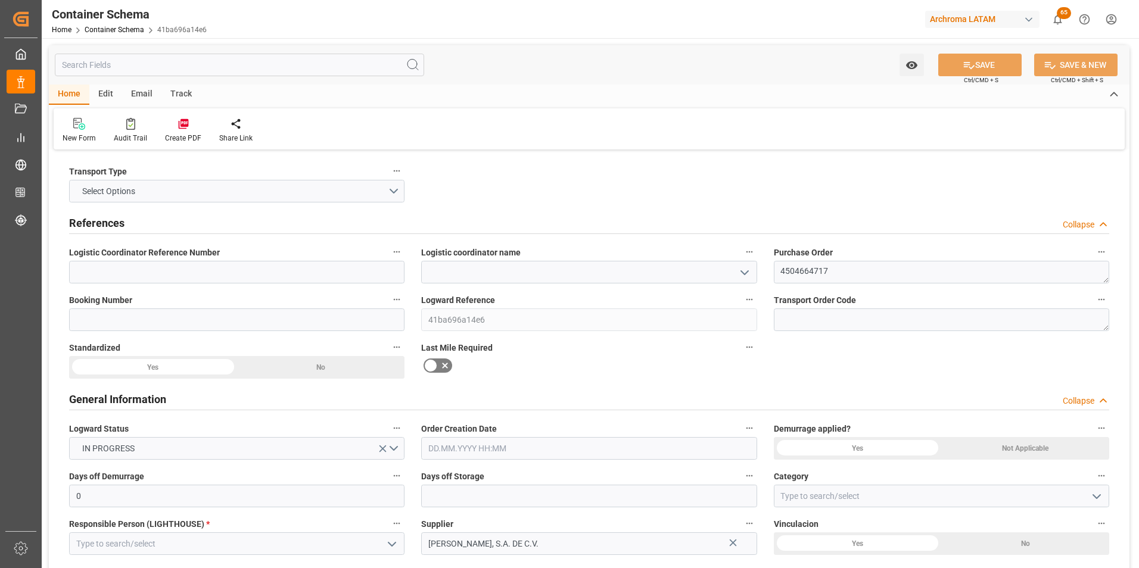
type input "0"
type input "07.10.2025"
type input "07.10.2025 16:07"
type input "07.10.2025"
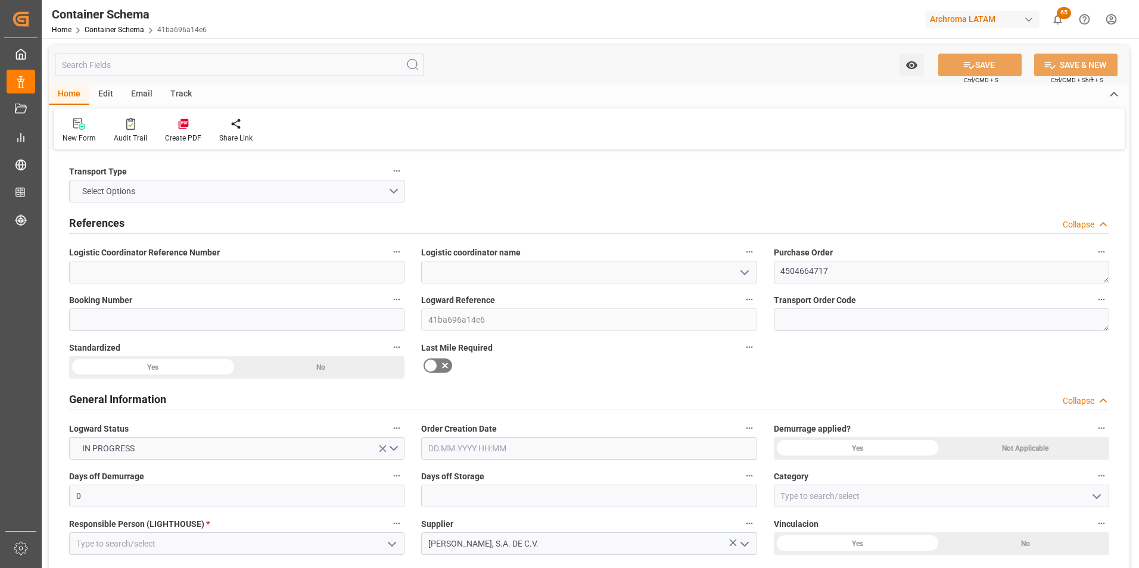
click at [750, 278] on icon "open menu" at bounding box center [745, 273] width 14 height 14
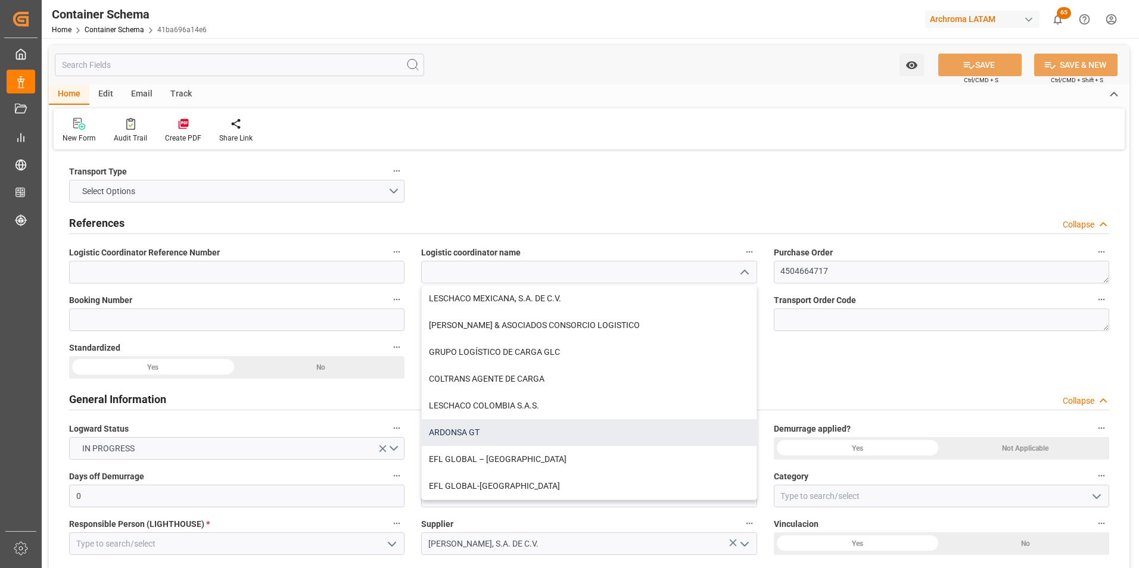
click at [701, 436] on div "ARDONSA GT" at bounding box center [589, 433] width 334 height 27
type input "ARDONSA GT"
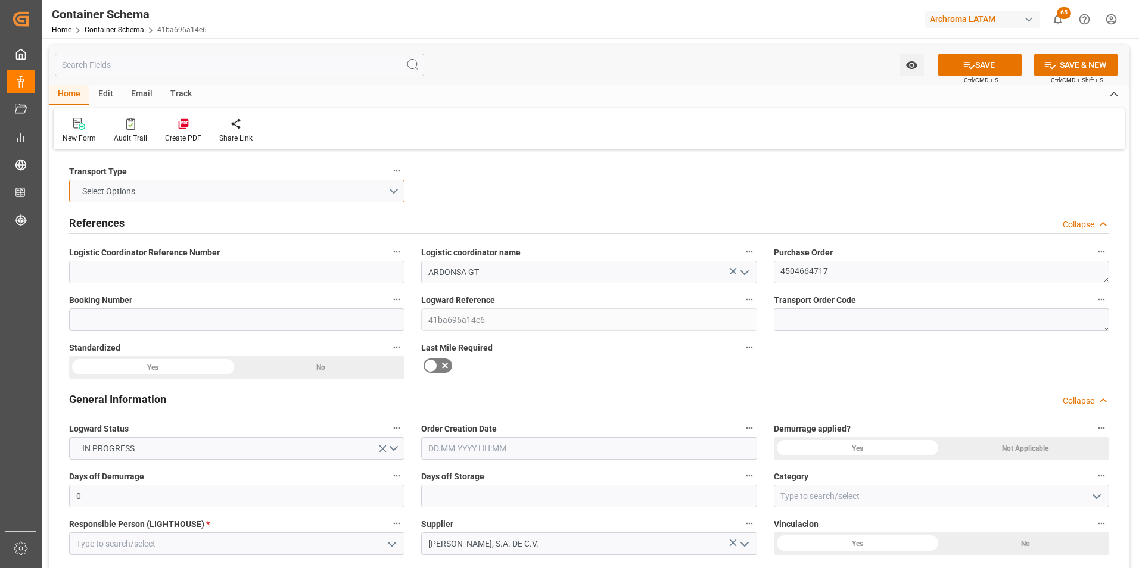
click at [374, 193] on button "Select Options" at bounding box center [236, 191] width 335 height 23
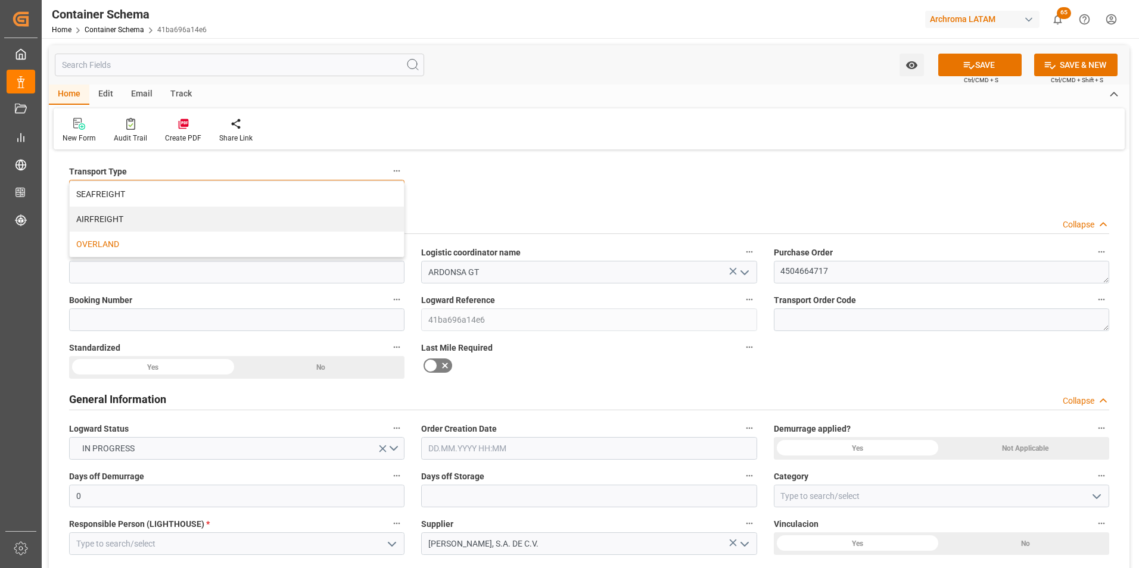
click at [287, 246] on div "OVERLAND" at bounding box center [237, 244] width 334 height 25
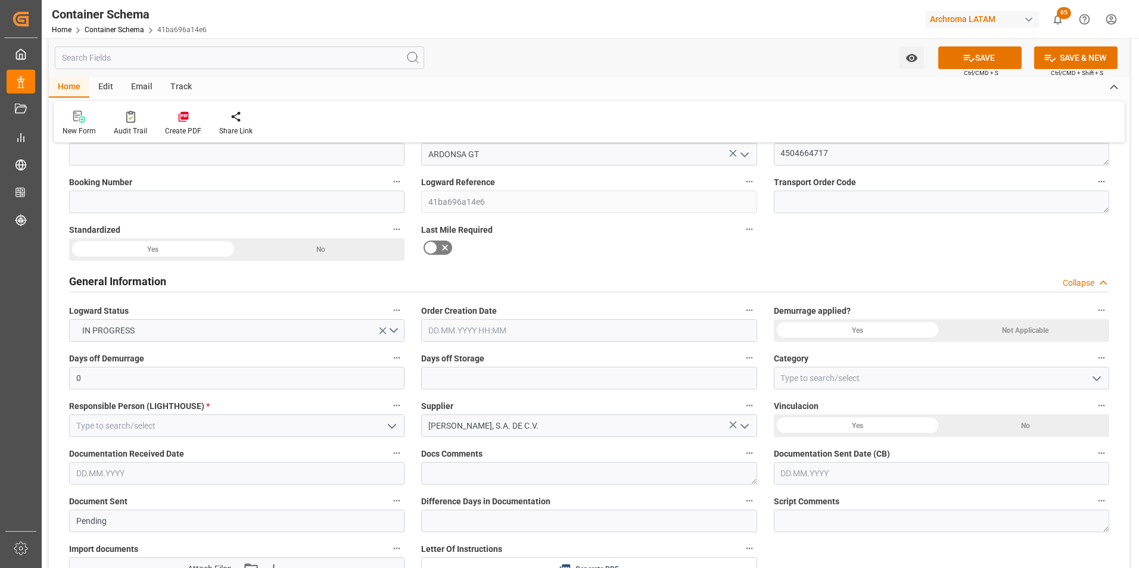
scroll to position [119, 0]
click at [618, 325] on input "text" at bounding box center [588, 329] width 335 height 23
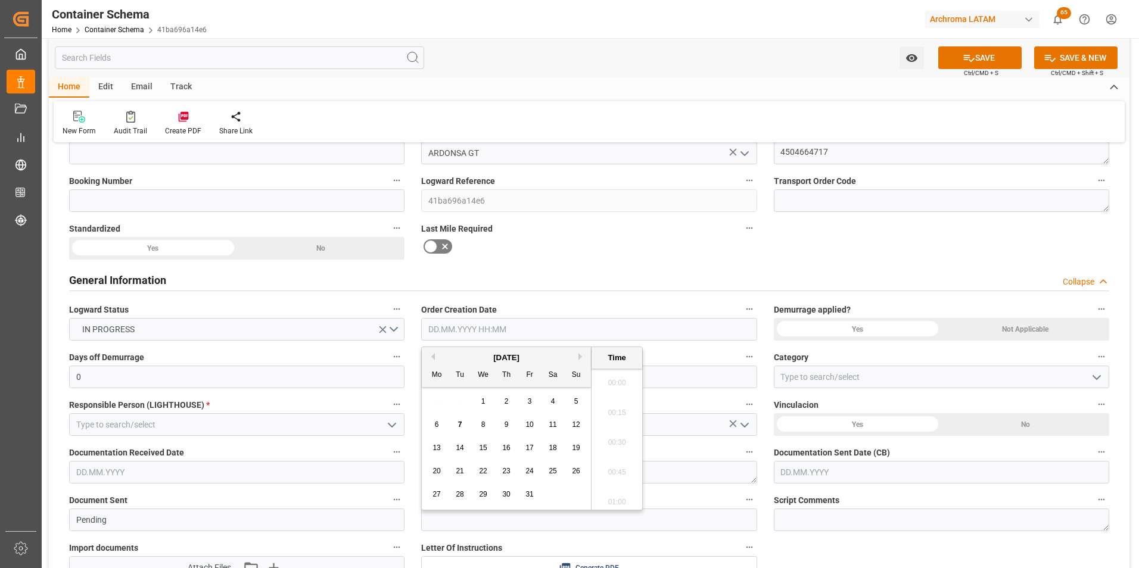
scroll to position [1256, 0]
click at [436, 395] on div "29 30 1 2 3 4 5" at bounding box center [506, 401] width 163 height 23
click at [462, 424] on span "7" at bounding box center [460, 425] width 4 height 8
click at [619, 440] on li "11:00" at bounding box center [617, 439] width 51 height 30
type input "07.10.2025 11:00"
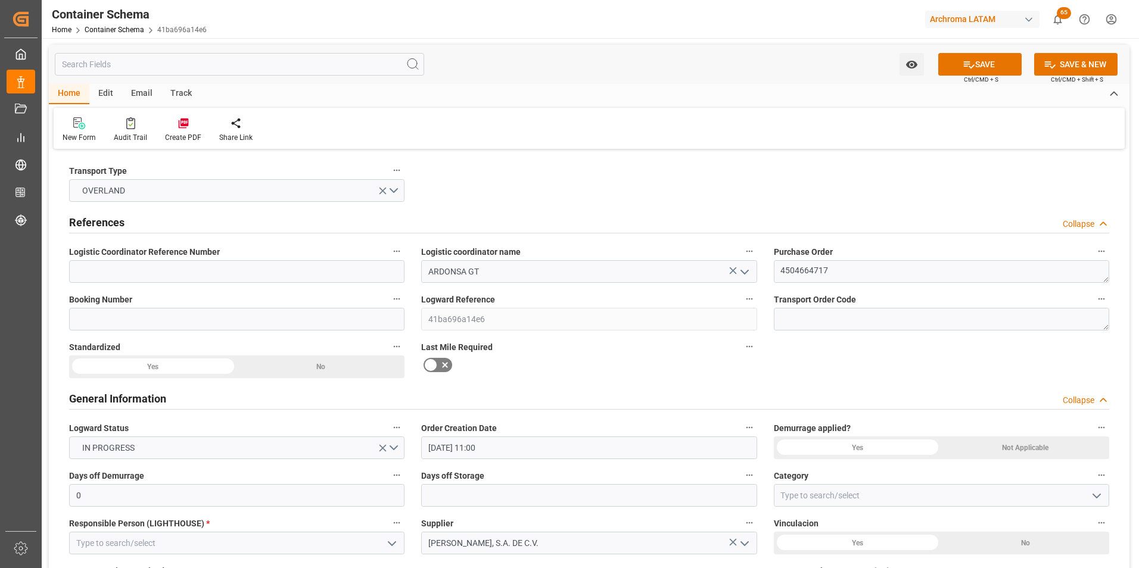
scroll to position [0, 0]
click at [807, 270] on textarea "4504664717" at bounding box center [941, 272] width 335 height 23
click at [1085, 496] on input at bounding box center [941, 496] width 335 height 23
drag, startPoint x: 1090, startPoint y: 499, endPoint x: 955, endPoint y: 543, distance: 142.3
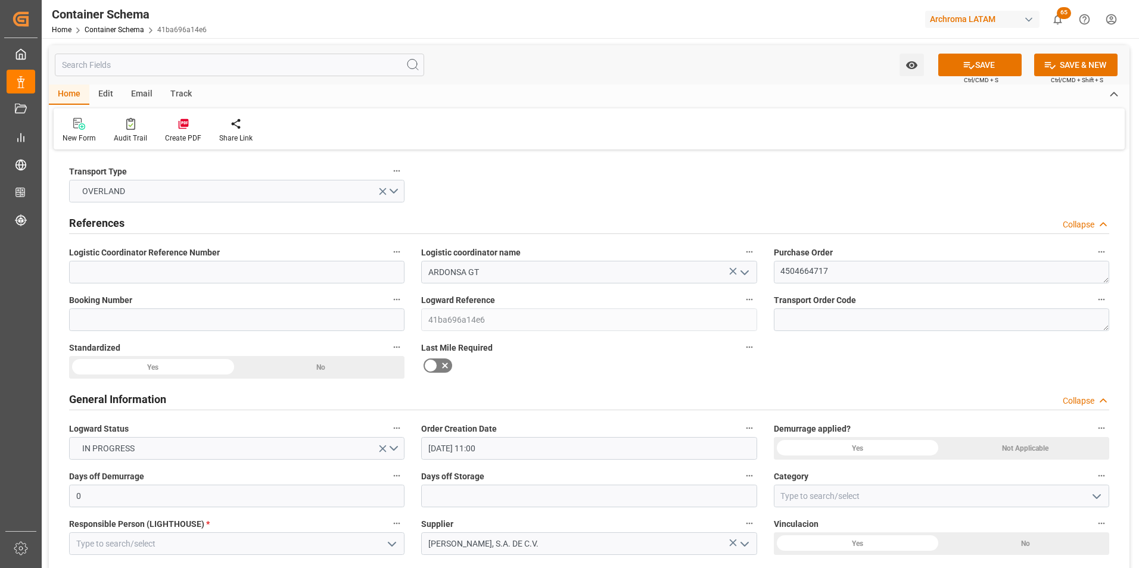
click at [1092, 499] on icon "open menu" at bounding box center [1097, 497] width 14 height 14
click at [915, 547] on div "On time" at bounding box center [942, 549] width 334 height 27
type input "On time"
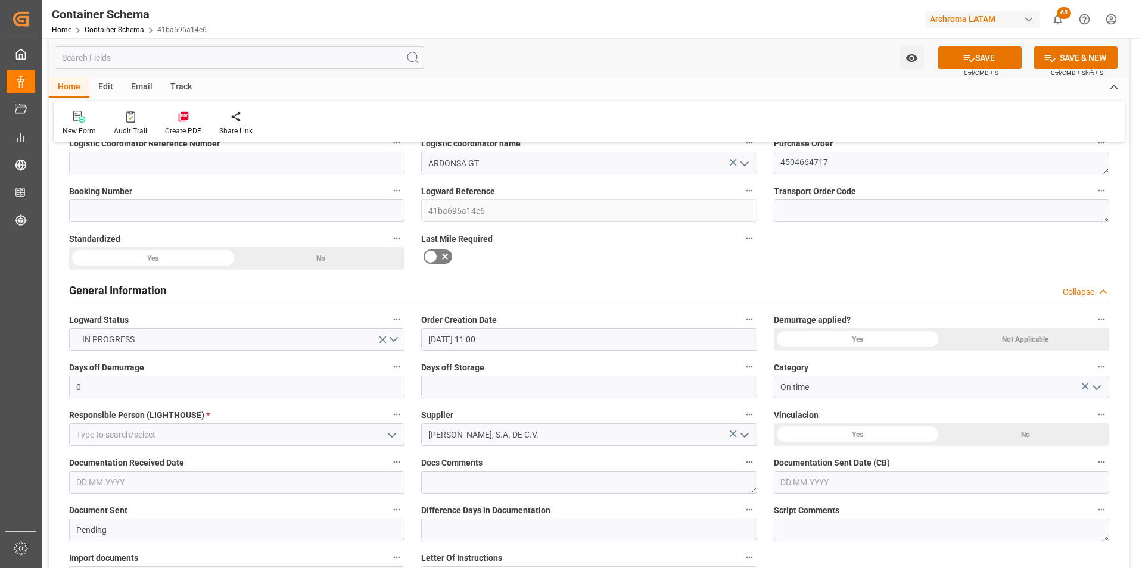
scroll to position [119, 0]
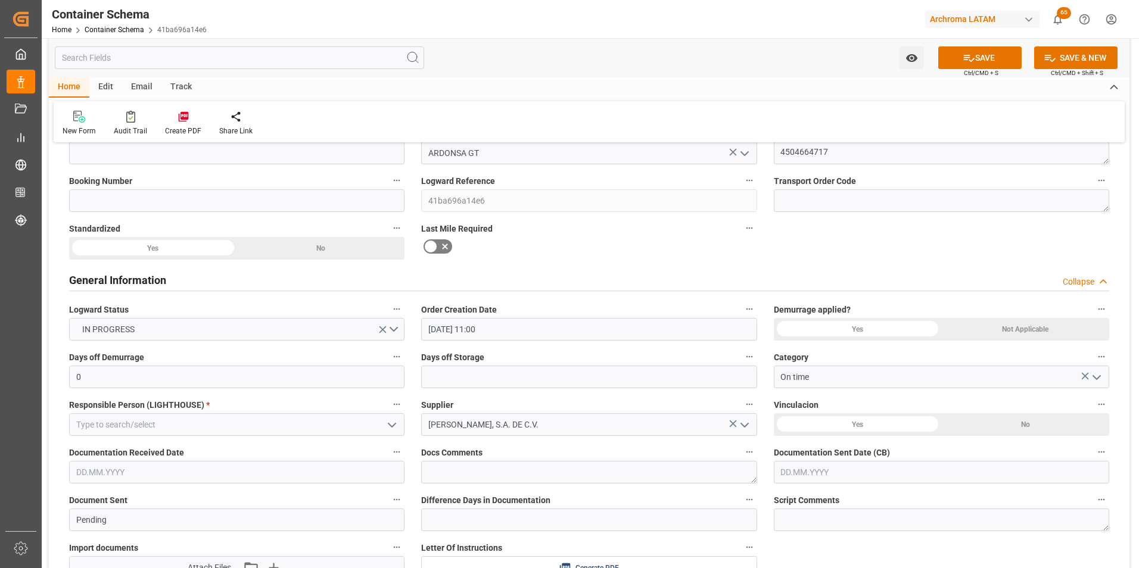
click at [392, 424] on icon "open menu" at bounding box center [392, 425] width 14 height 14
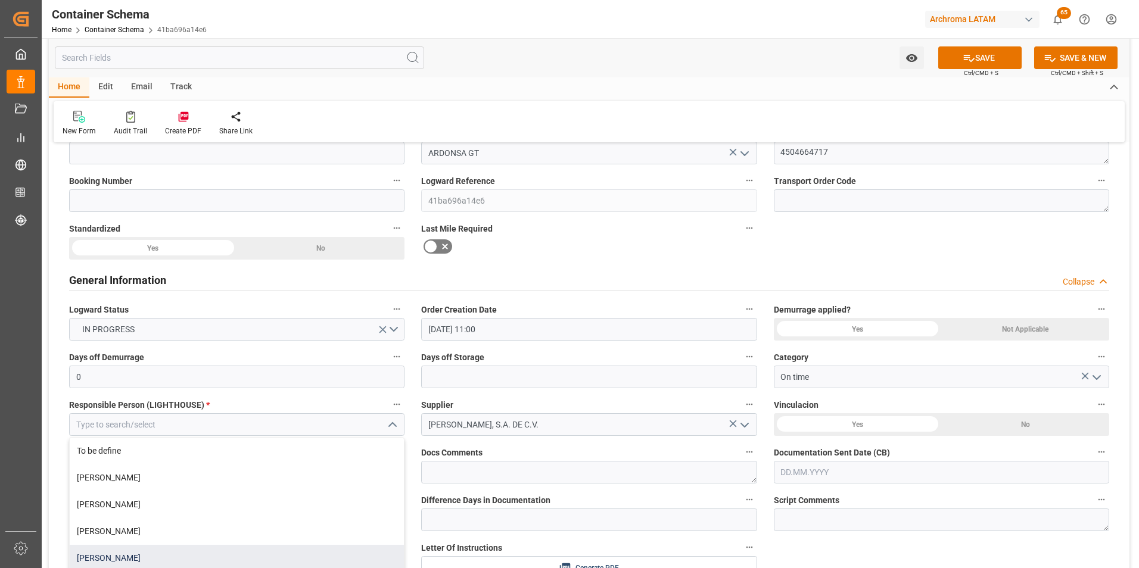
click at [159, 563] on div "[PERSON_NAME]" at bounding box center [237, 558] width 334 height 27
type input "[PERSON_NAME]"
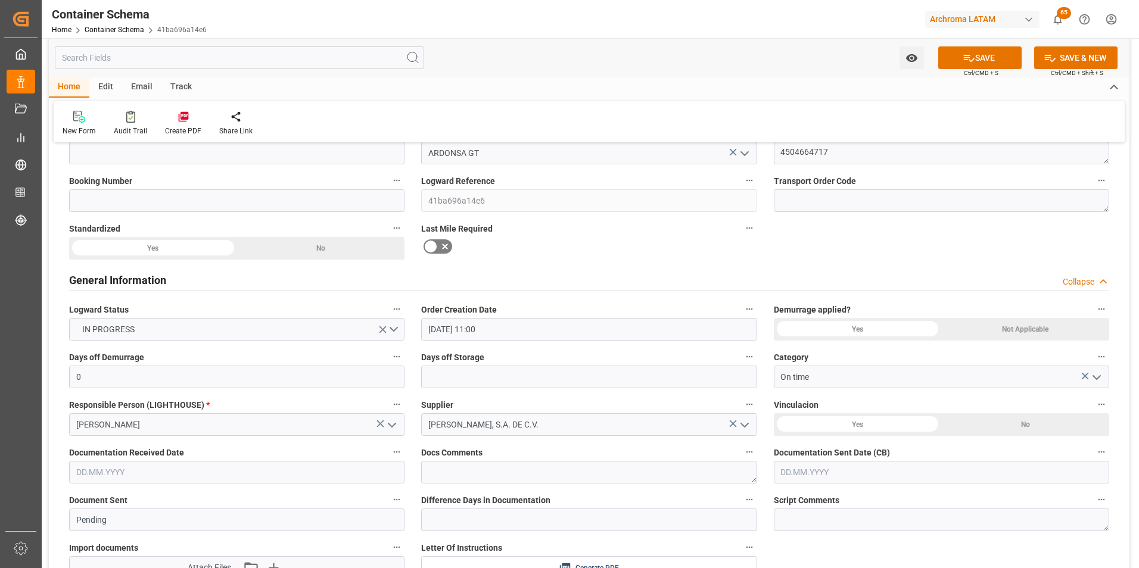
drag, startPoint x: 178, startPoint y: 477, endPoint x: 167, endPoint y: 467, distance: 15.2
click at [177, 477] on input "text" at bounding box center [236, 472] width 335 height 23
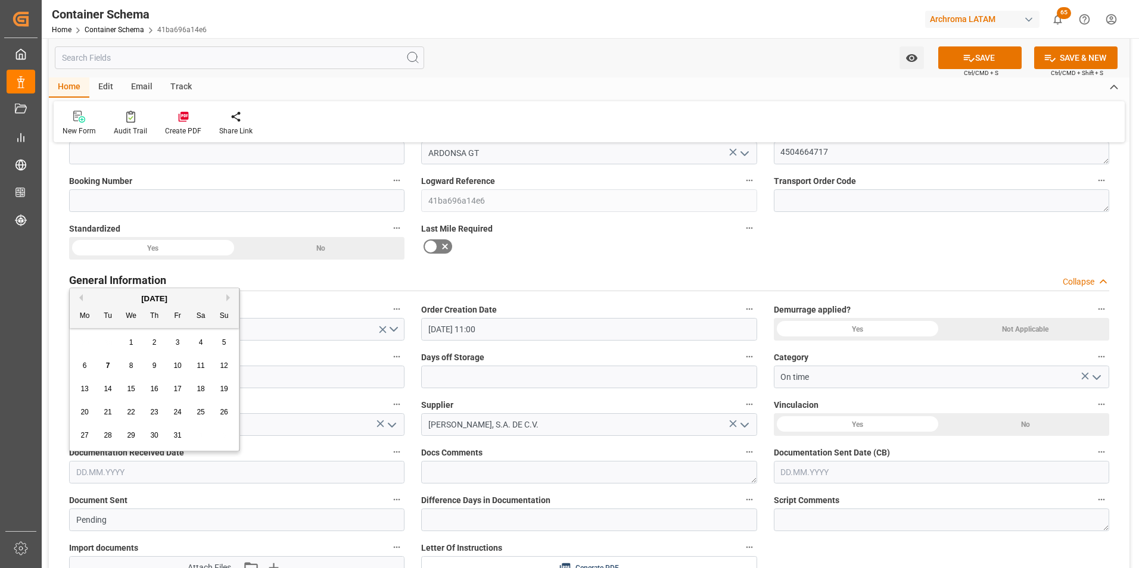
click at [82, 336] on div "29 30 1 2 3 4 5" at bounding box center [154, 342] width 163 height 23
click at [113, 363] on div "7" at bounding box center [108, 366] width 15 height 14
type input "07.10.2025"
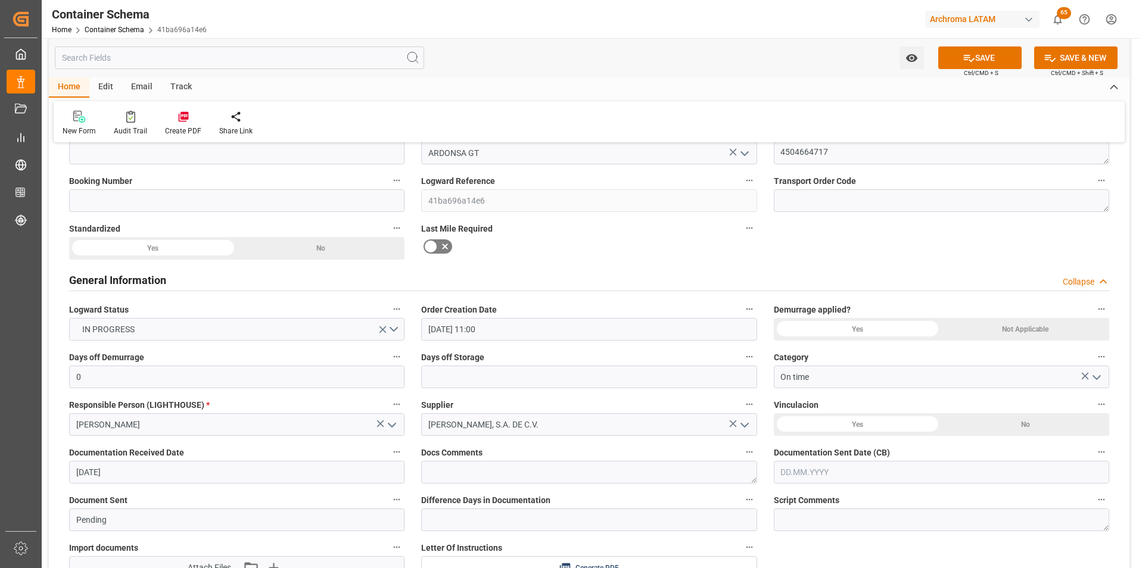
click at [806, 475] on input "text" at bounding box center [941, 472] width 335 height 23
click at [782, 346] on div "29 30 1 2 3 4 5" at bounding box center [859, 342] width 163 height 23
click at [810, 366] on div "7" at bounding box center [813, 366] width 15 height 14
type input "07.10.2025"
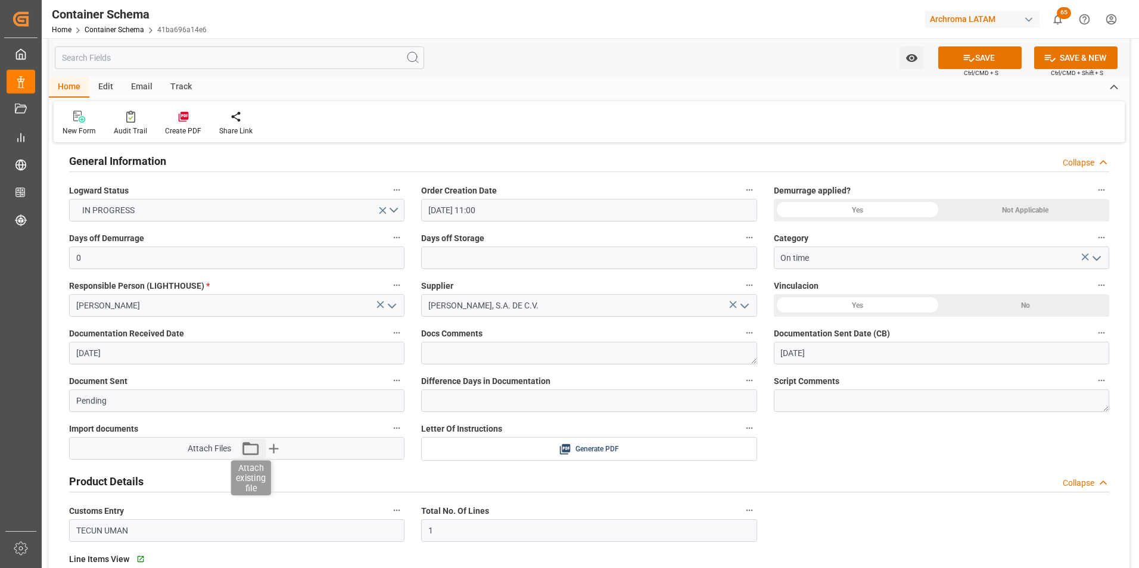
click at [256, 449] on icon "button" at bounding box center [250, 448] width 19 height 19
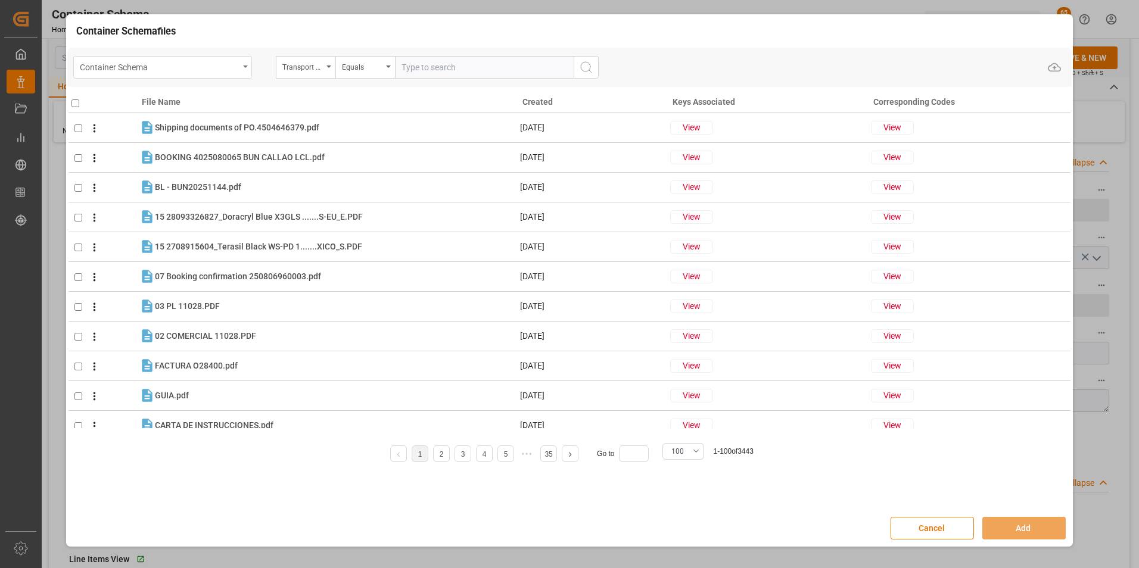
click at [228, 76] on div "Container Schema" at bounding box center [162, 67] width 179 height 23
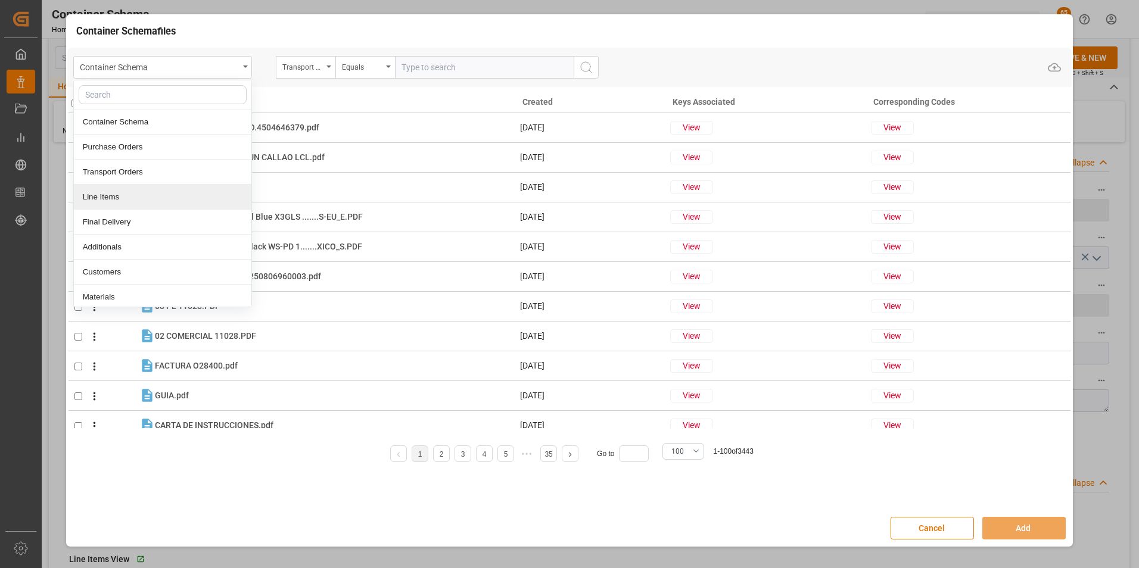
click at [134, 193] on div "Line Items" at bounding box center [163, 197] width 178 height 25
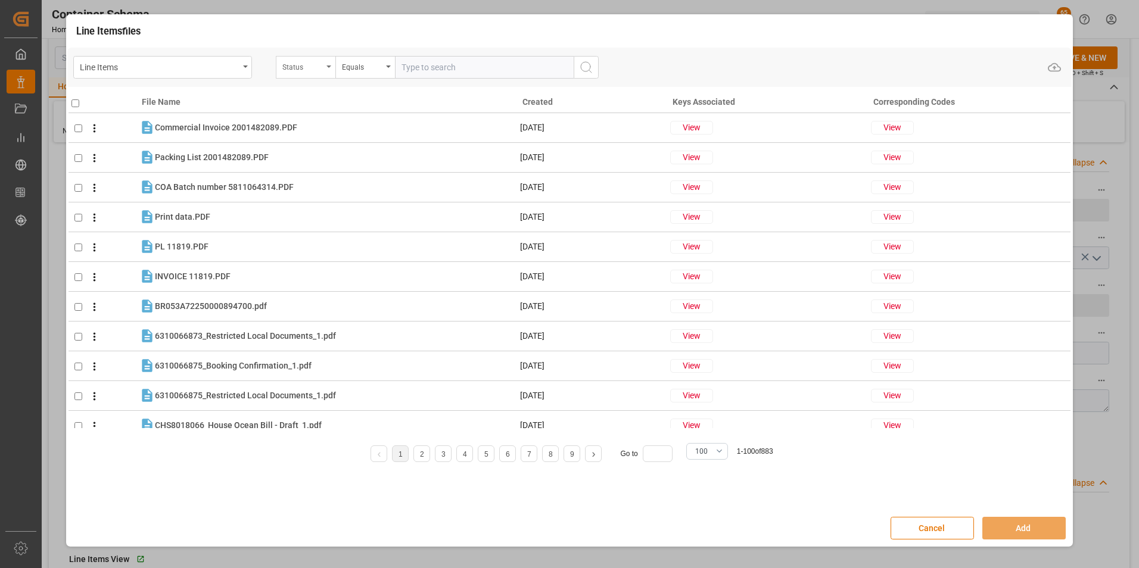
click at [286, 72] on div "Status" at bounding box center [302, 66] width 41 height 14
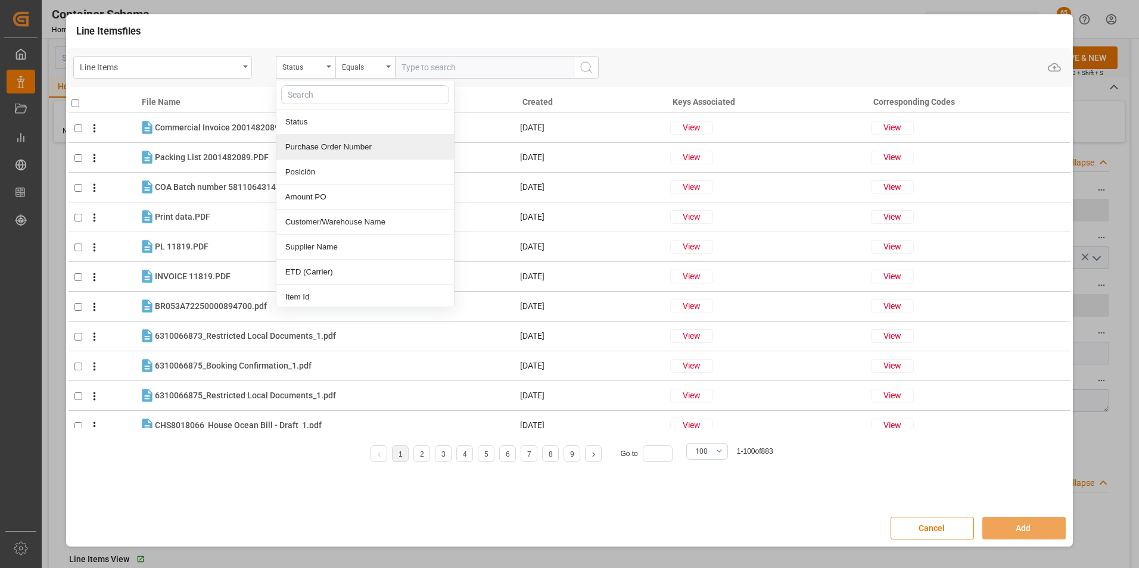
click at [318, 153] on div "Purchase Order Number" at bounding box center [365, 147] width 178 height 25
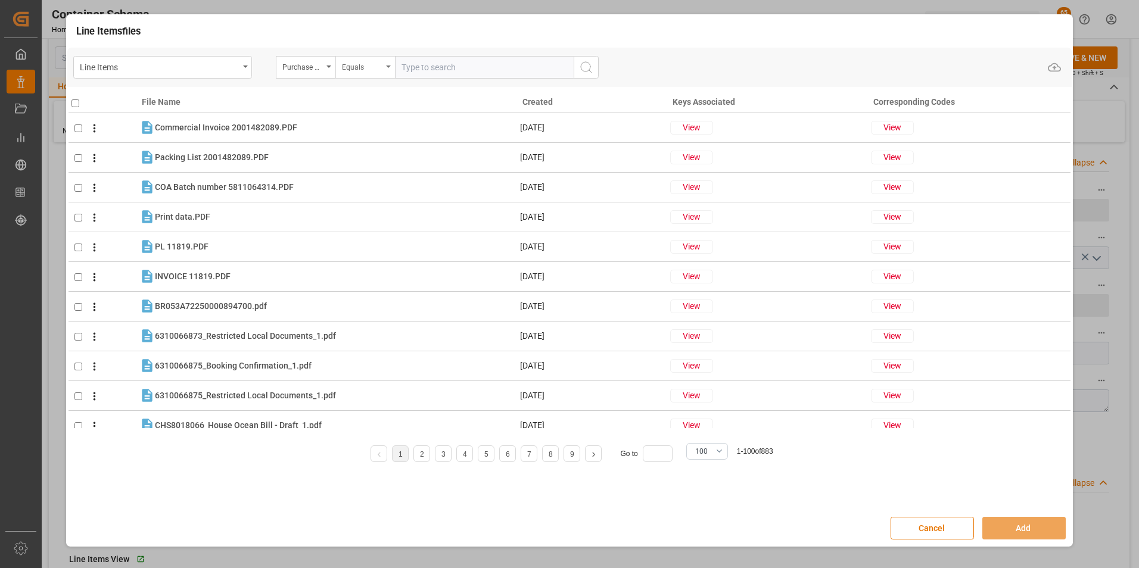
click at [363, 68] on div "Equals" at bounding box center [362, 66] width 41 height 14
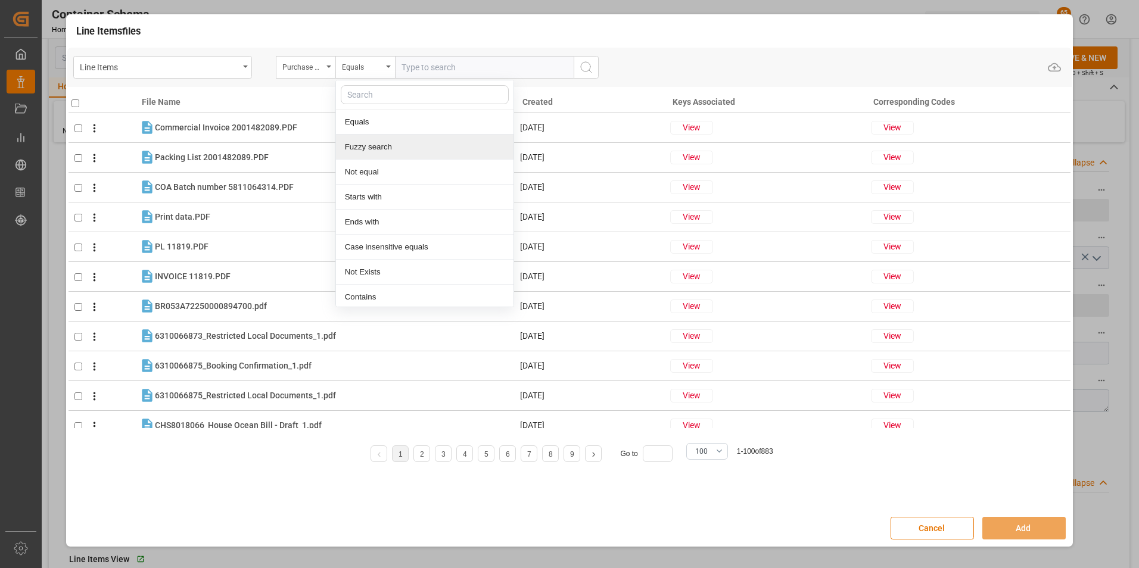
click at [395, 142] on div "Fuzzy search" at bounding box center [425, 147] width 178 height 25
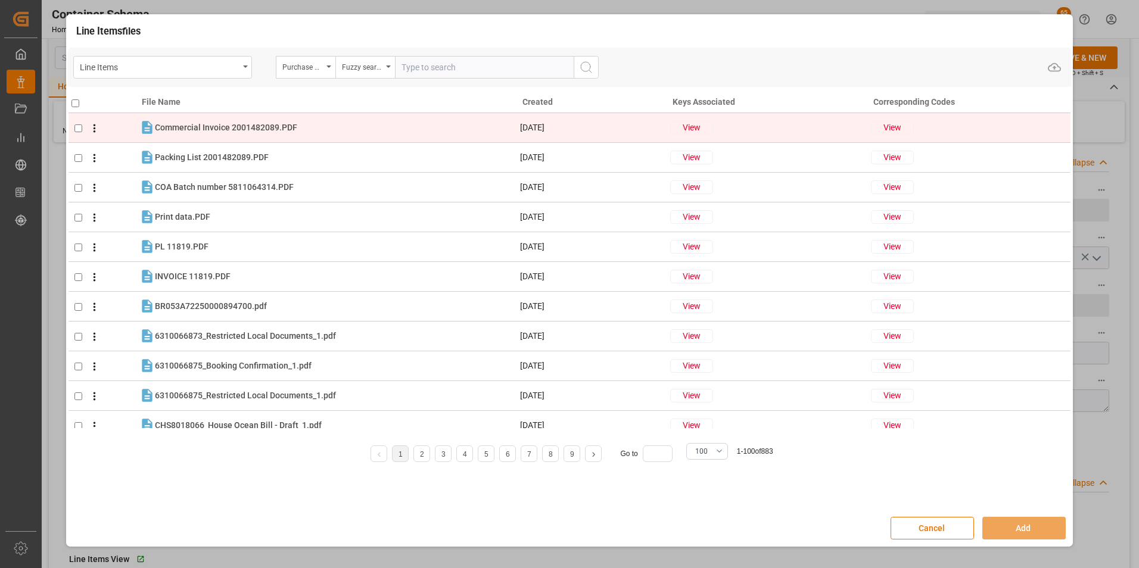
paste input "4504664717"
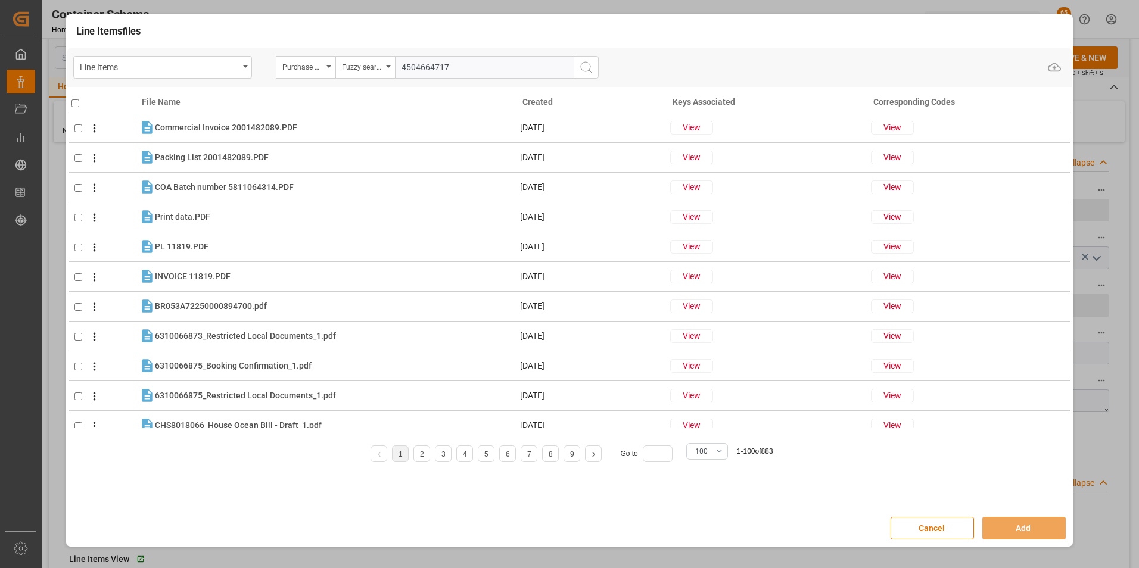
type input "4504664717"
click at [586, 72] on circle "search button" at bounding box center [586, 67] width 10 height 10
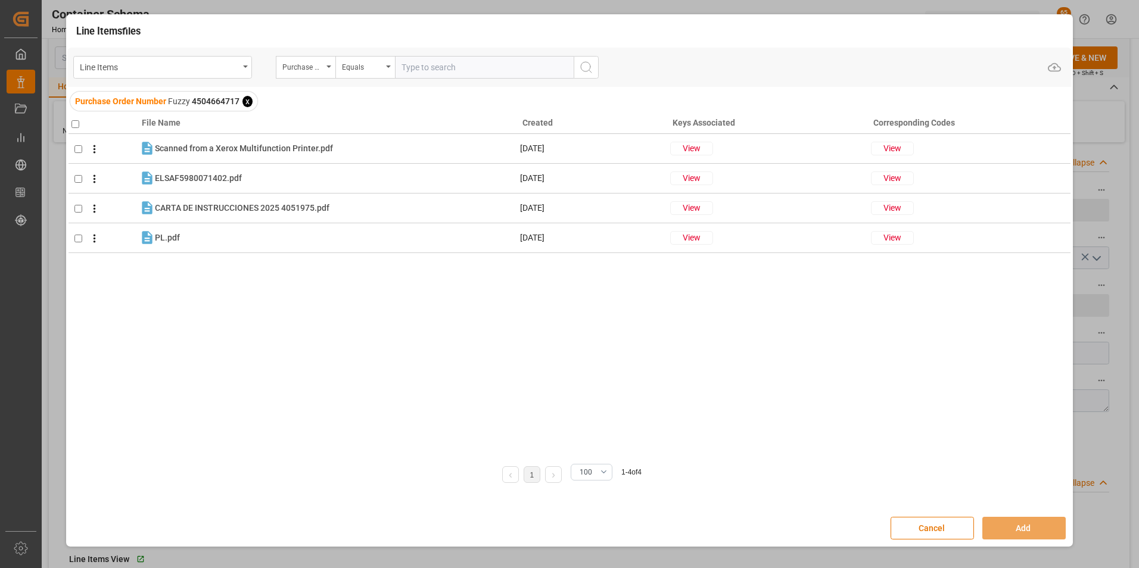
click at [77, 127] on input "checkbox" at bounding box center [76, 124] width 8 height 8
checkbox input "true"
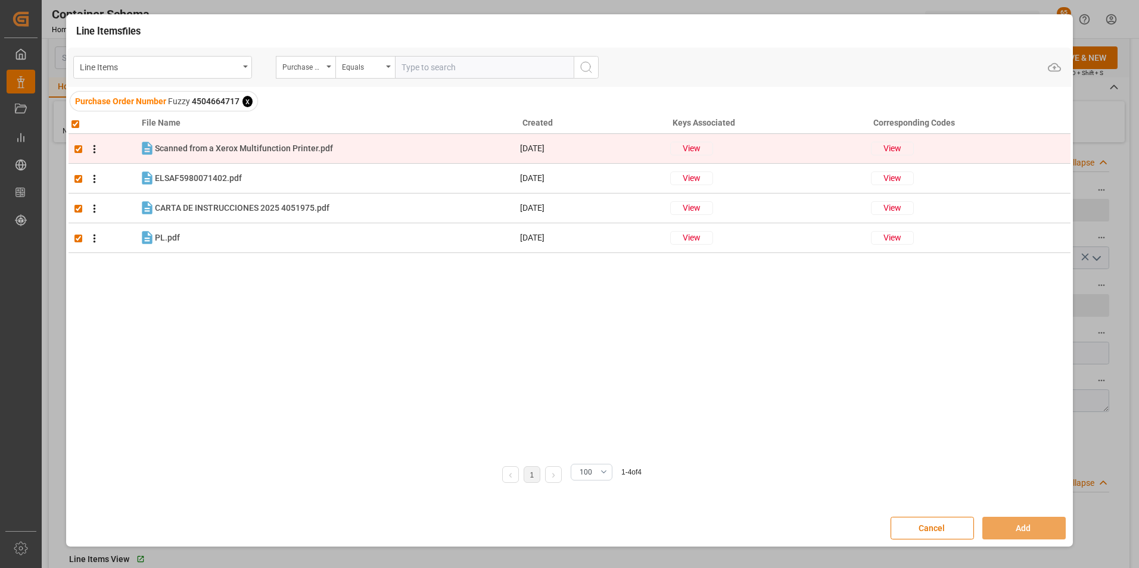
checkbox input "true"
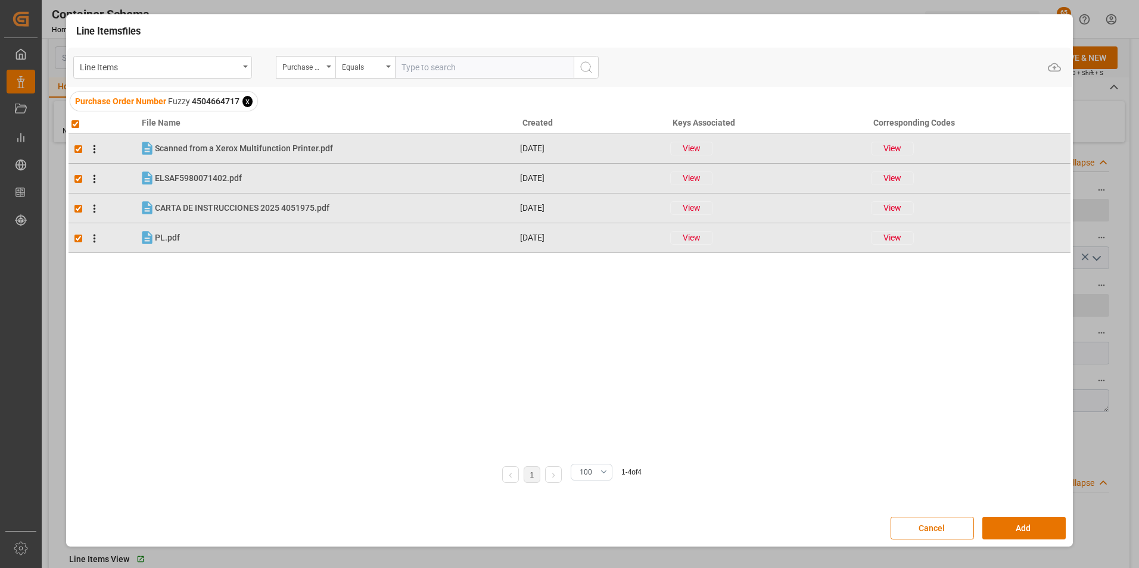
click at [1049, 517] on div "Cancel Add" at bounding box center [569, 528] width 1005 height 35
click at [1049, 523] on button "Add" at bounding box center [1024, 528] width 83 height 23
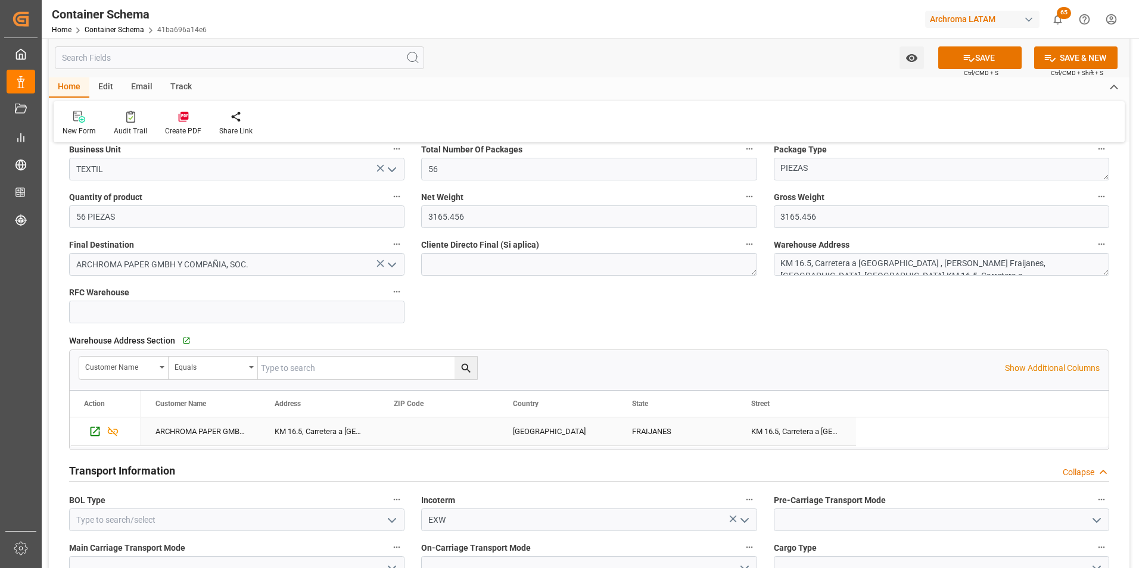
scroll to position [834, 0]
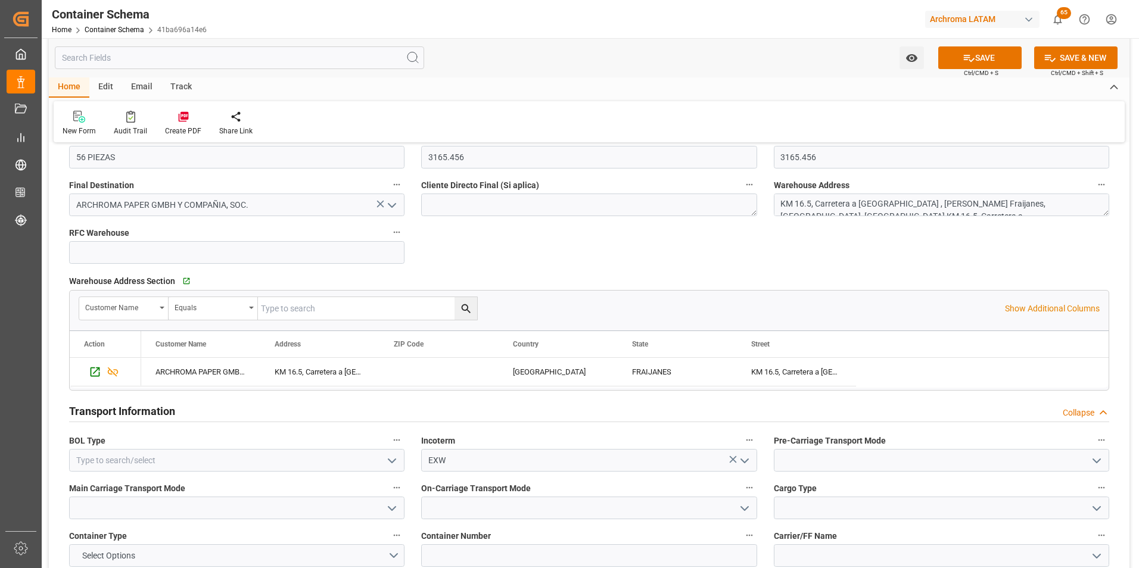
click at [1099, 468] on button "open menu" at bounding box center [1096, 461] width 18 height 18
click at [1027, 489] on div "Truck" at bounding box center [942, 487] width 334 height 27
type input "Truck"
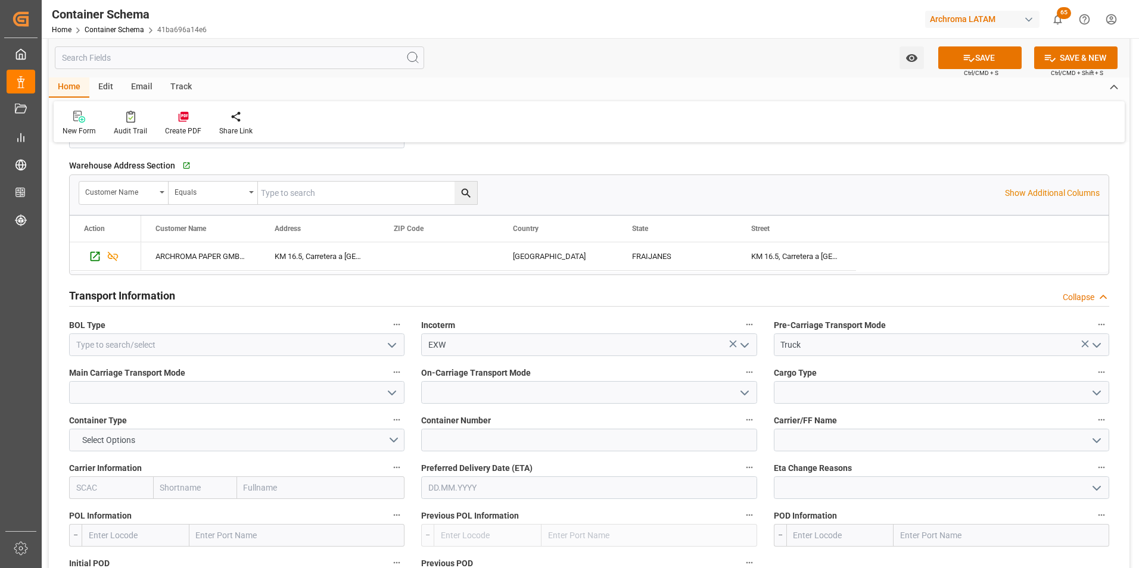
scroll to position [953, 0]
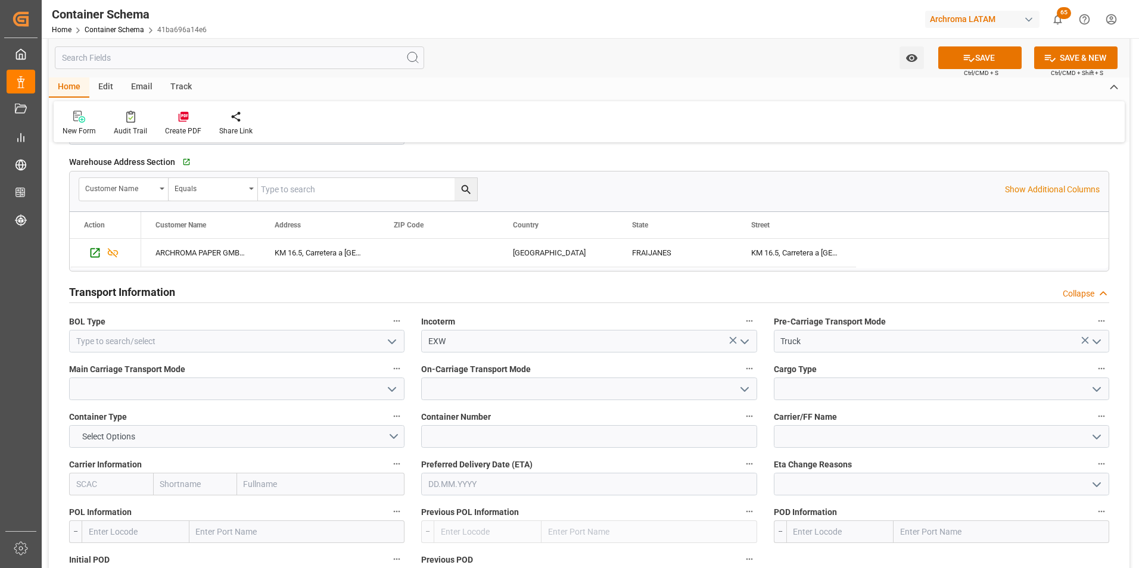
click at [391, 387] on icon "open menu" at bounding box center [392, 390] width 14 height 14
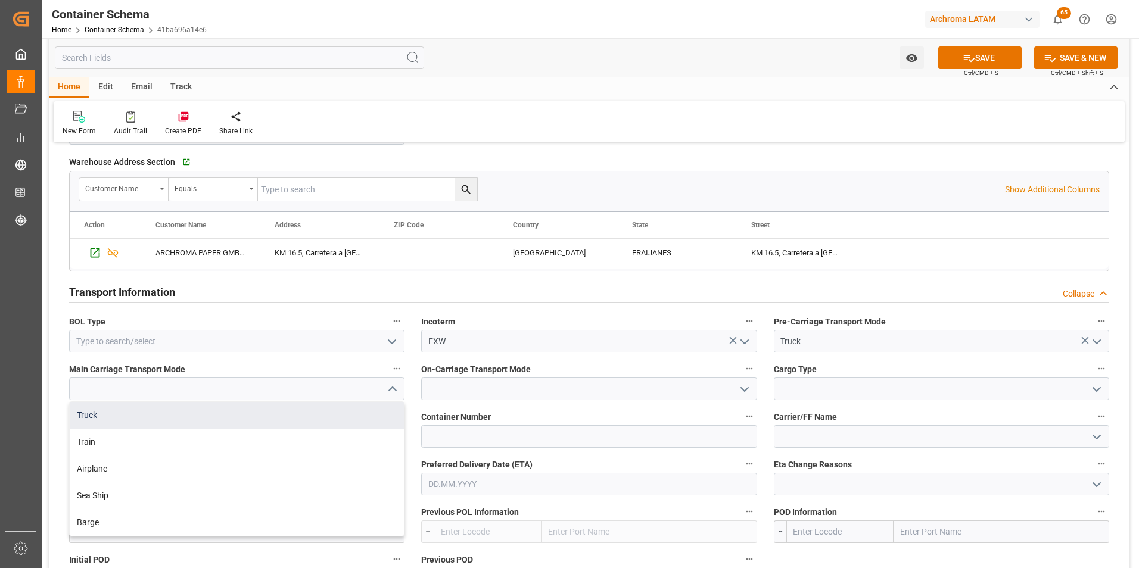
click at [371, 407] on div "Truck" at bounding box center [237, 415] width 334 height 27
type input "Truck"
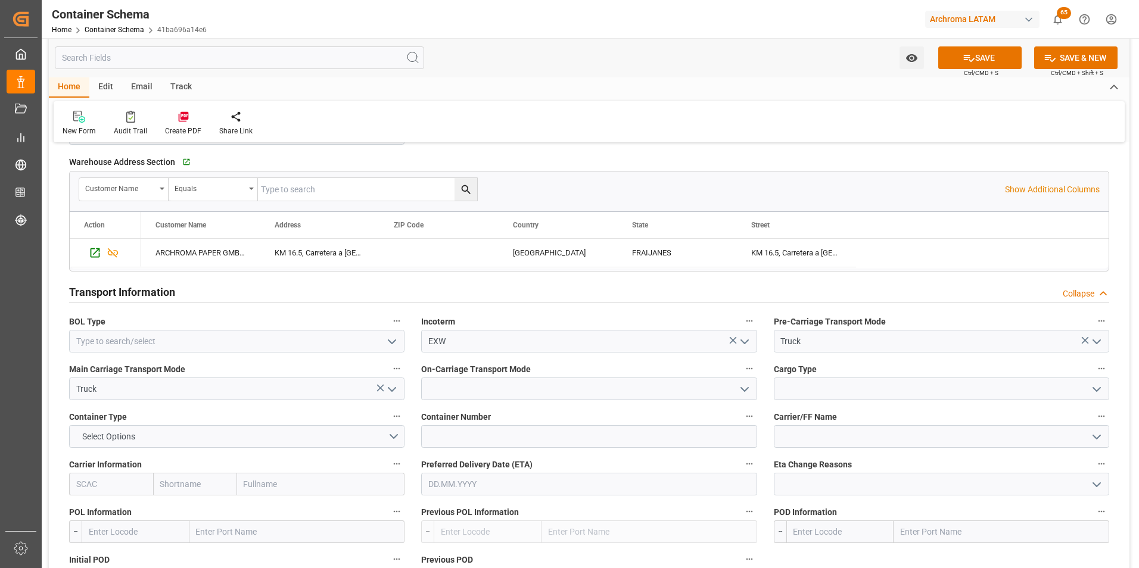
click at [751, 387] on icon "open menu" at bounding box center [745, 390] width 14 height 14
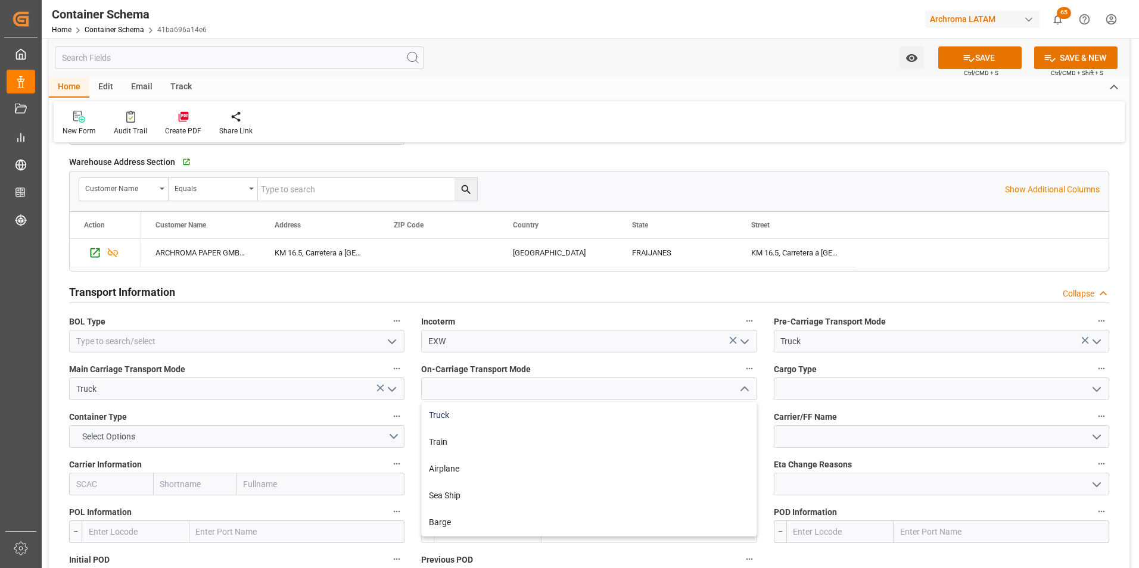
click at [713, 412] on div "Truck" at bounding box center [589, 415] width 334 height 27
type input "Truck"
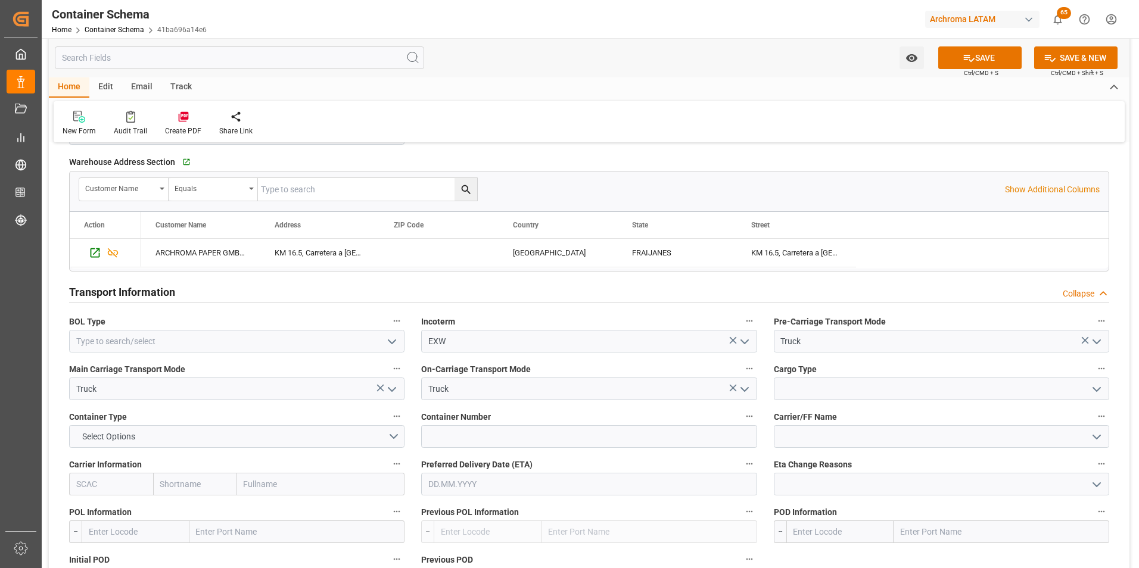
click at [1092, 386] on icon "open menu" at bounding box center [1097, 390] width 14 height 14
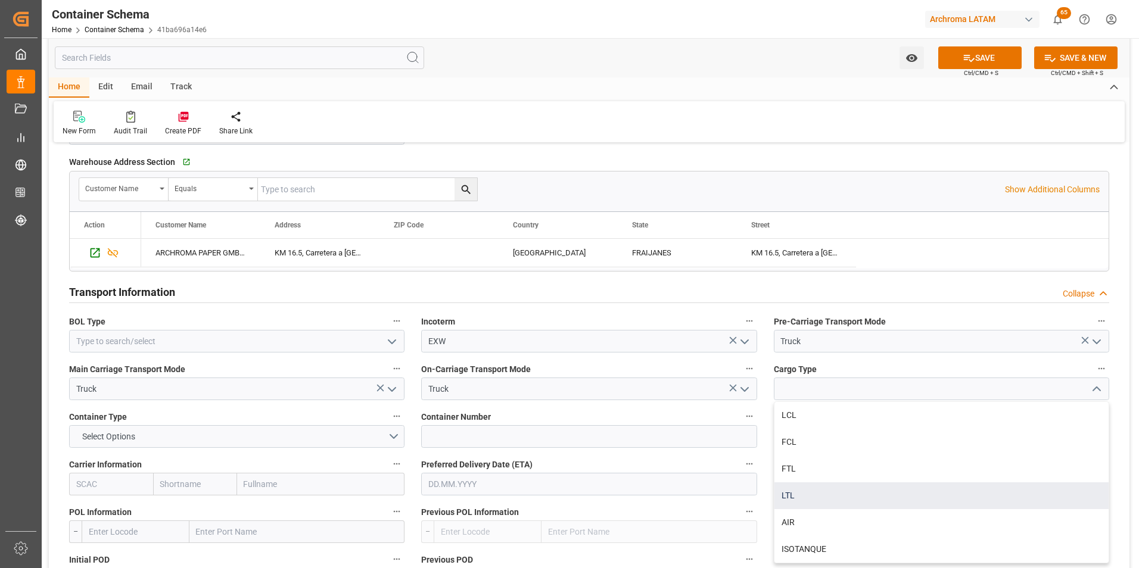
click at [856, 490] on div "LTL" at bounding box center [942, 496] width 334 height 27
type input "LTL"
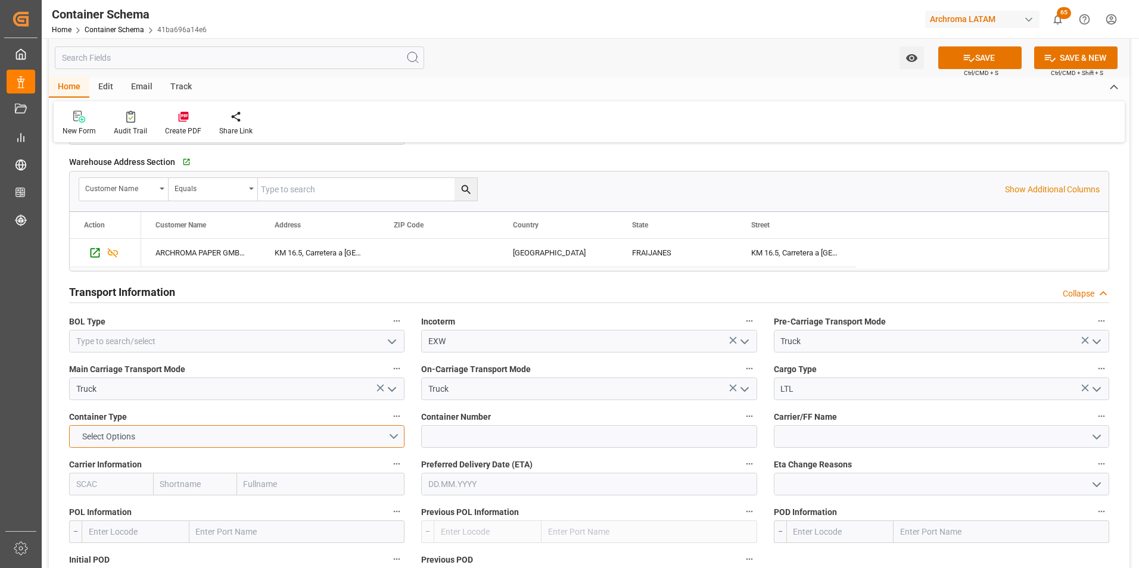
click at [386, 439] on button "Select Options" at bounding box center [236, 436] width 335 height 23
click at [263, 561] on div "NO APLICA" at bounding box center [237, 566] width 334 height 25
click at [461, 478] on input "text" at bounding box center [588, 484] width 335 height 23
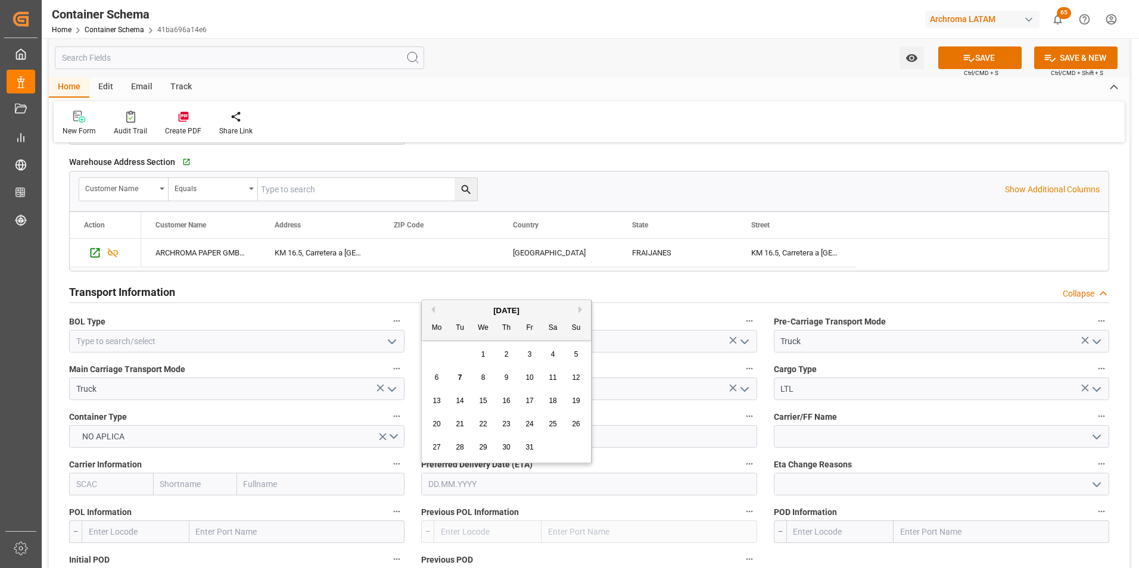
click at [466, 485] on input "text" at bounding box center [588, 484] width 335 height 23
click at [434, 358] on div "29 30 1 2 3 4 5" at bounding box center [506, 354] width 163 height 23
drag, startPoint x: 434, startPoint y: 358, endPoint x: 489, endPoint y: 376, distance: 57.1
click at [489, 376] on div "8" at bounding box center [483, 378] width 15 height 14
type input "[DATE]"
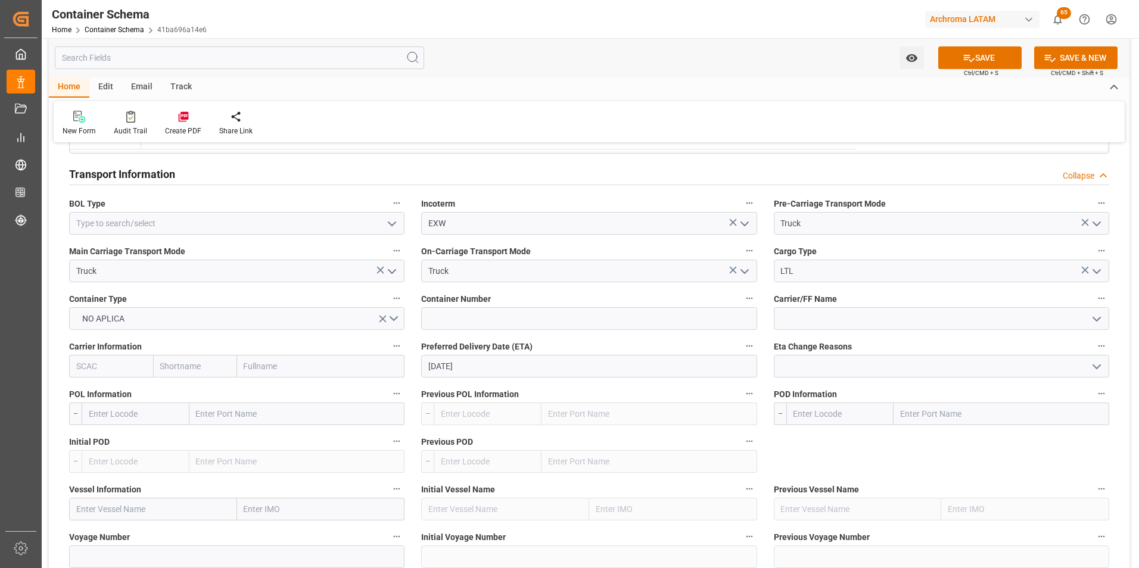
scroll to position [1073, 0]
click at [928, 416] on input "text" at bounding box center [1002, 413] width 216 height 23
type input "TECUN UMAN"
click at [927, 444] on b "Tecun Uman" at bounding box center [925, 439] width 47 height 10
type input "GTTUC"
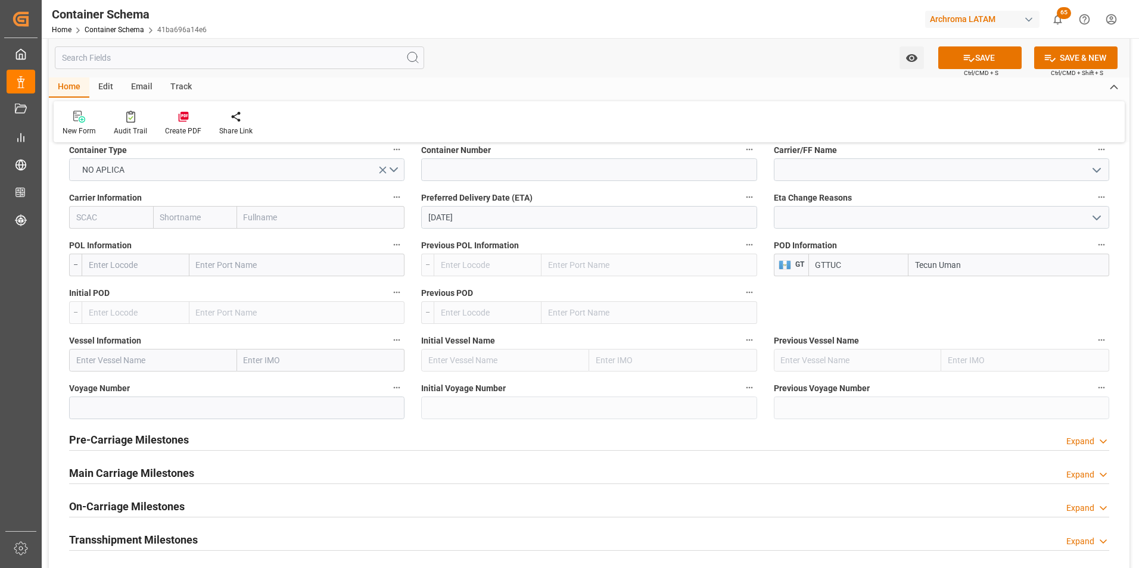
scroll to position [1251, 0]
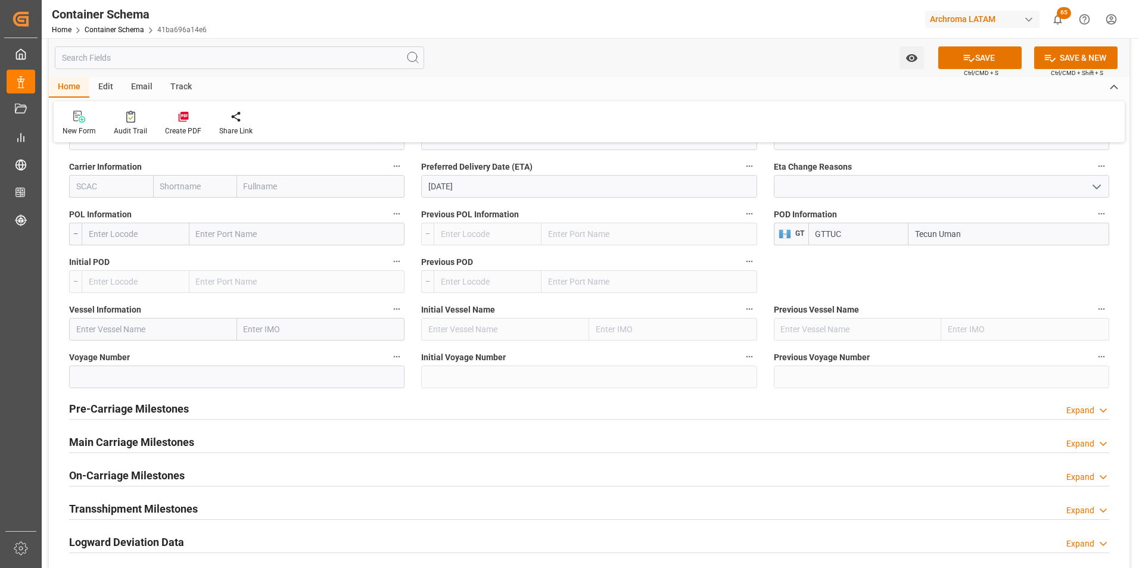
type input "Tecun Uman"
click at [122, 439] on h2 "Main Carriage Milestones" at bounding box center [131, 442] width 125 height 16
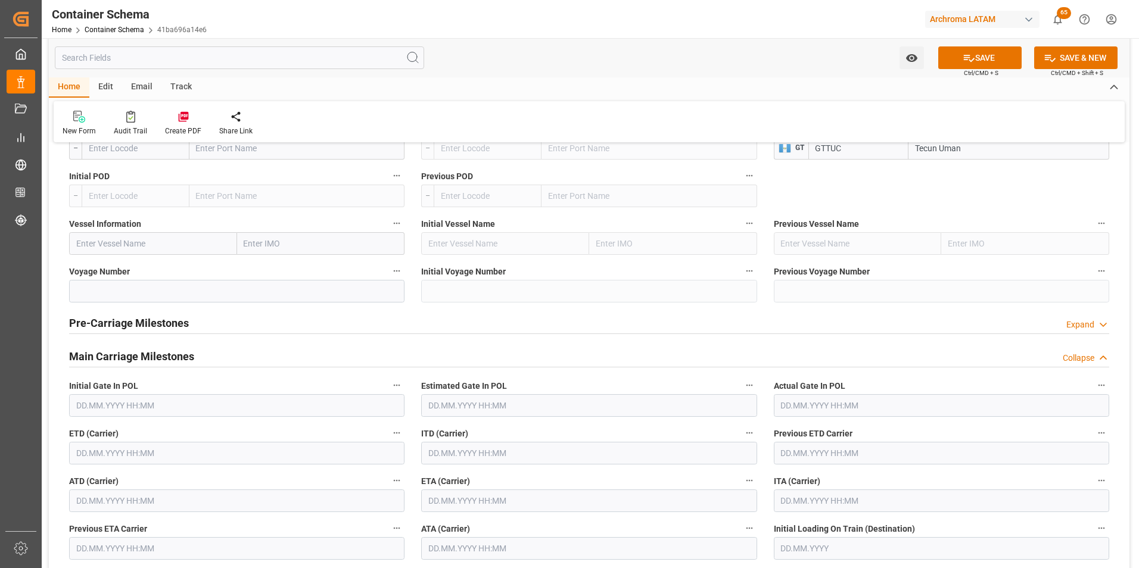
scroll to position [1371, 0]
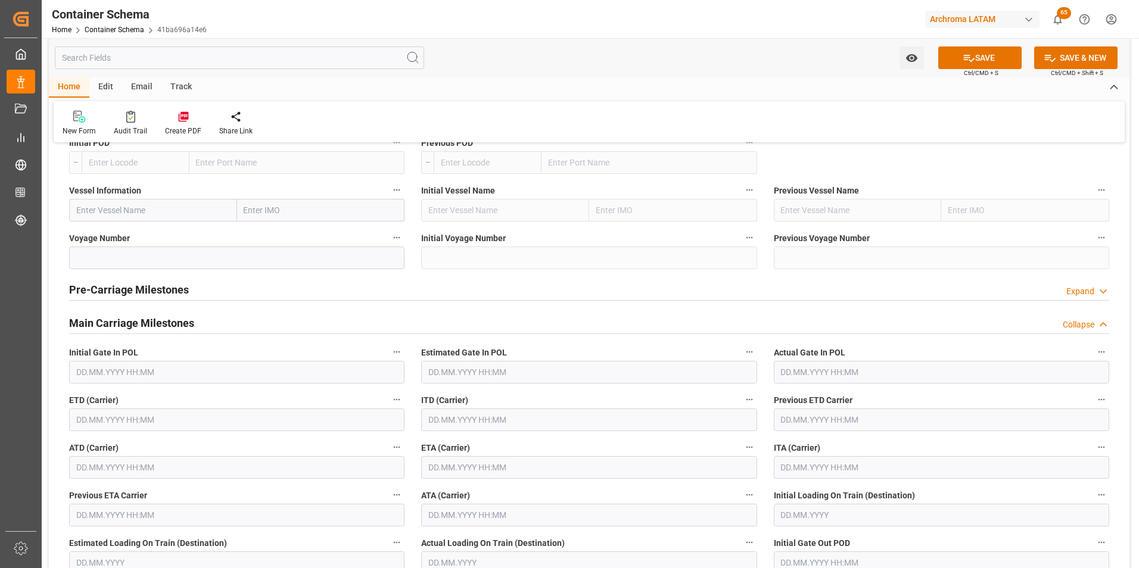
click at [95, 429] on input "text" at bounding box center [236, 420] width 335 height 23
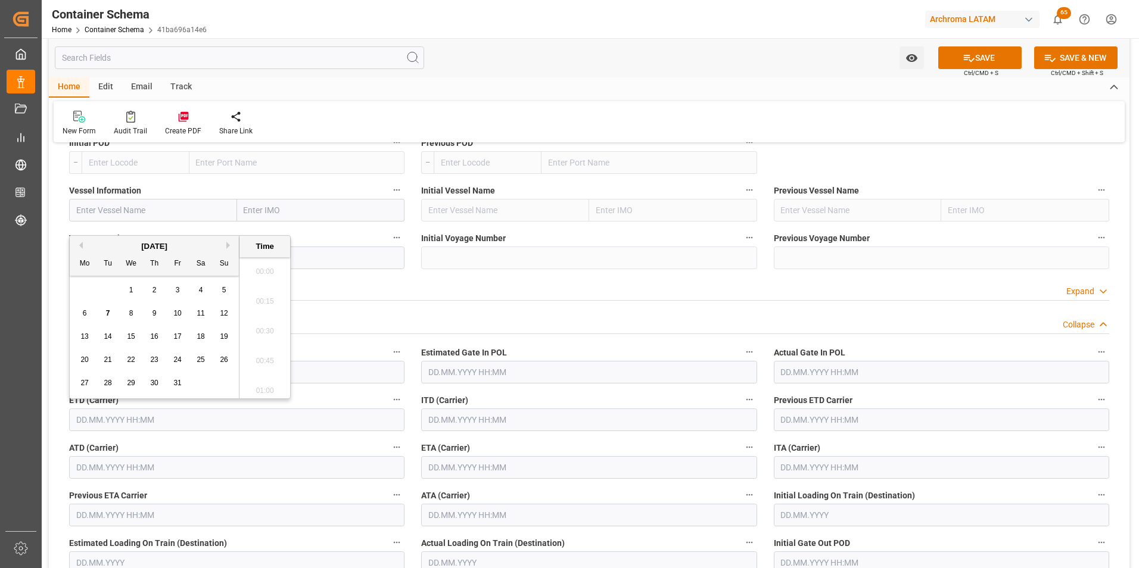
scroll to position [1256, 0]
click at [85, 315] on span "6" at bounding box center [85, 313] width 4 height 8
type input "06.10.2025 00:00"
click at [452, 474] on input "text" at bounding box center [588, 467] width 335 height 23
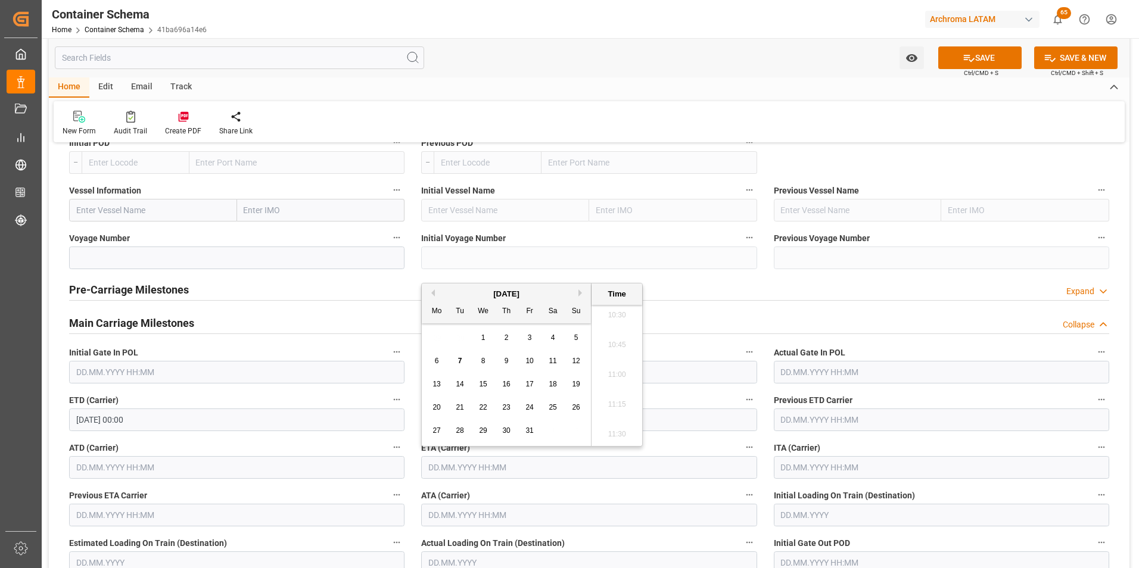
click at [482, 363] on span "8" at bounding box center [483, 361] width 4 height 8
type input "08.10.2025 00:00"
click at [971, 59] on icon at bounding box center [969, 58] width 11 height 7
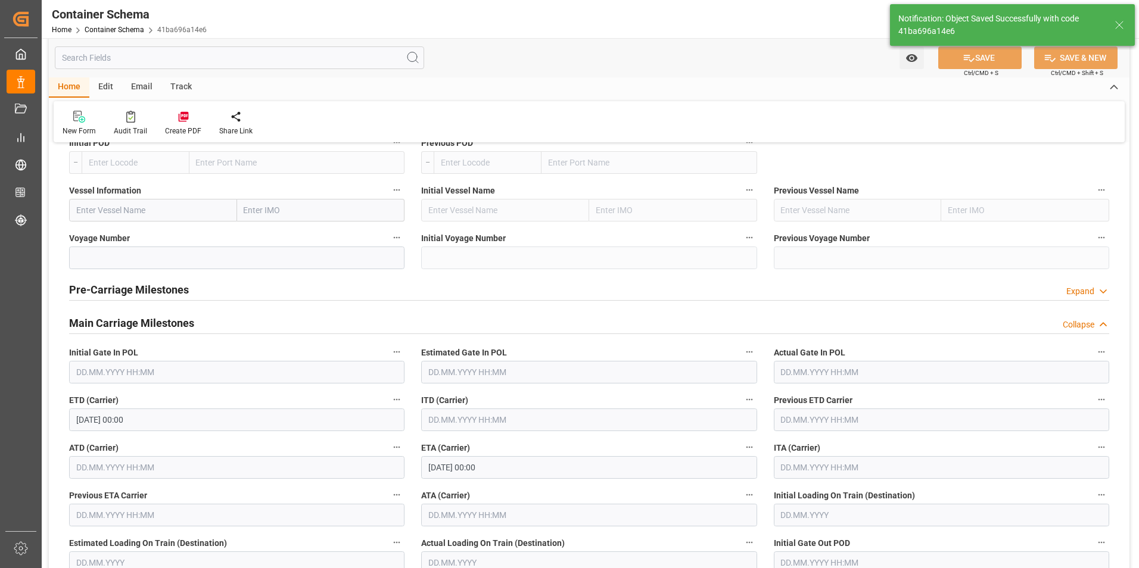
type input "Document Sent"
type input "GTTUC"
type input "Tecun Uman"
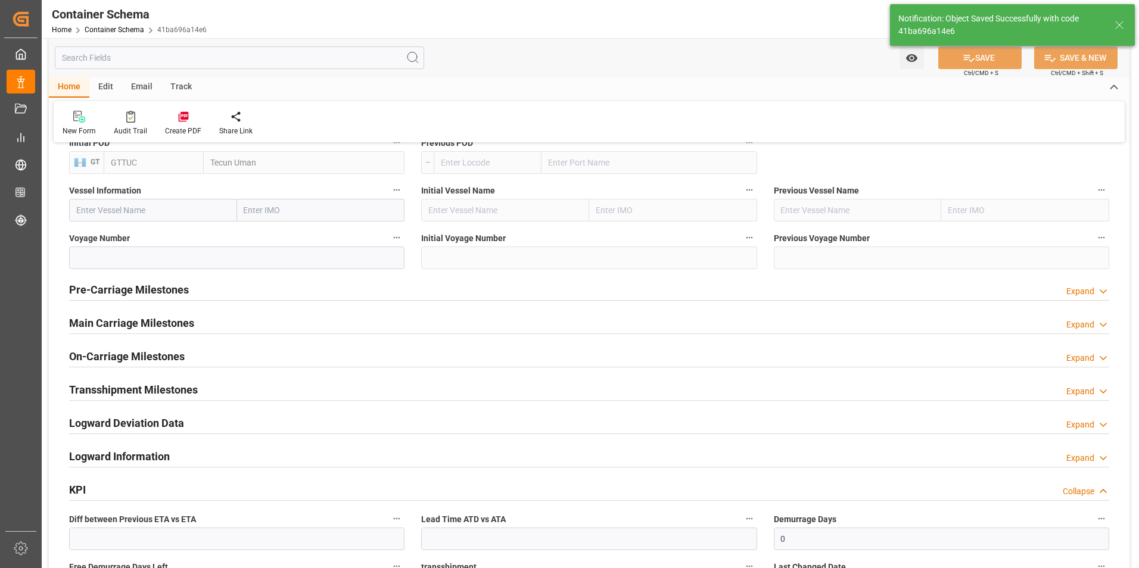
type input "07.10.2025 16:09"
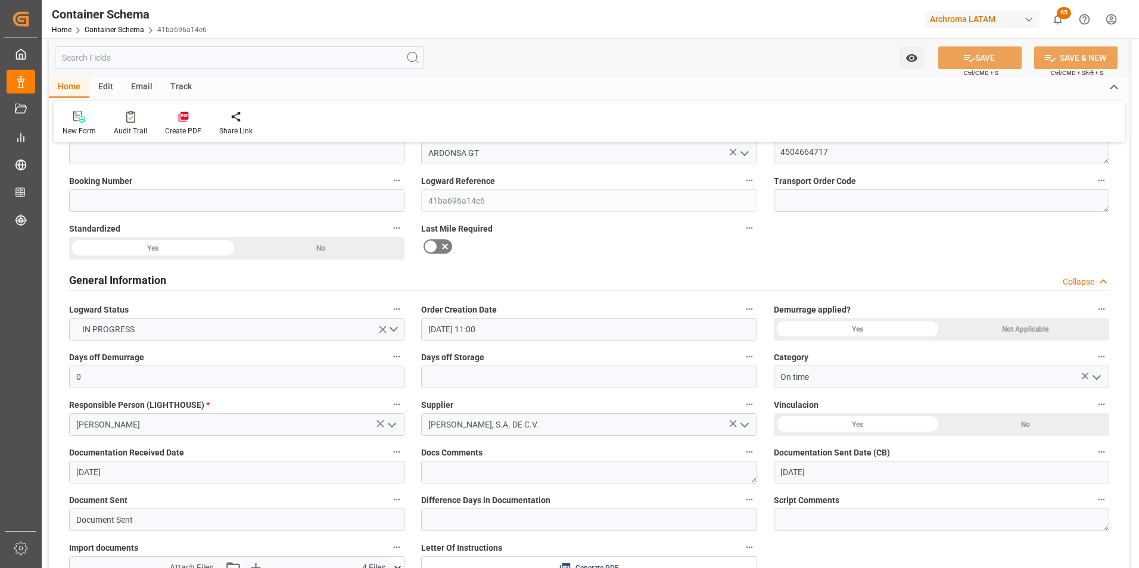
scroll to position [0, 0]
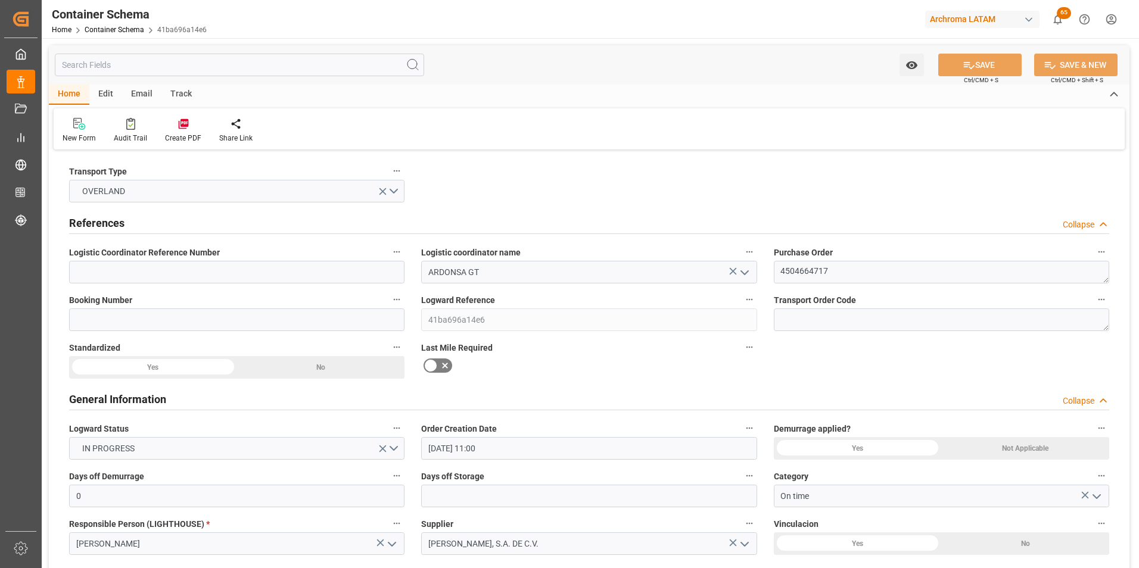
click at [138, 86] on div "Email" at bounding box center [141, 95] width 39 height 20
click at [91, 116] on div "Send Email" at bounding box center [589, 128] width 1071 height 41
click at [82, 119] on icon at bounding box center [81, 121] width 16 height 7
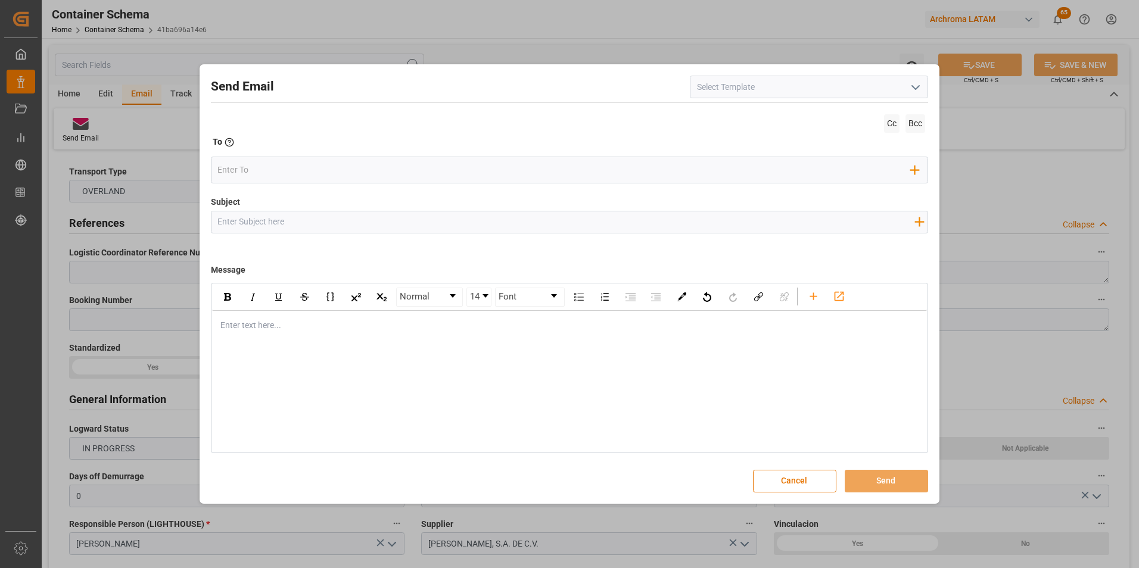
click at [908, 97] on button "open menu" at bounding box center [915, 87] width 18 height 18
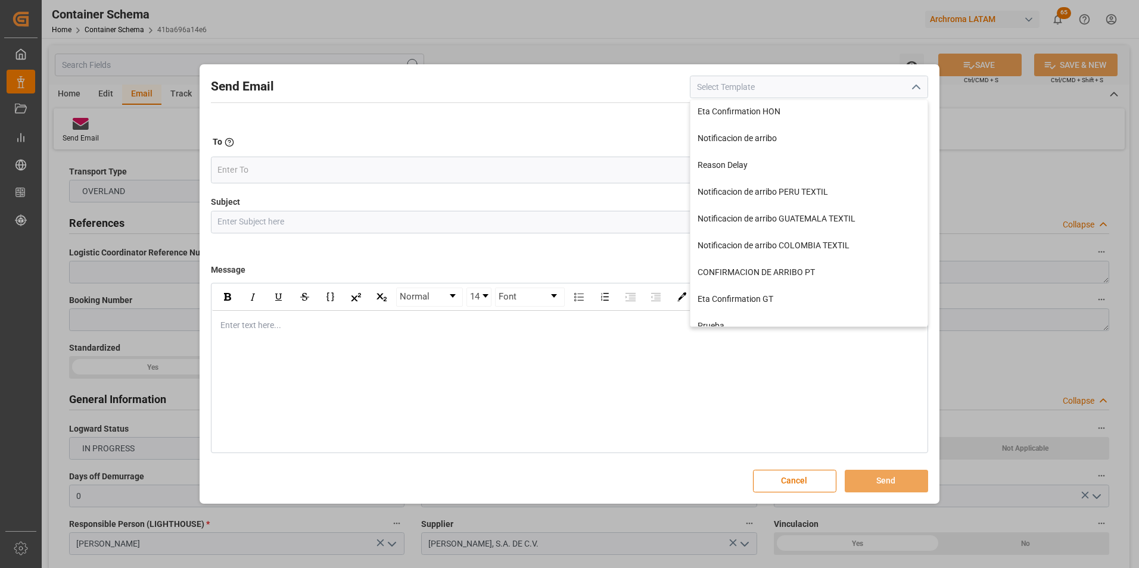
scroll to position [256, 0]
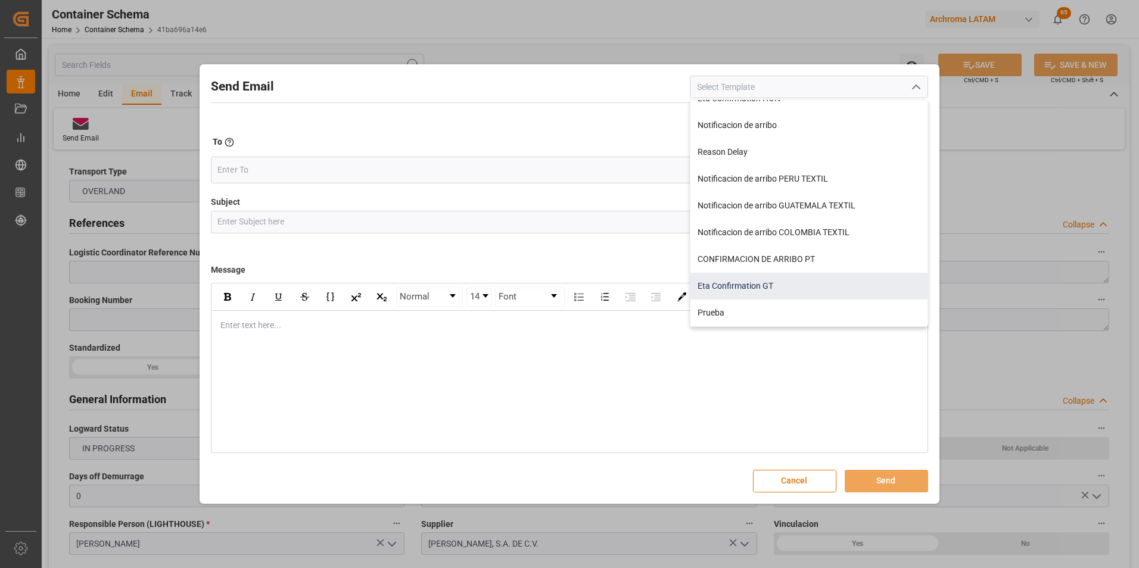
click at [773, 281] on div "Eta Confirmation GT" at bounding box center [809, 286] width 237 height 27
type input "Eta Confirmation GT"
type input "GT || PO {{purchaseOrder}} || {{category}} || BL {{bookingNumber}} || Confirmac…"
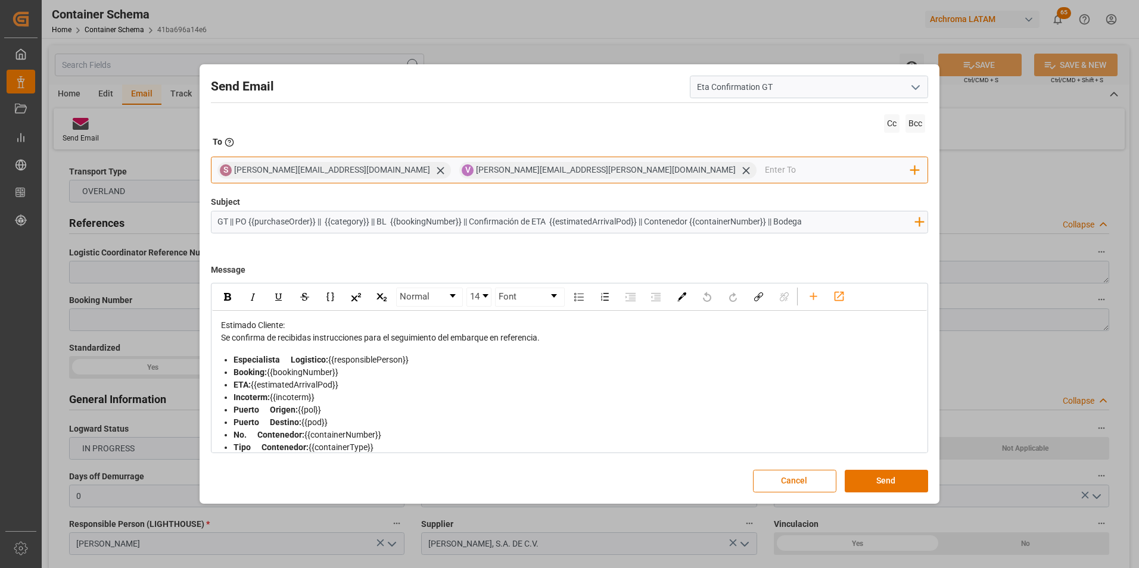
click at [339, 171] on div "sara.lonche@leschaco.com" at bounding box center [342, 170] width 217 height 13
click at [434, 172] on icon at bounding box center [440, 170] width 13 height 13
click at [523, 175] on input "email" at bounding box center [717, 170] width 388 height 18
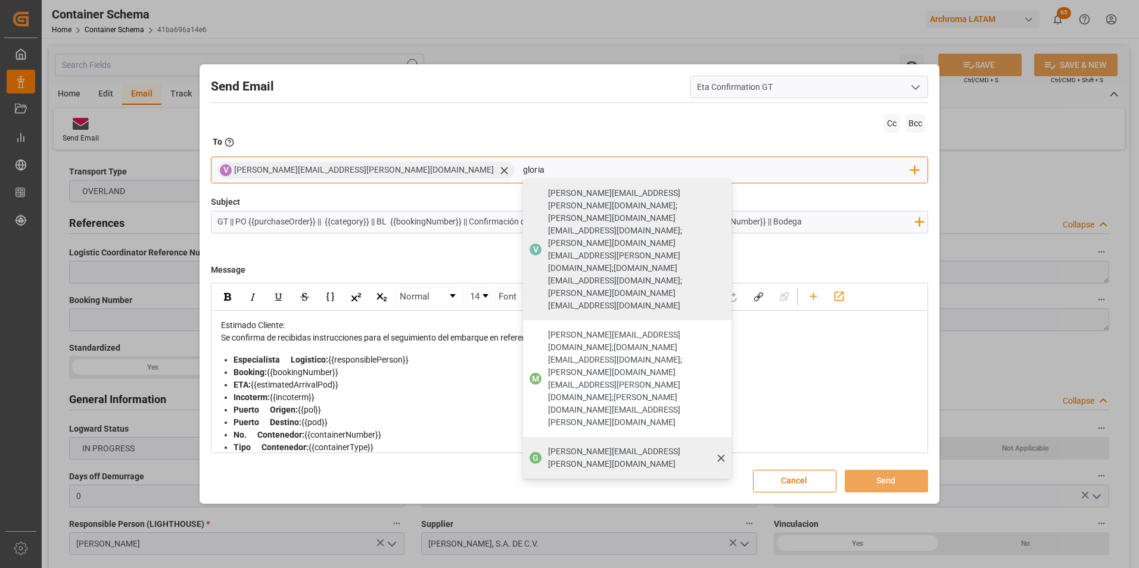
type input "gloria"
click at [523, 437] on div "G gloria.ruiz@archroma.com" at bounding box center [627, 458] width 209 height 42
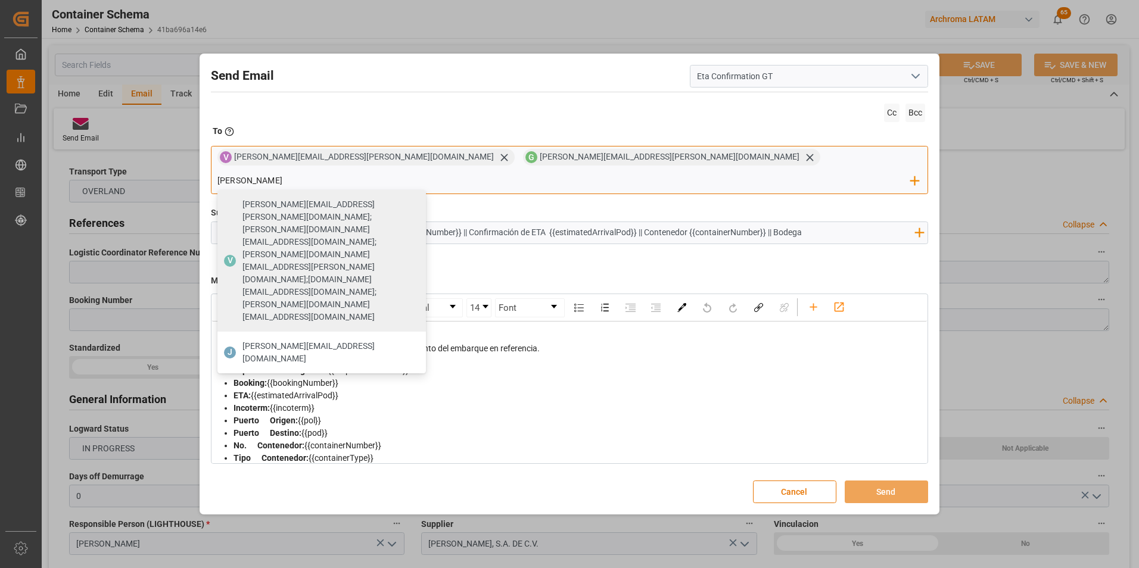
type input "johana.tunche@ardonsa.net"
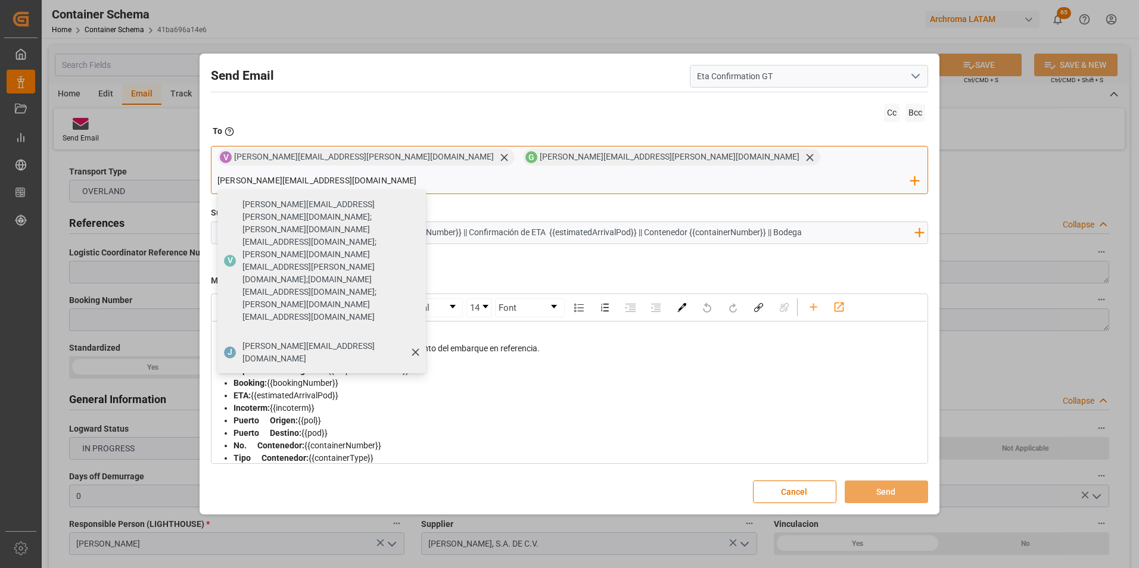
click at [418, 340] on span "johana.tunche@ardonsa.net" at bounding box center [330, 352] width 175 height 25
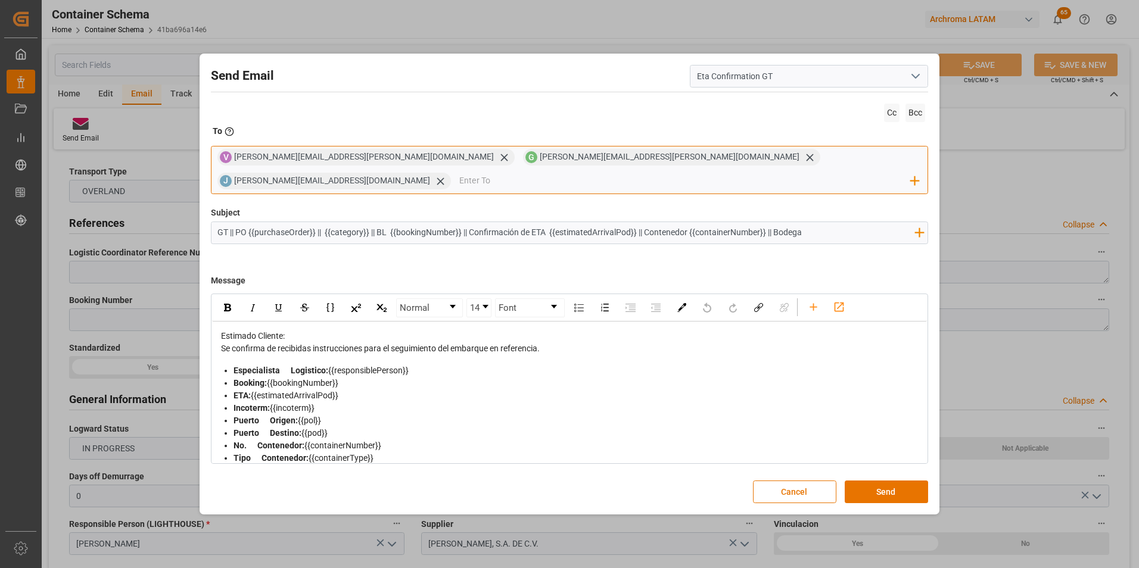
click at [722, 172] on input "email" at bounding box center [685, 181] width 452 height 18
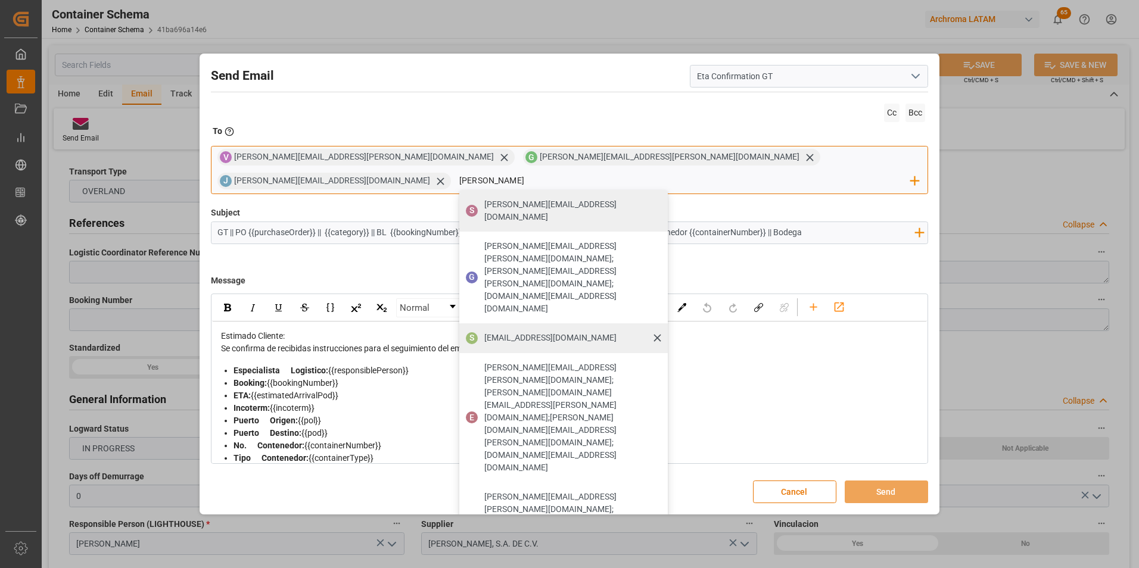
type input "sara"
click at [617, 332] on span "saralogin1@gmail.com" at bounding box center [550, 338] width 132 height 13
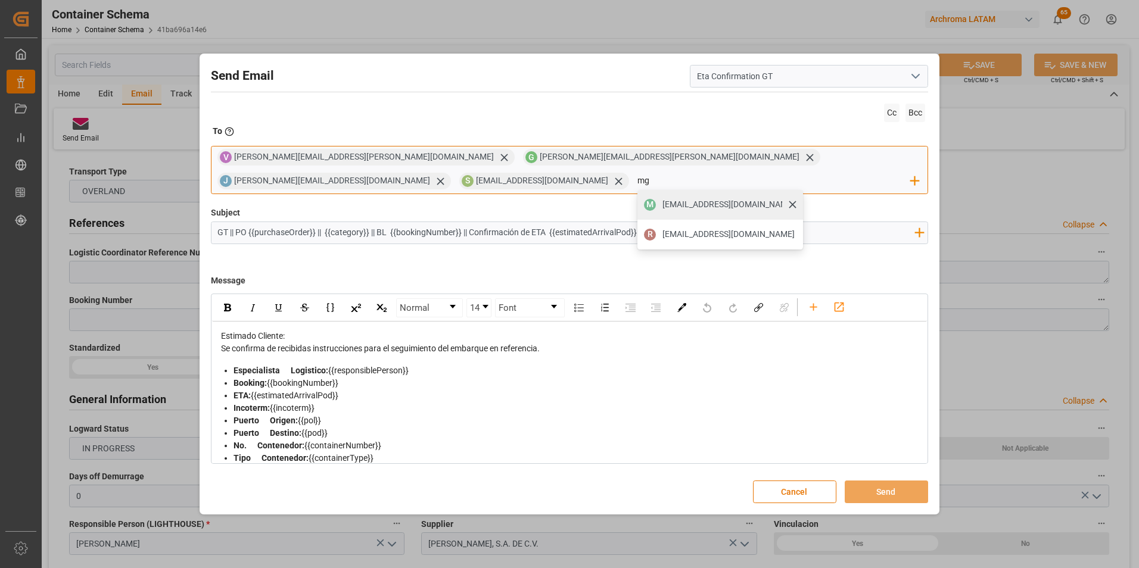
type input "mg"
click at [656, 199] on span "M" at bounding box center [650, 205] width 12 height 12
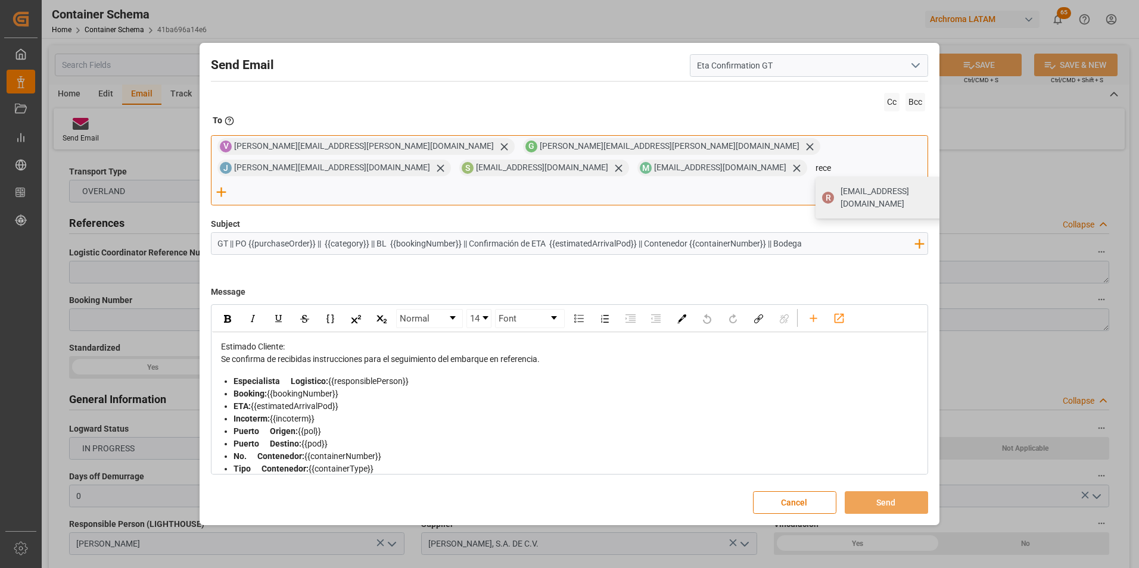
type input "rece"
click at [841, 204] on span "recepcion.logisticamg@gmail.com" at bounding box center [899, 197] width 116 height 25
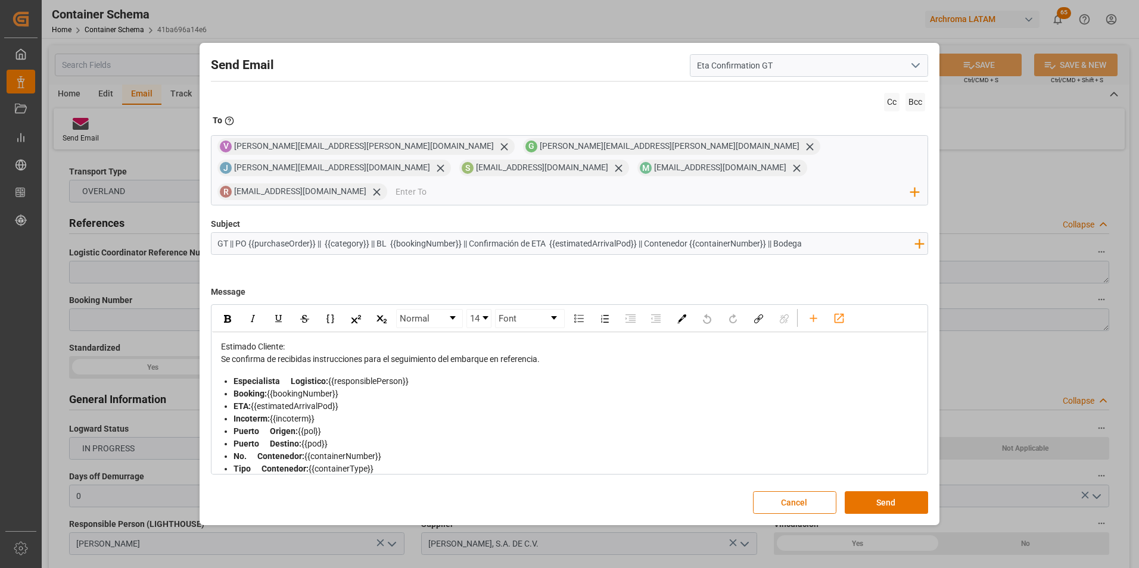
click at [822, 233] on input "GT || PO {{purchaseOrder}} || {{category}} || BL {{bookingNumber}} || Confirmac…" at bounding box center [567, 243] width 710 height 21
click at [816, 315] on icon "rdw-toolbar" at bounding box center [813, 318] width 7 height 7
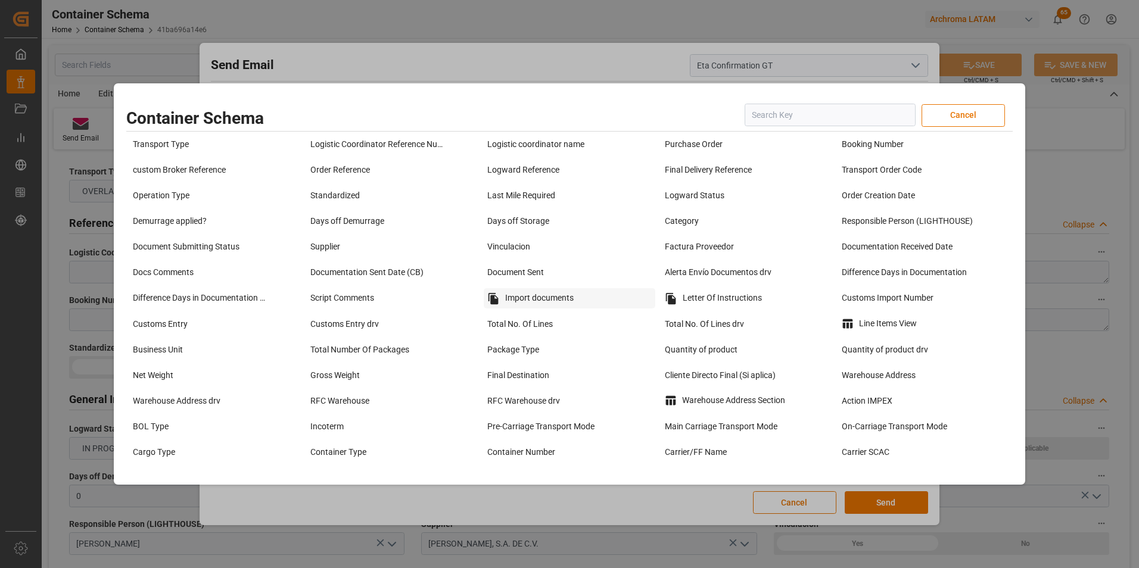
click at [562, 297] on div "Import documents" at bounding box center [570, 298] width 172 height 20
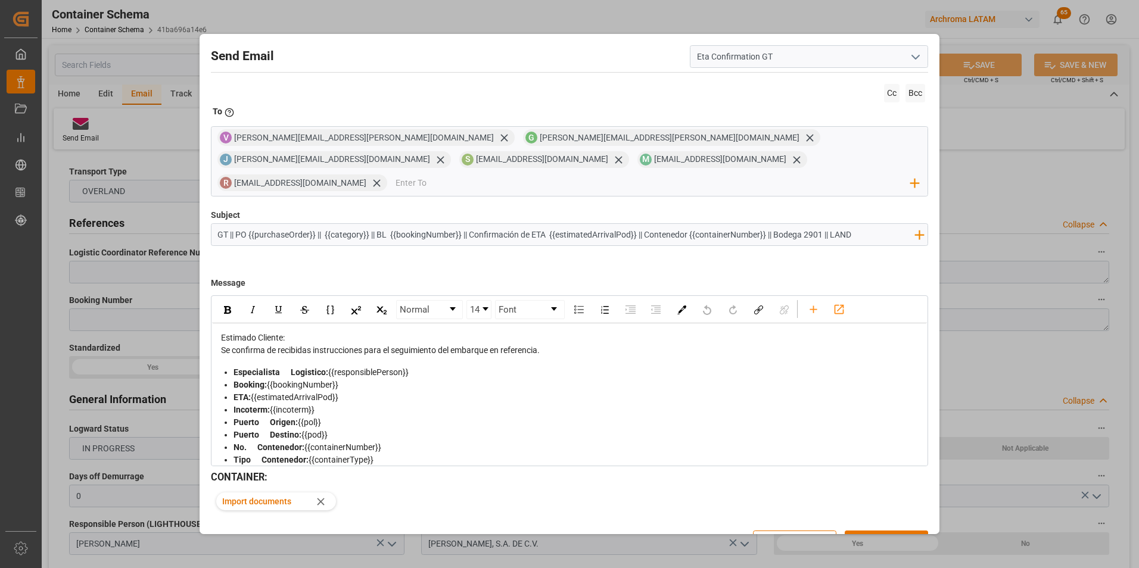
drag, startPoint x: 371, startPoint y: 212, endPoint x: 461, endPoint y: 216, distance: 90.6
click at [461, 224] on input "GT || PO {{purchaseOrder}} || {{category}} || BL {{bookingNumber}} || Confirmac…" at bounding box center [567, 234] width 710 height 21
drag, startPoint x: 549, startPoint y: 213, endPoint x: 675, endPoint y: 214, distance: 126.3
click at [675, 224] on input "GT || PO {{purchaseOrder}} || {{category}} || Confirmación de ETA {{estimatedAr…" at bounding box center [567, 234] width 710 height 21
type input "GT || PO {{purchaseOrder}} || {{category}} || Confirmación de ETA {{estimatedAr…"
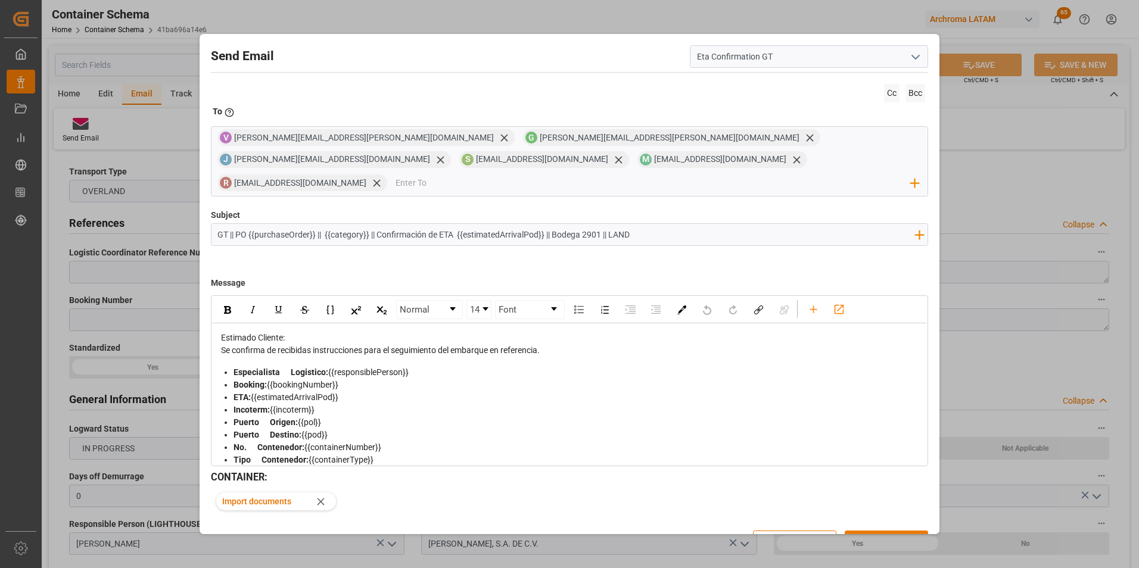
click at [888, 531] on button "Send" at bounding box center [886, 542] width 83 height 23
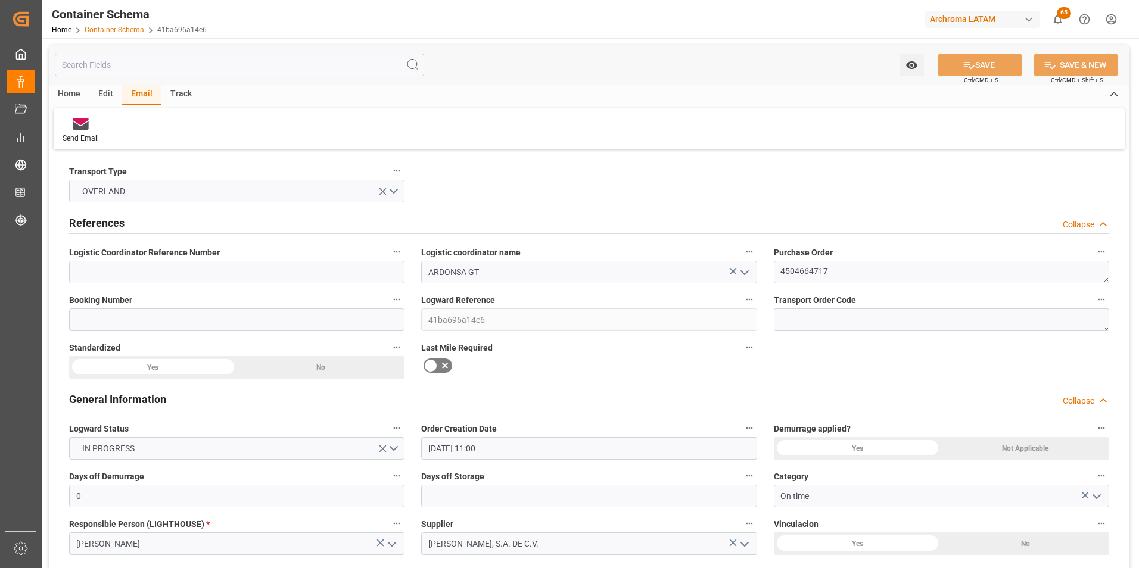
click at [116, 30] on link "Container Schema" at bounding box center [115, 30] width 60 height 8
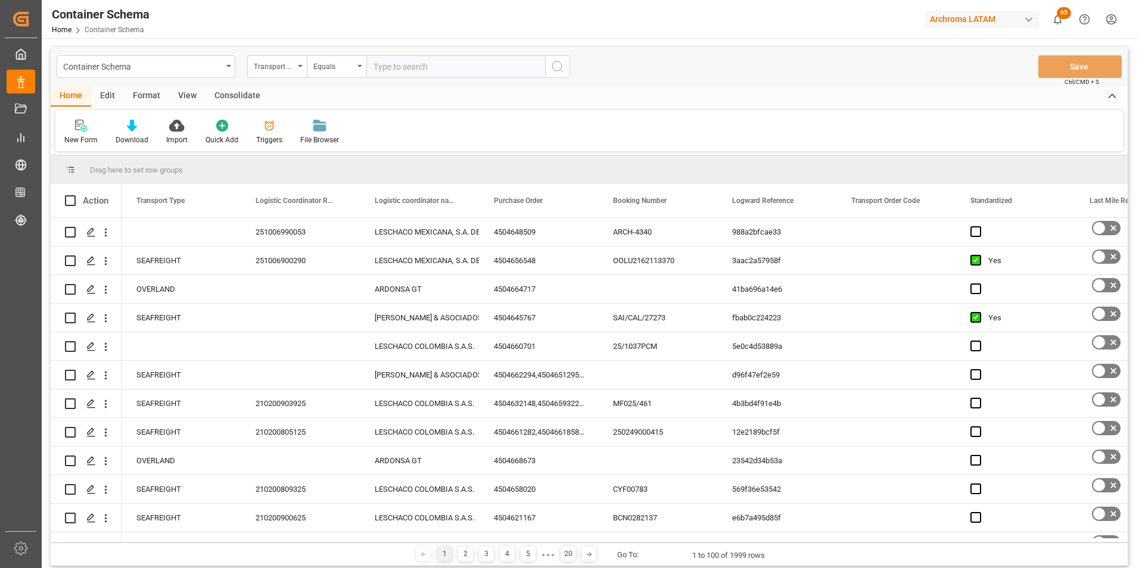
click at [284, 70] on div "Transport Type" at bounding box center [274, 65] width 41 height 14
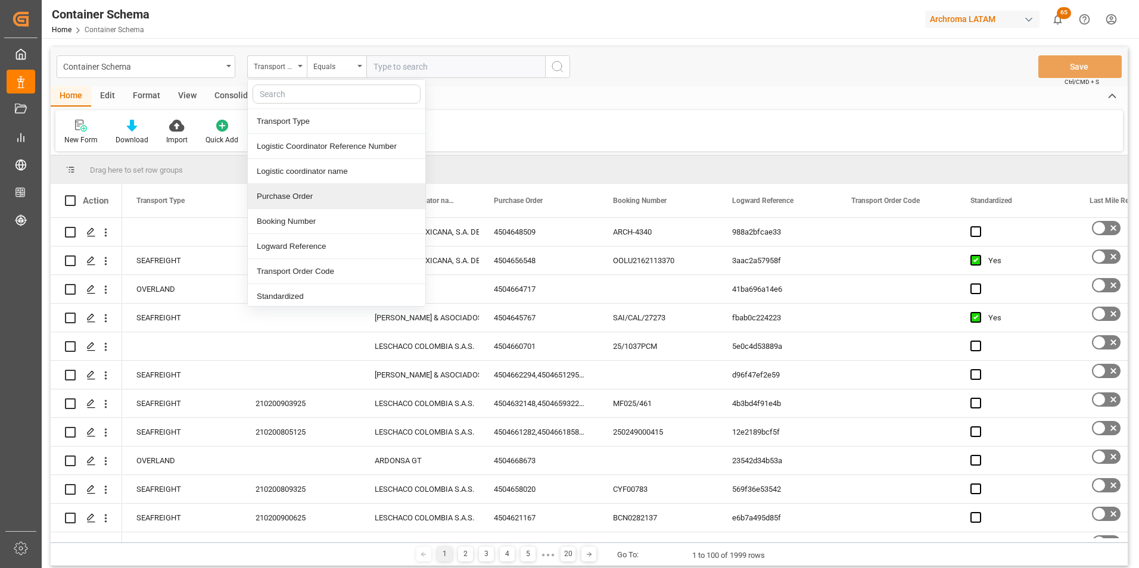
click at [294, 193] on div "Purchase Order" at bounding box center [337, 196] width 178 height 25
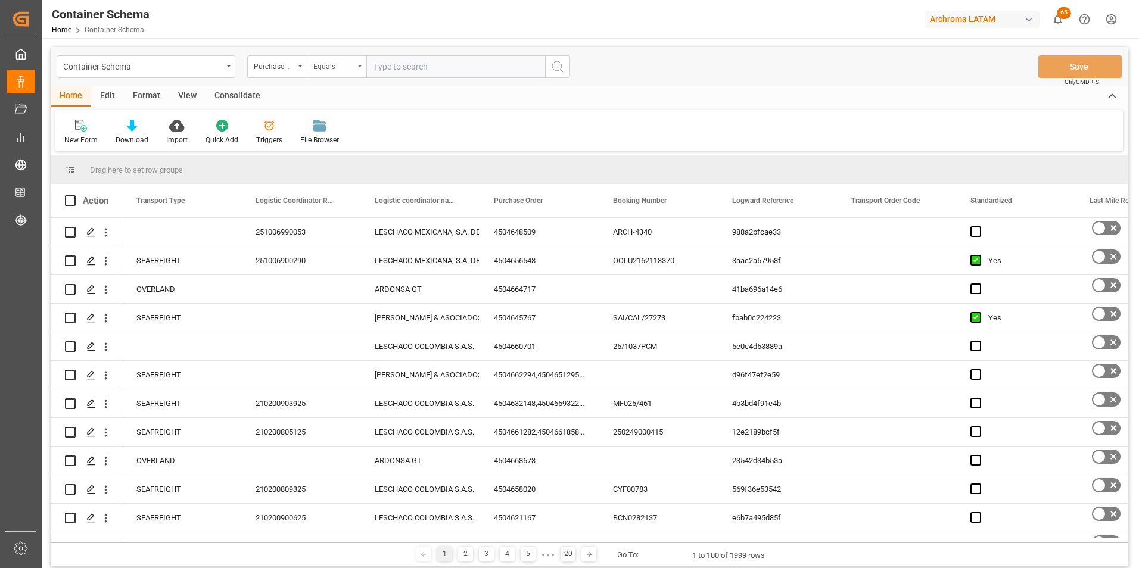
click at [316, 77] on div "Container Schema Purchase Order Equals Save Ctrl/CMD + S" at bounding box center [589, 66] width 1077 height 39
click at [318, 70] on div "Equals" at bounding box center [333, 65] width 41 height 14
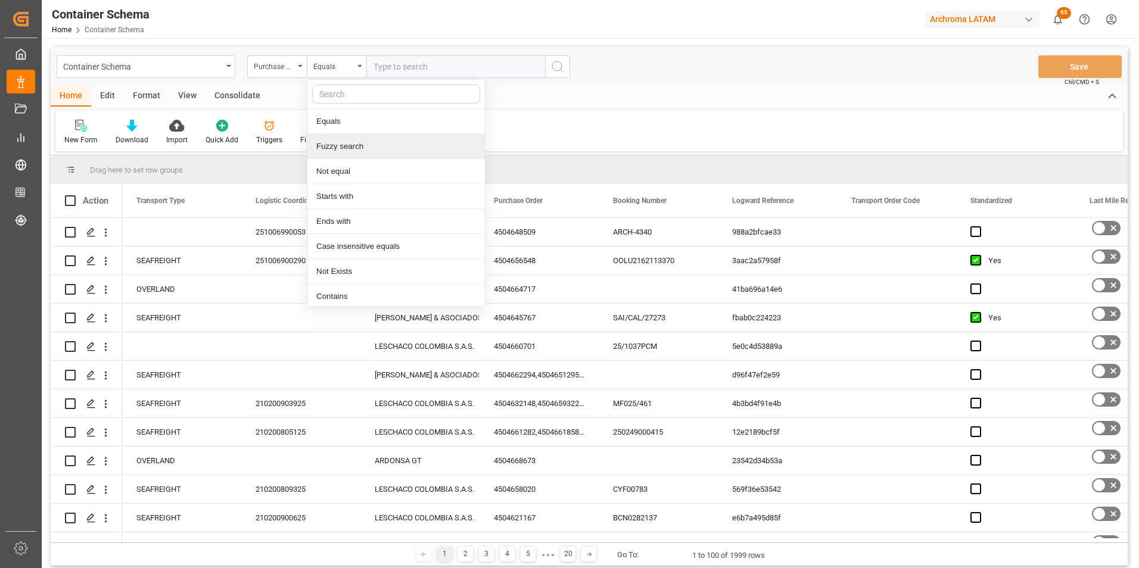
click at [334, 139] on div "Fuzzy search" at bounding box center [396, 146] width 178 height 25
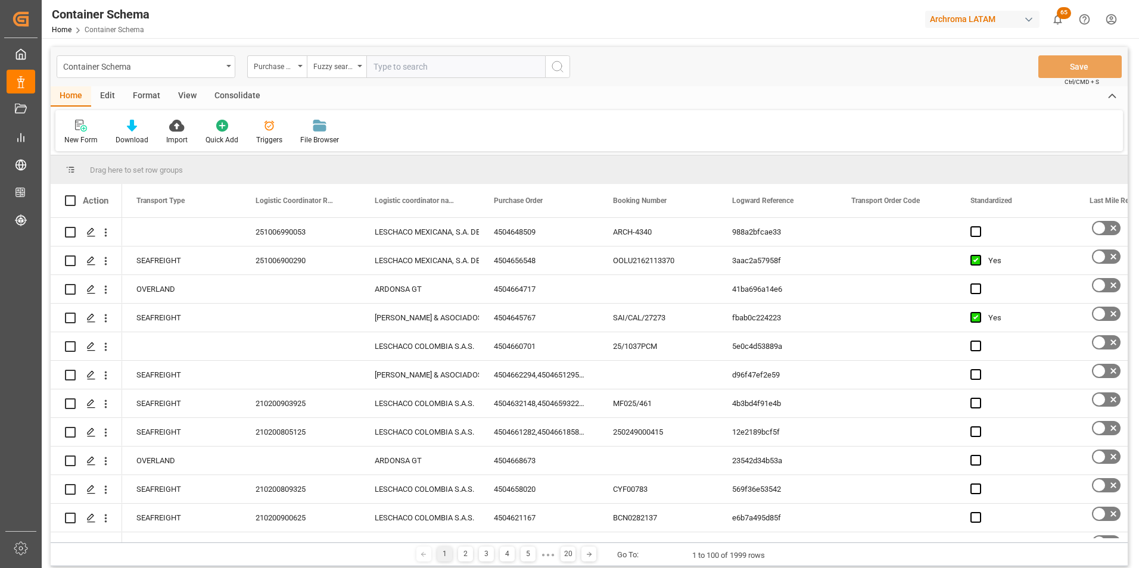
click at [419, 56] on input "text" at bounding box center [455, 66] width 179 height 23
paste input "4504641936"
type input "4504641936"
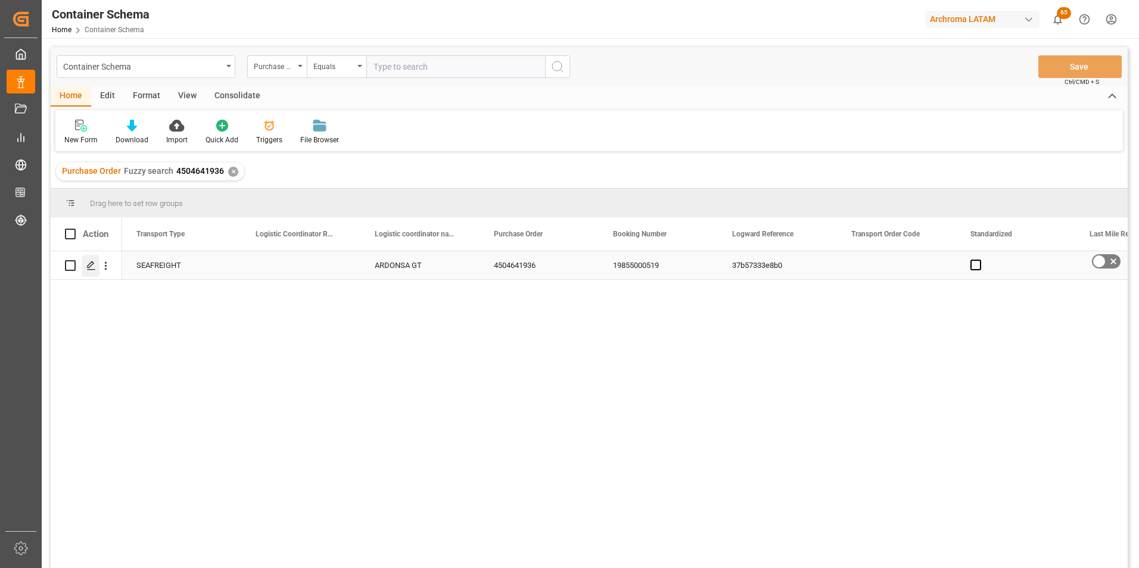
click at [91, 264] on icon "Press SPACE to select this row." at bounding box center [91, 266] width 10 height 10
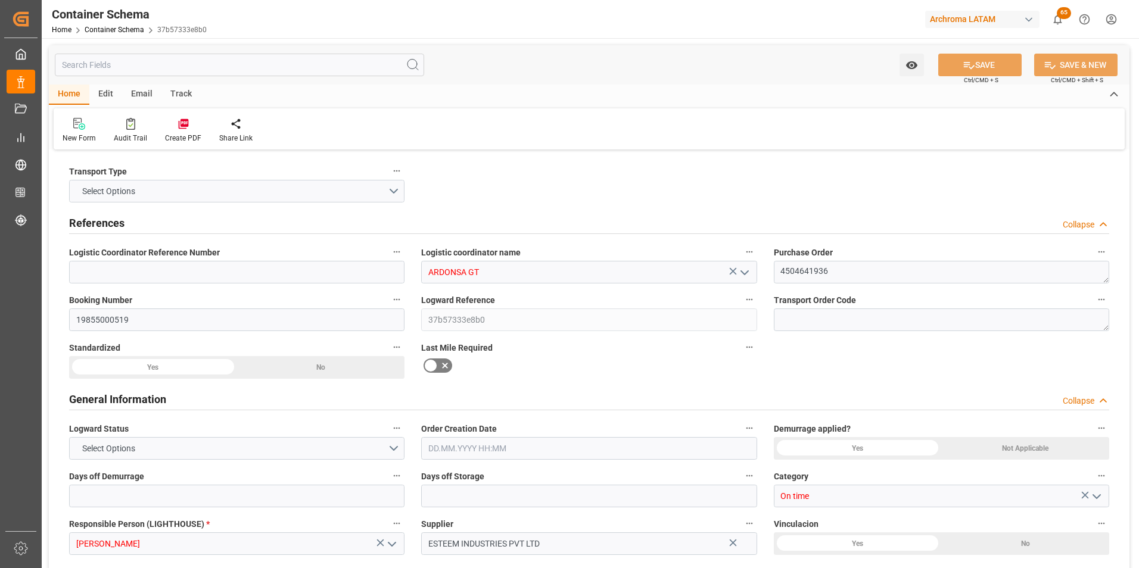
type input "ARDONSA GT"
type textarea "4504641936"
type input "19855000519"
type input "37b57333e8b0"
type input "On time"
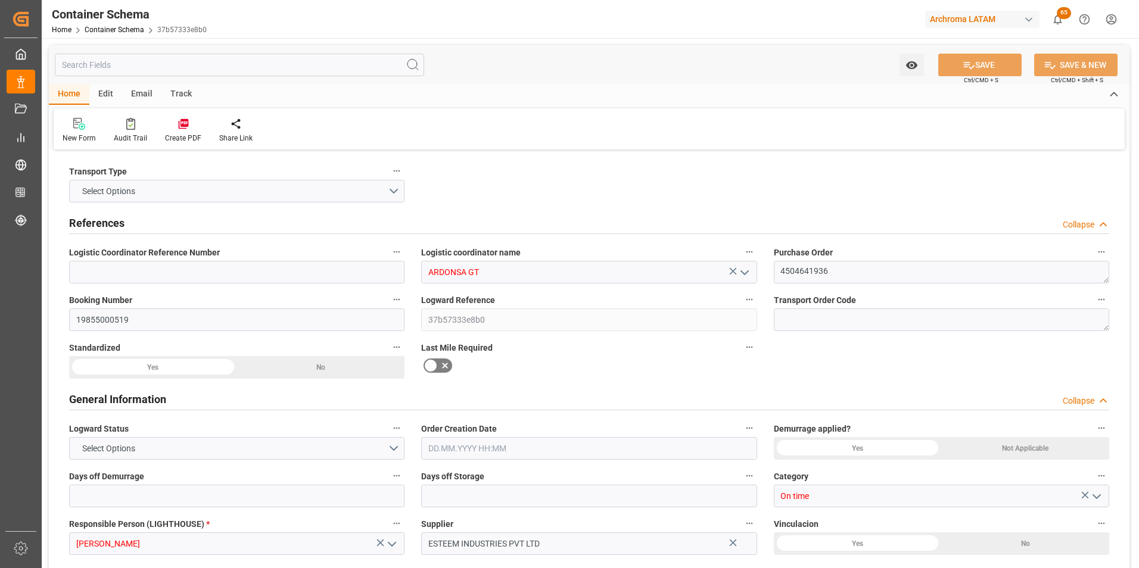
type input "[PERSON_NAME]"
type input "ESTEEM INDUSTRIES PVT LTD"
type input "Document Sent"
type input "PUERTO QUETZAL"
type input "TEXTIL"
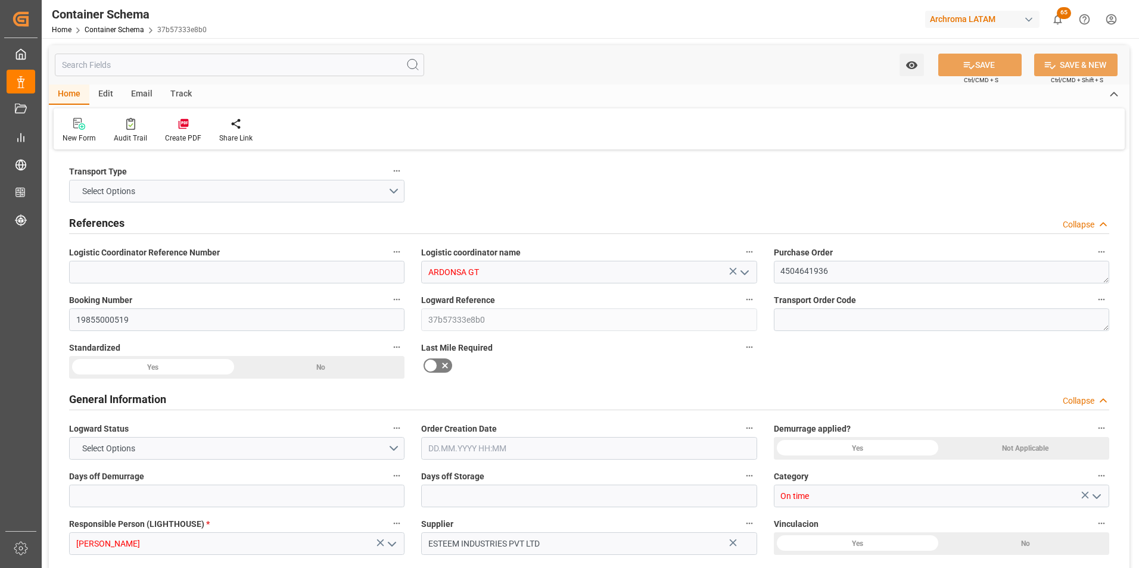
type textarea "PIEZAS"
type input "9 PIEZAS"
type input "ARCHROMA PAPER GMBH Y COMPAÑIA, SOC."
type textarea "KM 16.5, Carretera a El Salvador , Cruce a Pavón Fraijanes, GUATEMALA, FRAIJANE…"
type input "HOUSE"
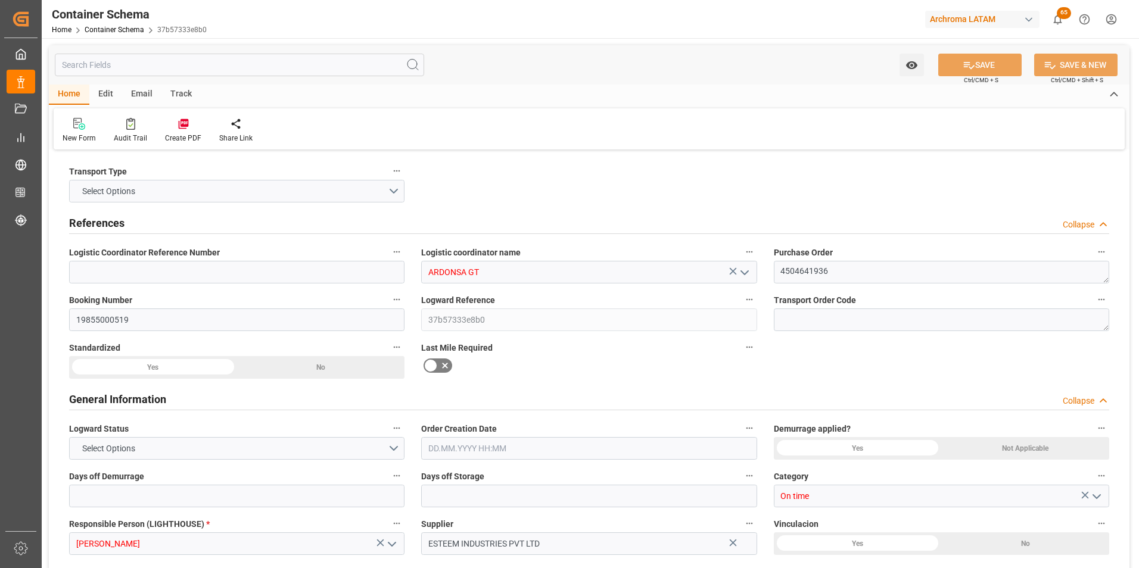
type input "CIF"
type input "Truck"
type input "Sea Ship"
type input "Truck"
type input "FCL"
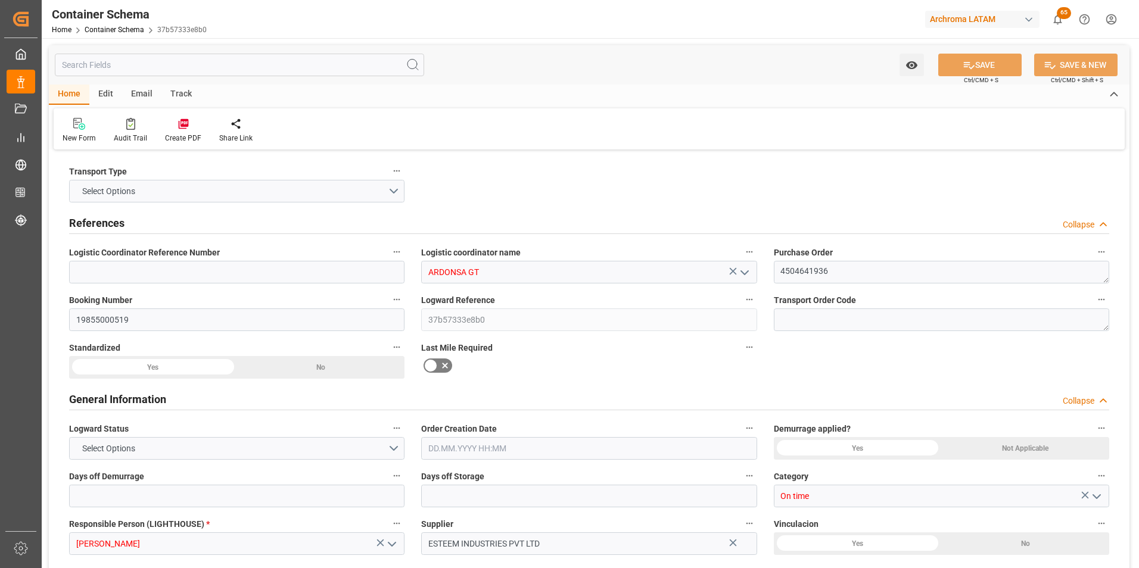
type input "CMAU2467745"
type input "CMDU"
type input "Mundra"
type input "Puerto Quetzal"
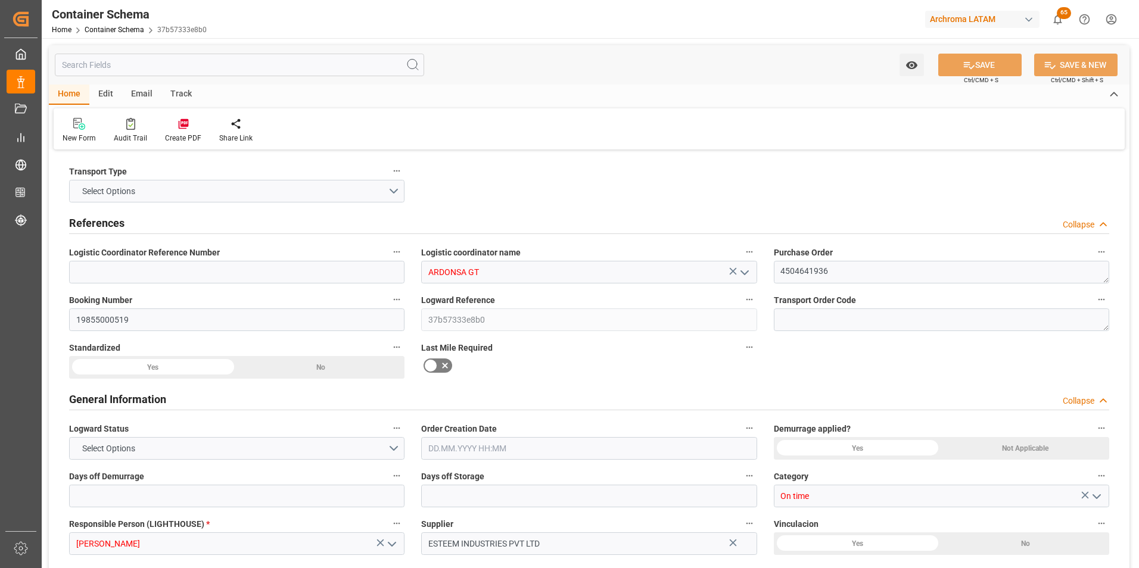
type input "Puerto Quetzal"
type input "ESL MUNDRA"
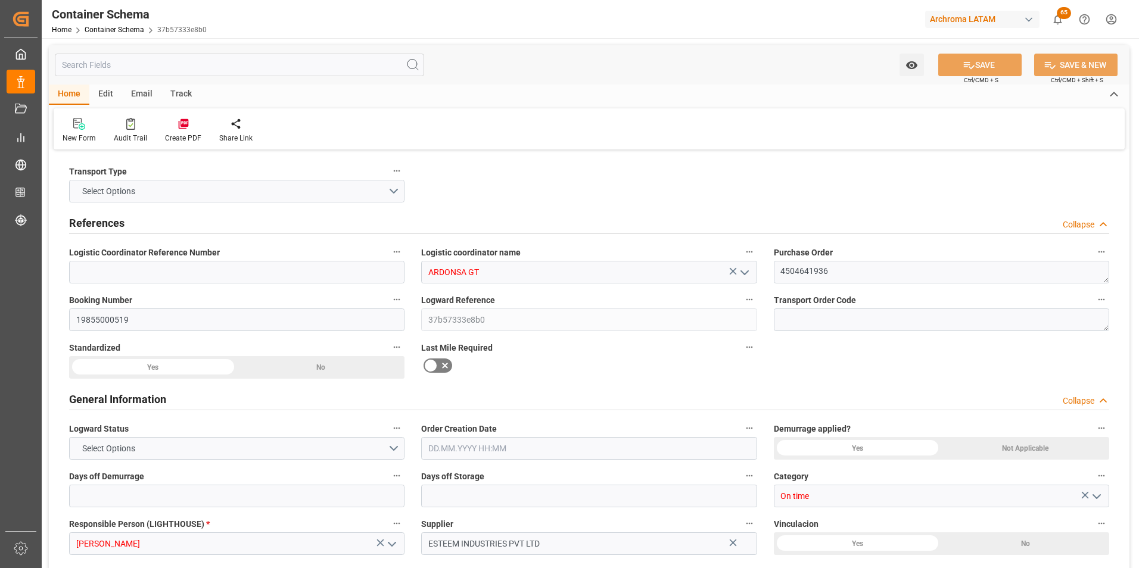
type input "0FFF4E1MA"
type textarea "Yes"
type textarea "Container is already in Final Delivery Phase."
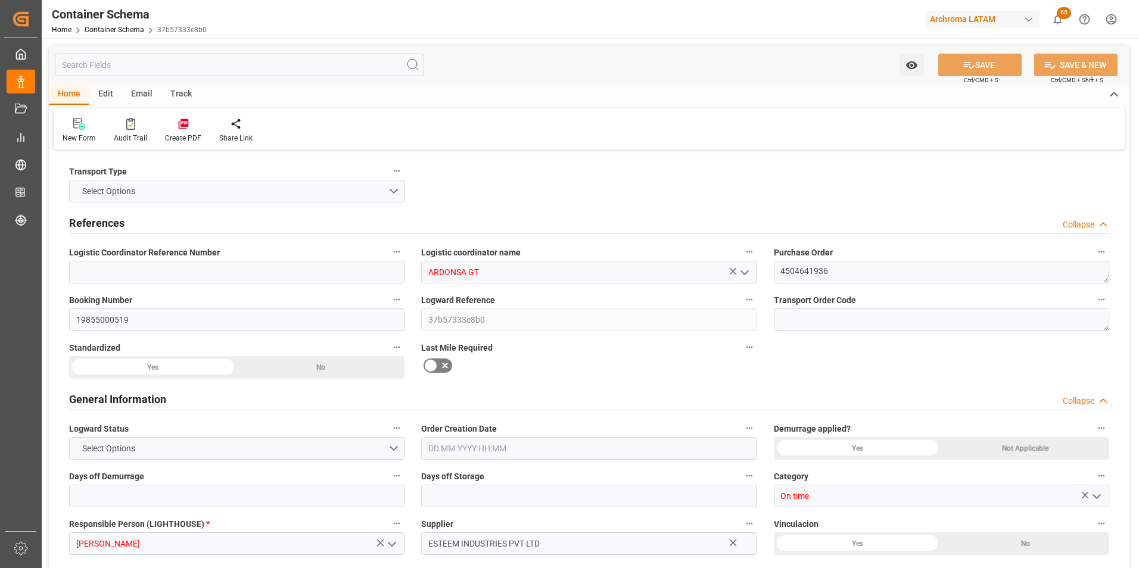
type input "0"
type input "1"
type input "9"
type input "6840"
type input "7344"
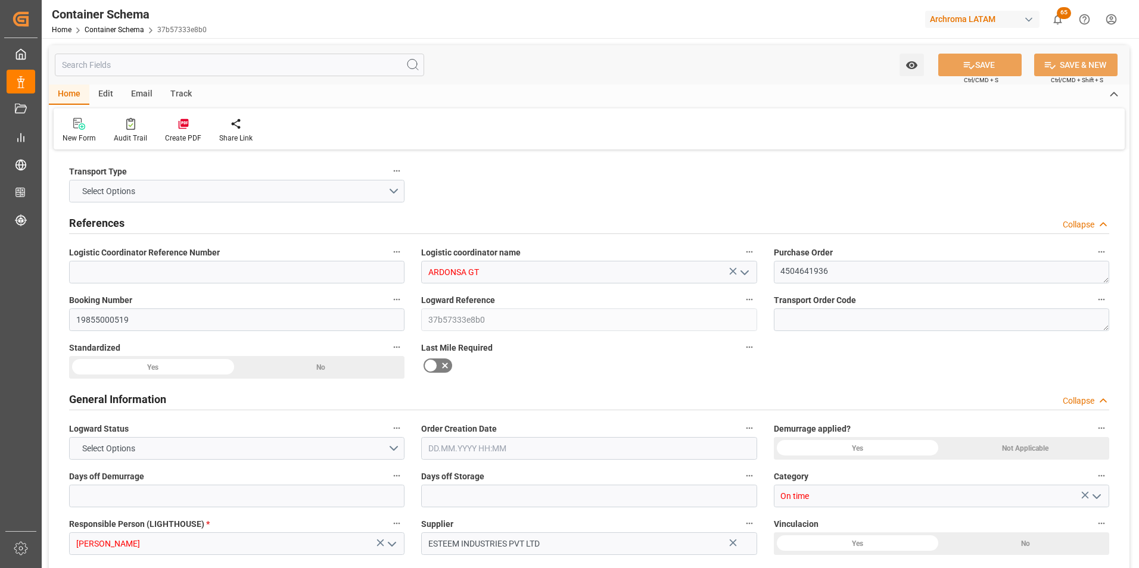
type input "CMACGM"
type input "CMA CGM Group"
type input "INMUN"
type input "GTPRQ"
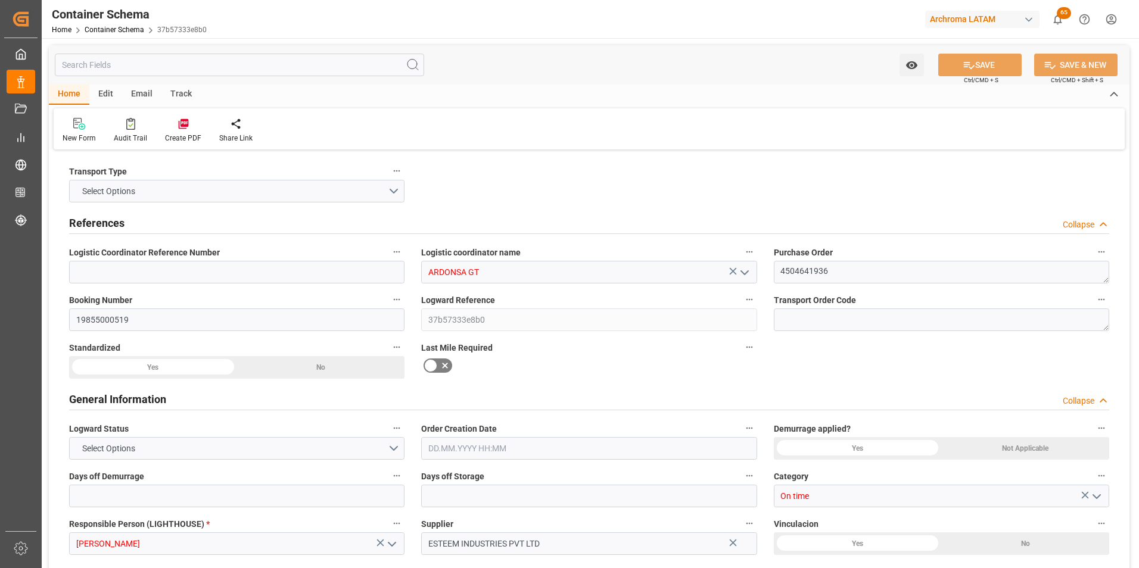
type input "GTPRQ"
type input "9200706"
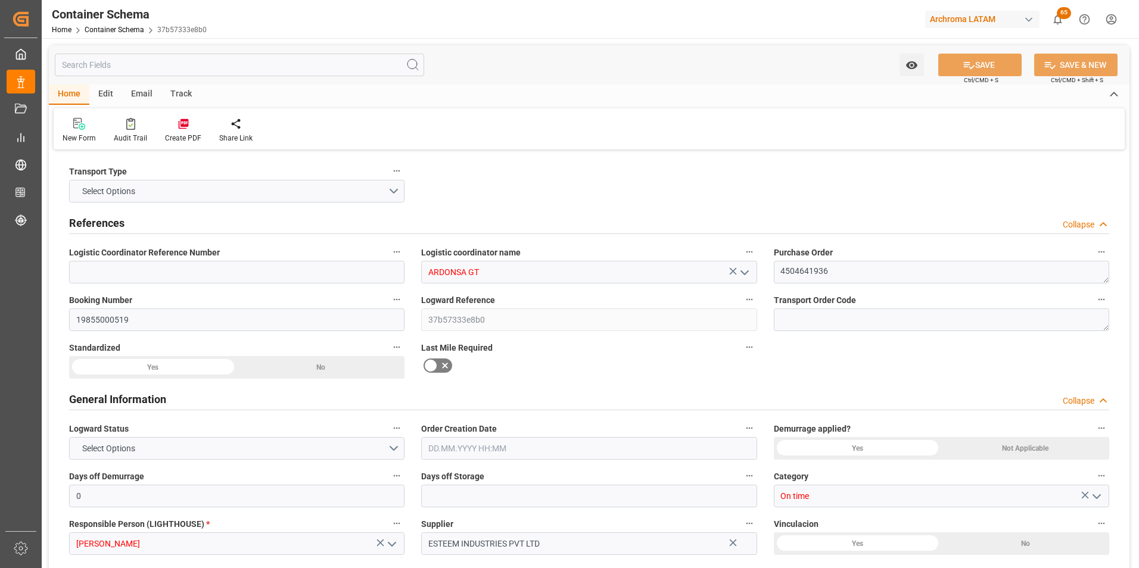
type input "-21"
type input "0"
type input "14.08.2025 10:00"
type input "[DATE]"
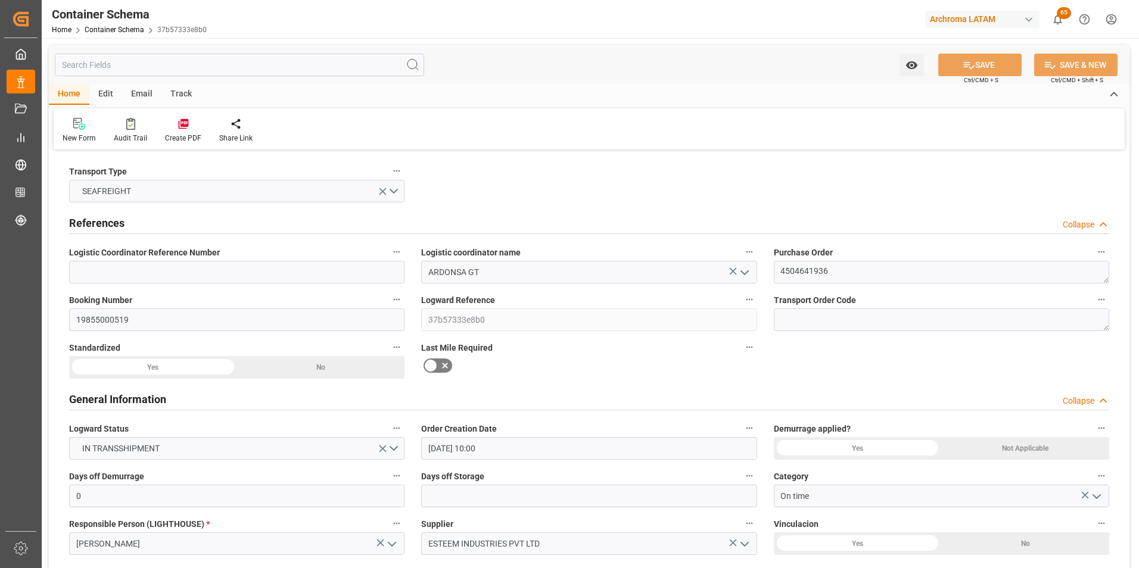
type input "[DATE]"
type input "07.10.2025"
type input "07.10.2025 06:25"
type input "14.08.2025 14:57"
type input "07.10.2025"
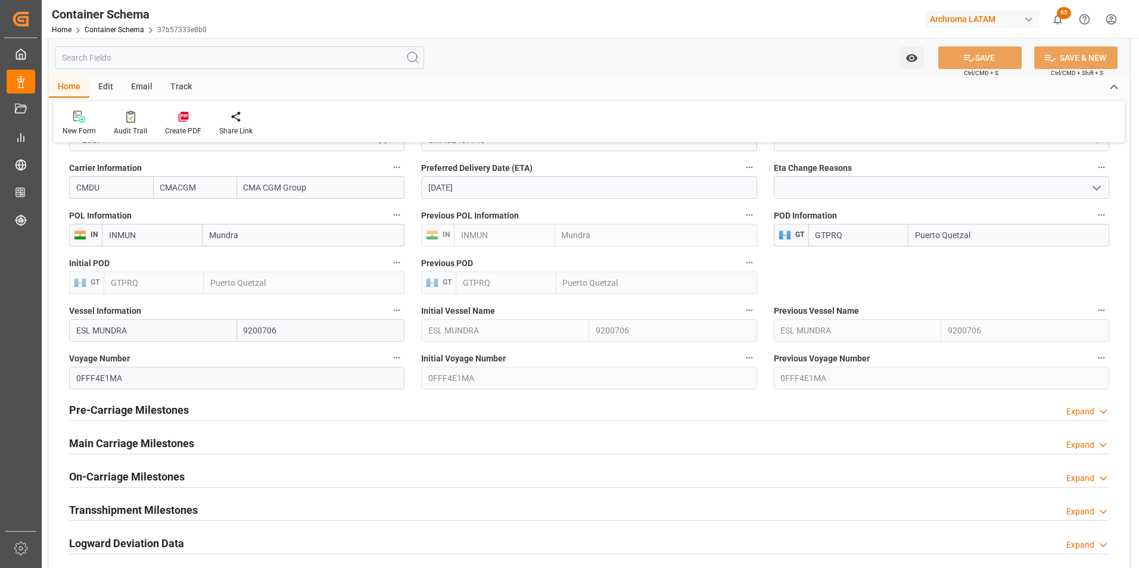
scroll to position [1251, 0]
click at [159, 436] on h2 "Main Carriage Milestones" at bounding box center [131, 442] width 125 height 16
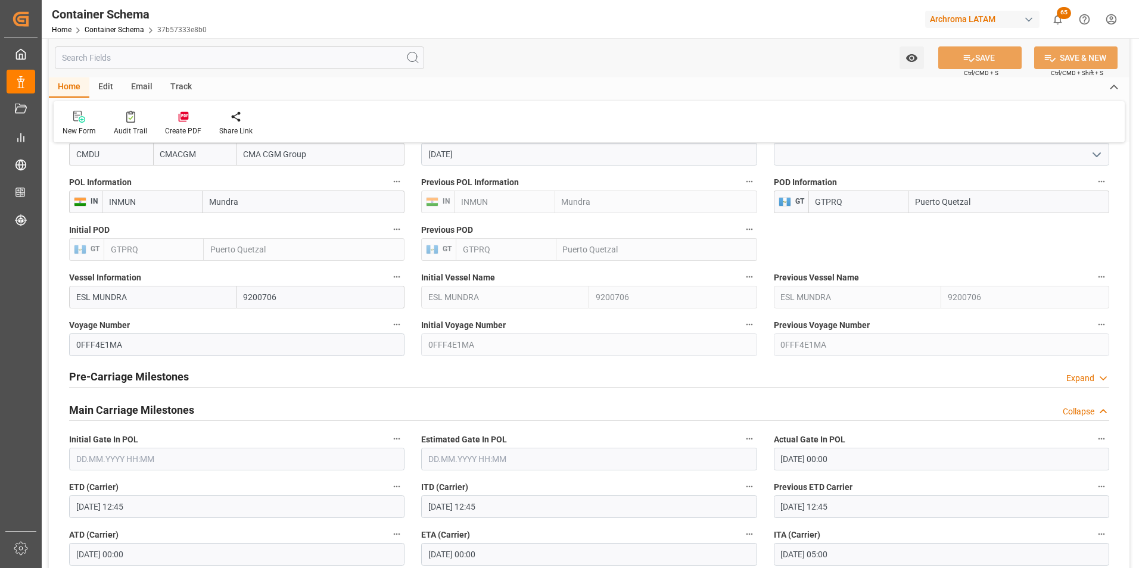
scroll to position [1311, 0]
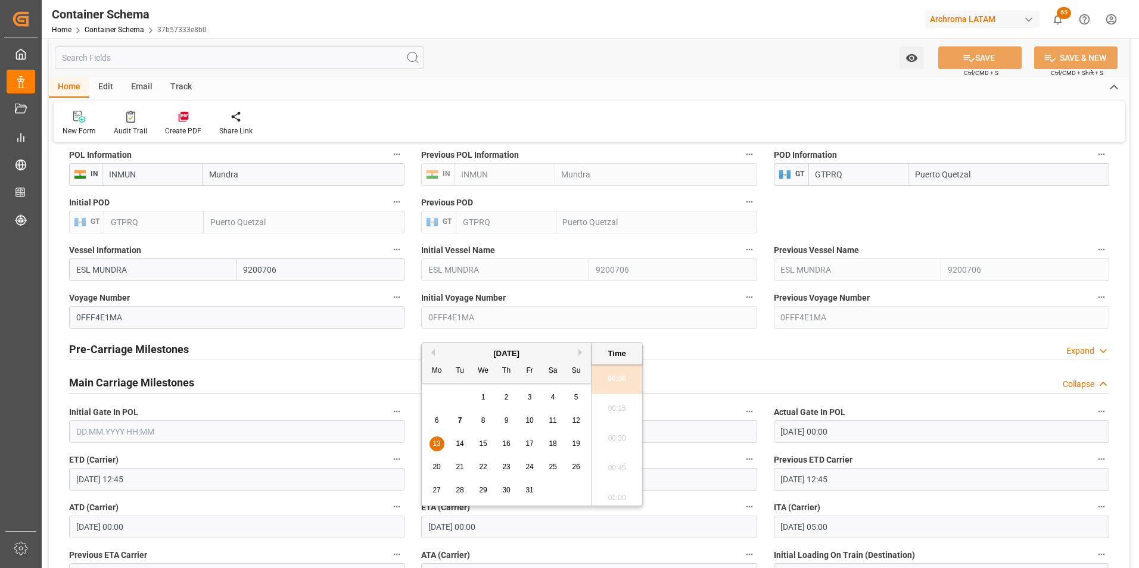
click at [453, 522] on input "13.10.2025 00:00" at bounding box center [588, 527] width 335 height 23
click at [461, 441] on span "14" at bounding box center [460, 444] width 8 height 8
type input "14.10.2025 00:00"
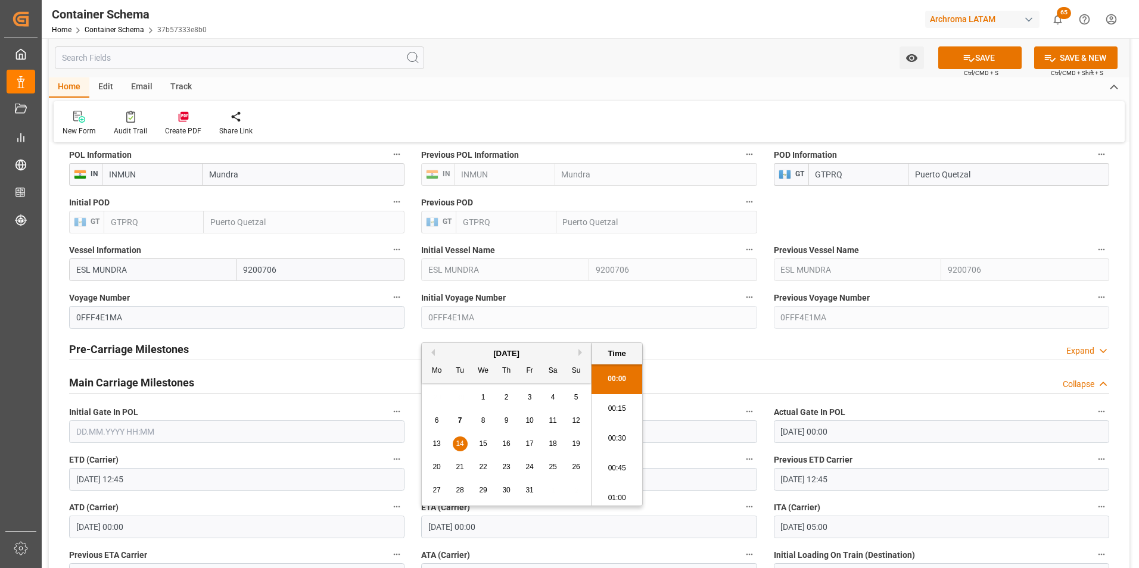
click at [766, 472] on div "Previous ETD Carrier 13.08.2025 12:45" at bounding box center [942, 472] width 352 height 48
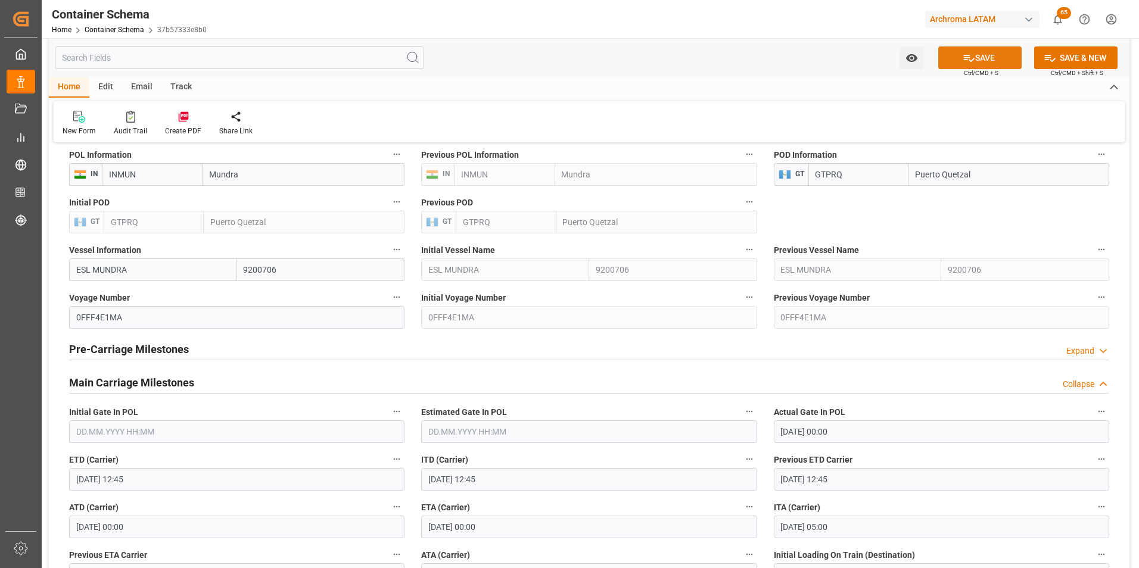
click at [970, 61] on icon at bounding box center [969, 58] width 11 height 7
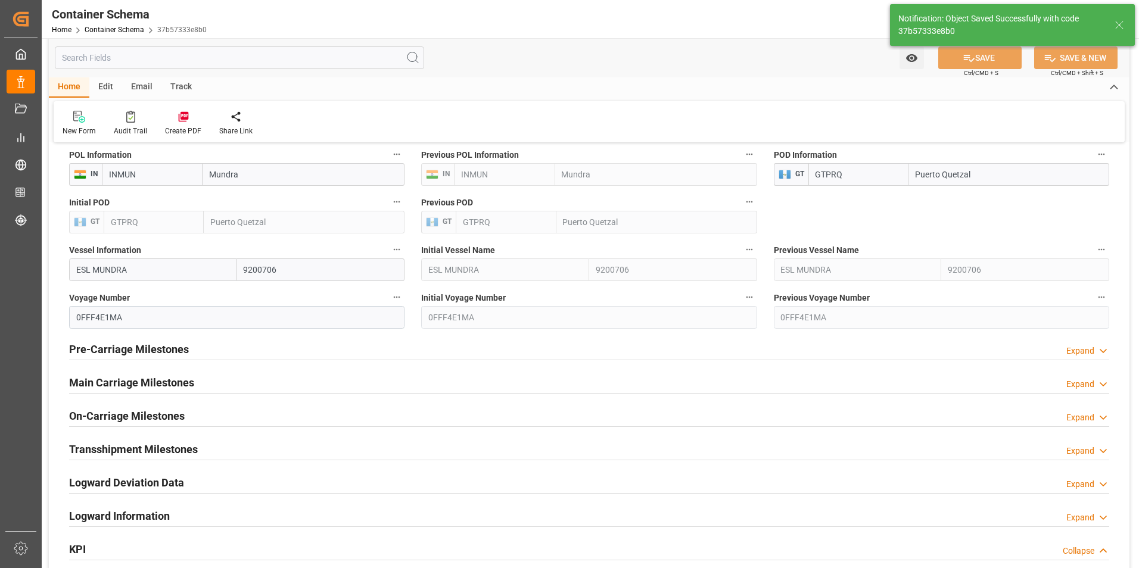
type input "1"
type input "07.10.2025 16:23"
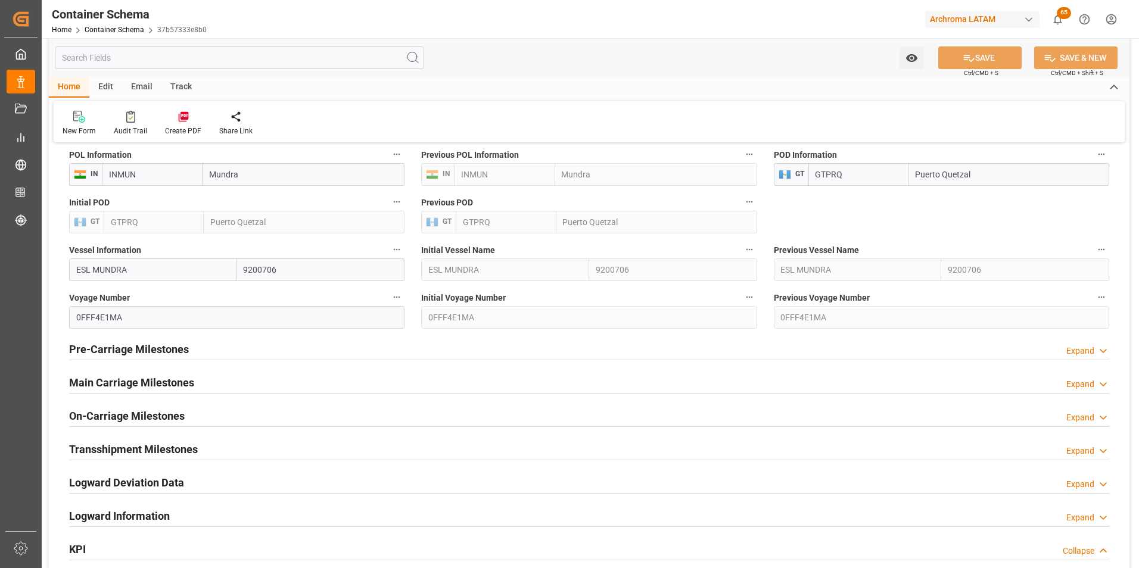
click at [146, 81] on div "Email" at bounding box center [141, 87] width 39 height 20
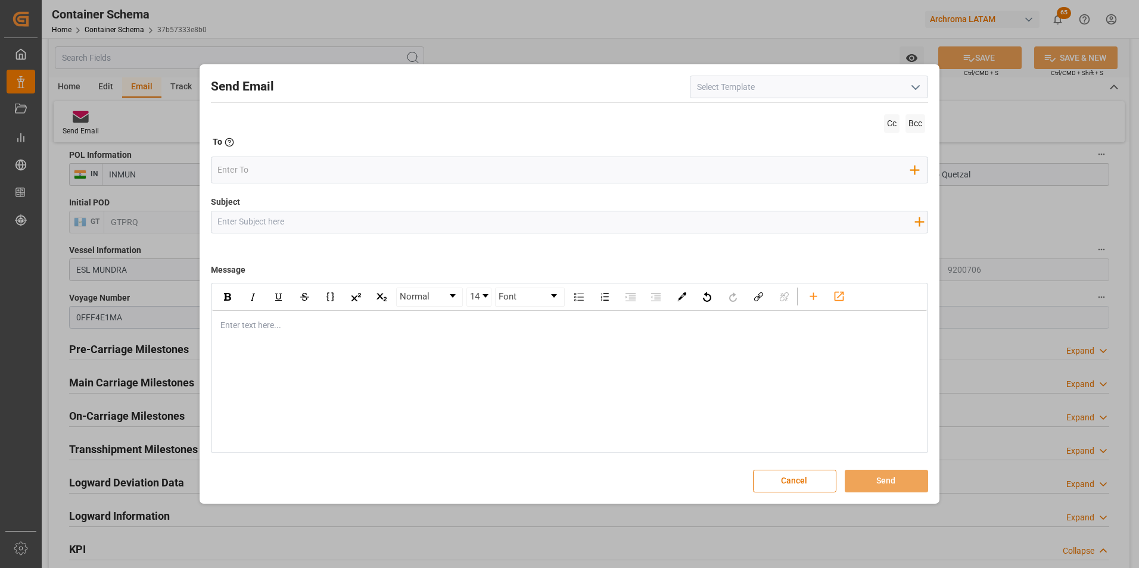
click at [907, 92] on button "open menu" at bounding box center [915, 87] width 18 height 18
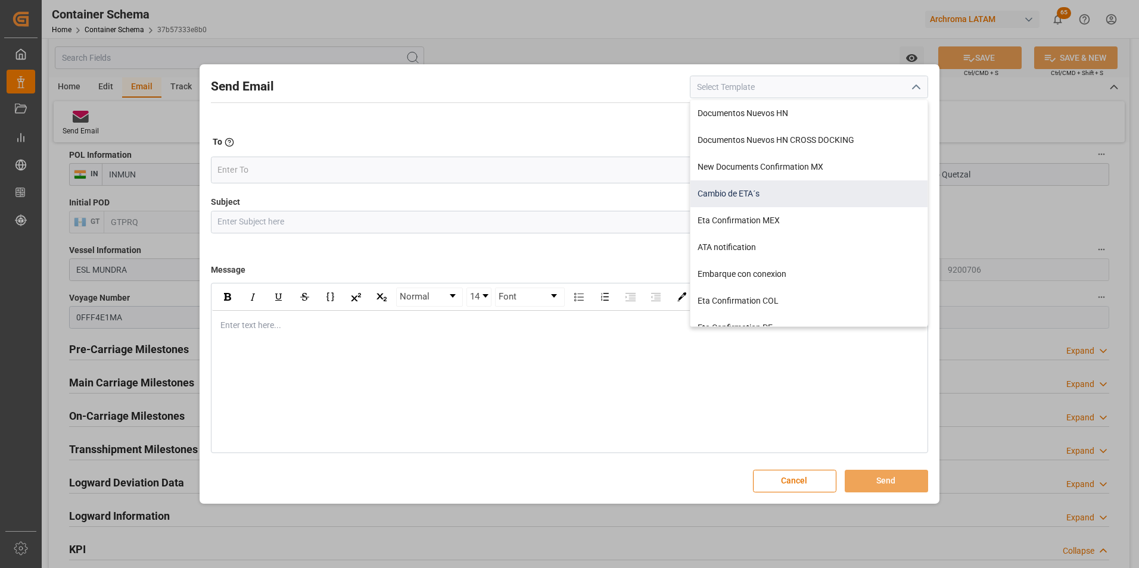
click at [744, 191] on div "Cambio de ETA´s" at bounding box center [809, 194] width 237 height 27
type input "Cambio de ETA´s"
type input "{{customsEntry}}|| Cambio de ETA {{estimatedArrivalPod}} || Reason Delay {{etaC…"
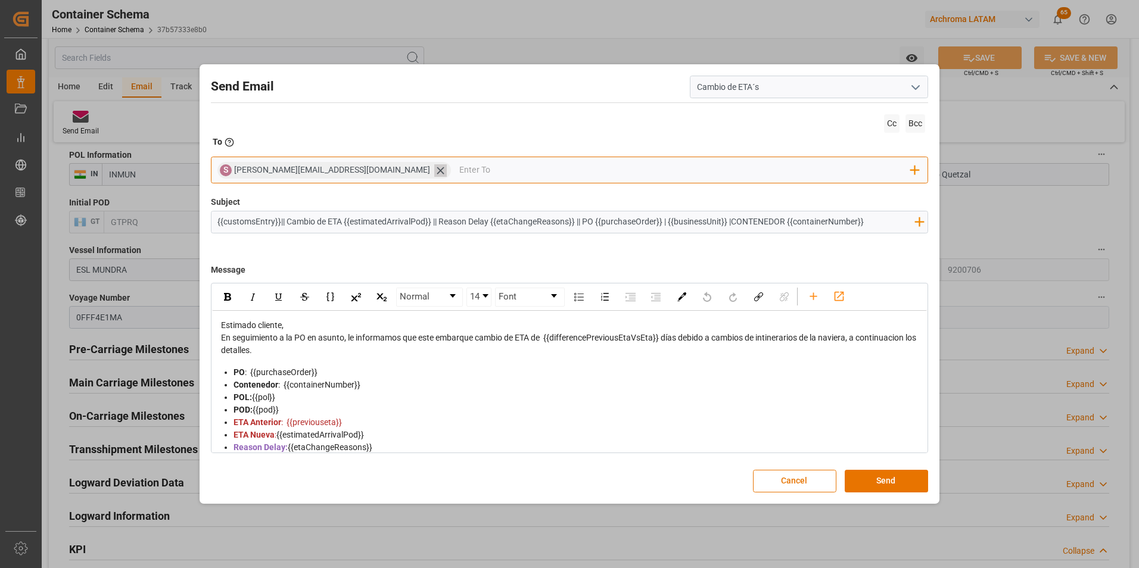
click at [434, 170] on icon at bounding box center [440, 170] width 13 height 13
click at [349, 170] on input "email" at bounding box center [564, 170] width 694 height 18
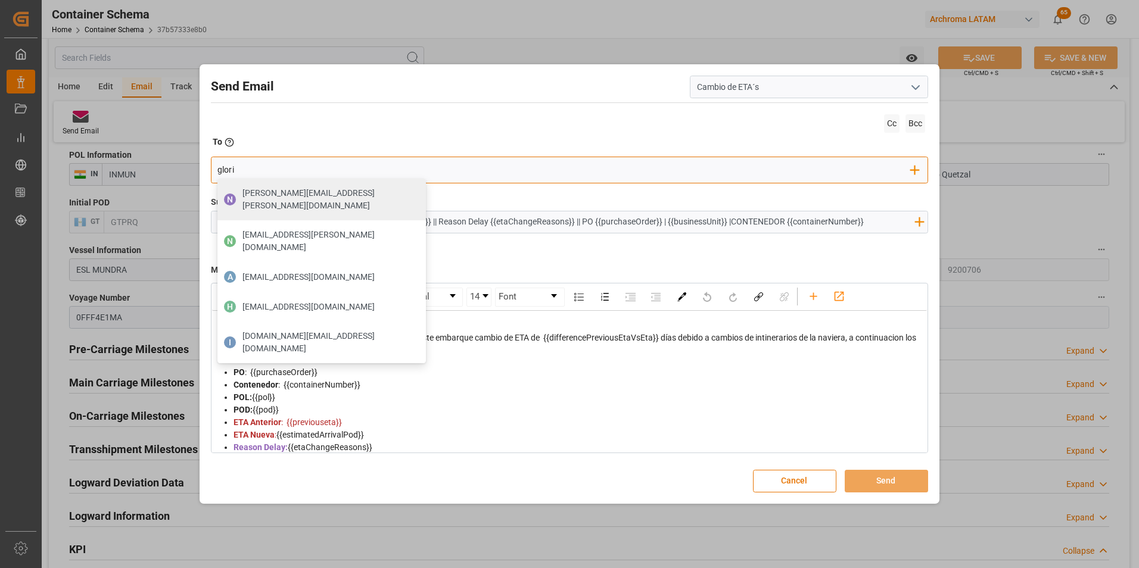
type input "gloria"
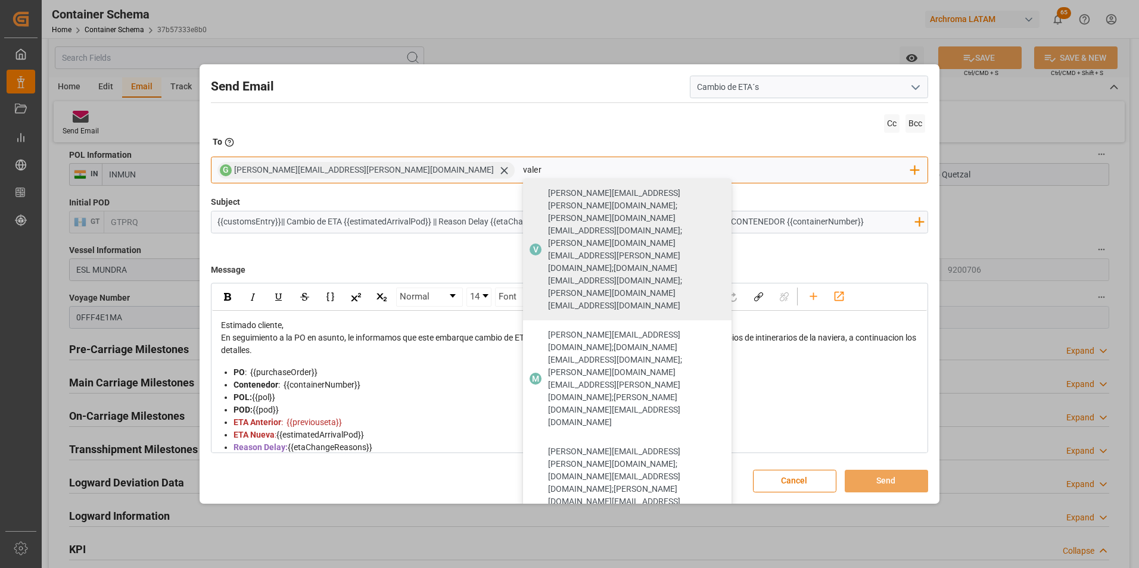
type input "valer"
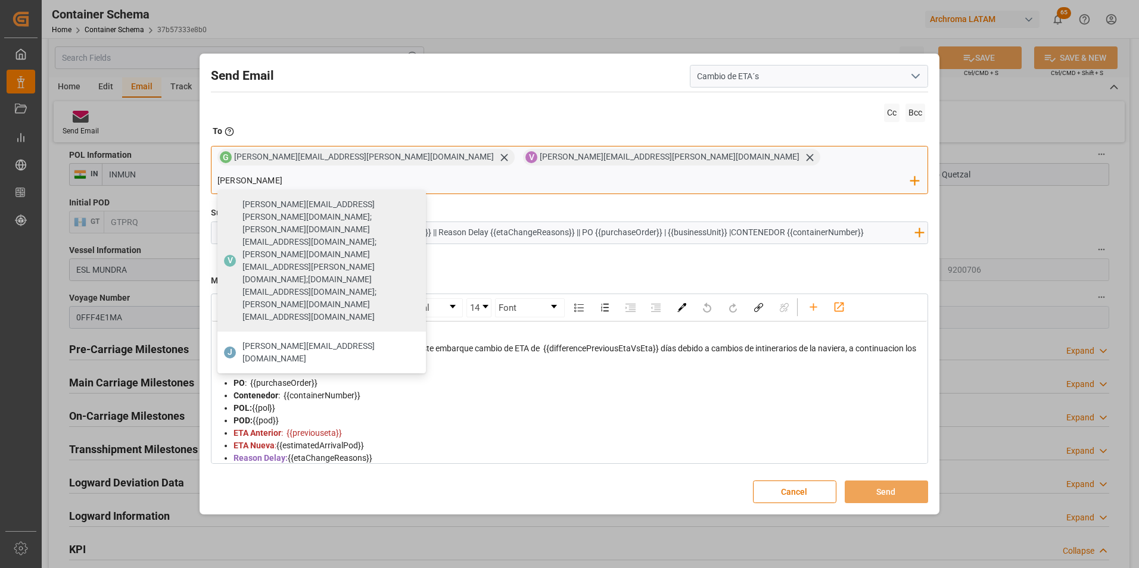
type input "johana.tunche@ardonsa.net"
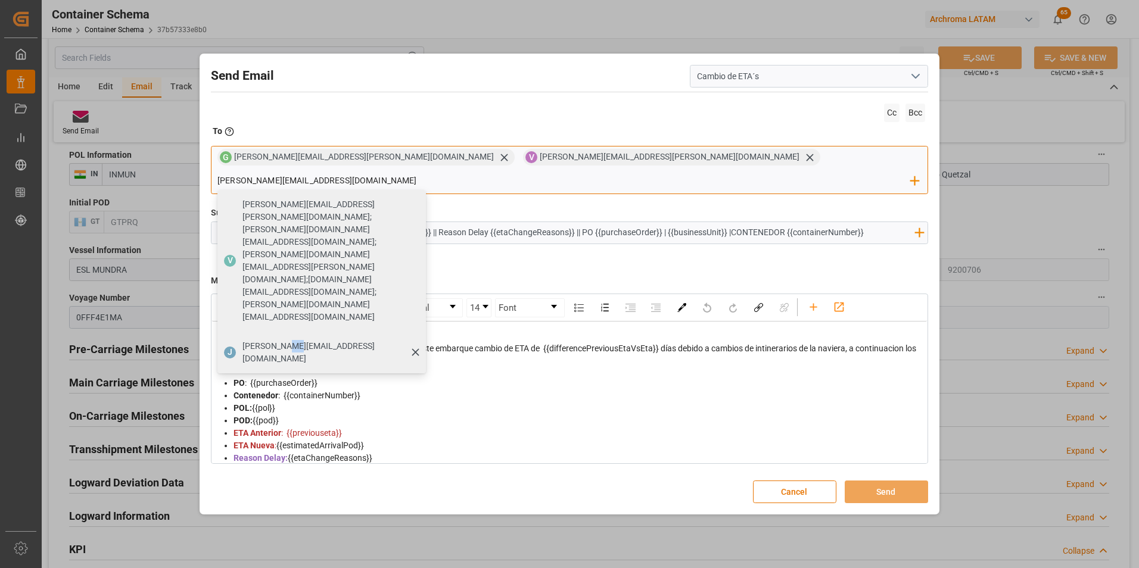
drag, startPoint x: 595, startPoint y: 219, endPoint x: 589, endPoint y: 226, distance: 9.7
click at [418, 340] on span "johana.tunche@ardonsa.net" at bounding box center [330, 352] width 175 height 25
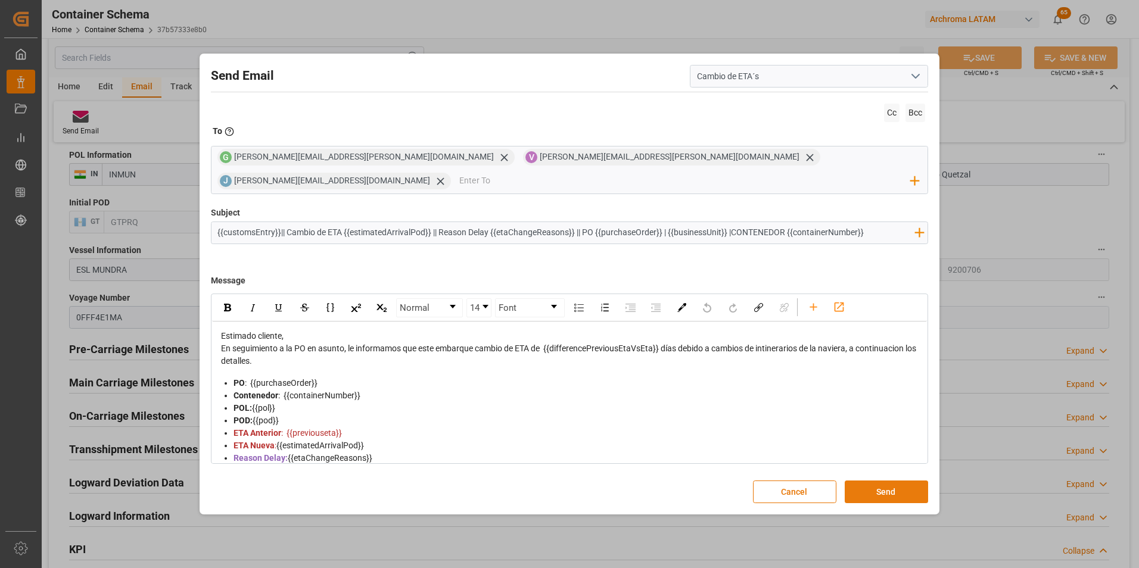
click at [871, 481] on button "Send" at bounding box center [886, 492] width 83 height 23
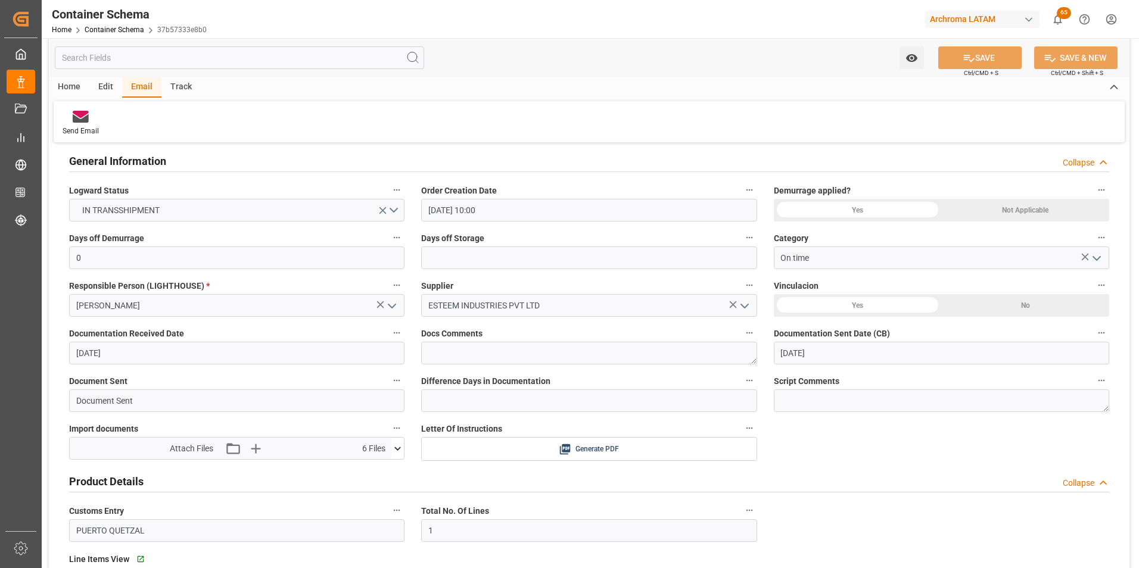
scroll to position [0, 0]
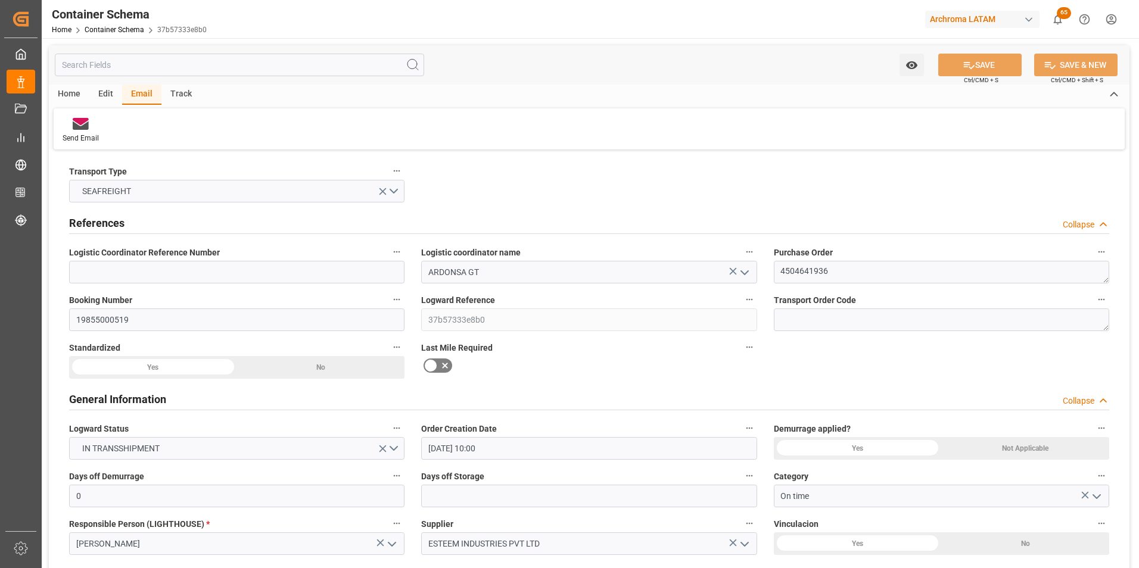
click at [125, 24] on div "Home Container Schema 37b57333e8b0" at bounding box center [129, 29] width 155 height 13
click at [138, 30] on link "Container Schema" at bounding box center [115, 30] width 60 height 8
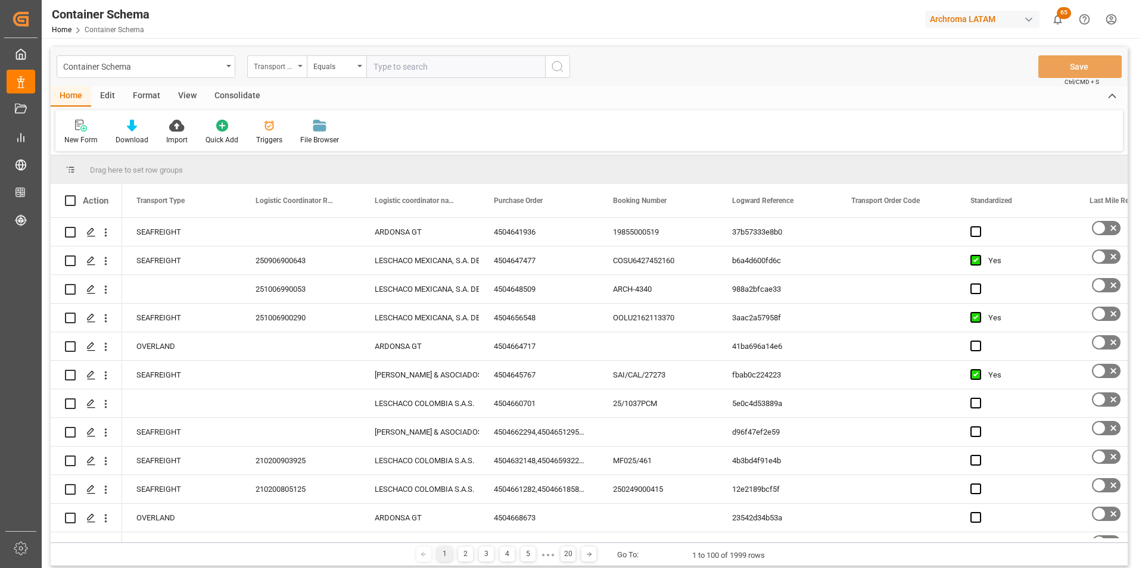
click at [290, 73] on div "Transport Type" at bounding box center [277, 66] width 60 height 23
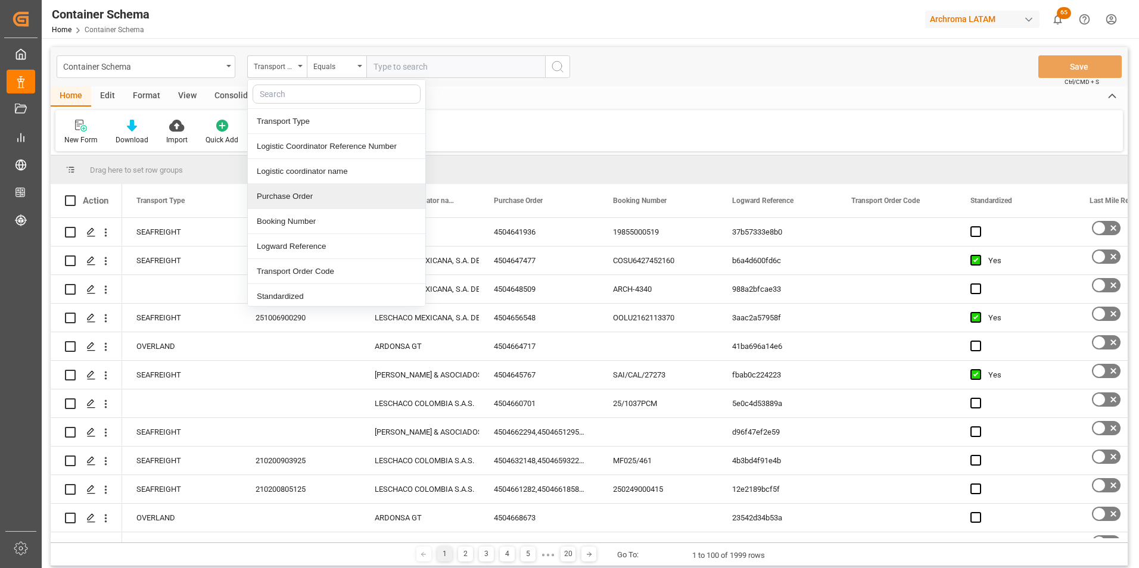
click at [292, 190] on div "Purchase Order" at bounding box center [337, 196] width 178 height 25
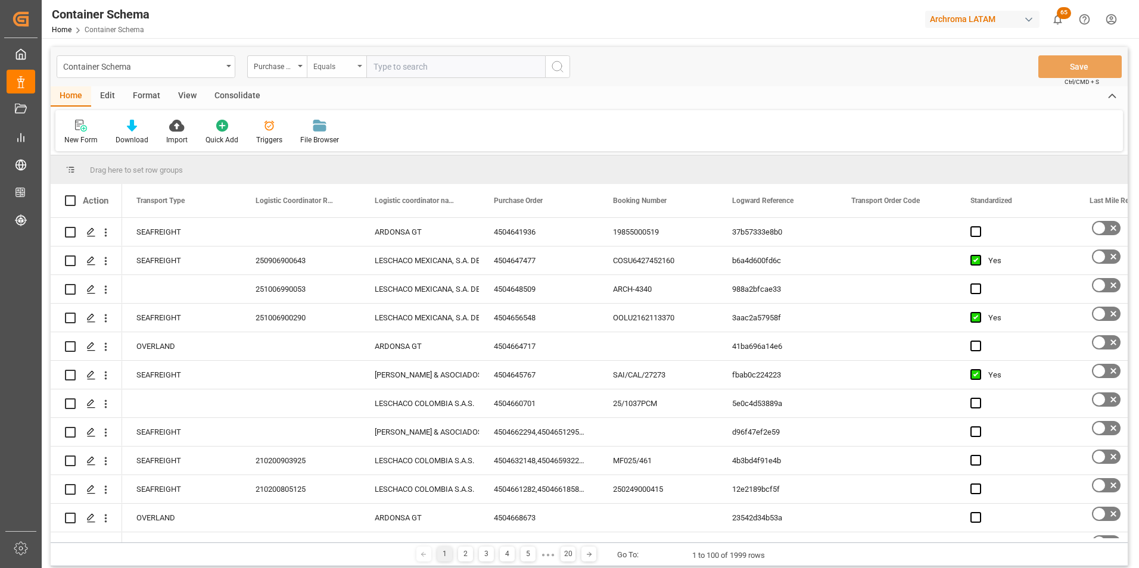
click at [323, 69] on div "Equals" at bounding box center [333, 65] width 41 height 14
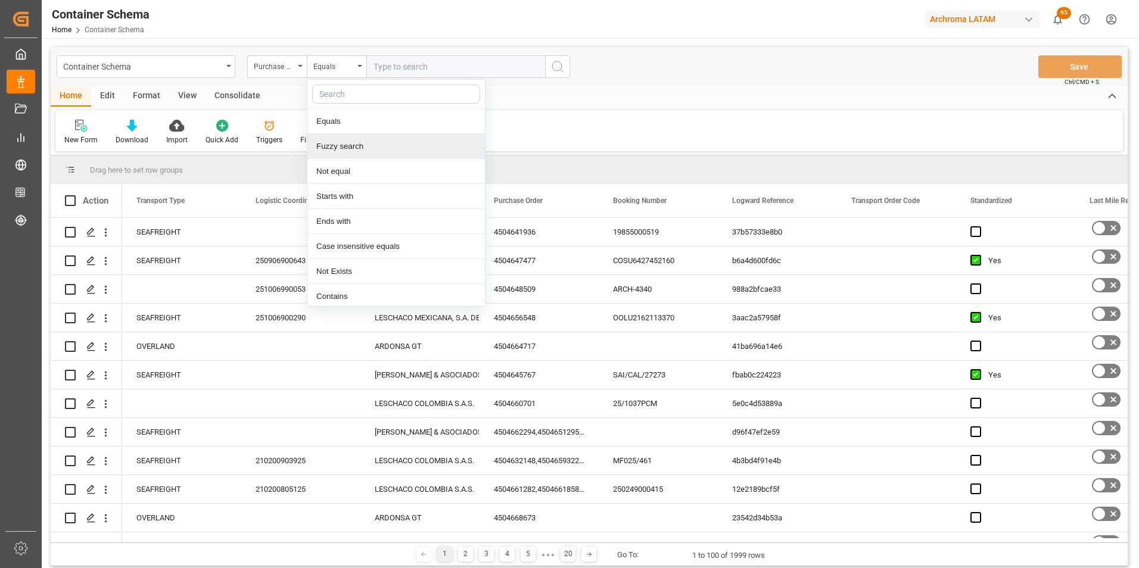
click at [340, 140] on div "Fuzzy search" at bounding box center [396, 146] width 178 height 25
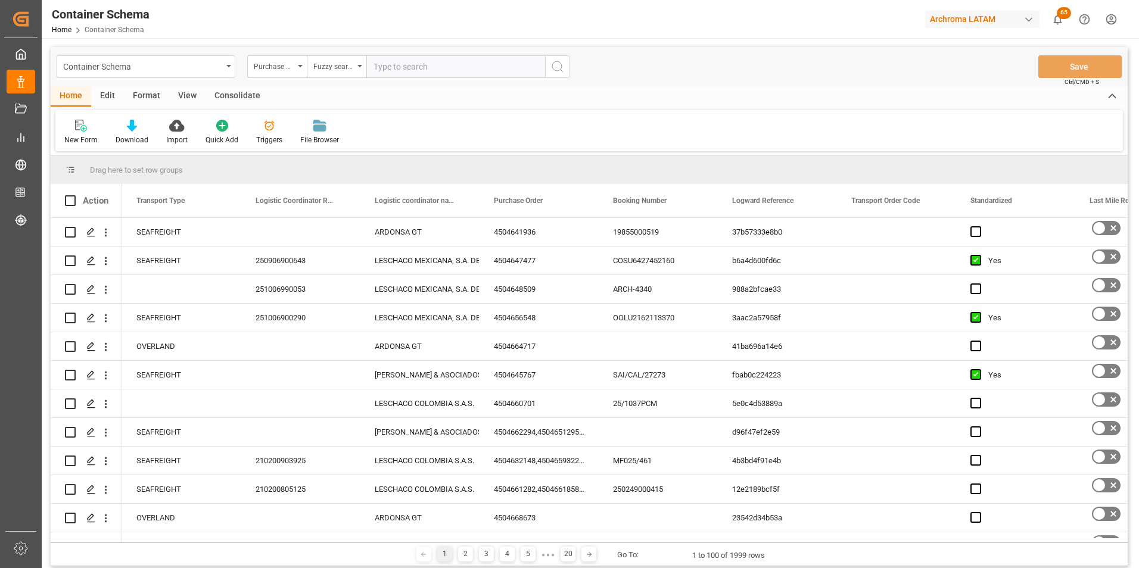
paste input "4504662818"
type input "4504662818"
click at [563, 68] on icon "search button" at bounding box center [558, 67] width 14 height 14
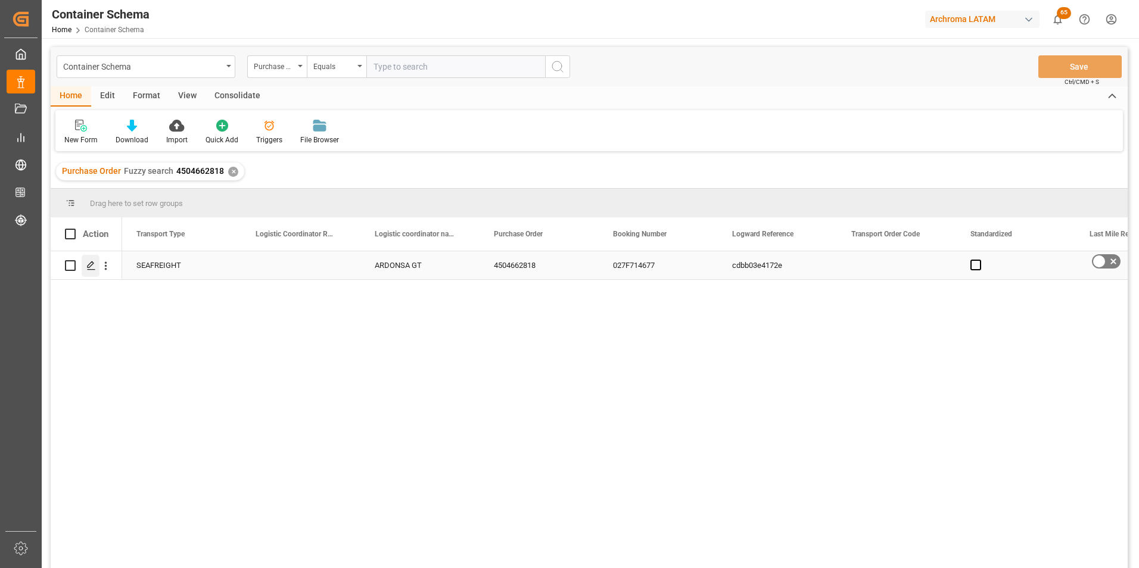
click at [90, 268] on icon "Press SPACE to select this row." at bounding box center [91, 266] width 10 height 10
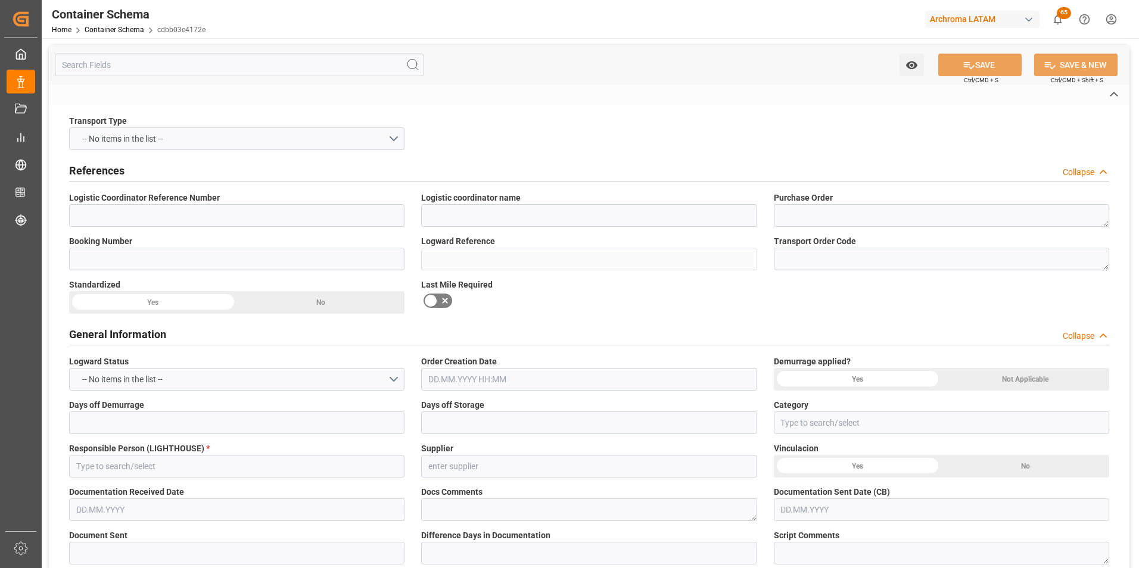
type input "ARDONSA GT"
type textarea "4504662818"
type input "027F714677"
type input "cdbb03e4172e"
type input "On time"
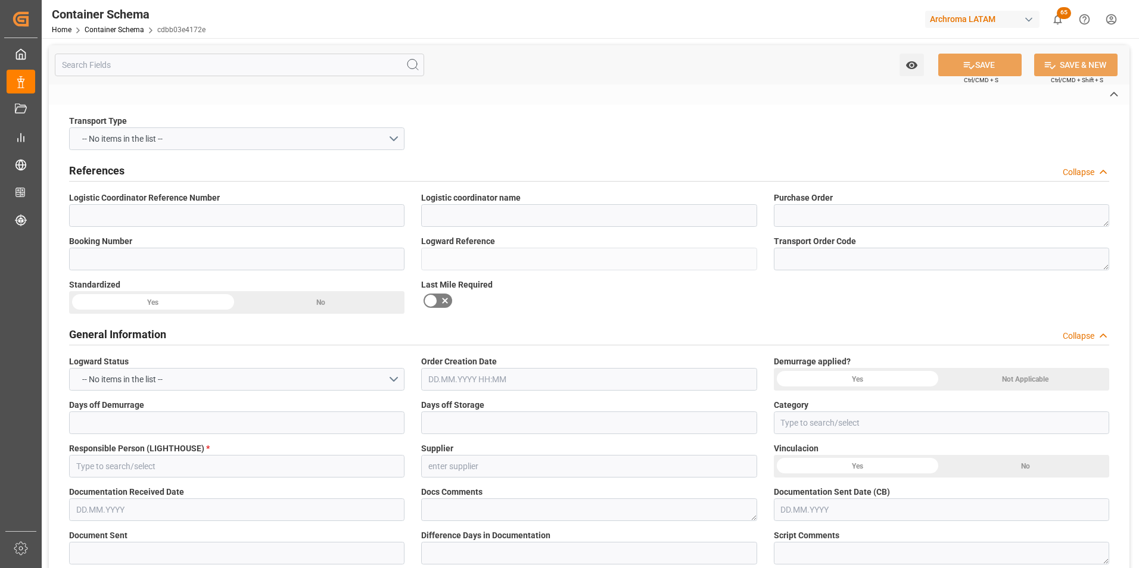
type input "[PERSON_NAME]"
type input "GZ AIMS FINE NEW-TECH CO.,LTD."
type input "Document Sent"
type input "PUERTO QUETZAL"
type input "TEXTIL"
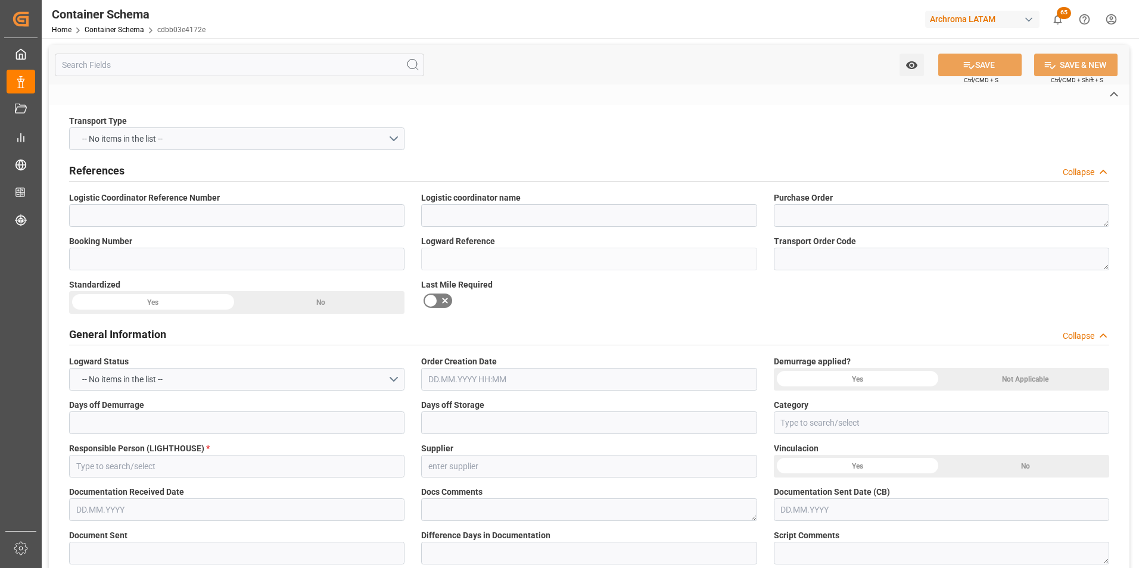
type textarea "PALLET"
type input "34 PALLET"
type input "ARCHROMA PAPER GMBH Y COMPAÑIA, SOC."
type textarea "KM 16.5, Carretera a El Salvador , Cruce a Pavón Fraijanes, GUATEMALA, FRAIJANE…"
type input "MASTER"
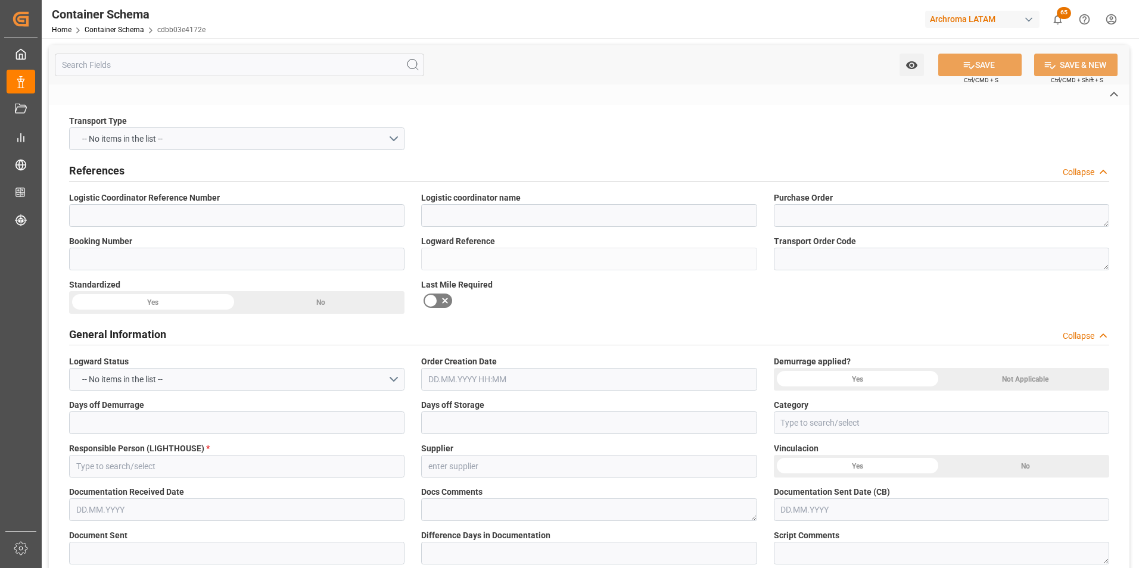
type input "CIF"
type input "Truck"
type input "Sea Ship"
type input "Truck"
type input "FCL"
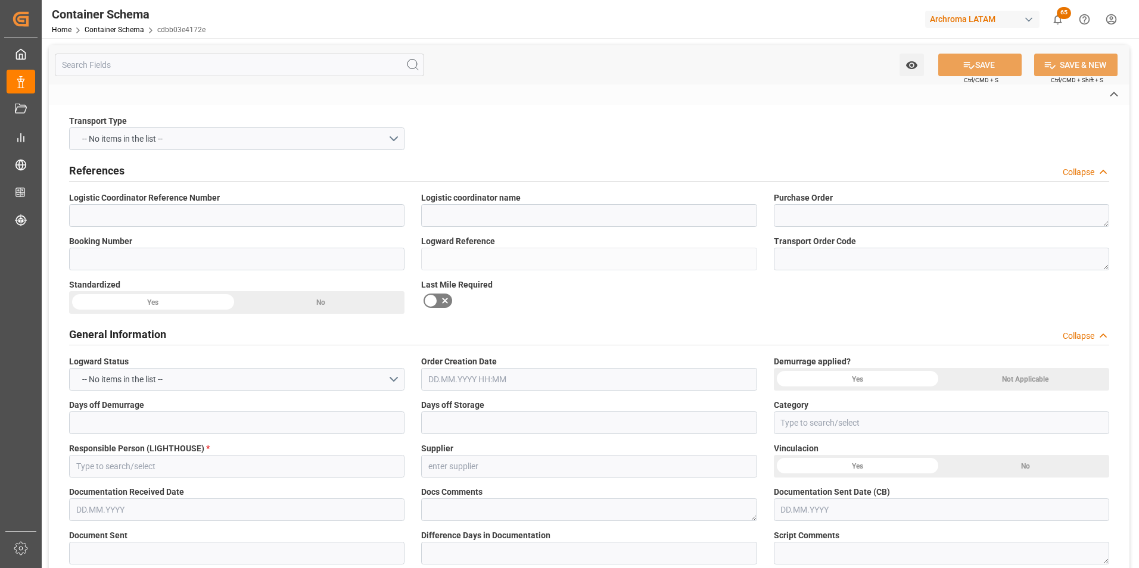
type input "WHSU6450167"
type input "WHLU"
type input "Shanghai"
type input "Puerto Quetzal"
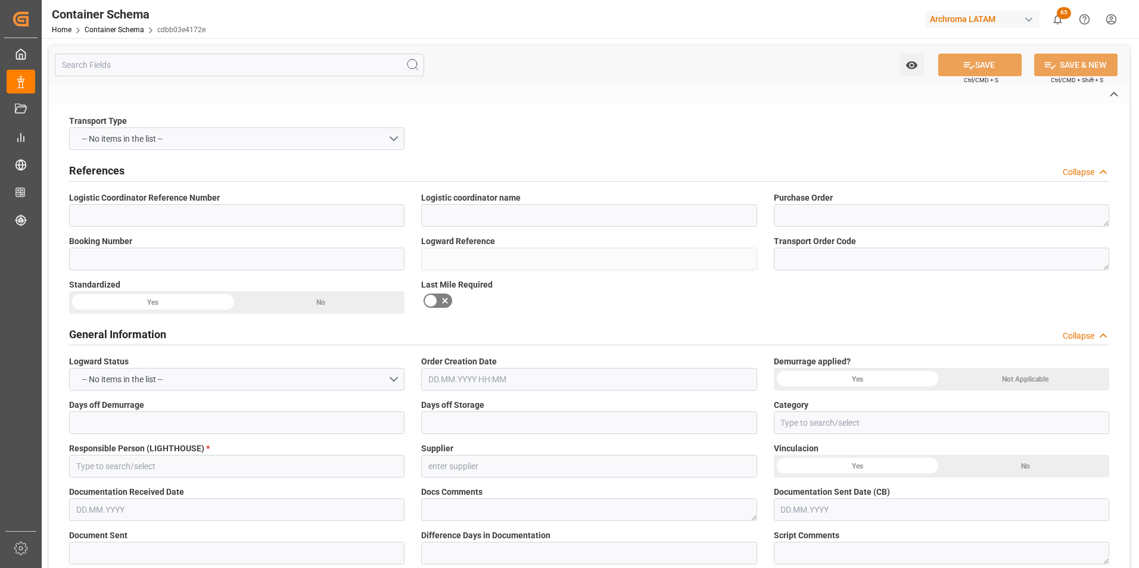
type input "Puerto Quetzal"
type input "KOTA CAHAYA"
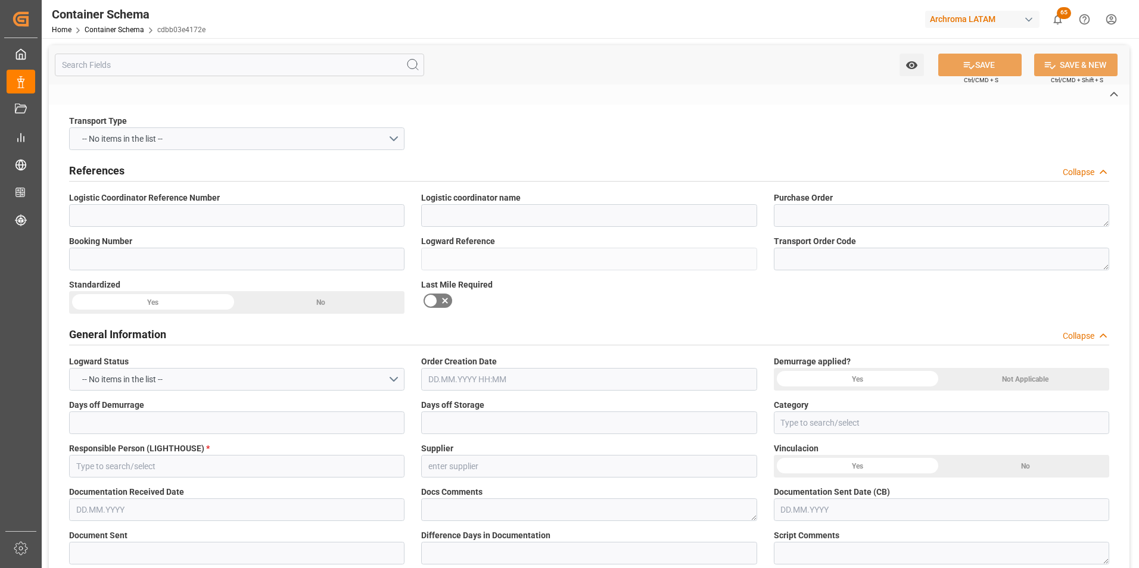
type input "090E"
type textarea "No"
type textarea "Container is already in Final Delivery Phase."
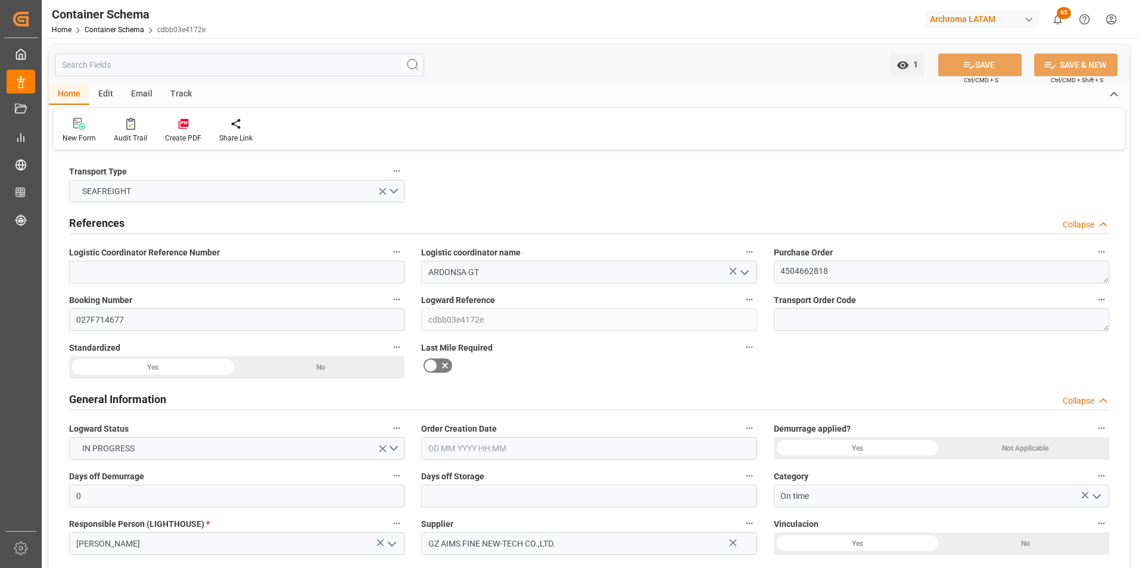
type input "0"
type input "1"
type input "34"
type input "24480"
type input "25840"
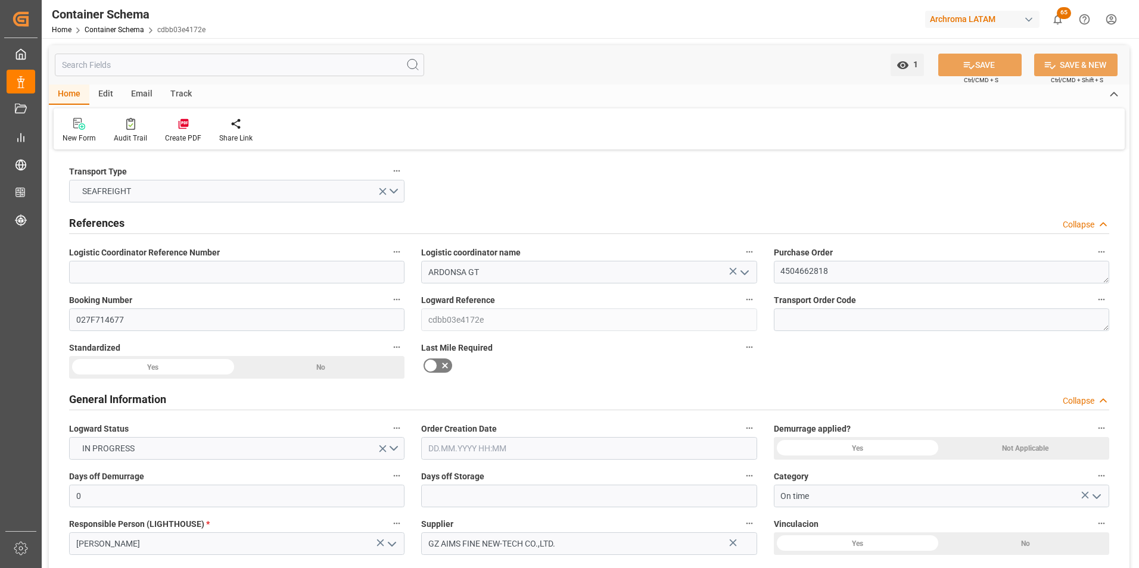
type input "Wan Hai Lines"
type input "CNSGH"
type input "GTPRQ"
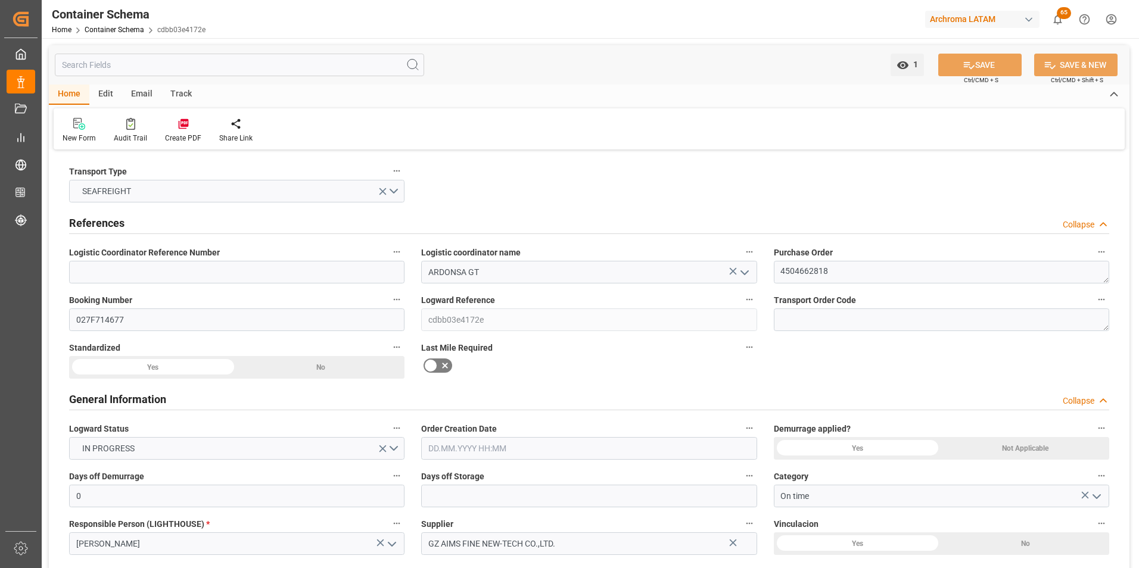
type input "GTPRQ"
type input "9494589"
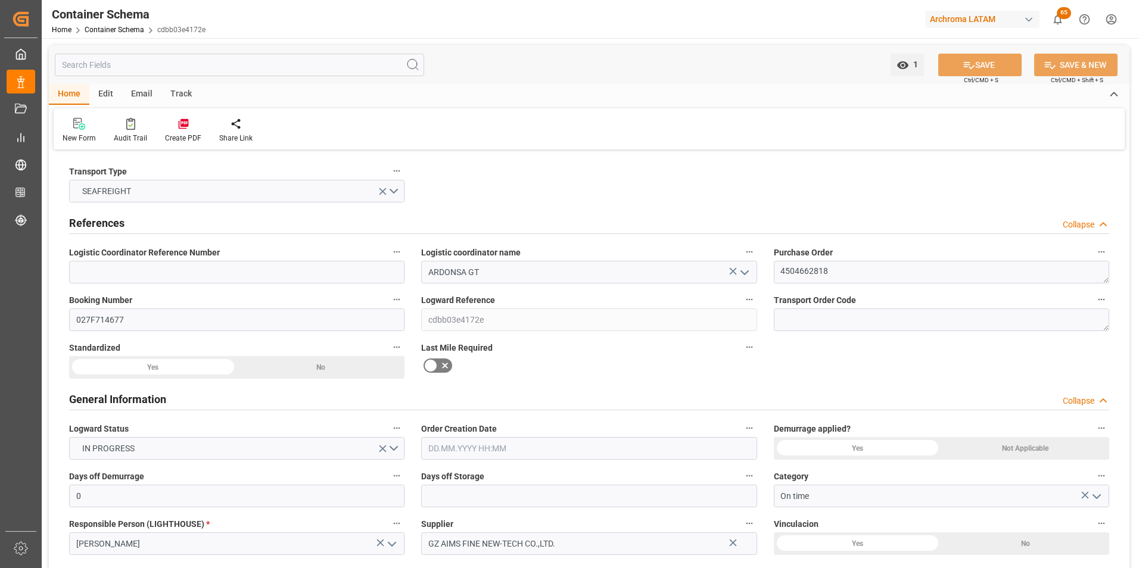
type input "0"
type input "26.09.2025 11:30"
type input "26.09.2025"
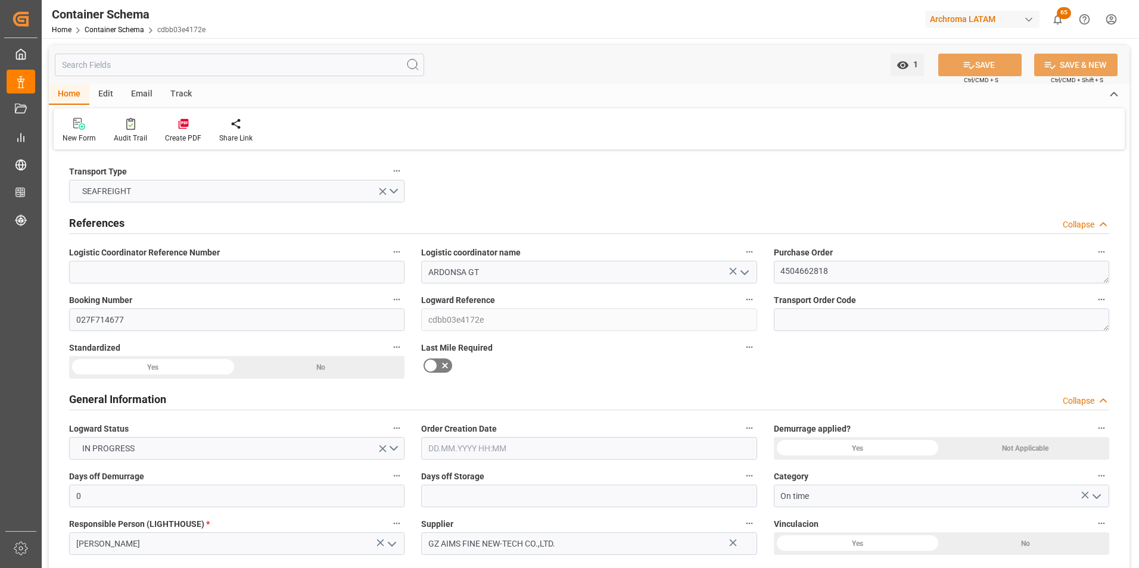
type input "[DATE]"
type input "07.10.2025"
type input "07.10.2025 09:47"
type input "26.09.2025 16:23"
type input "07.10.2025"
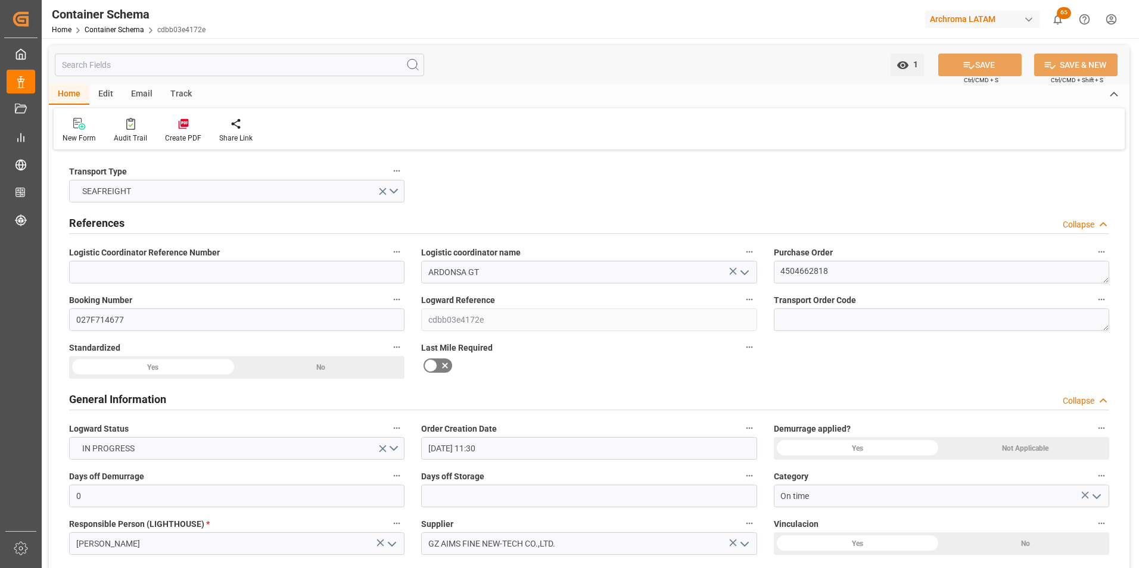
click at [140, 97] on div "Email" at bounding box center [141, 95] width 39 height 20
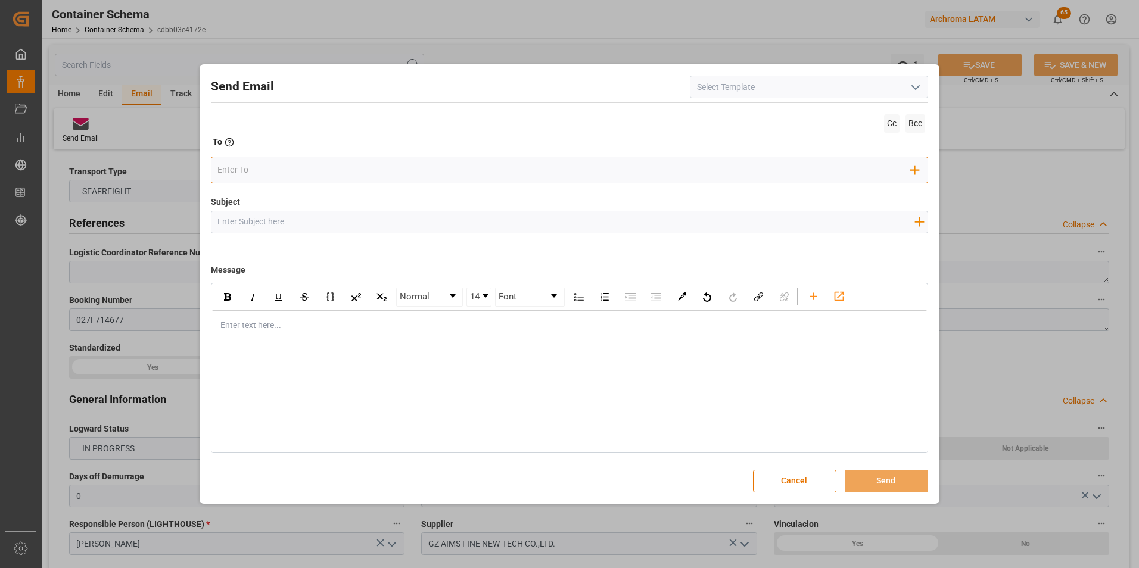
click at [263, 172] on input "email" at bounding box center [564, 170] width 694 height 18
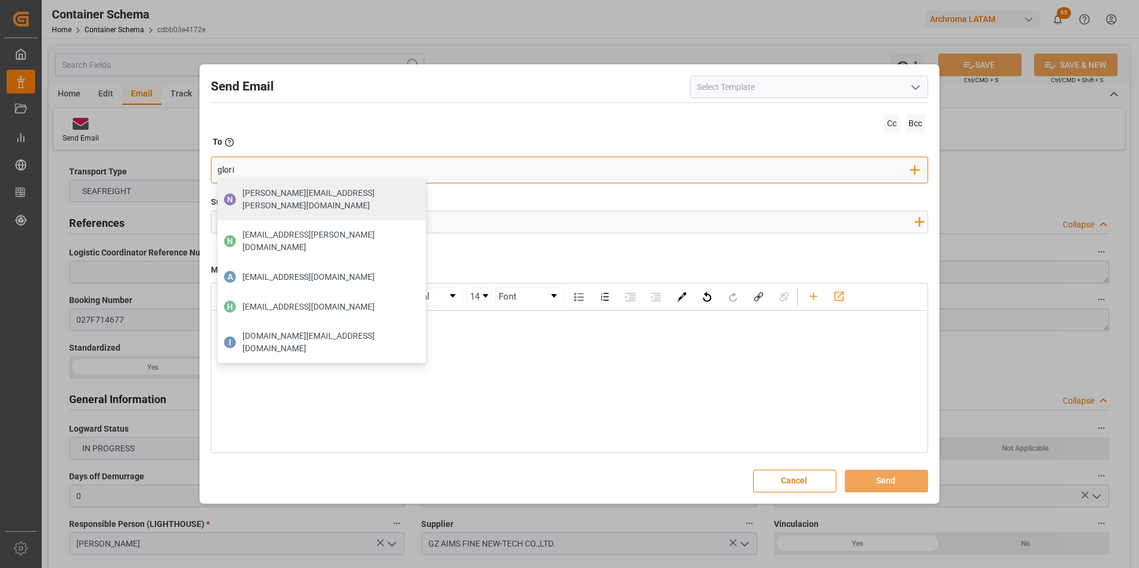
type input "gloria"
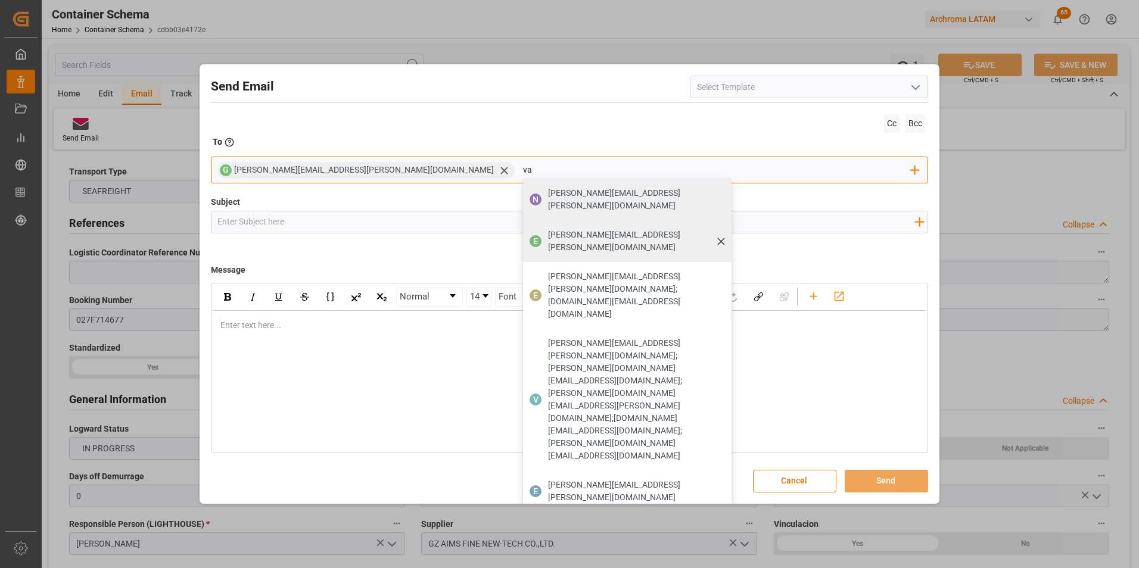
type input "valer"
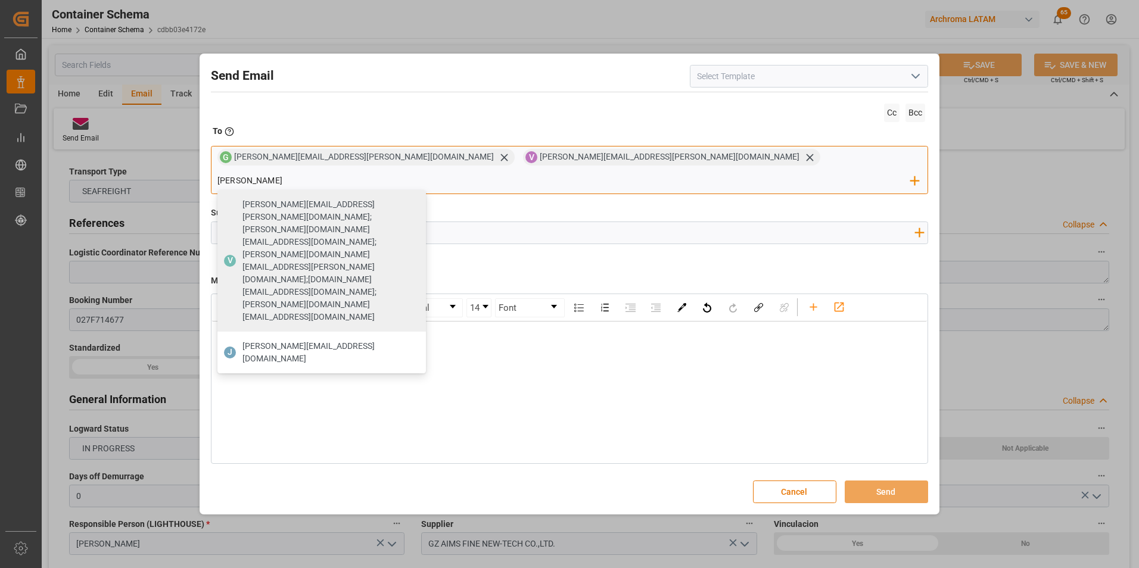
type input "johana.tunche@ardonsa.net"
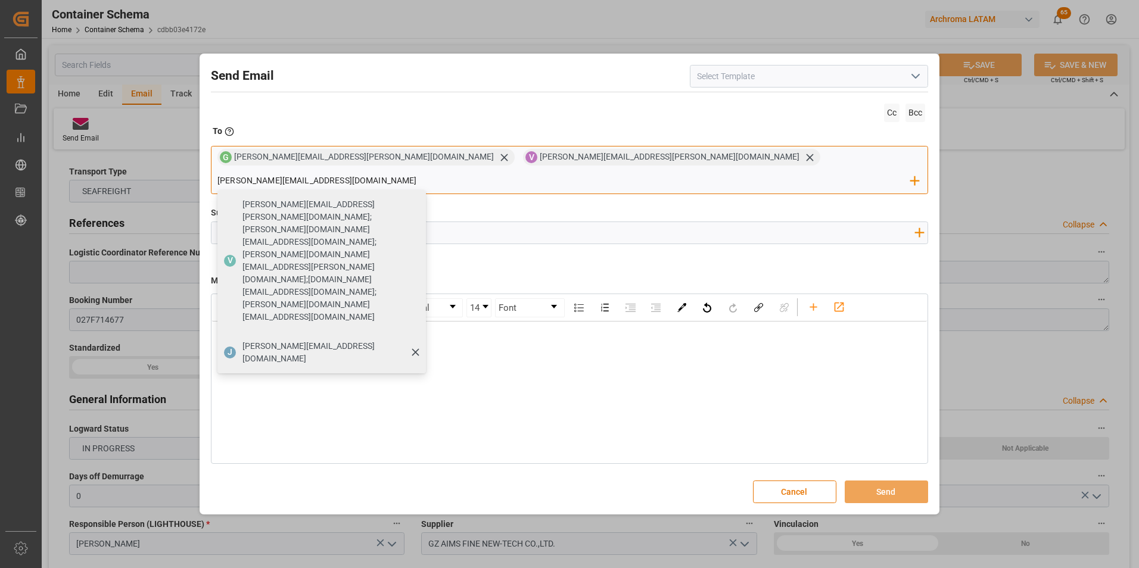
click at [418, 340] on span "johana.tunche@ardonsa.net" at bounding box center [330, 352] width 175 height 25
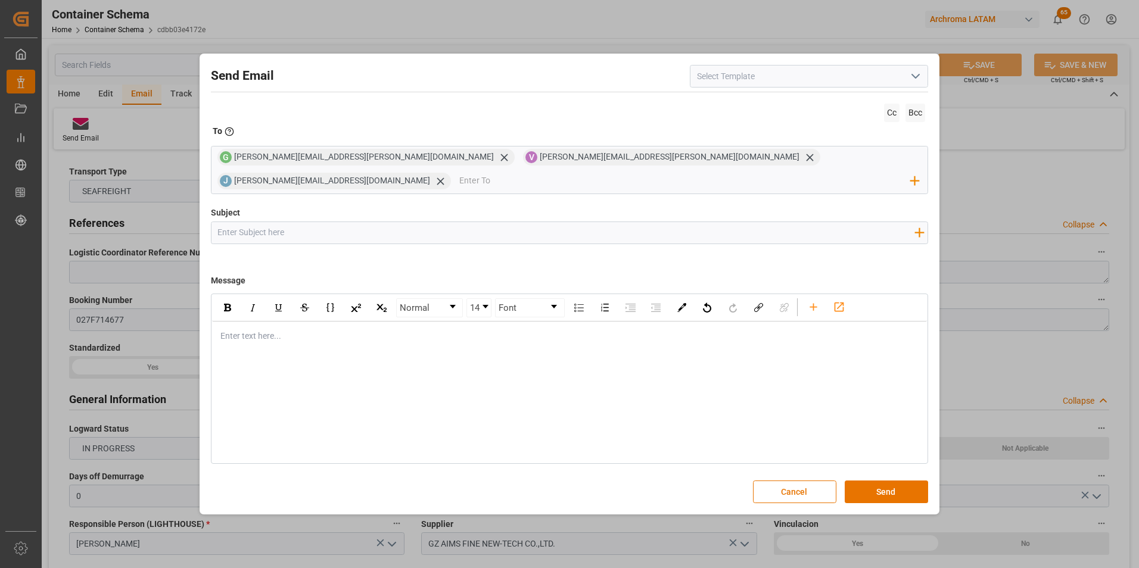
click at [338, 330] on div "rdw-editor" at bounding box center [570, 336] width 698 height 13
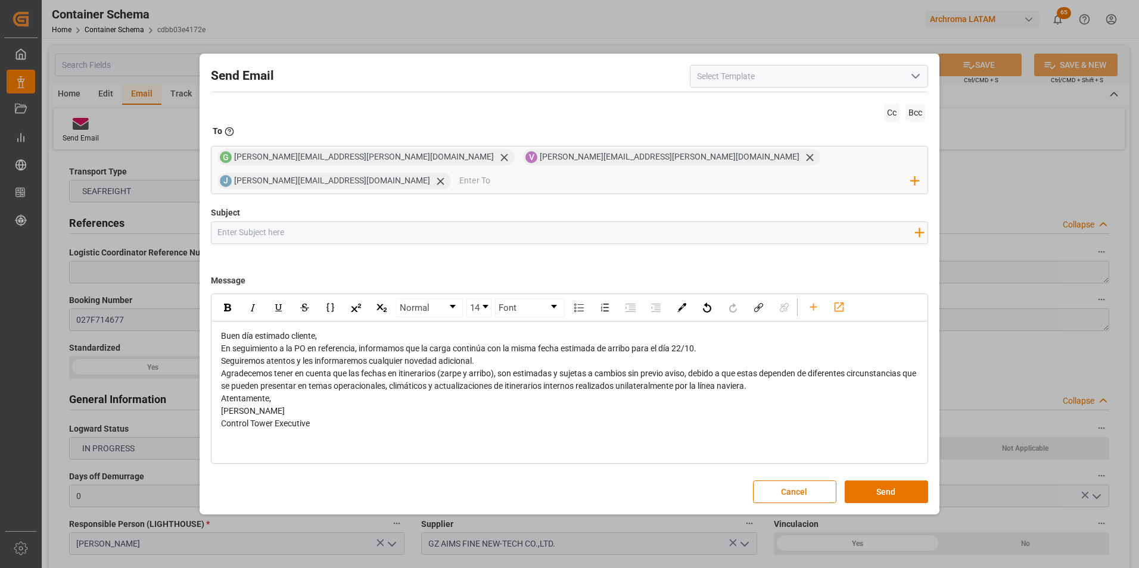
click at [335, 330] on div "Buen día estimado cliente," at bounding box center [570, 336] width 698 height 13
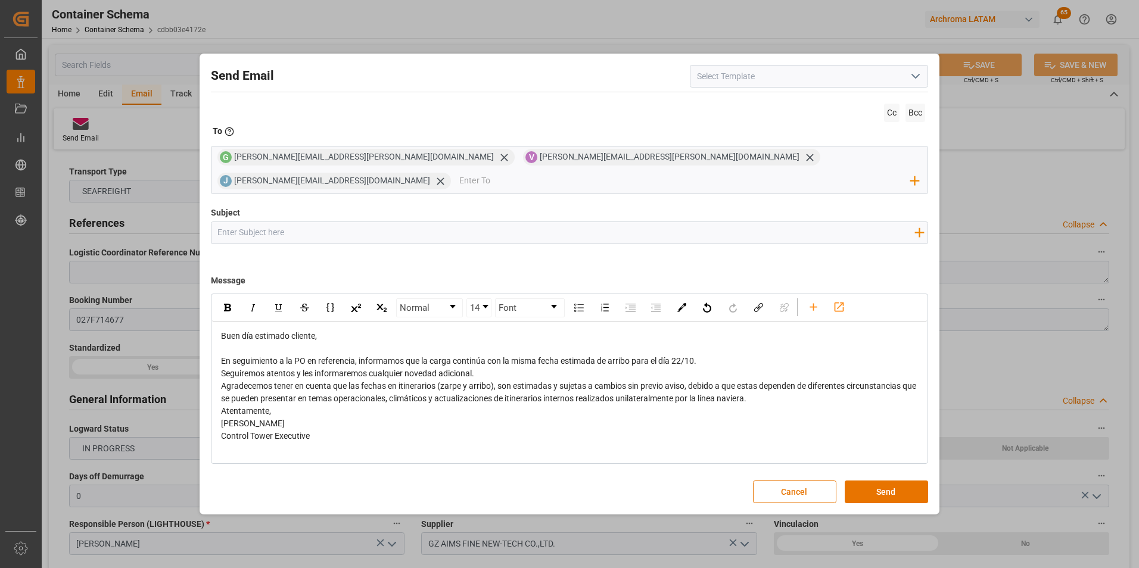
click at [712, 355] on div "En seguimiento a la PO en referencia, informamos que la carga continúa con la m…" at bounding box center [570, 361] width 698 height 13
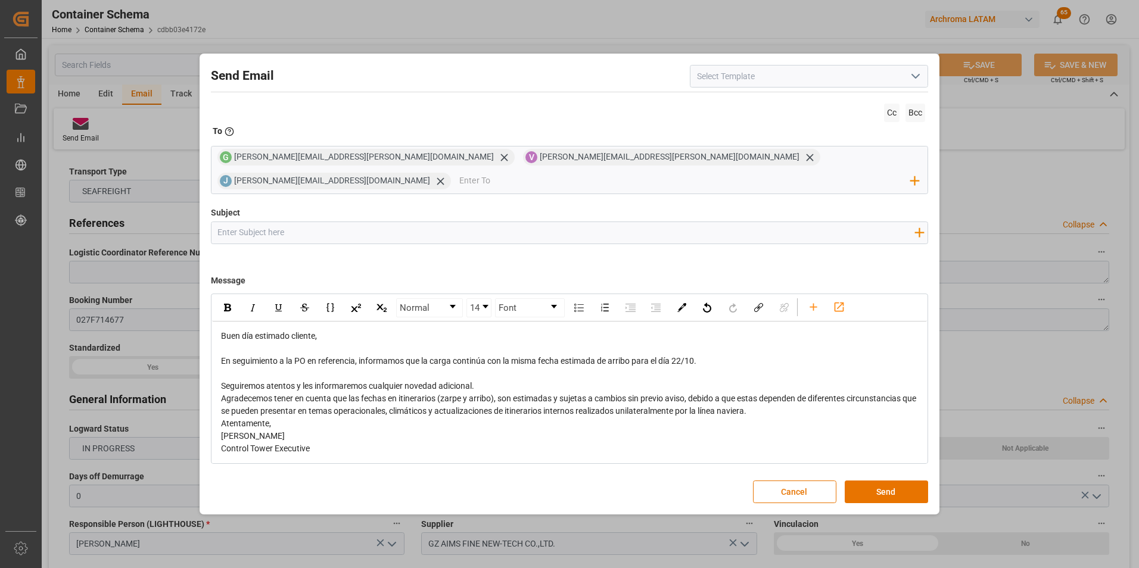
click at [568, 380] on div "Seguiremos atentos y les informaremos cualquier novedad adicional." at bounding box center [570, 386] width 698 height 13
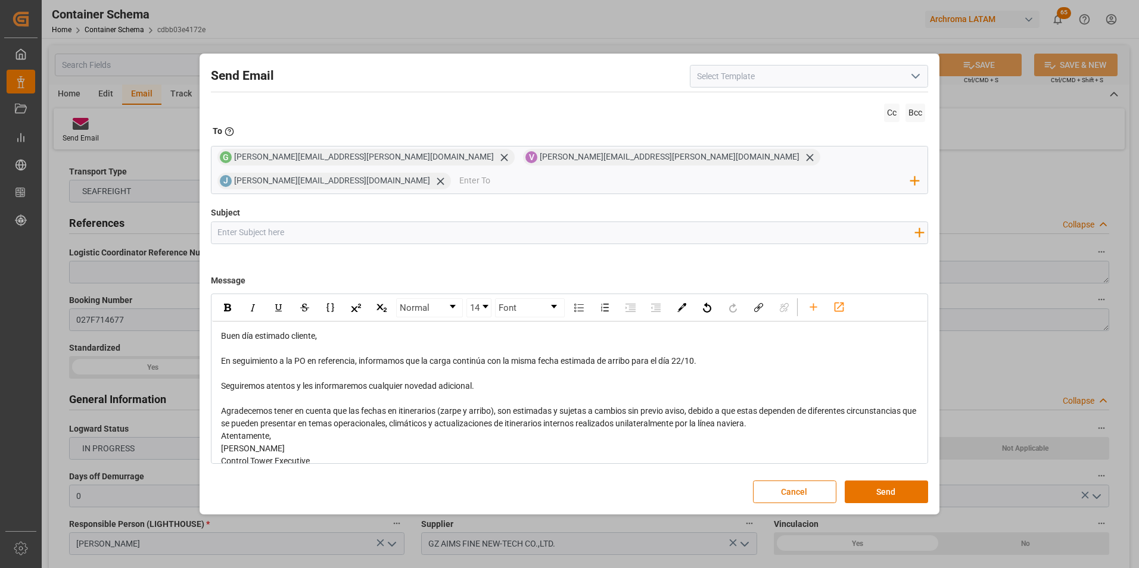
click at [780, 417] on div "Agradecemos tener en cuenta que las fechas en itinerarios (zarpe y arribo), son…" at bounding box center [570, 417] width 698 height 25
click at [359, 443] on div "rdw-editor" at bounding box center [570, 449] width 698 height 13
click at [365, 453] on div "Normal 14 Font Buen día estimado cliente, En seguimiento a la PO en referencia,…" at bounding box center [570, 379] width 718 height 170
click at [263, 225] on input "Subject" at bounding box center [567, 232] width 710 height 21
paste input "GT || TRACKING || PO 4504662818 || Contenedor WHSU6450167 || Bodega 2901 || SEA…"
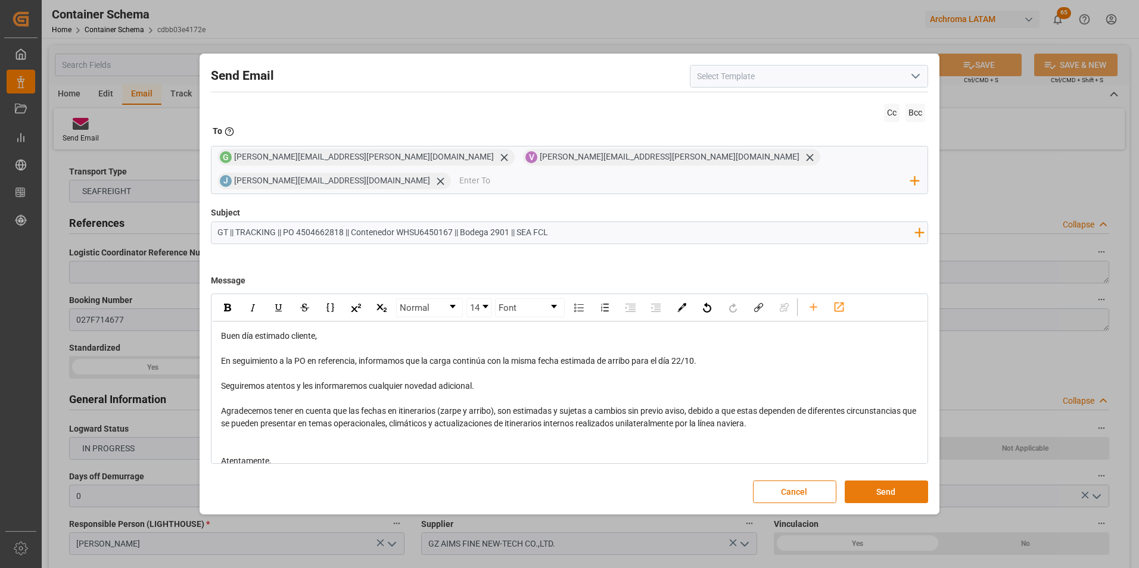
click at [882, 484] on button "Send" at bounding box center [886, 492] width 83 height 23
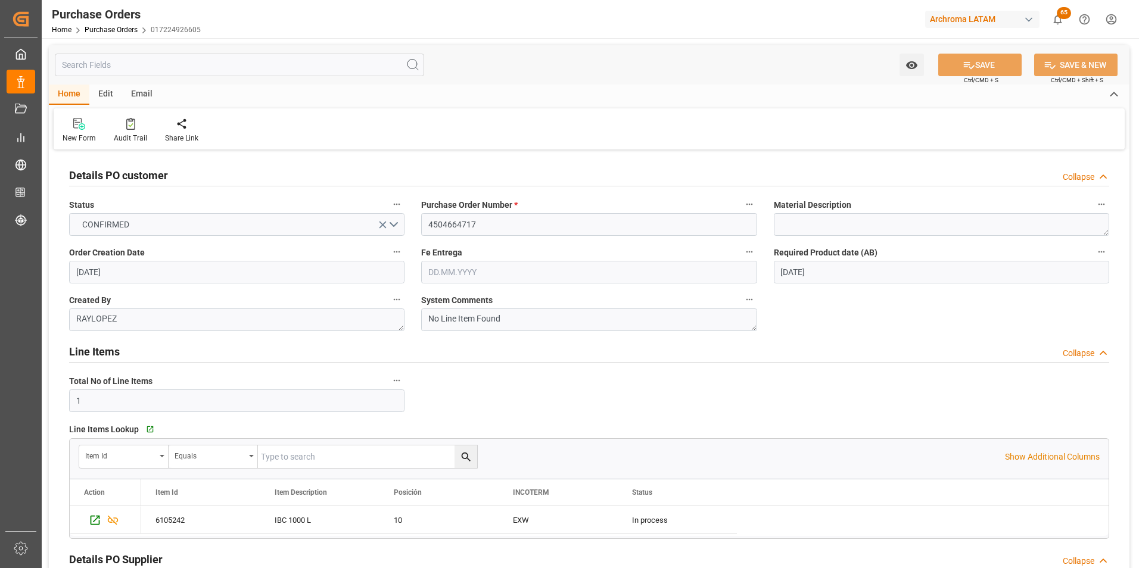
click at [124, 24] on div "Home Purchase Orders 017224926605" at bounding box center [126, 29] width 149 height 13
click at [100, 28] on link "Purchase Orders" at bounding box center [111, 30] width 53 height 8
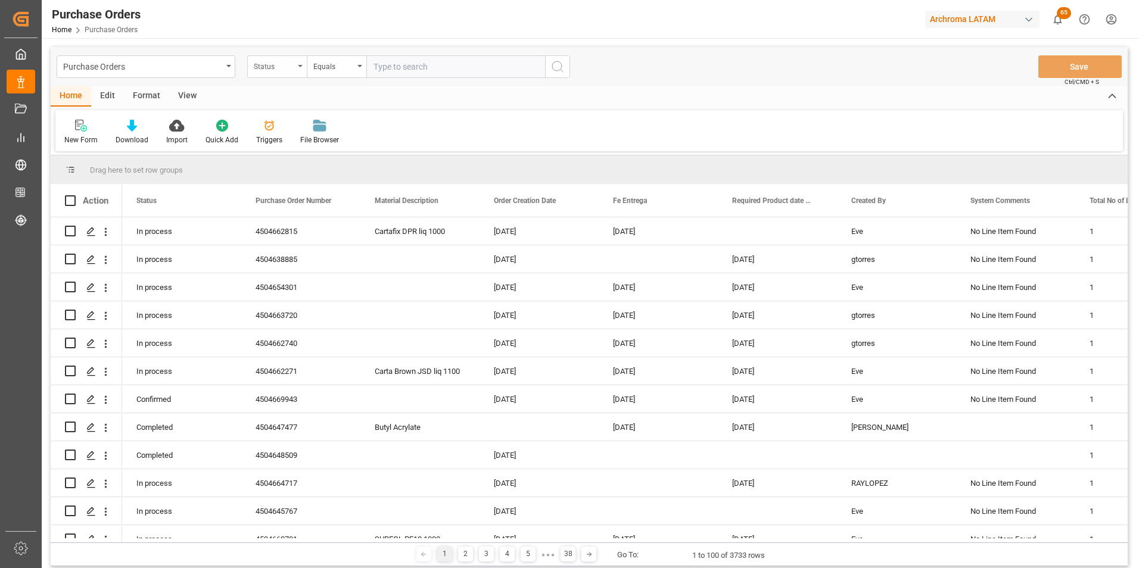
click at [294, 71] on div "Status" at bounding box center [274, 65] width 41 height 14
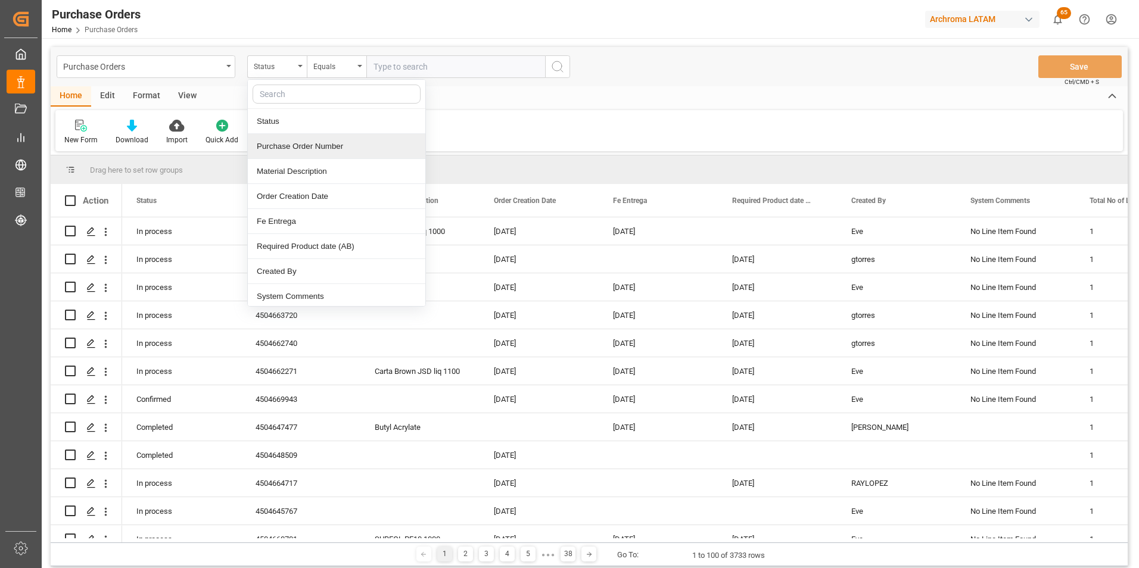
click at [304, 144] on div "Purchase Order Number" at bounding box center [337, 146] width 178 height 25
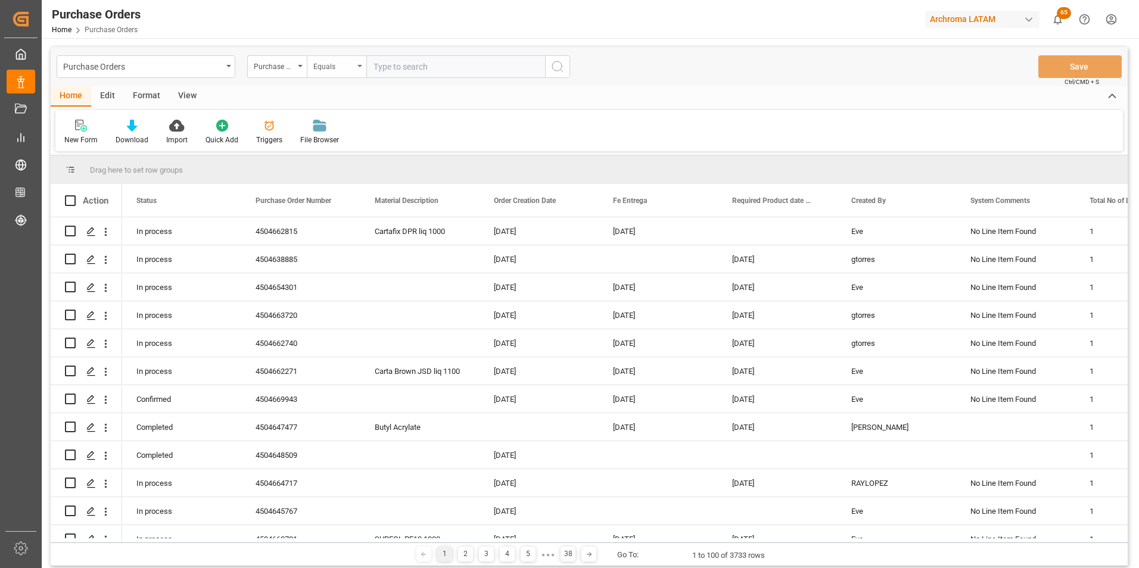
click at [335, 70] on div "Equals" at bounding box center [333, 65] width 41 height 14
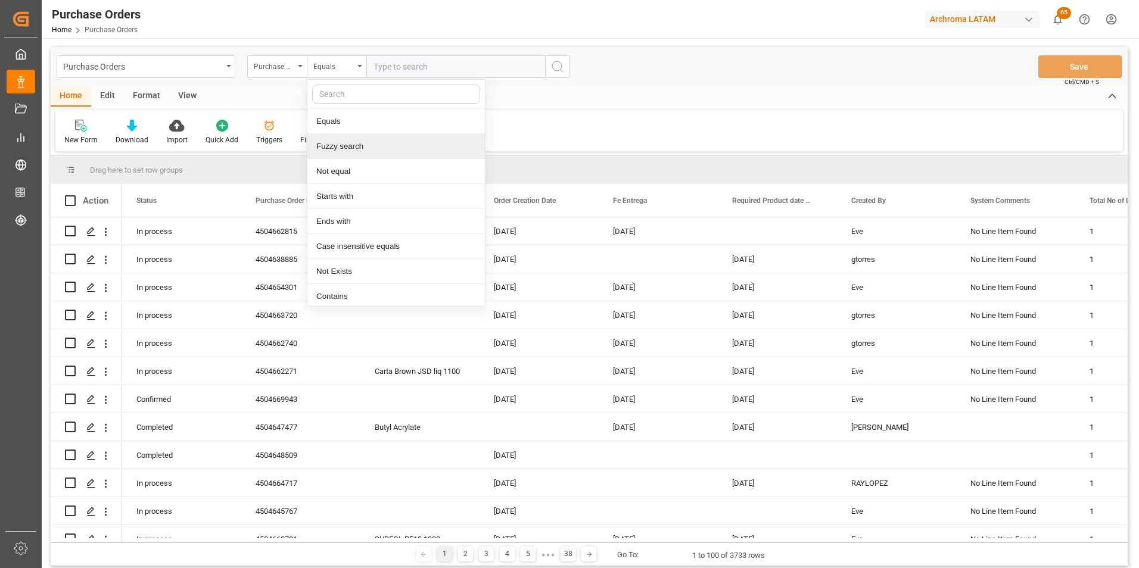
click at [366, 144] on div "Fuzzy search" at bounding box center [396, 146] width 178 height 25
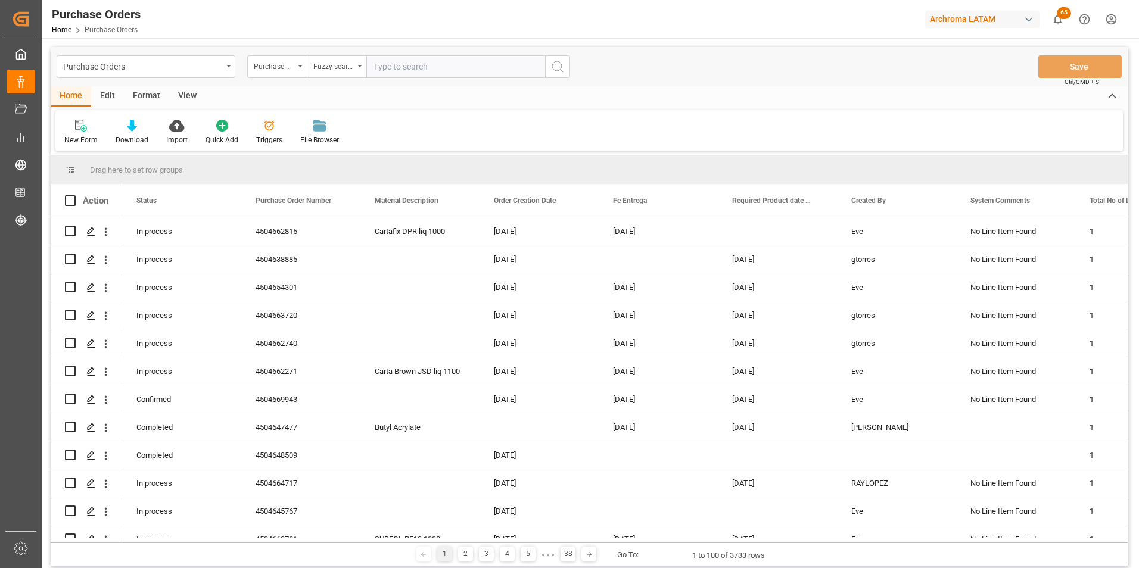
paste input "4504657437"
type input "4504657437"
drag, startPoint x: 344, startPoint y: 67, endPoint x: 335, endPoint y: 75, distance: 11.4
click at [344, 67] on div "Fuzzy search" at bounding box center [333, 65] width 41 height 14
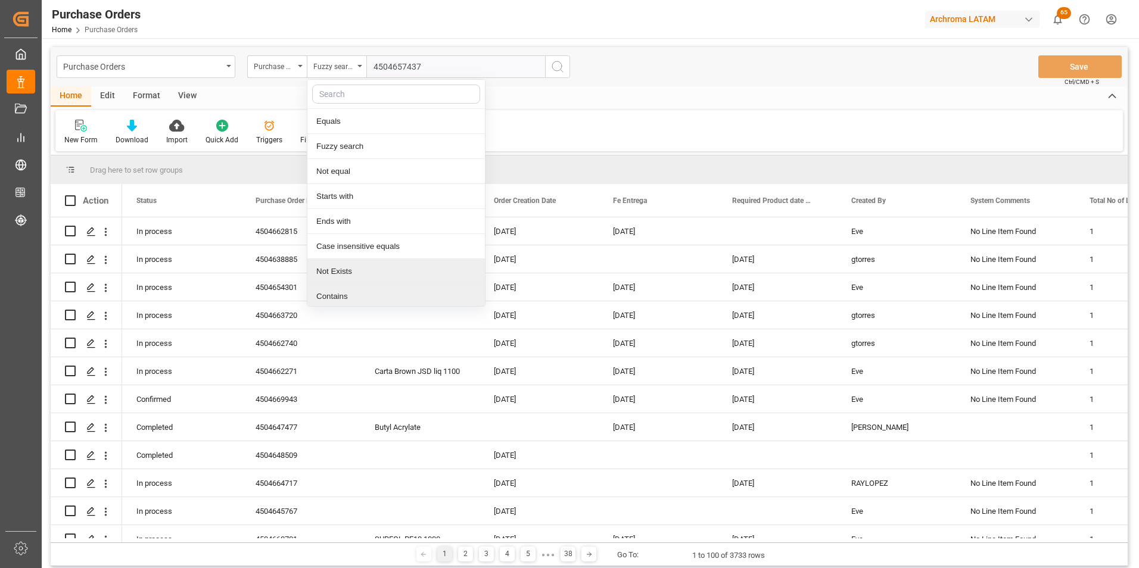
click at [344, 290] on div "Contains" at bounding box center [396, 296] width 178 height 25
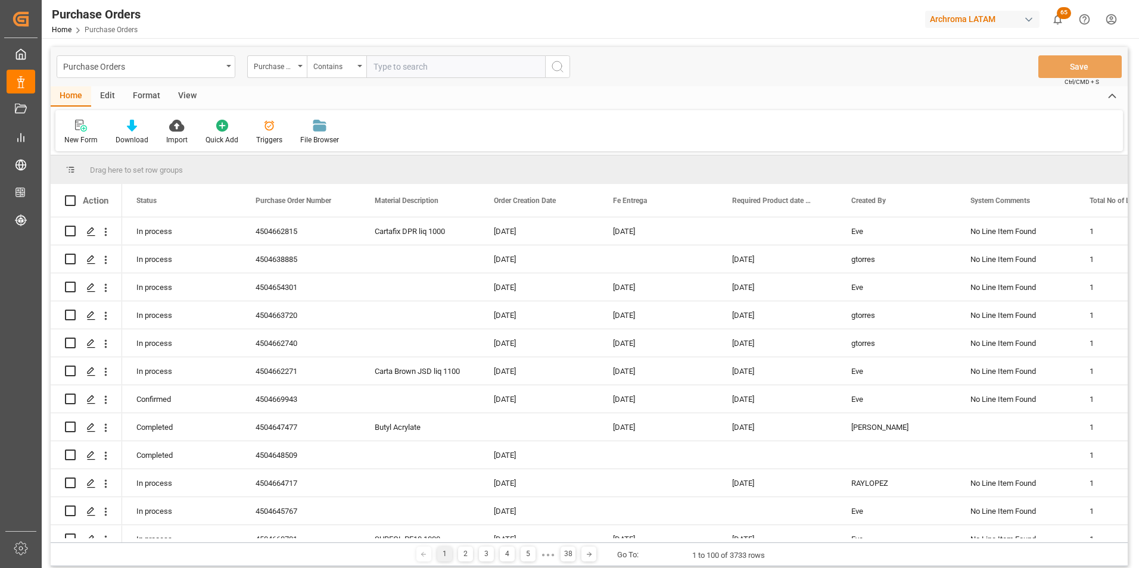
paste input "4504657437"
click at [470, 64] on input "4504657437," at bounding box center [455, 66] width 179 height 23
paste input "4504668671"
type input "4504657437,4504668671"
click at [562, 70] on icon "search button" at bounding box center [558, 67] width 14 height 14
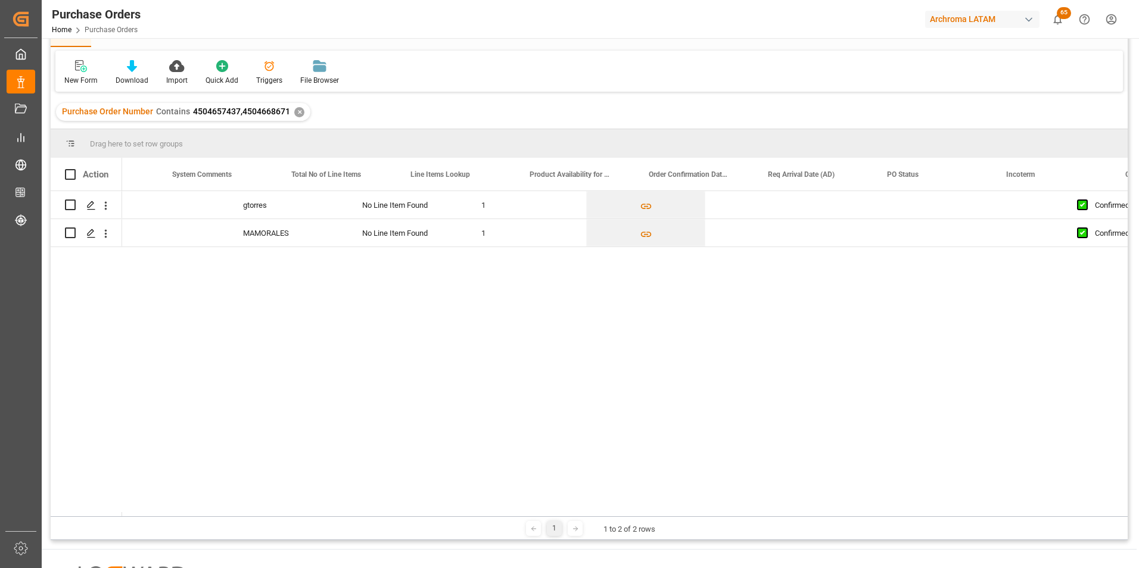
scroll to position [0, 856]
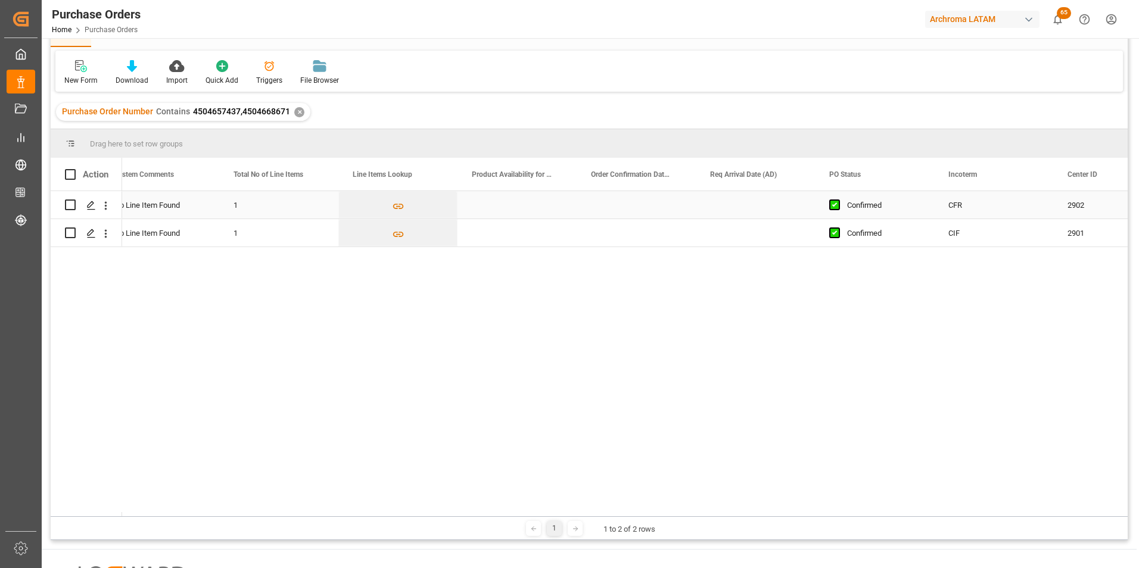
click at [622, 204] on div "Press SPACE to select this row." at bounding box center [636, 204] width 119 height 27
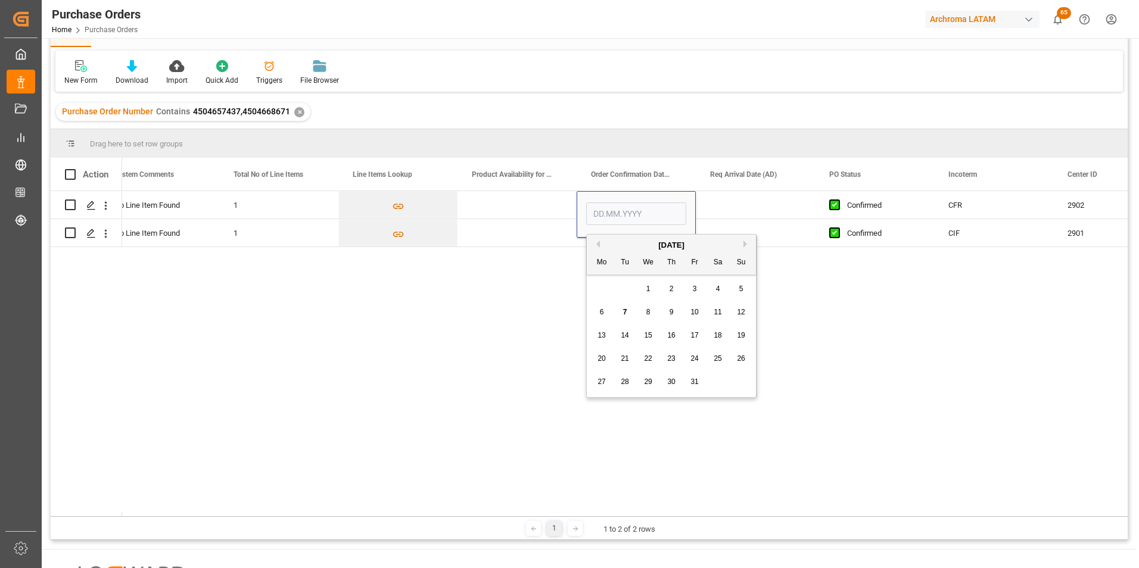
click at [606, 333] on div "13" at bounding box center [602, 336] width 15 height 14
type input "[DATE]"
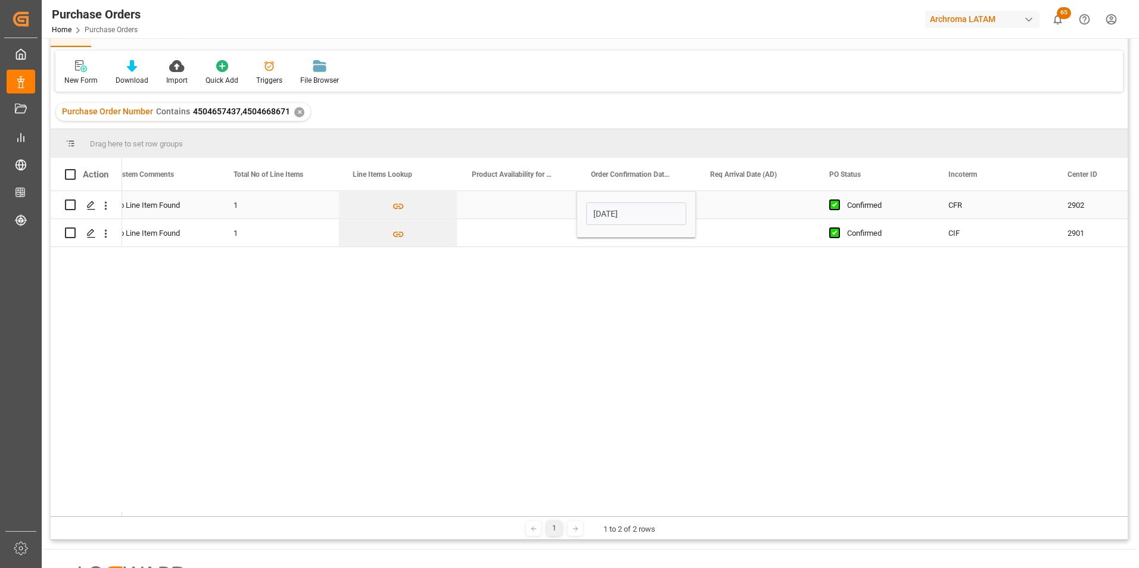
click at [743, 203] on div "Press SPACE to select this row." at bounding box center [755, 204] width 119 height 27
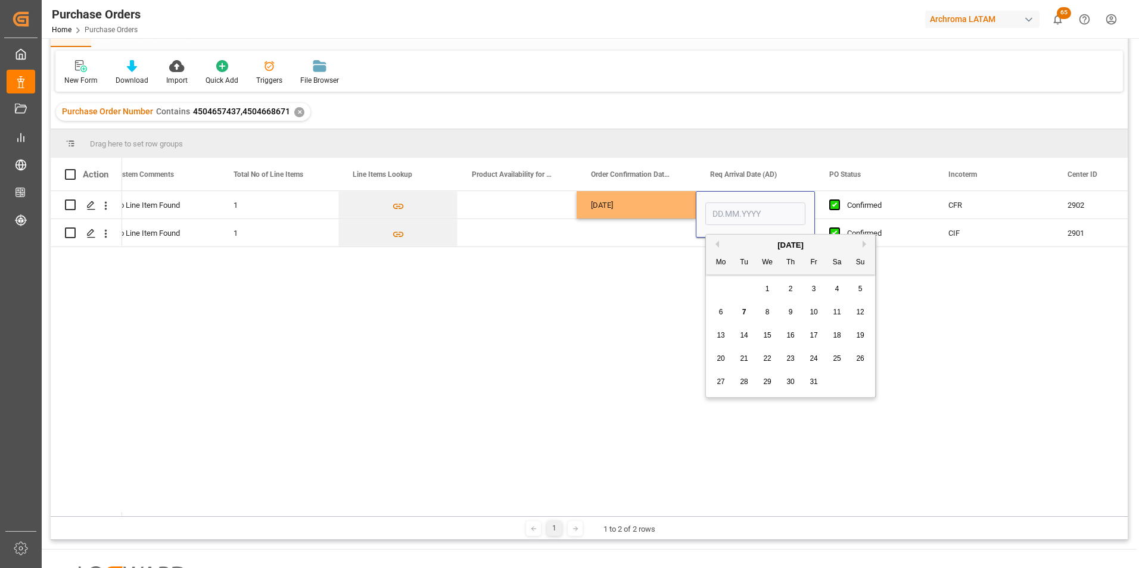
click at [865, 244] on button "Next Month" at bounding box center [866, 244] width 7 height 7
click at [839, 286] on span "1" at bounding box center [837, 289] width 4 height 8
type input "[DATE]"
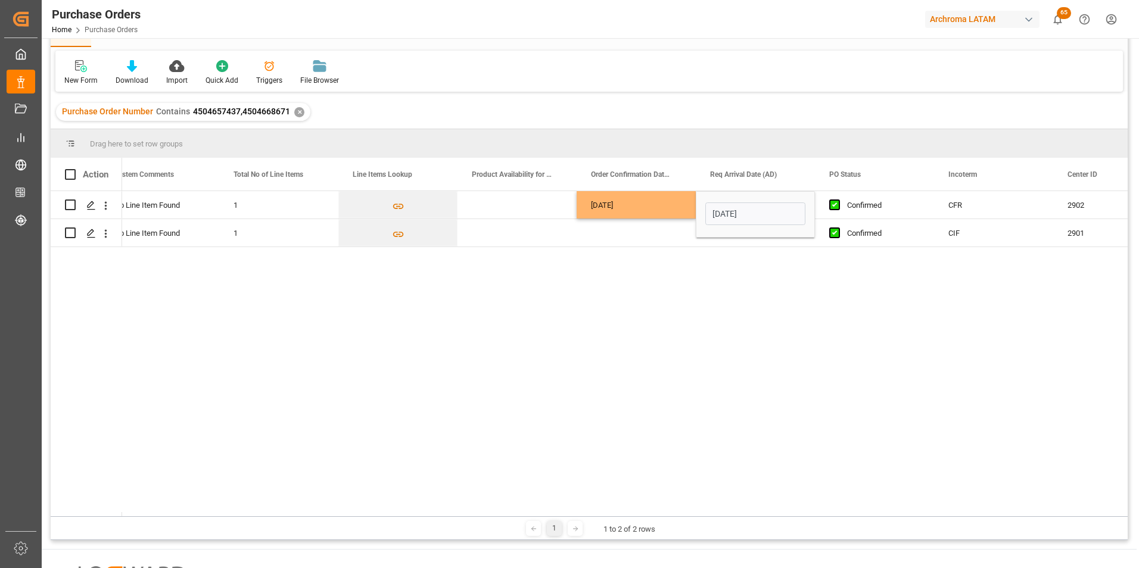
click at [704, 271] on div "gtorres No Line Item Found 1 [DATE] [DATE] Confirmed CFR 2902 MAMORALES No Line…" at bounding box center [625, 353] width 1006 height 325
click at [652, 212] on div "[DATE]" at bounding box center [636, 204] width 119 height 27
drag, startPoint x: 694, startPoint y: 217, endPoint x: 701, endPoint y: 226, distance: 11.9
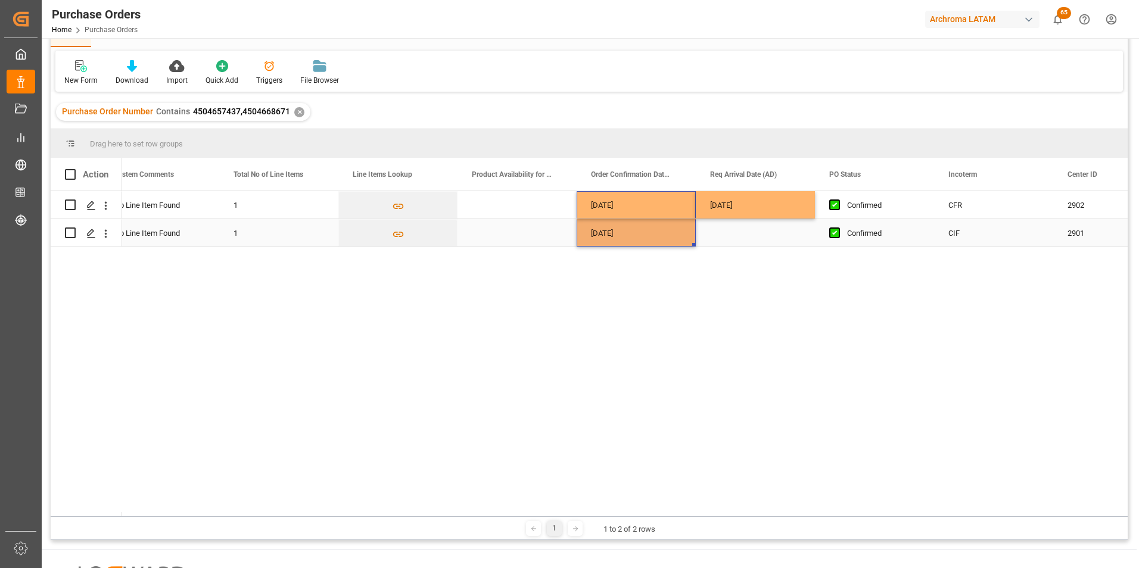
click at [739, 201] on div "[DATE]" at bounding box center [755, 204] width 119 height 27
drag, startPoint x: 813, startPoint y: 216, endPoint x: 811, endPoint y: 234, distance: 17.4
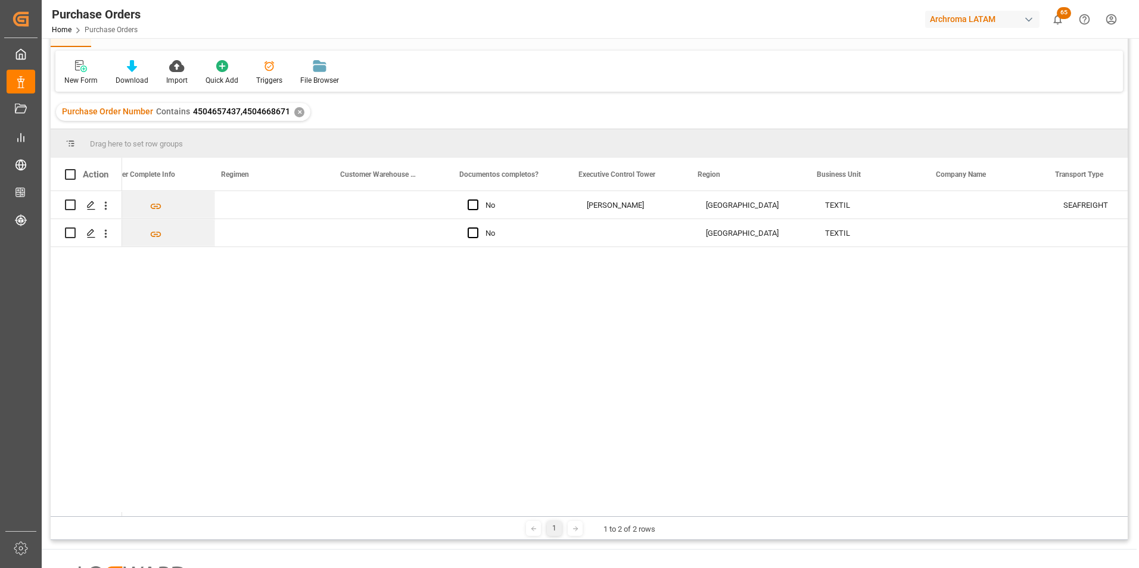
scroll to position [0, 2299]
click at [651, 203] on div "[PERSON_NAME]" at bounding box center [624, 205] width 91 height 27
drag, startPoint x: 680, startPoint y: 217, endPoint x: 680, endPoint y: 229, distance: 11.9
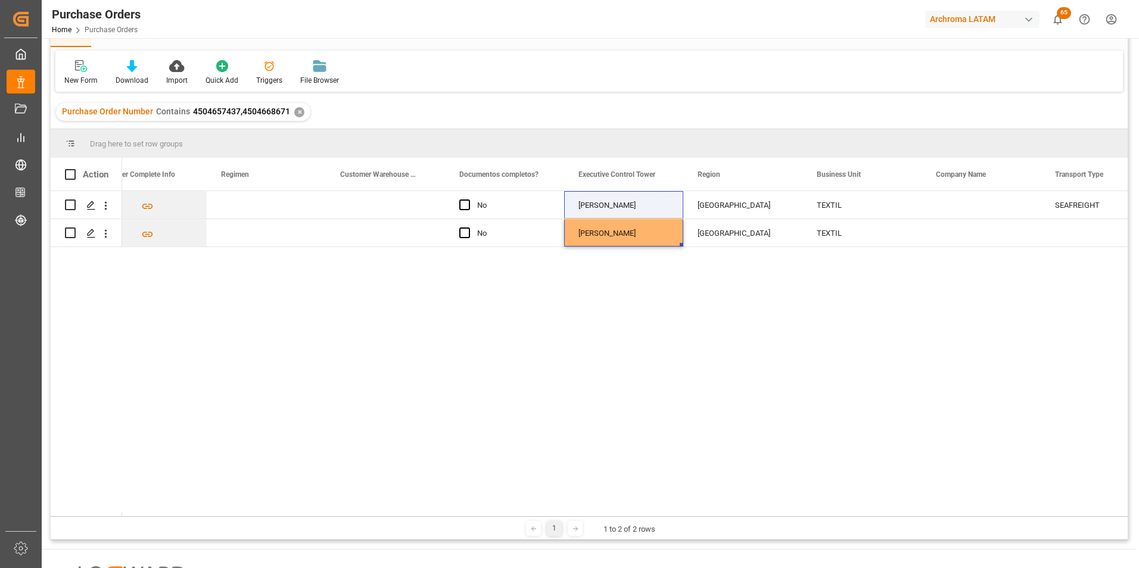
drag, startPoint x: 776, startPoint y: 517, endPoint x: 848, endPoint y: 519, distance: 71.5
click at [850, 520] on div "1 1 to 2 of 2 rows" at bounding box center [589, 529] width 1077 height 24
click at [779, 456] on div "[DATE] No [PERSON_NAME] GUATEMALA TEXTIL SEAFREIGHT 0 No [PERSON_NAME] GUATEMAL…" at bounding box center [625, 353] width 1006 height 325
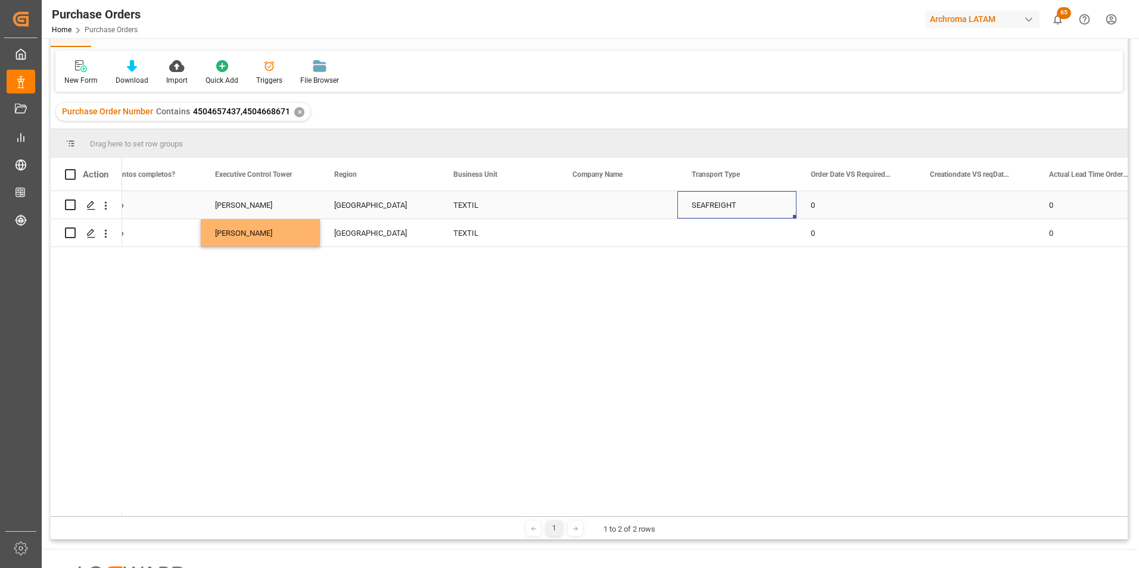
click at [686, 200] on div "SEAFREIGHT" at bounding box center [737, 204] width 119 height 27
drag, startPoint x: 795, startPoint y: 216, endPoint x: 797, endPoint y: 230, distance: 14.4
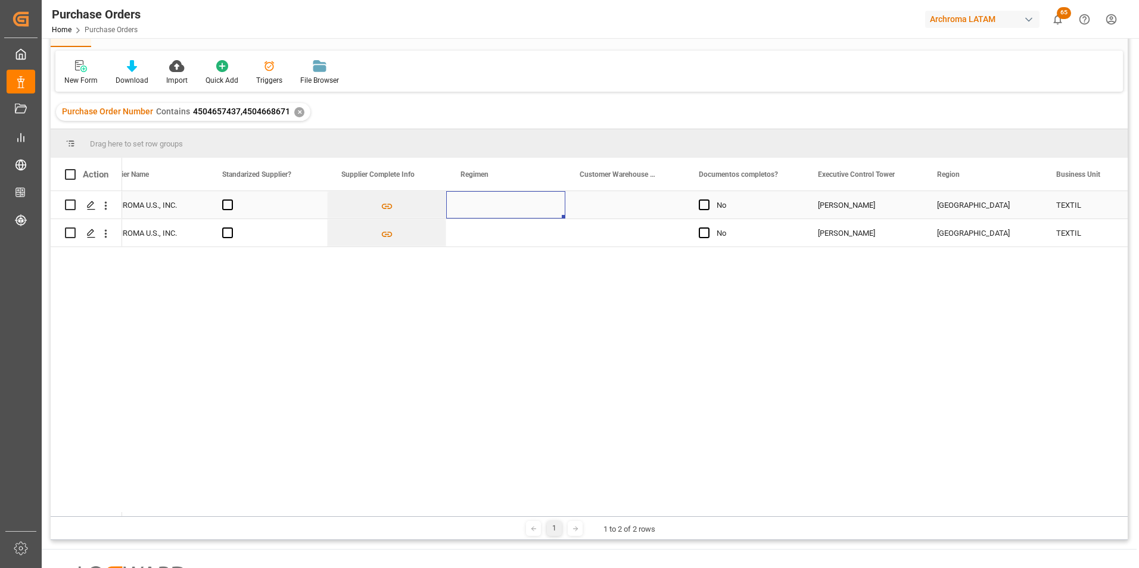
click at [545, 200] on div "Press SPACE to select this row." at bounding box center [505, 204] width 119 height 27
click at [546, 209] on icon "open menu" at bounding box center [543, 213] width 14 height 14
click at [511, 288] on div "Definitivo" at bounding box center [505, 288] width 99 height 42
type input "Definitivo"
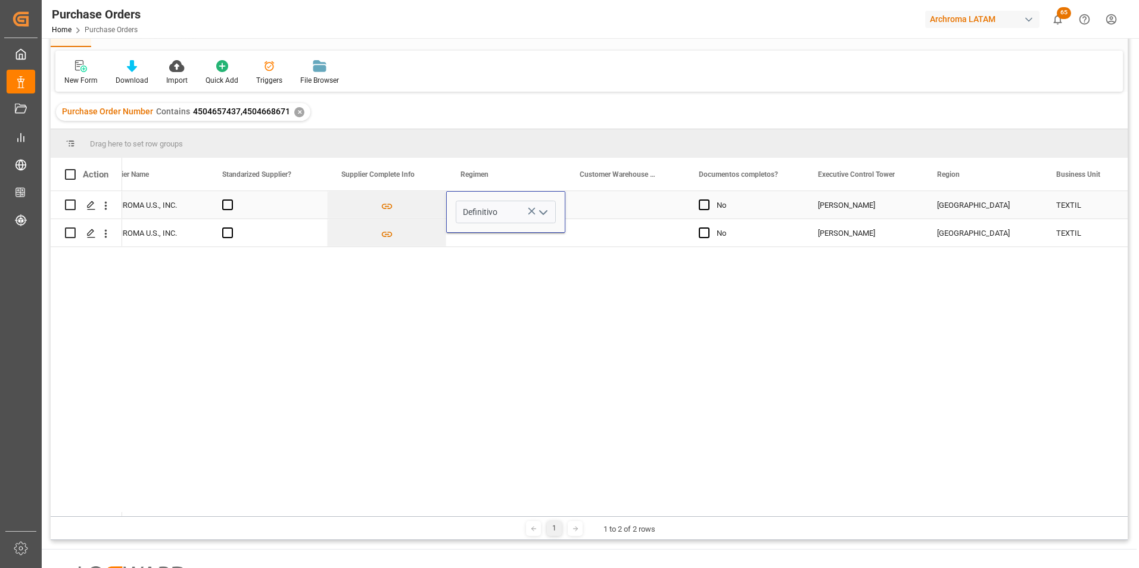
click at [592, 206] on div "Press SPACE to select this row." at bounding box center [624, 204] width 119 height 27
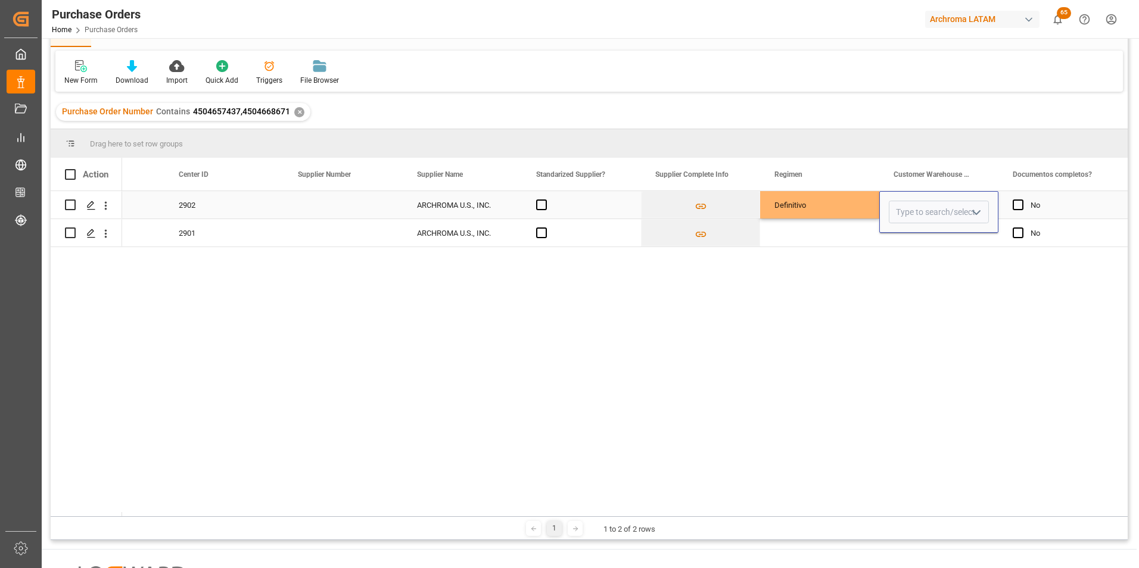
click at [970, 209] on button "open menu" at bounding box center [976, 212] width 18 height 18
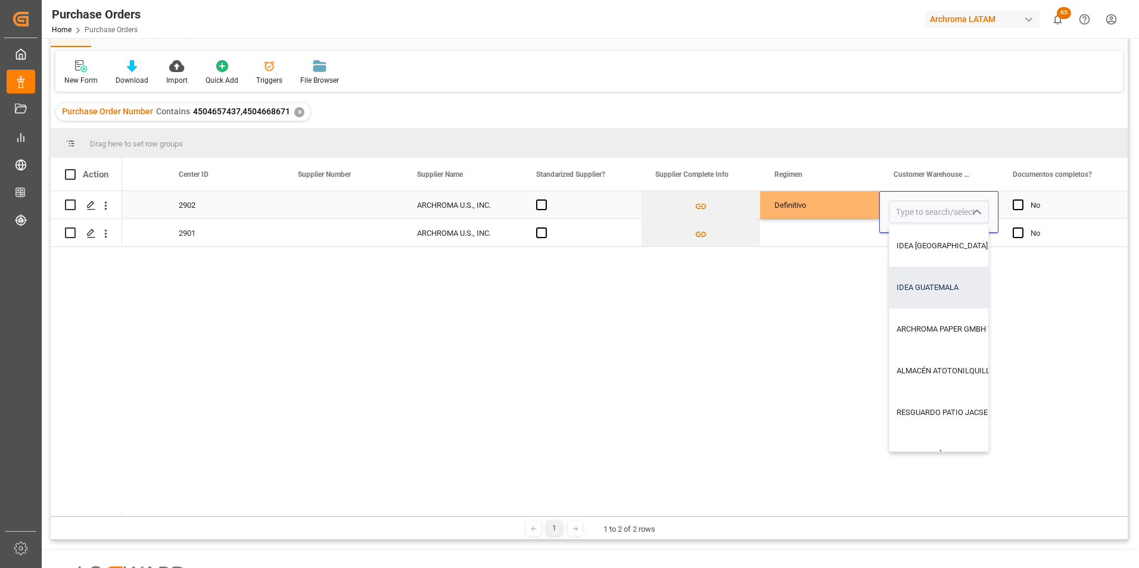
click at [953, 287] on div "IDEA GUATEMALA" at bounding box center [1049, 288] width 318 height 42
type input "IDEA GUATEMALA"
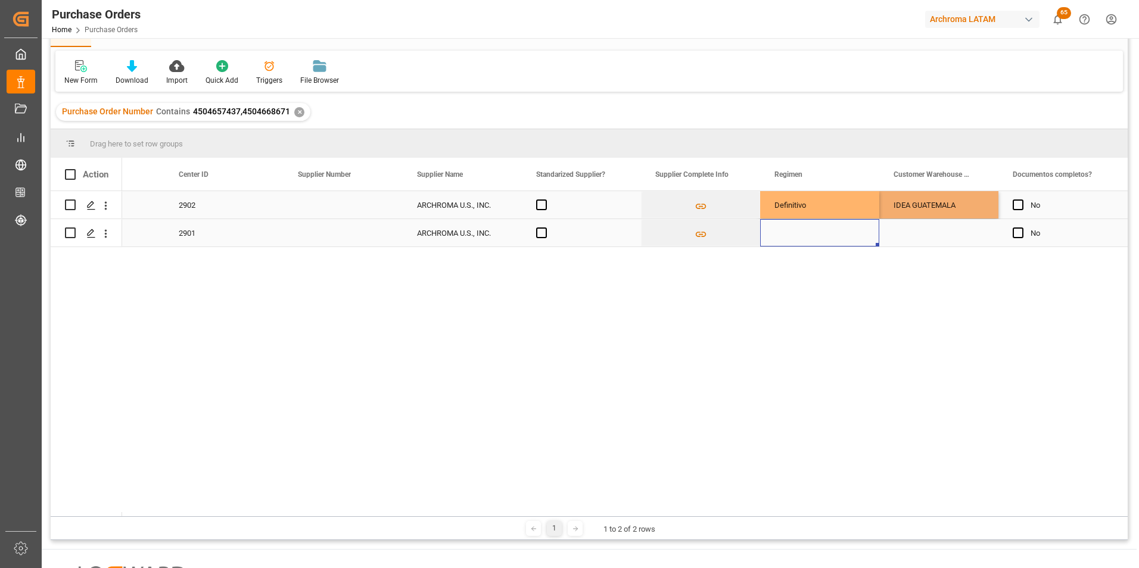
click at [835, 229] on div "Press SPACE to select this row." at bounding box center [819, 232] width 119 height 27
click at [841, 204] on div "Definitivo" at bounding box center [820, 205] width 91 height 27
drag, startPoint x: 877, startPoint y: 217, endPoint x: 875, endPoint y: 233, distance: 16.1
click at [921, 213] on div "IDEA GUATEMALA" at bounding box center [939, 204] width 119 height 27
click at [977, 231] on div "Press SPACE to select this row." at bounding box center [939, 232] width 119 height 27
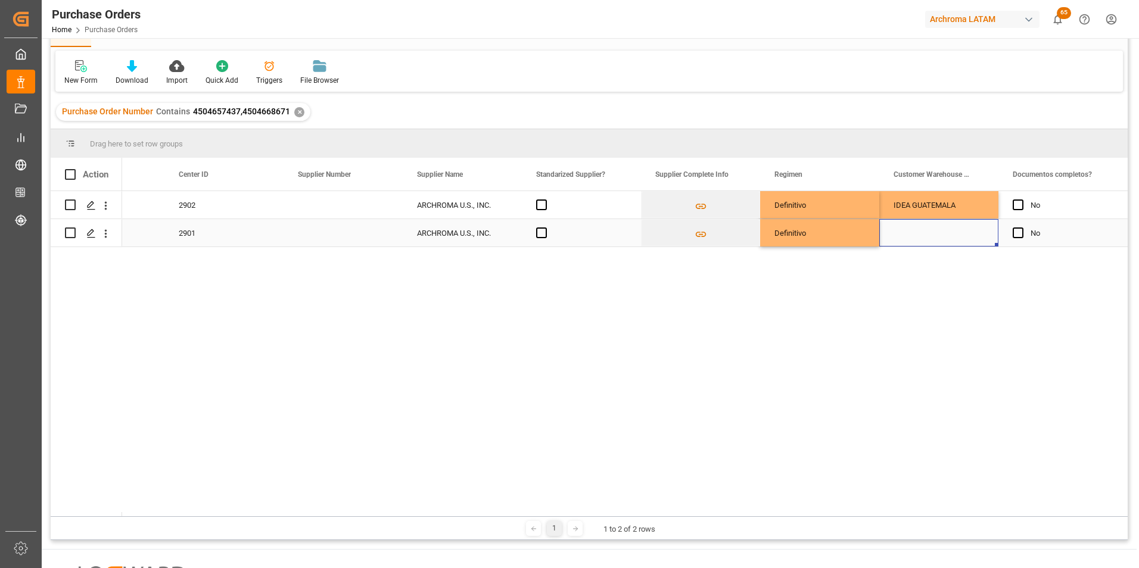
click at [977, 231] on div "Press SPACE to select this row." at bounding box center [939, 232] width 119 height 27
click at [975, 229] on input "Press SPACE to select this row." at bounding box center [939, 226] width 100 height 23
click at [977, 227] on input "Press SPACE to select this row." at bounding box center [939, 226] width 100 height 23
click at [971, 288] on div "IDEA GUATEMALA Definitivo ARCHROMA U.S., INC. No [PERSON_NAME] GUATEMALA 2902 C…" at bounding box center [625, 353] width 1006 height 325
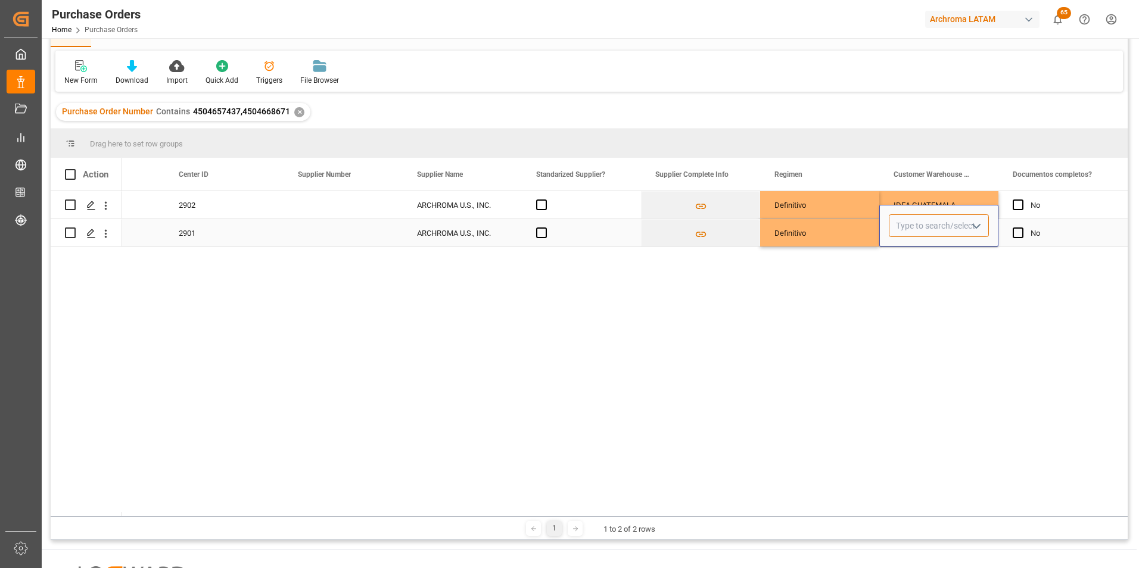
click at [948, 225] on input "Press SPACE to select this row." at bounding box center [939, 226] width 100 height 23
click at [981, 233] on icon "open menu" at bounding box center [977, 226] width 14 height 14
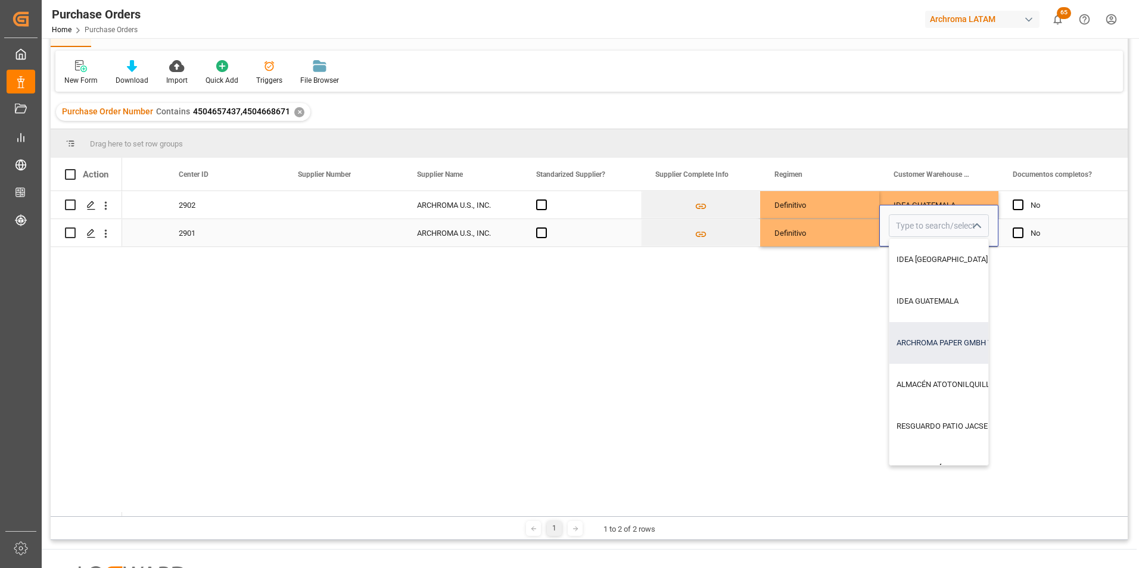
click at [950, 339] on div "ARCHROMA PAPER GMBH Y COMPAÑIA, SOC." at bounding box center [1049, 343] width 318 height 42
type input "ARCHROMA PAPER GMBH Y COMPAÑIA, SOC."
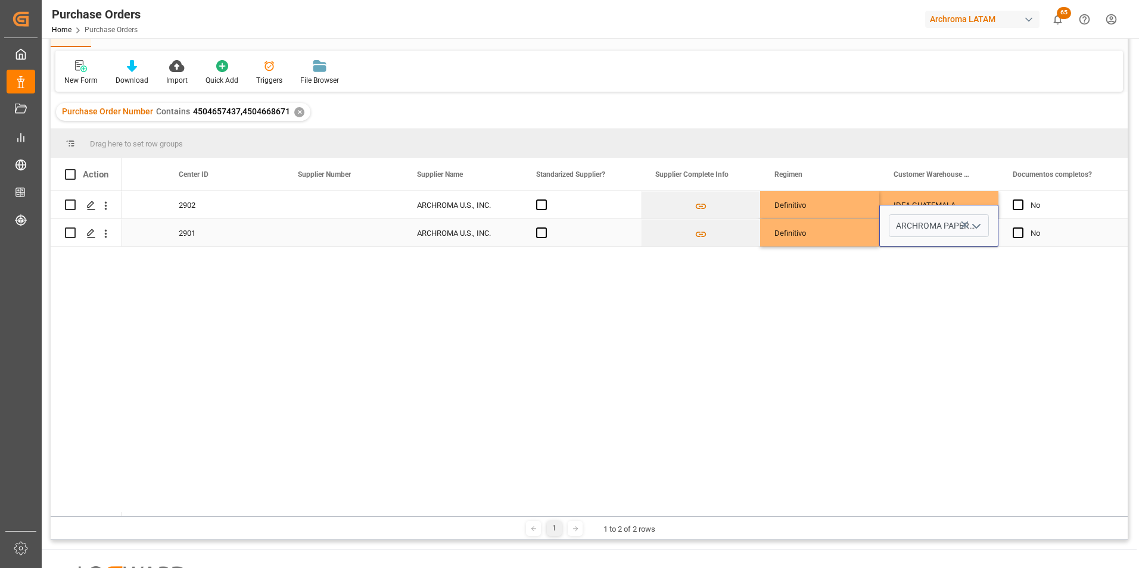
click at [846, 235] on div "Definitivo" at bounding box center [820, 233] width 91 height 27
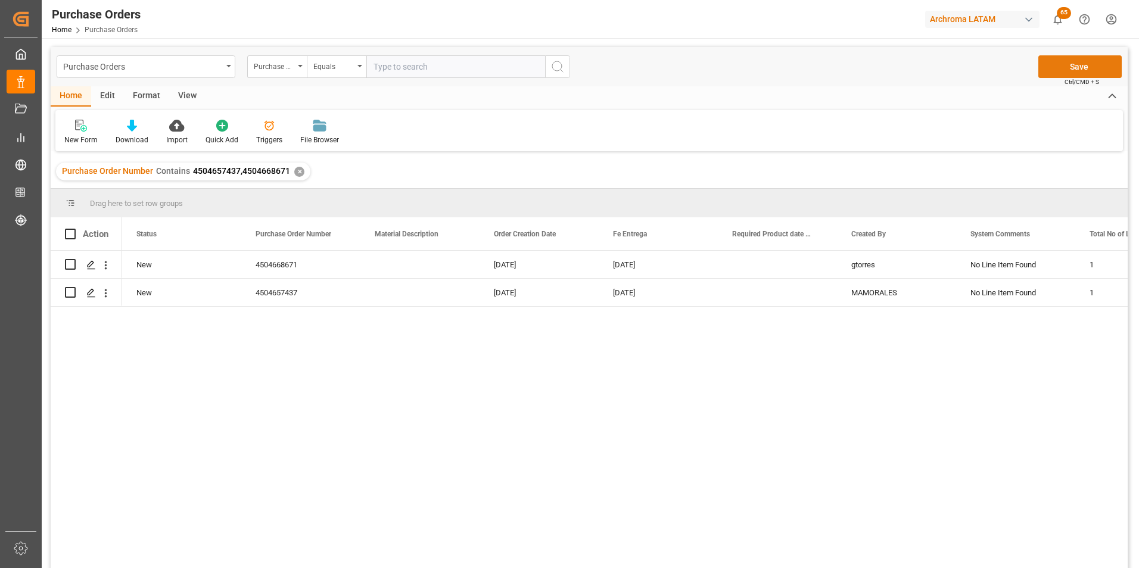
click at [1073, 60] on button "Save" at bounding box center [1080, 66] width 83 height 23
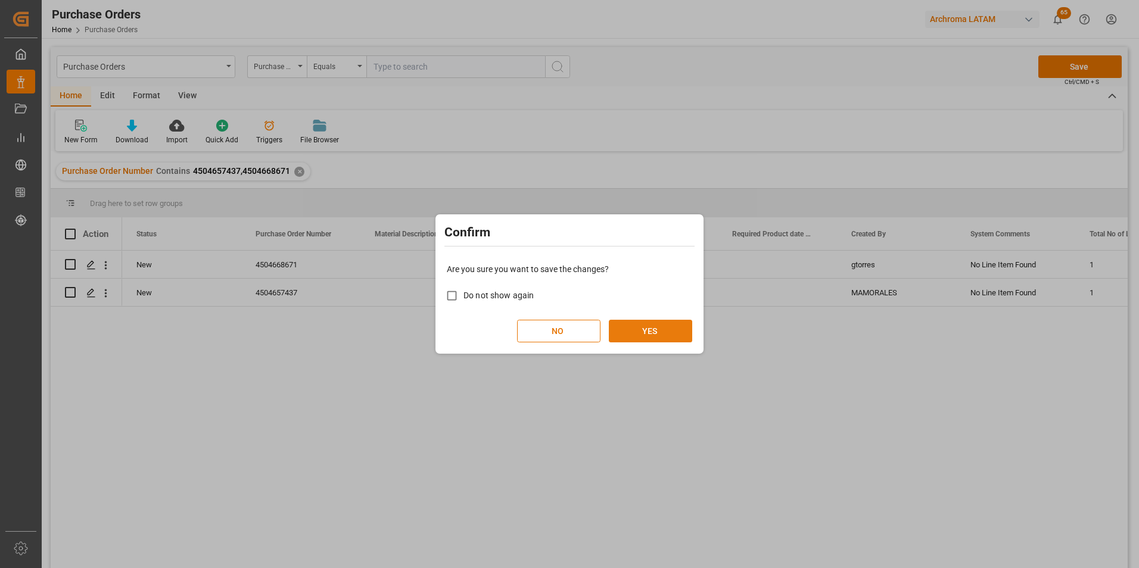
click at [644, 321] on button "YES" at bounding box center [650, 331] width 83 height 23
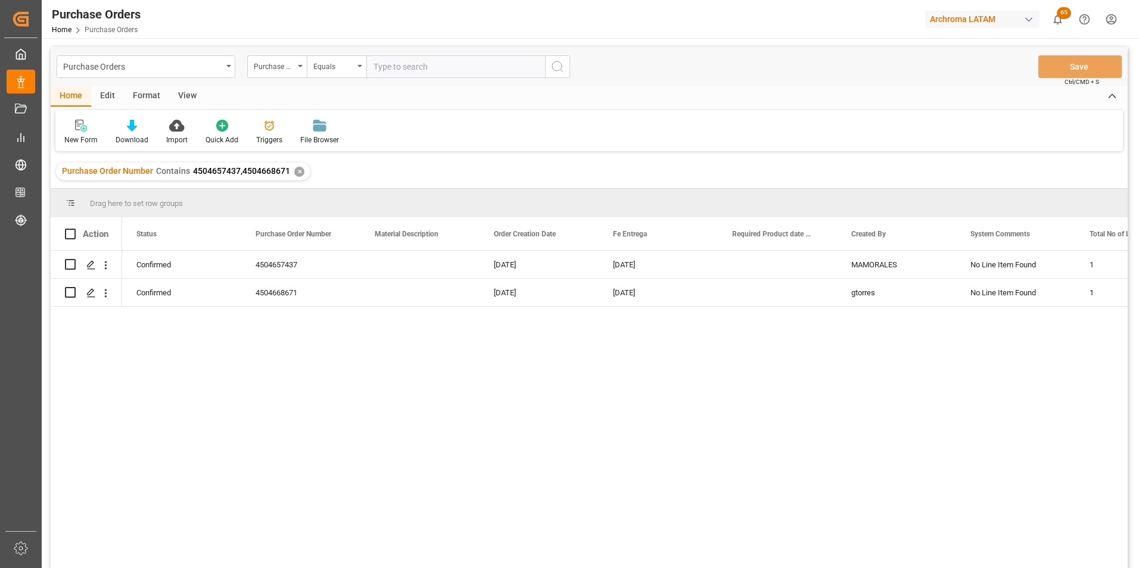
click at [296, 174] on div "✕" at bounding box center [299, 172] width 10 height 10
